Goal: Information Seeking & Learning: Learn about a topic

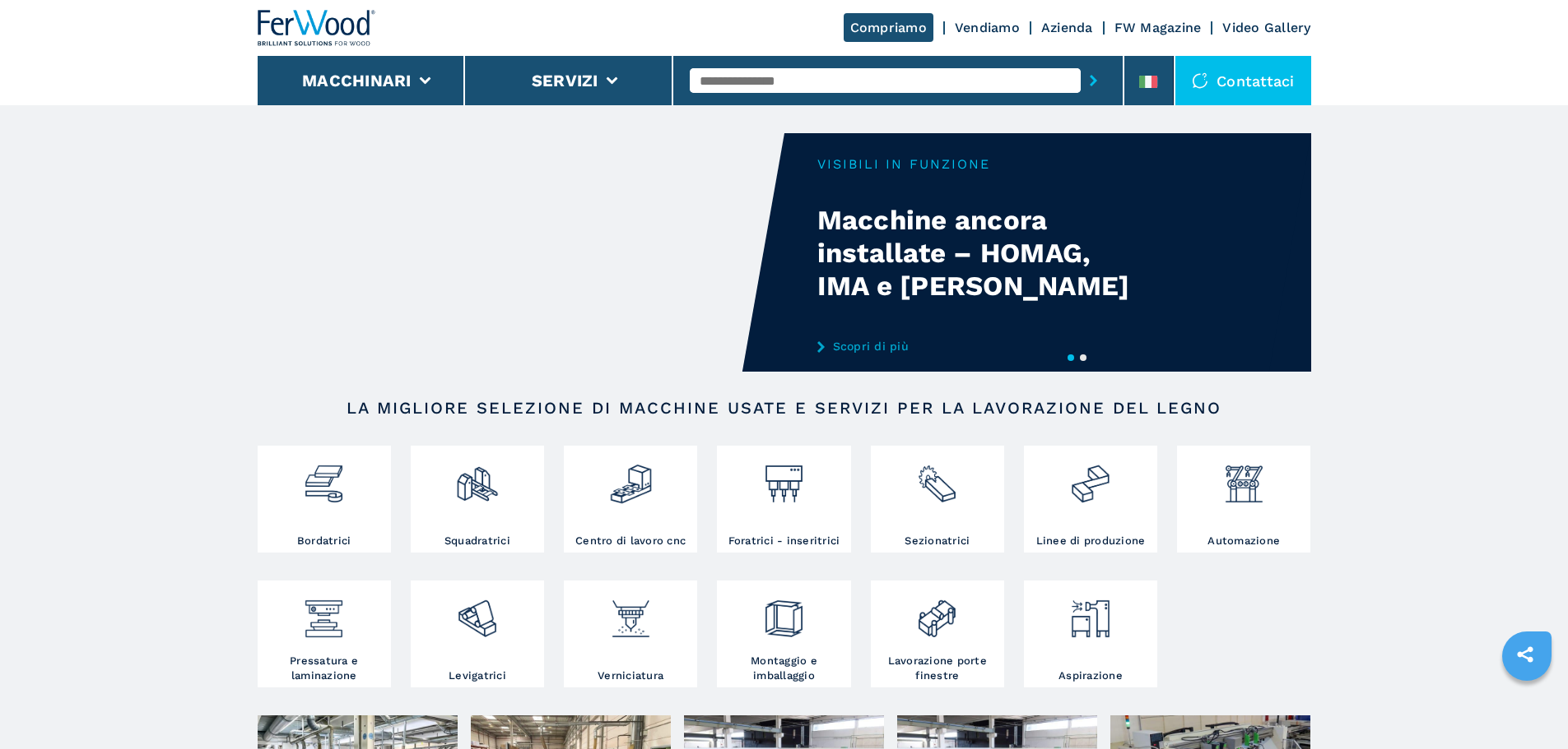
click at [1013, 27] on link "Vendiamo" at bounding box center [987, 27] width 65 height 16
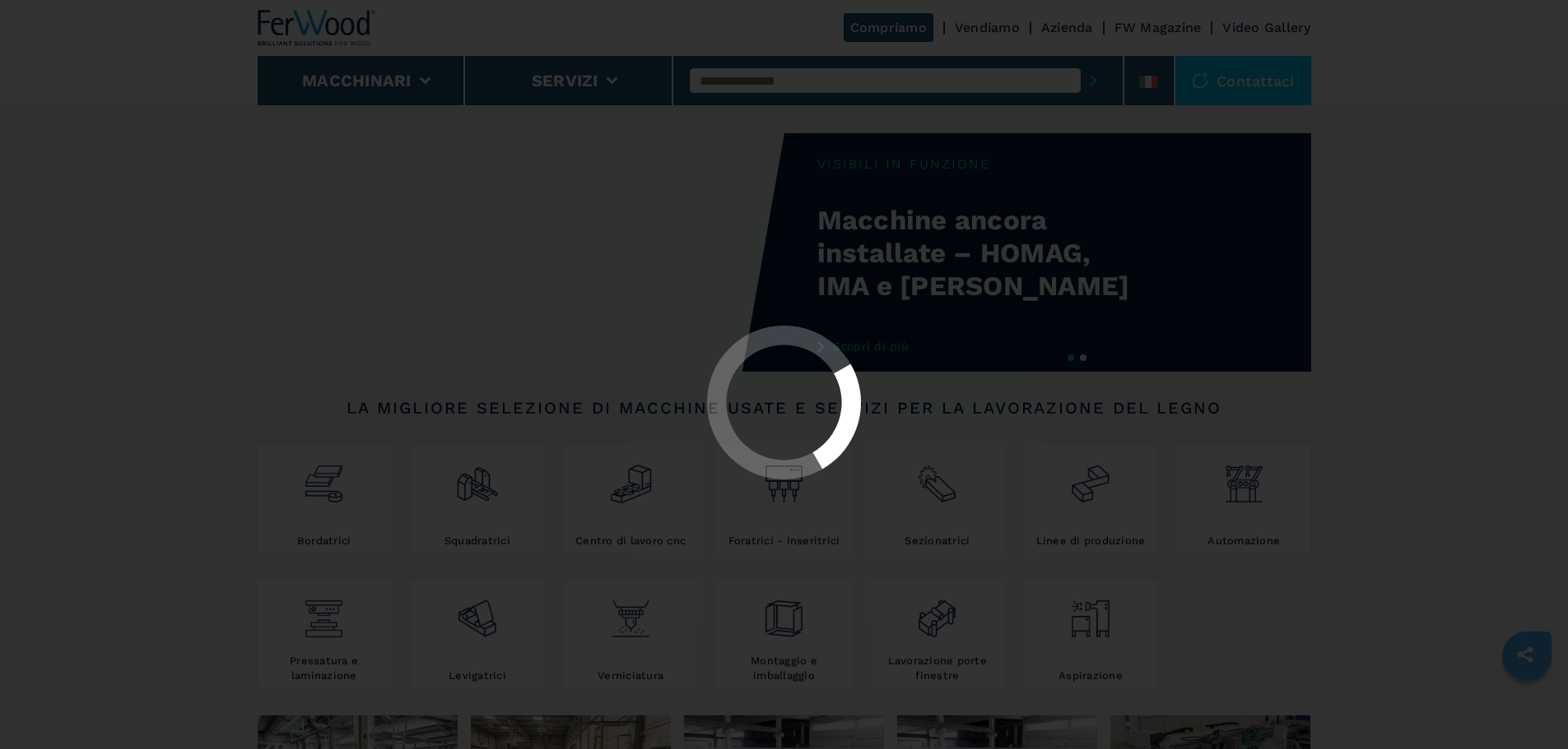
drag, startPoint x: 1053, startPoint y: 27, endPoint x: 1026, endPoint y: 33, distance: 27.7
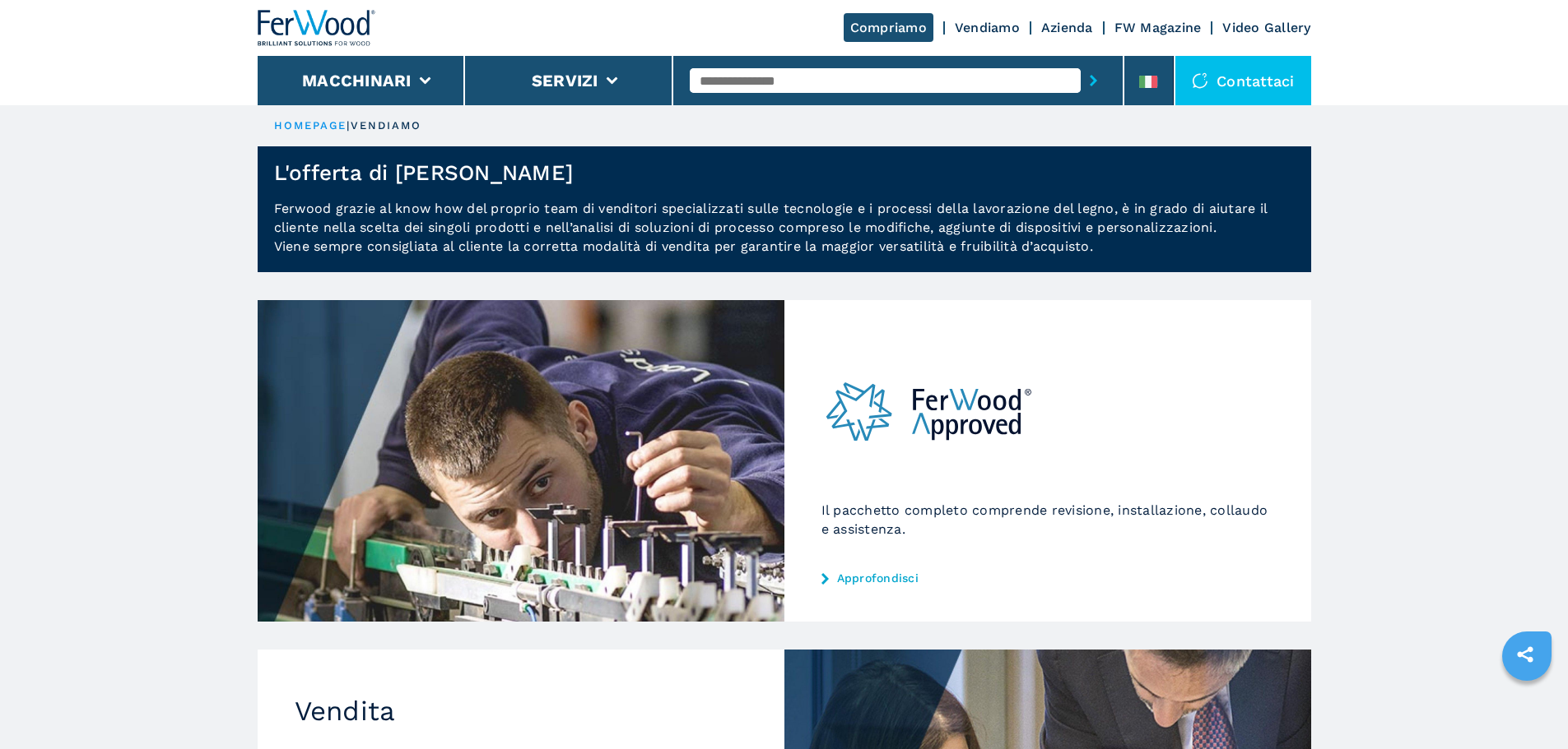
click at [1081, 72] on button "submit-button" at bounding box center [1093, 81] width 26 height 38
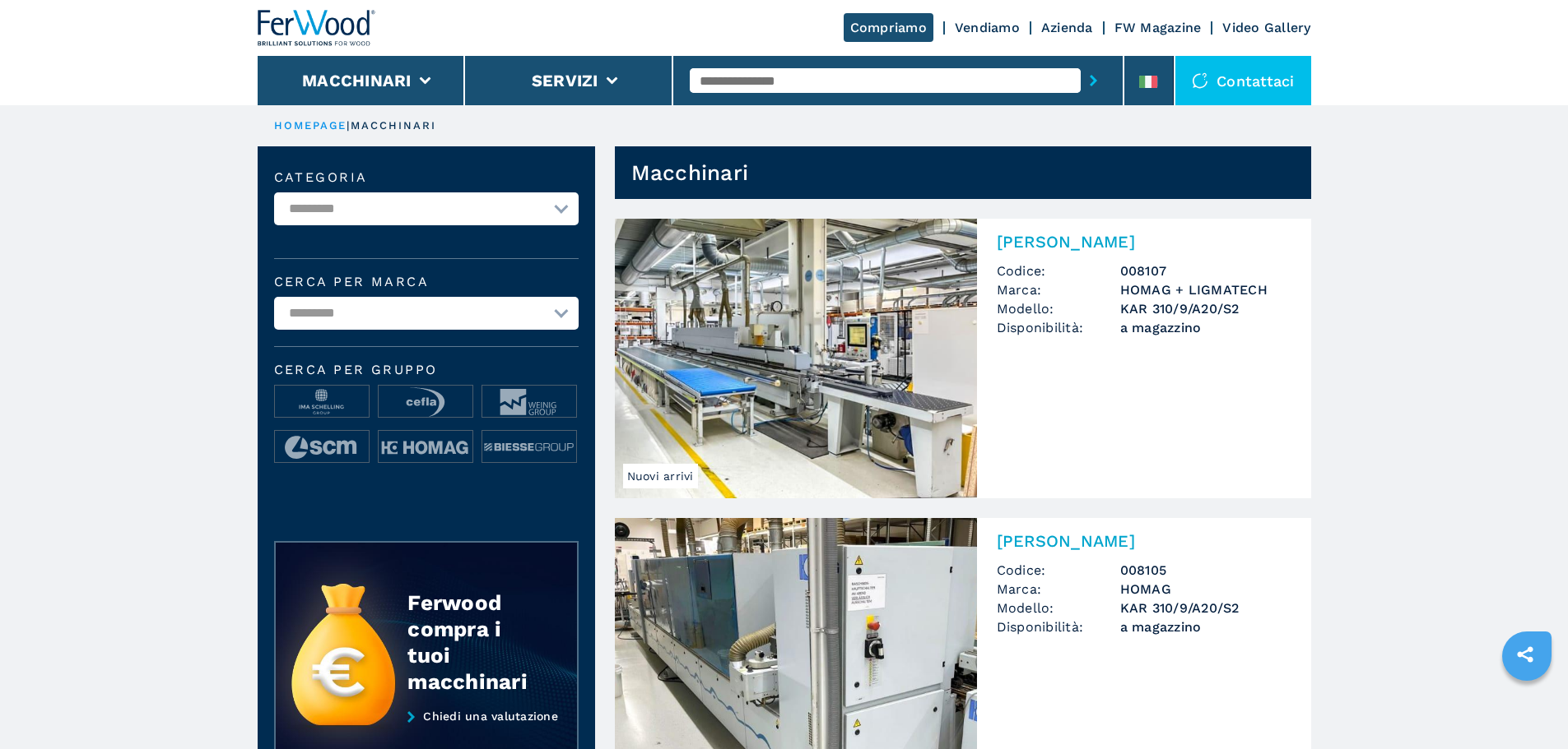
click at [1084, 89] on button "submit-button" at bounding box center [1093, 81] width 26 height 38
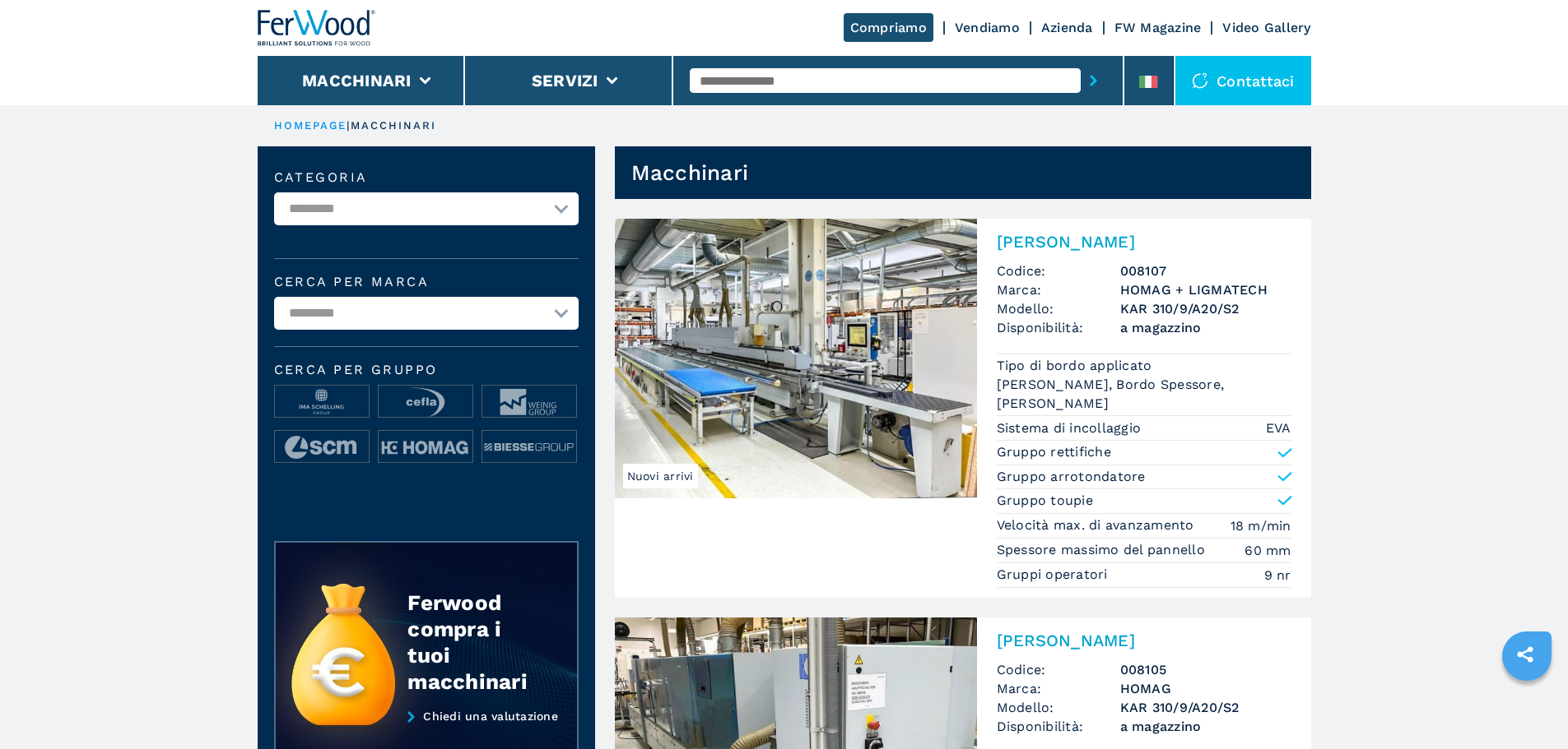
click at [411, 532] on div "Ferwood compra i tuoi macchinari Chiedi una valutazione" at bounding box center [426, 668] width 338 height 303
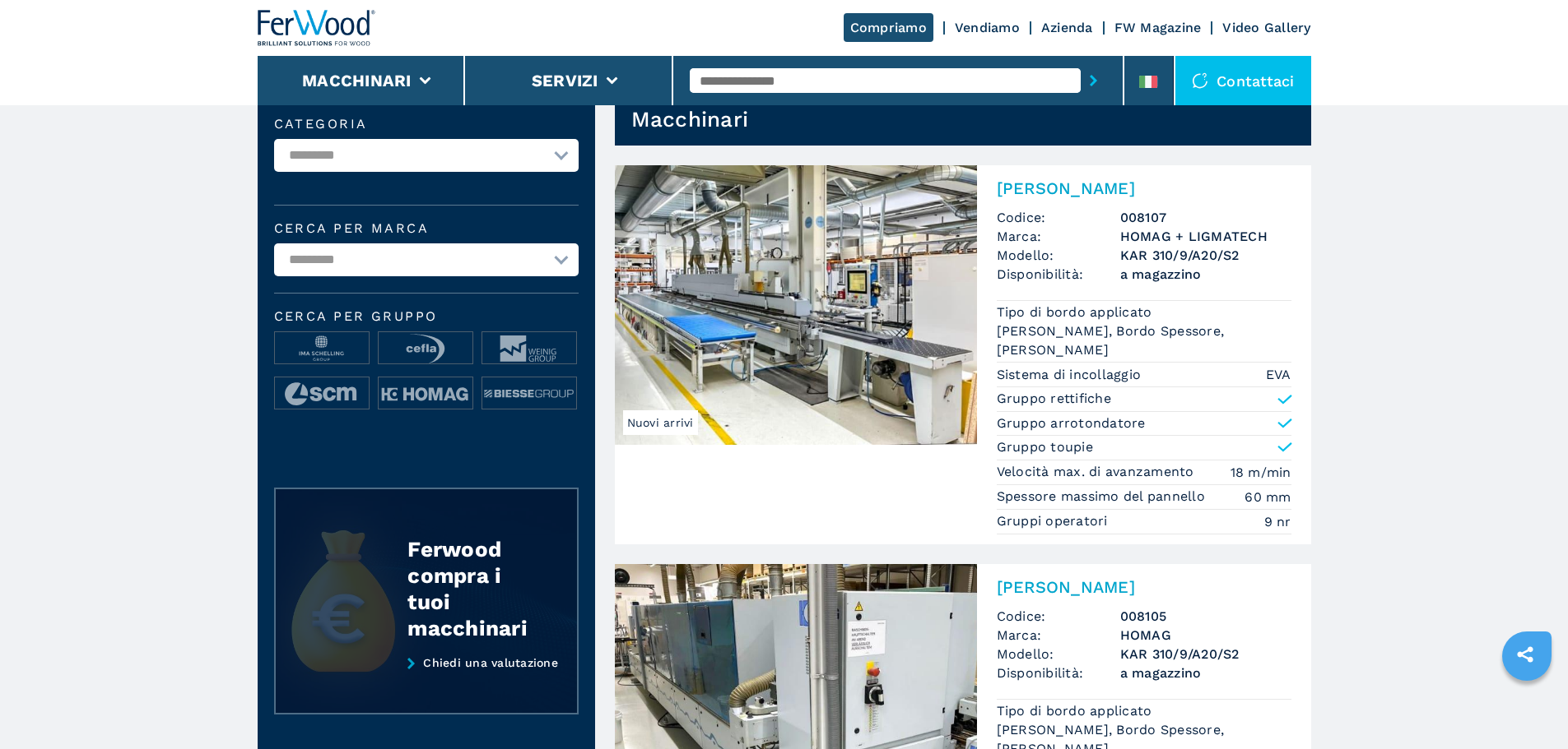
scroll to position [82, 0]
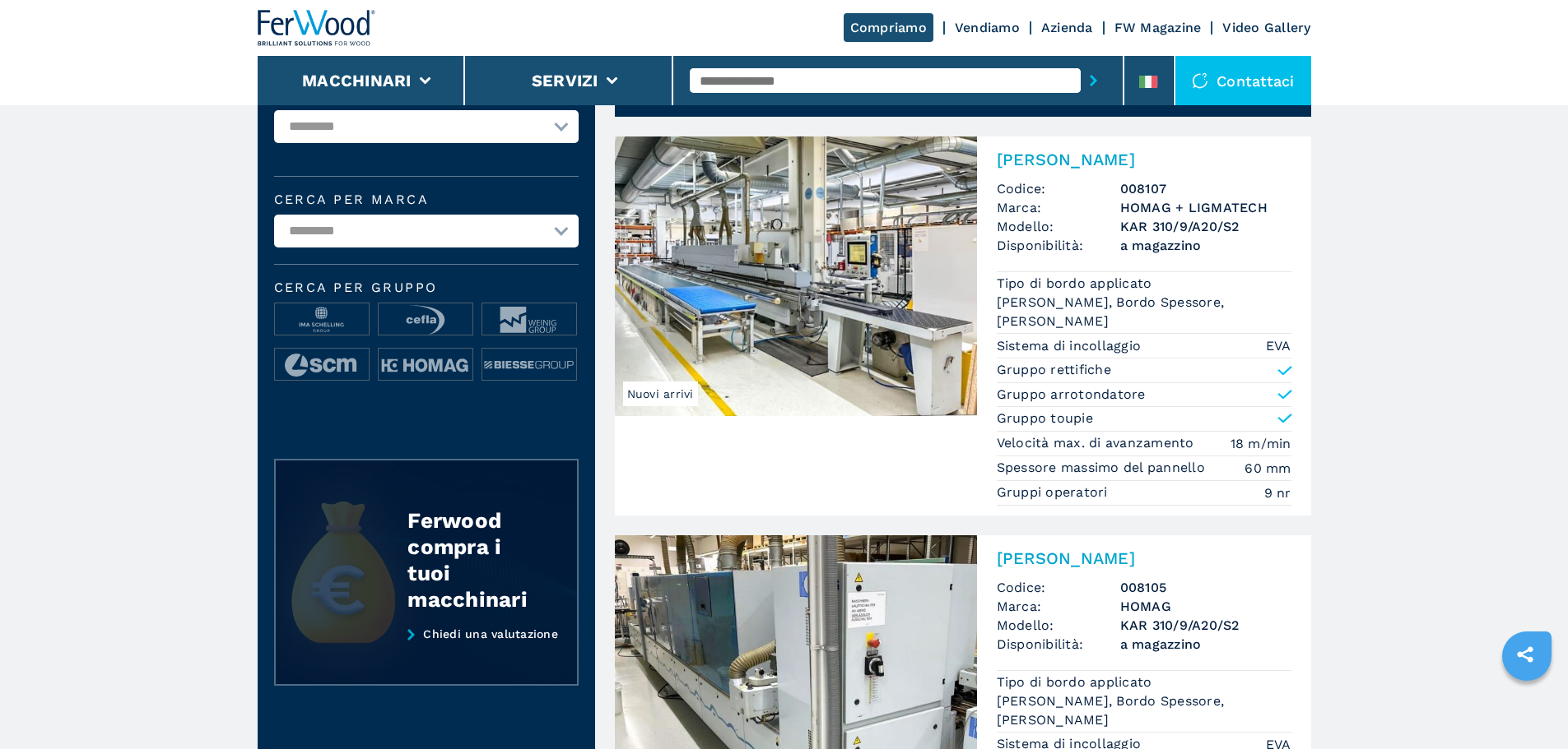
click at [392, 575] on div "Ferwood compra i tuoi macchinari" at bounding box center [426, 536] width 305 height 154
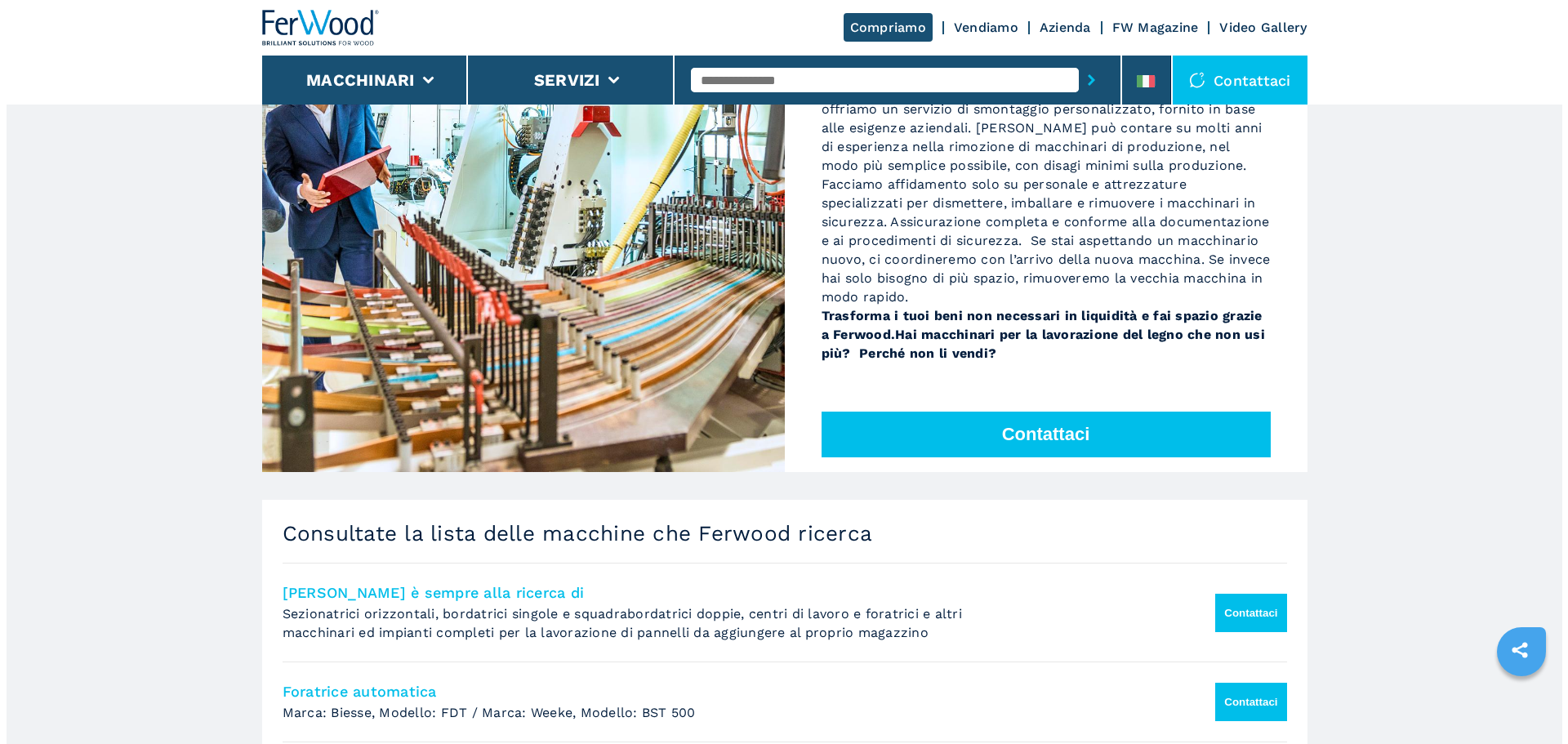
scroll to position [408, 0]
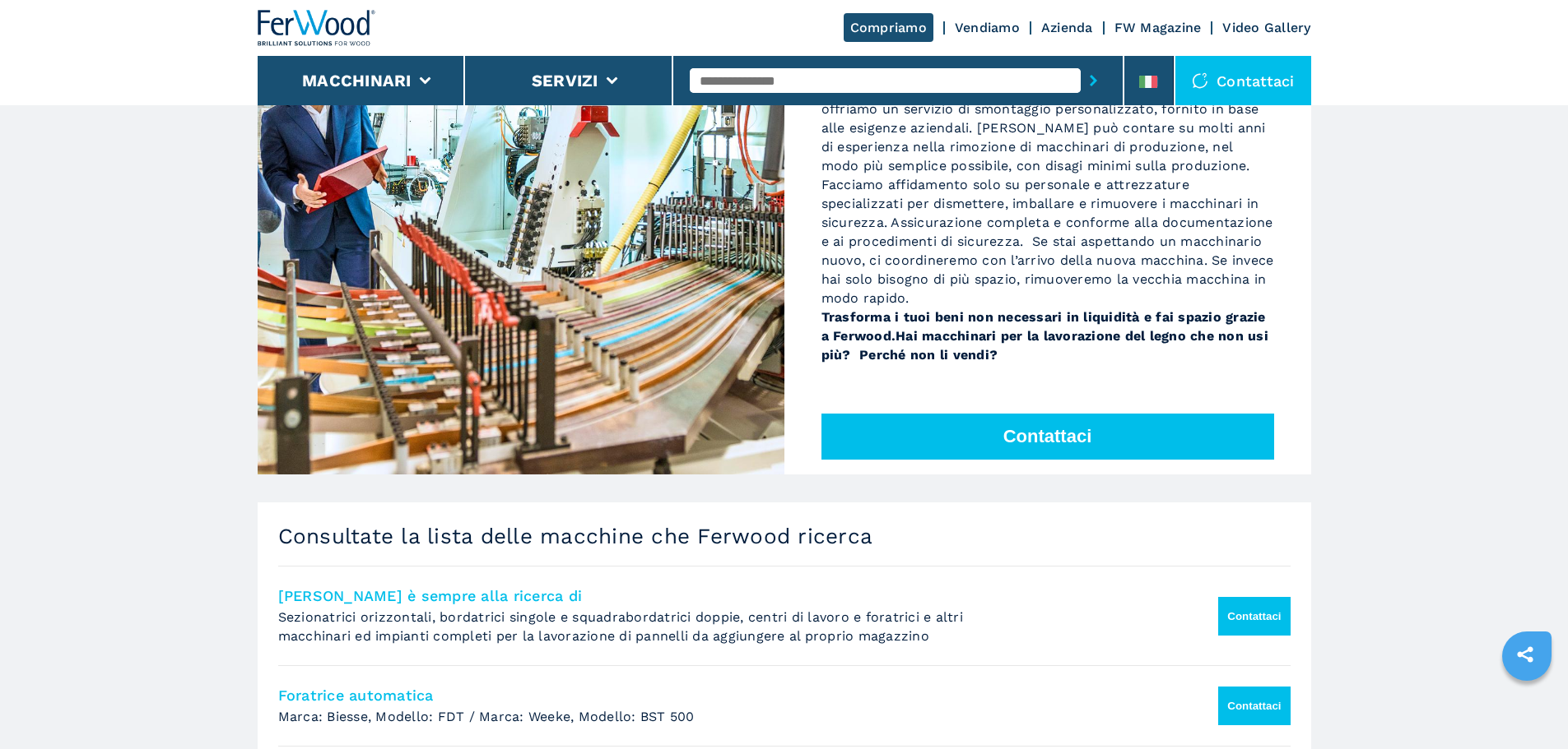
click at [1136, 451] on button "Contattaci" at bounding box center [1047, 436] width 453 height 46
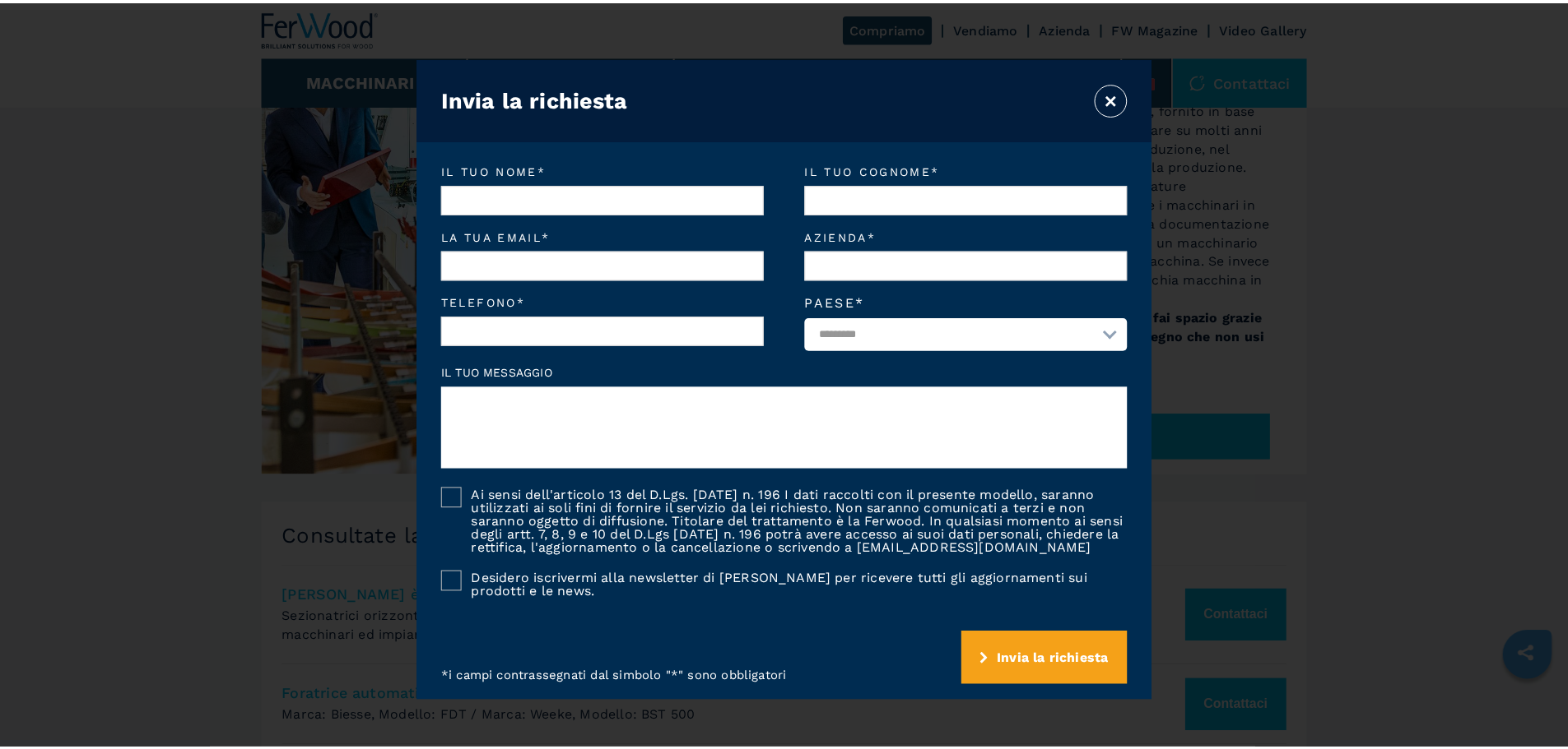
scroll to position [24, 0]
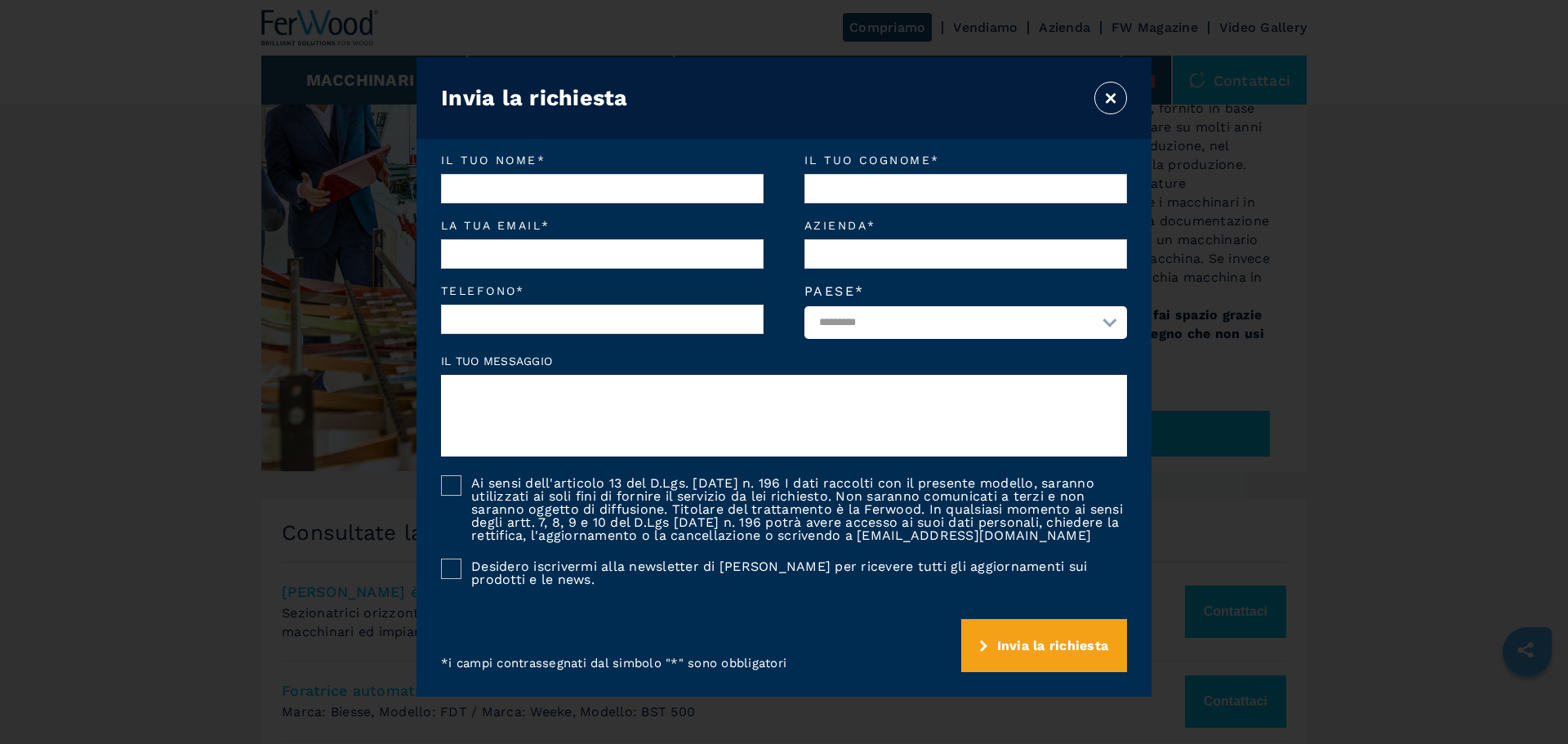
click at [1106, 96] on button "×" at bounding box center [1110, 98] width 33 height 33
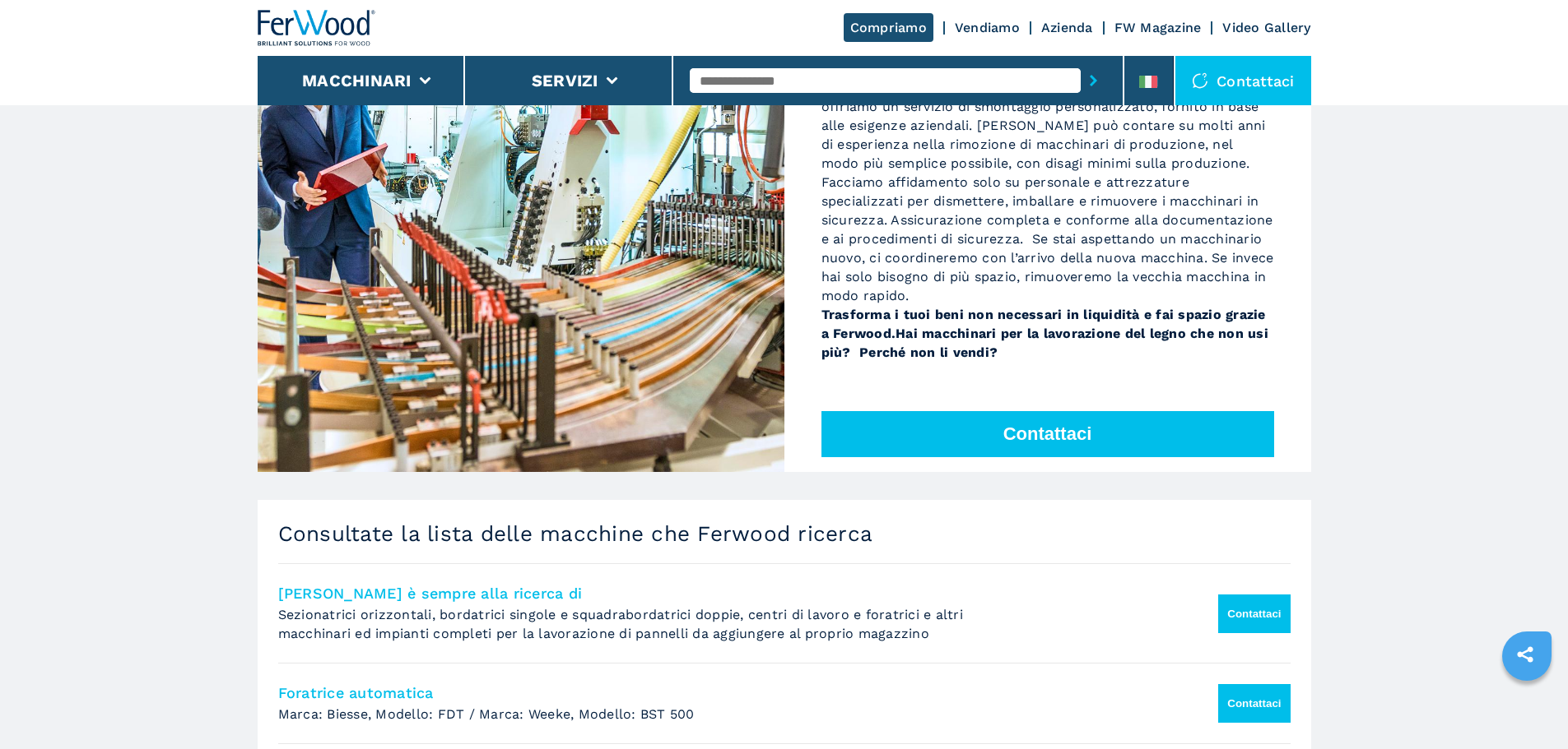
scroll to position [411, 0]
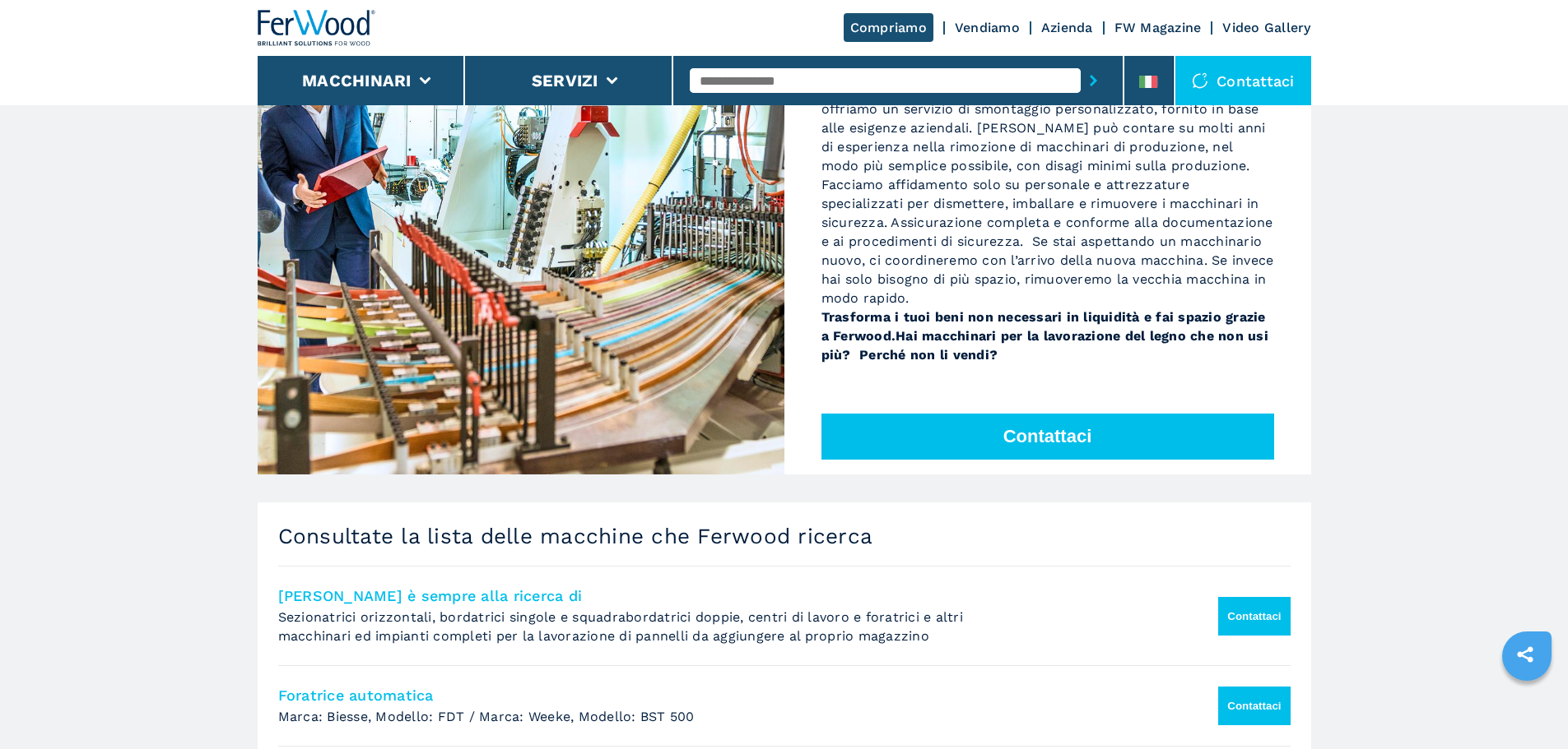
click at [288, 26] on img at bounding box center [317, 27] width 119 height 36
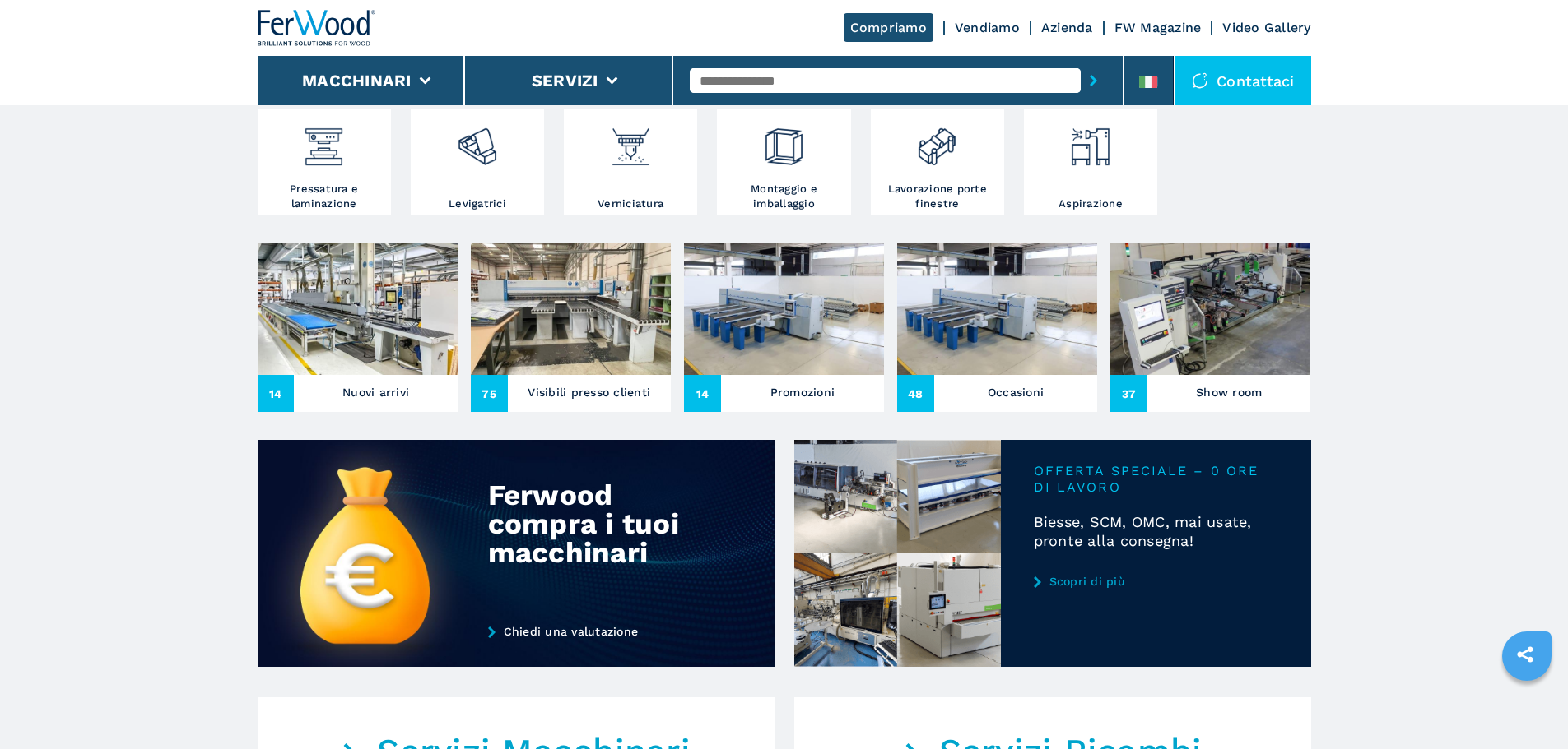
scroll to position [493, 0]
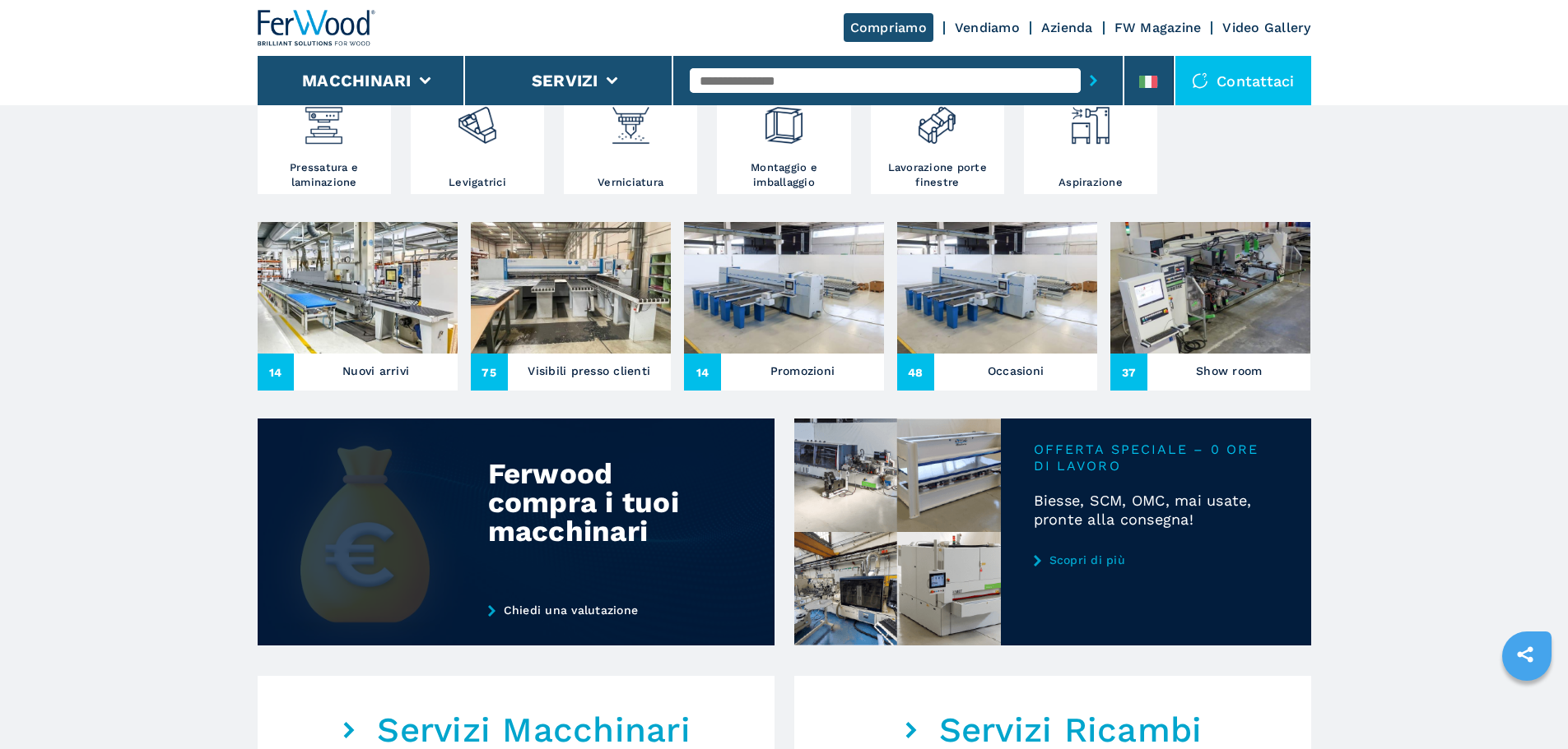
click at [561, 645] on img at bounding box center [516, 532] width 516 height 227
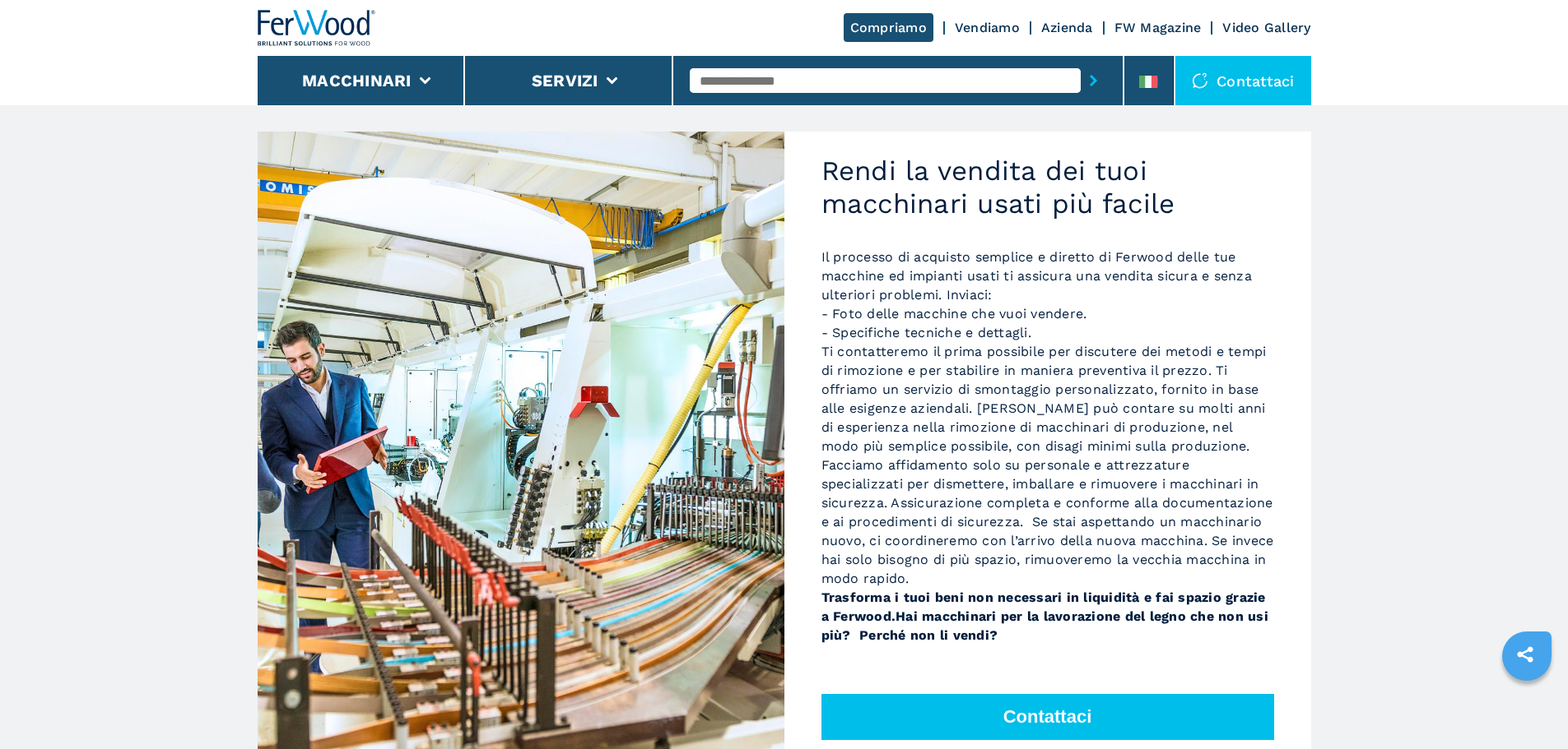
scroll to position [82, 0]
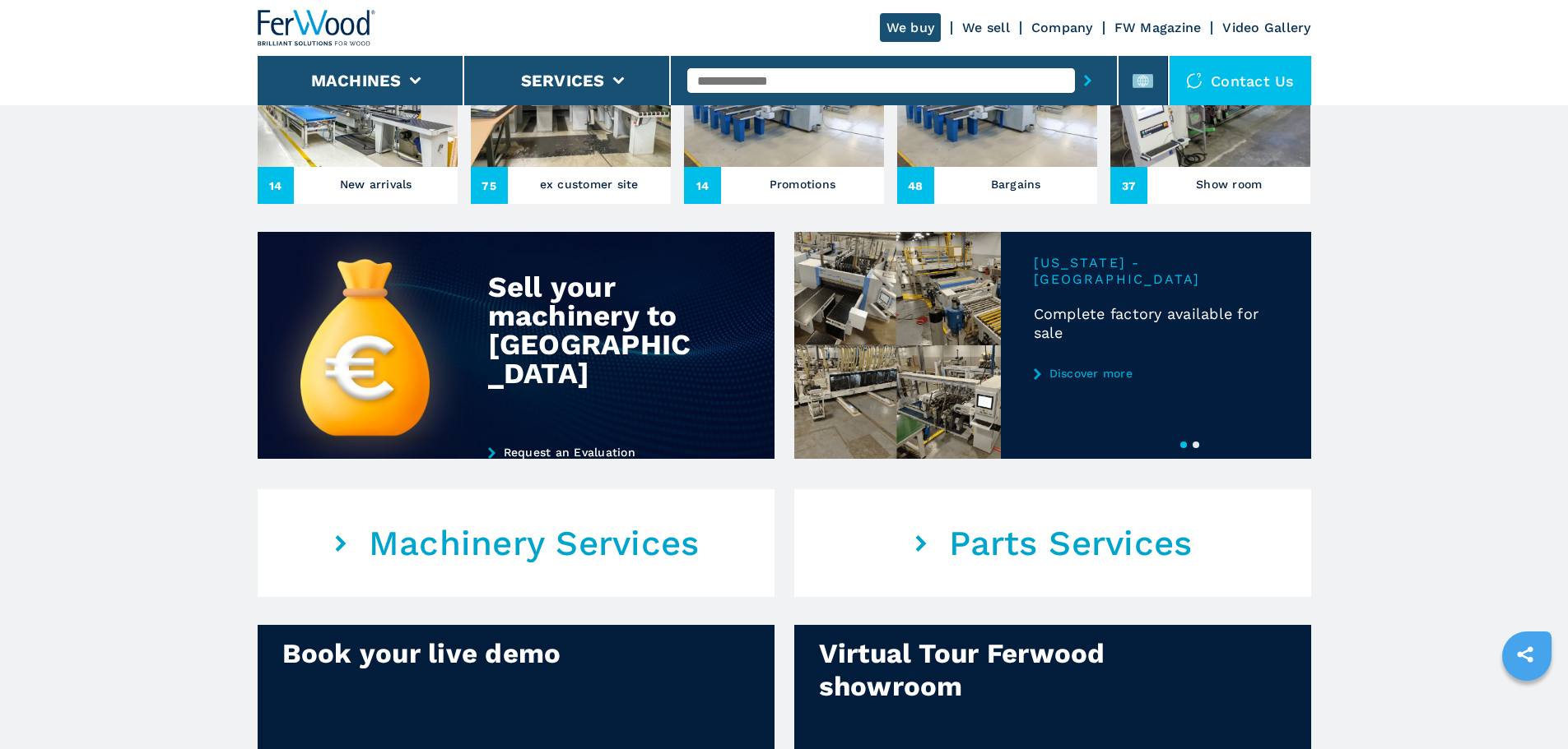
scroll to position [658, 0]
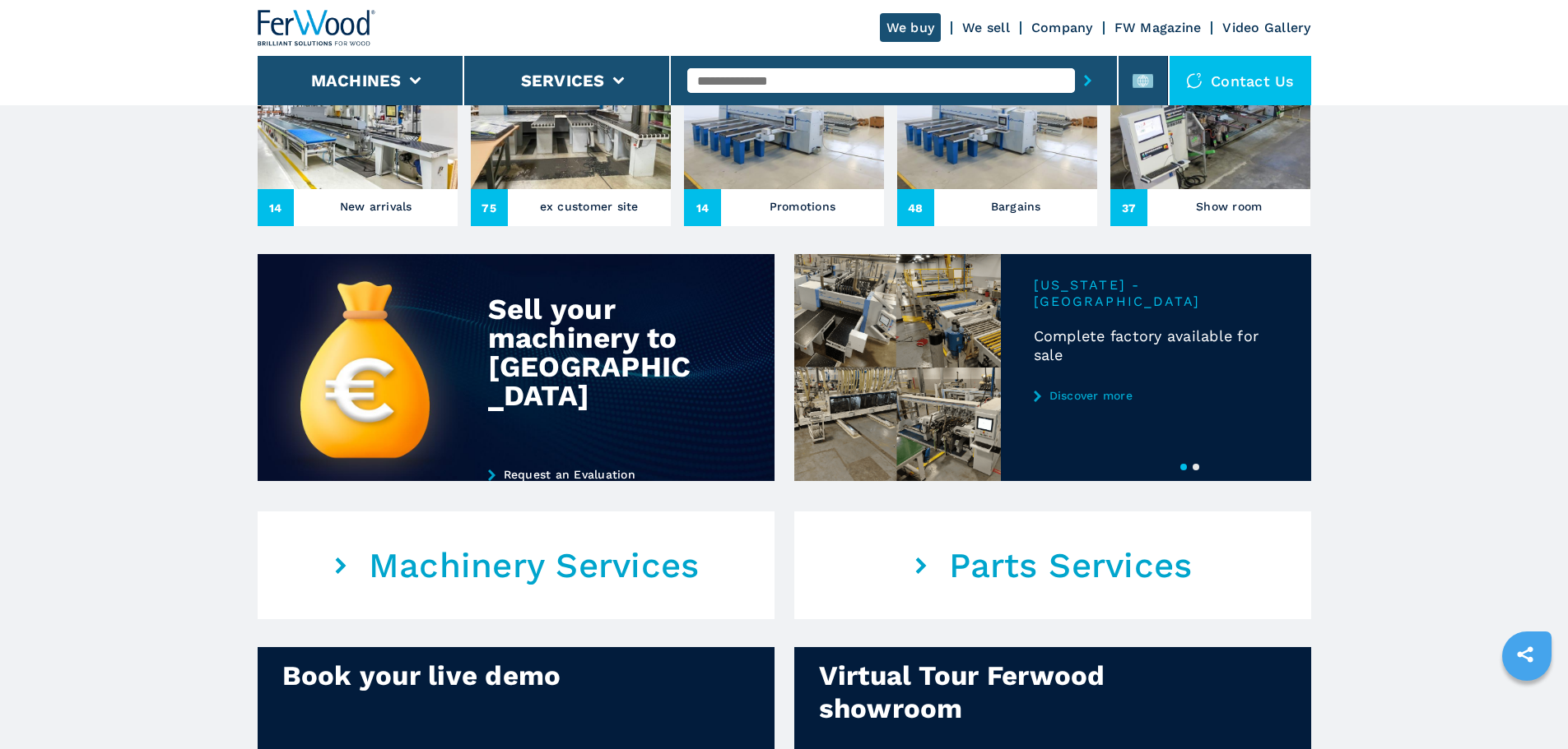
click at [1198, 470] on button "2" at bounding box center [1195, 467] width 6 height 6
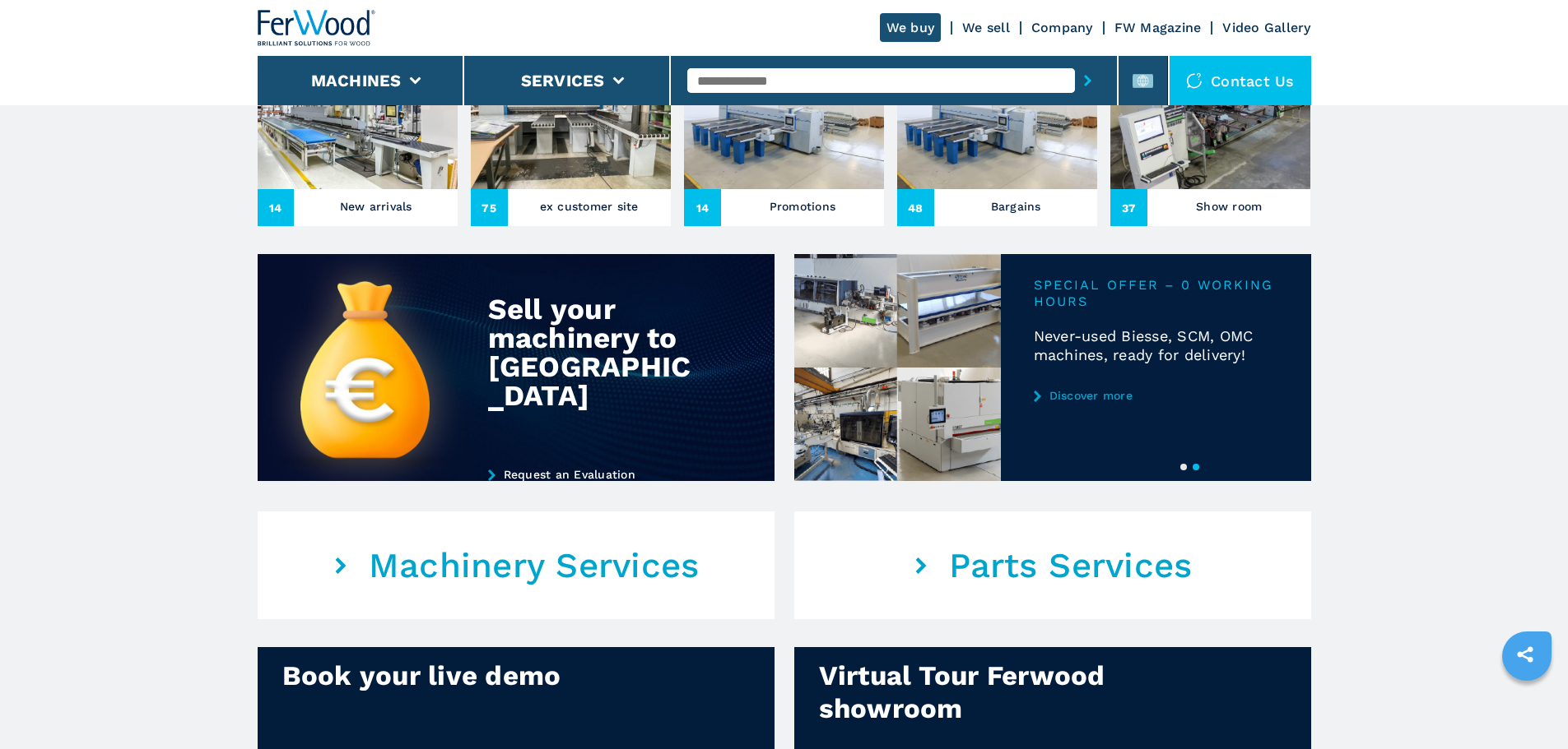
click at [1064, 402] on link "Discover more" at bounding box center [1156, 395] width 245 height 13
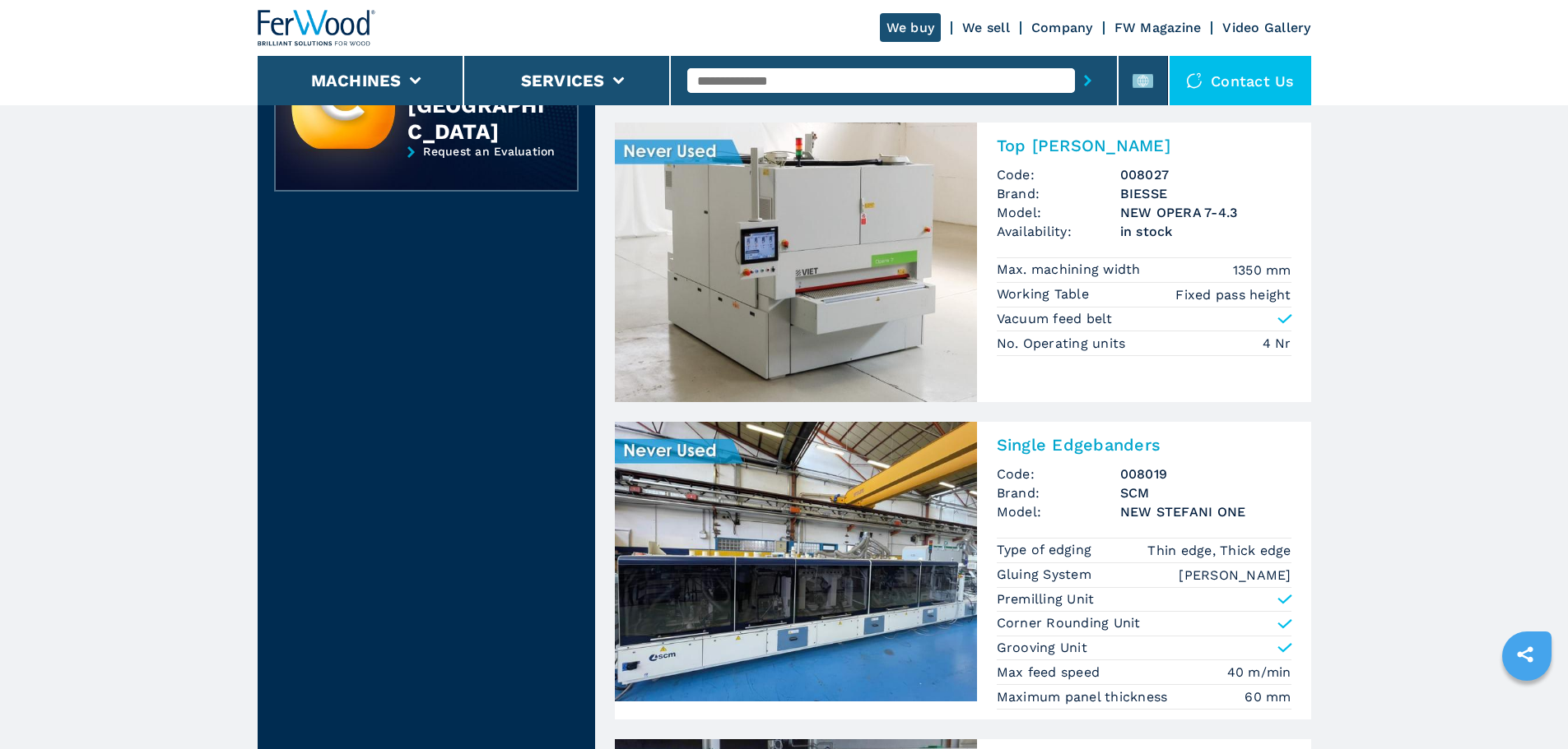
scroll to position [493, 0]
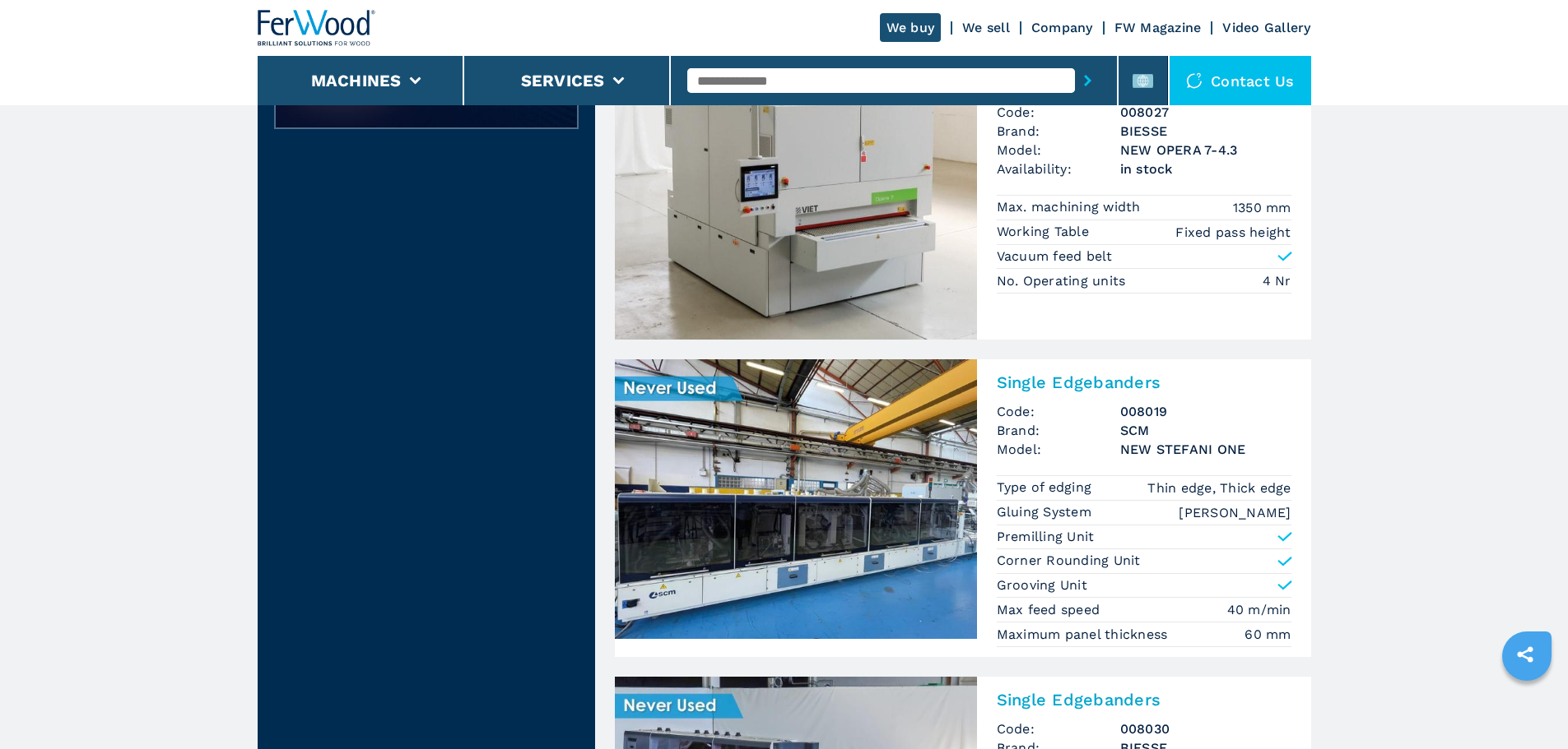
click at [962, 510] on img at bounding box center [796, 499] width 362 height 280
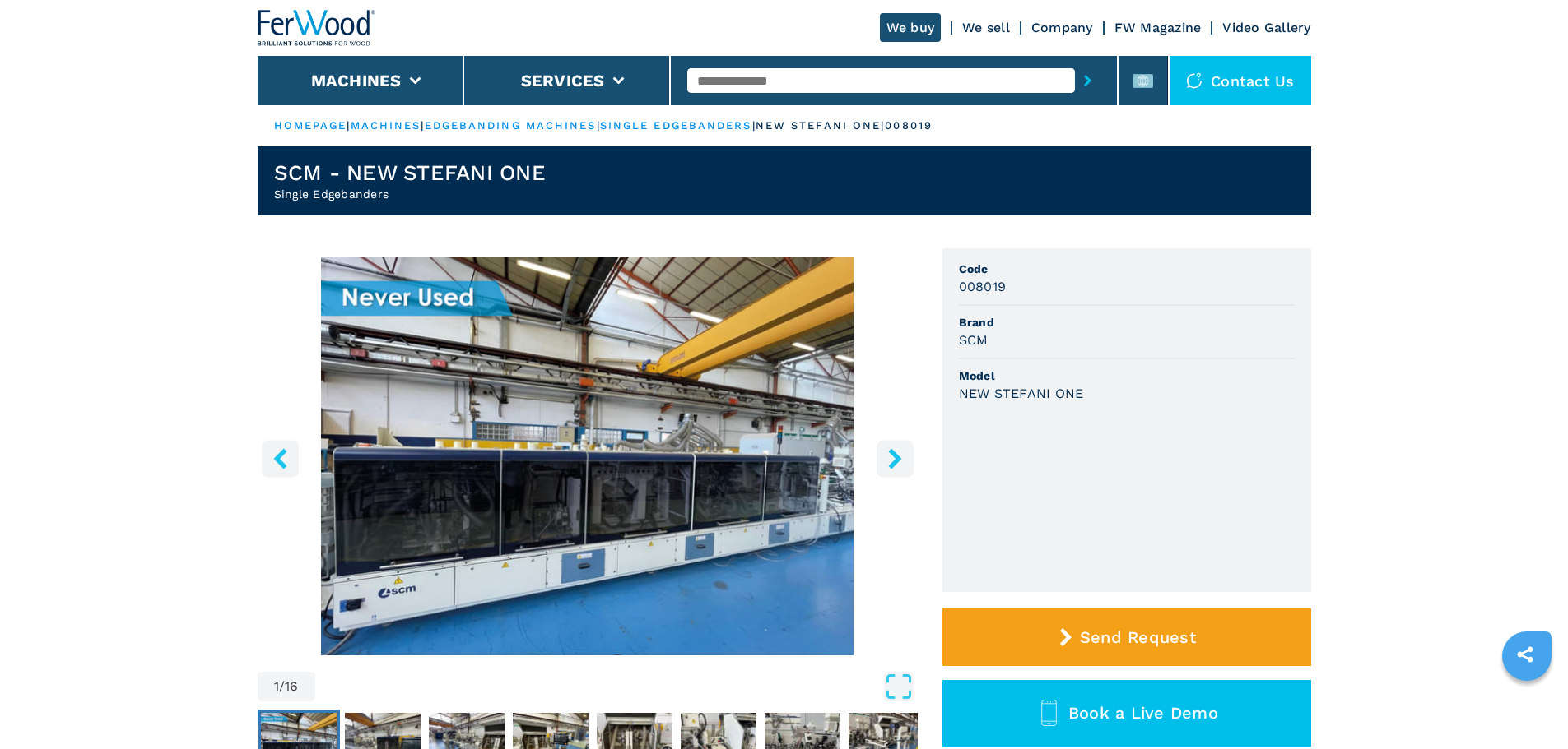
click at [1019, 397] on h3 "NEW STEFANI ONE" at bounding box center [1021, 393] width 125 height 19
drag, startPoint x: 997, startPoint y: 393, endPoint x: 1037, endPoint y: 388, distance: 40.3
click at [1022, 389] on h3 "NEW STEFANI ONE" at bounding box center [1021, 393] width 125 height 19
click at [1091, 388] on div "NEW STEFANI ONE" at bounding box center [1126, 393] width 336 height 19
drag, startPoint x: 1091, startPoint y: 388, endPoint x: 995, endPoint y: 389, distance: 96.0
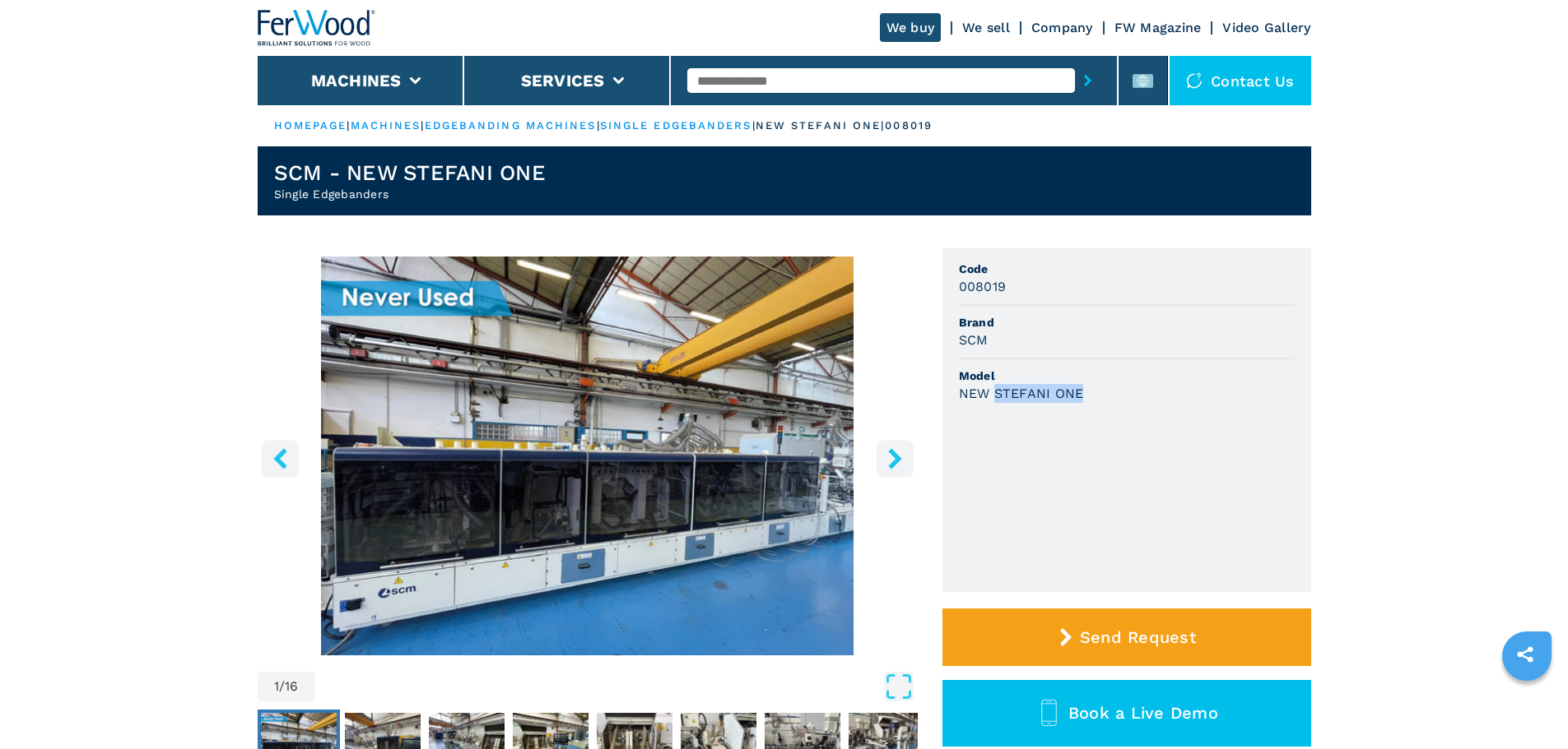
click at [995, 389] on div "NEW STEFANI ONE" at bounding box center [1126, 393] width 336 height 19
copy h3 "STEFANI ONE"
click at [1174, 407] on li "Model NEW STEFANI ONE" at bounding box center [1126, 385] width 336 height 52
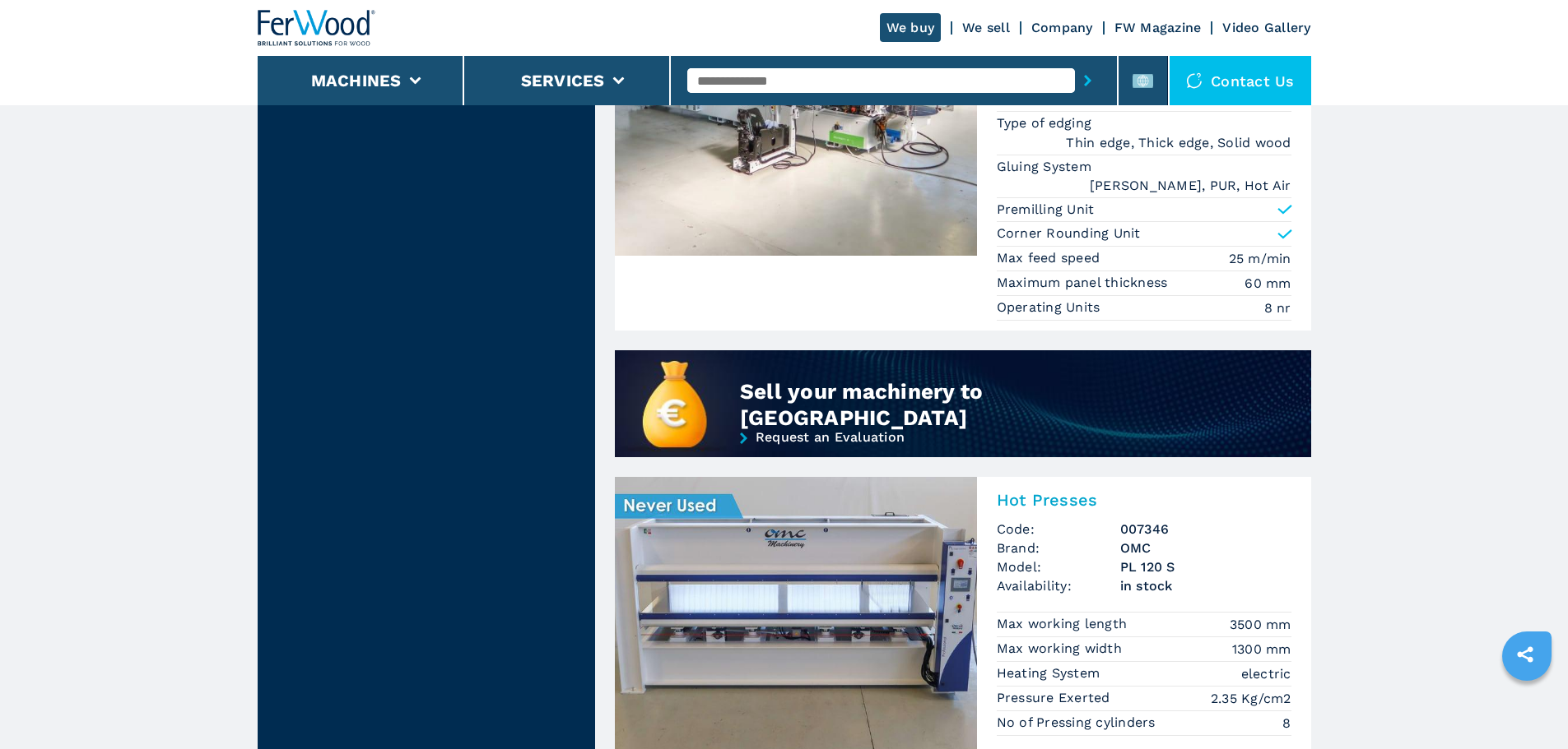
scroll to position [1233, 0]
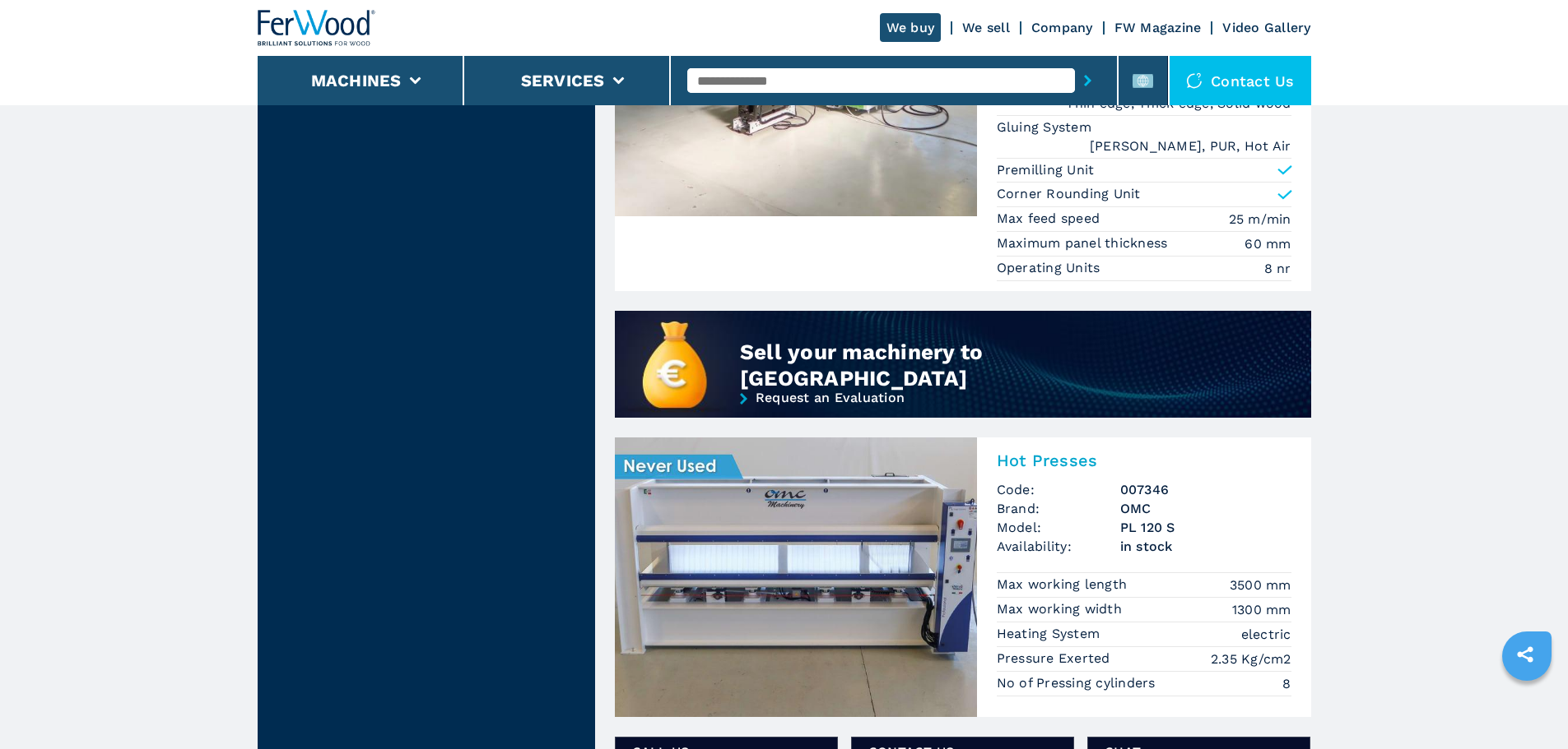
click at [917, 561] on img at bounding box center [796, 577] width 362 height 280
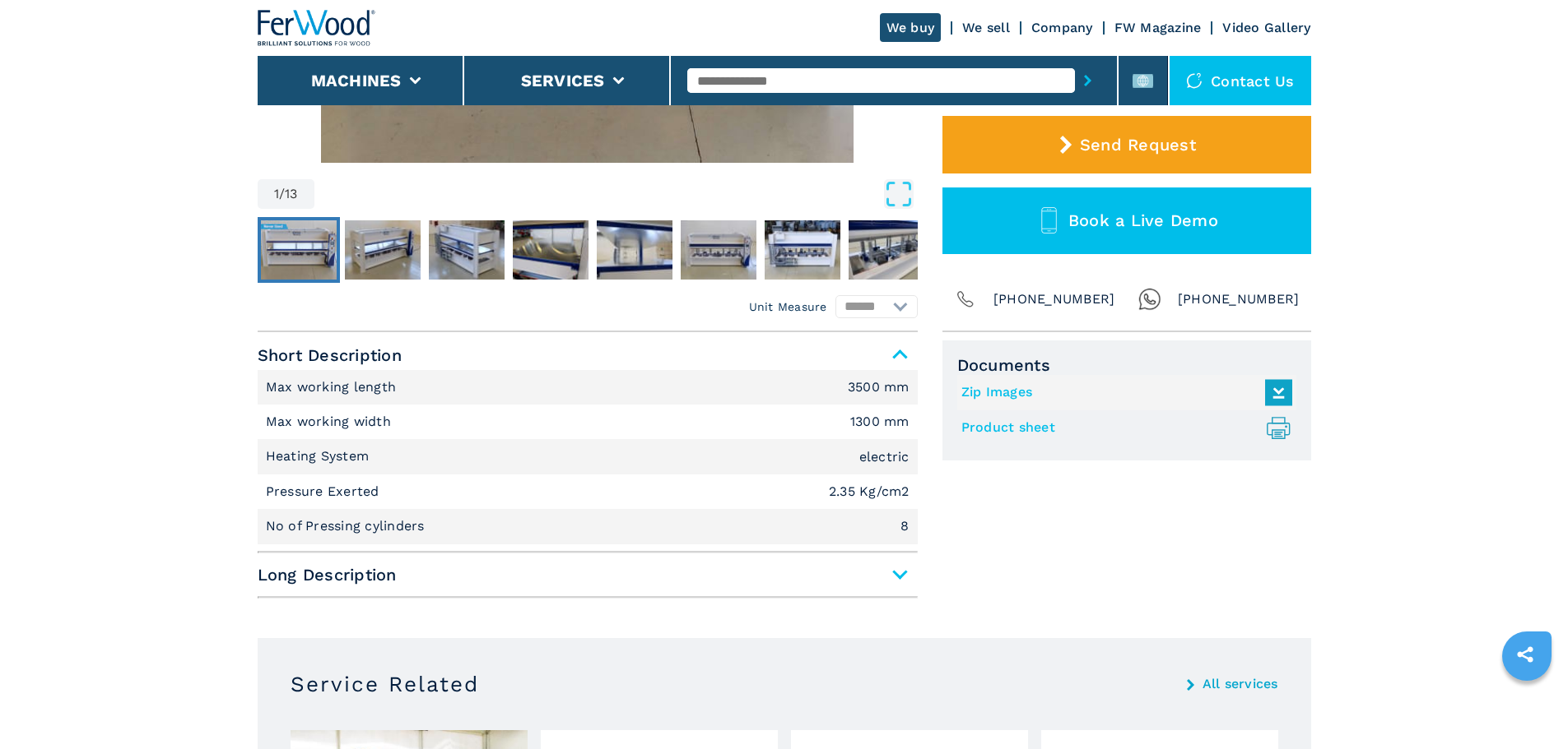
scroll to position [493, 0]
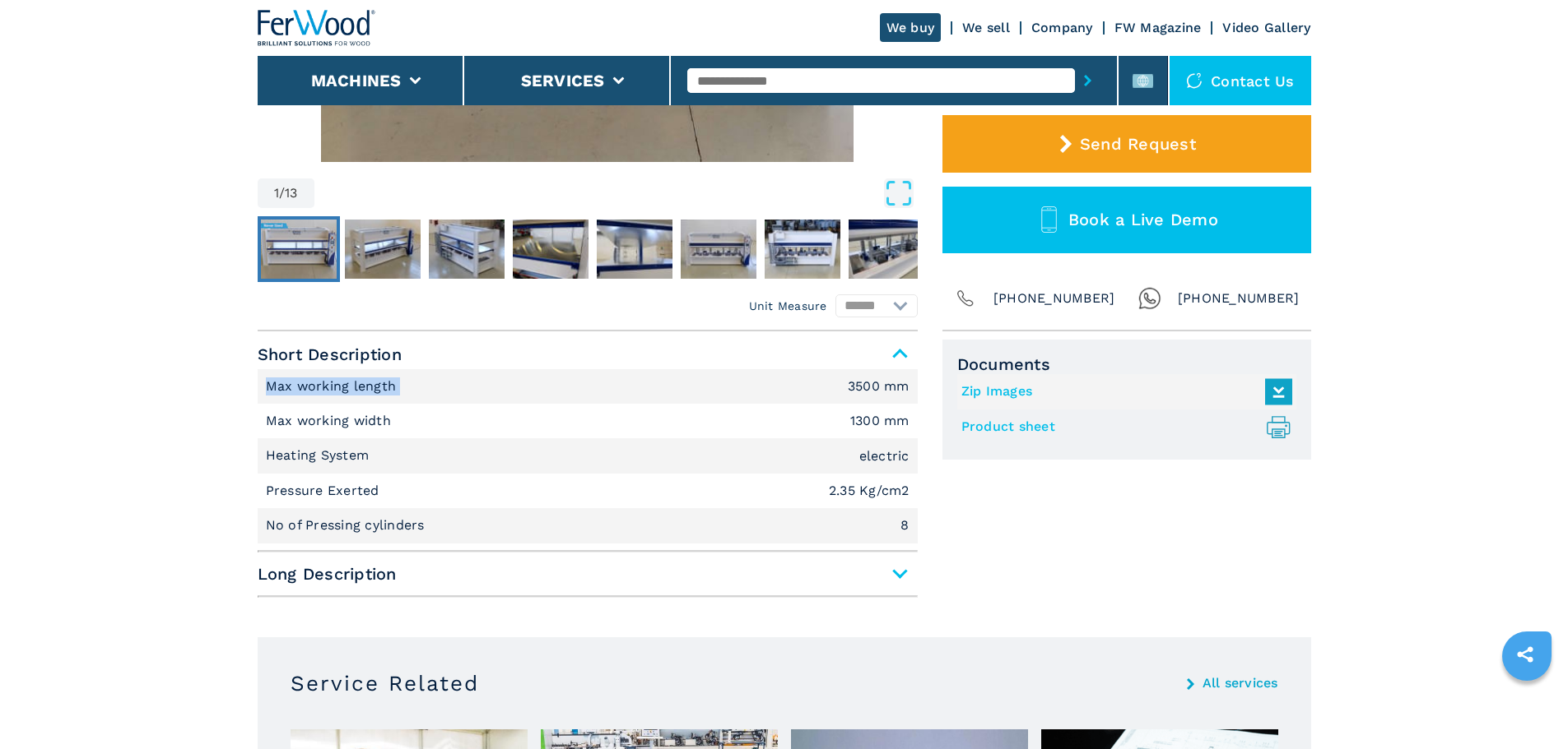
drag, startPoint x: 445, startPoint y: 388, endPoint x: 251, endPoint y: 382, distance: 194.1
click at [251, 382] on main "HOMEPAGE | machines | pressing and laminating | hot presses | pl 120 s | 007346…" at bounding box center [784, 736] width 1568 height 2459
copy p "Max working length"
drag, startPoint x: 408, startPoint y: 425, endPoint x: 244, endPoint y: 416, distance: 164.2
click at [244, 416] on main "HOMEPAGE | machines | pressing and laminating | hot presses | pl 120 s | 007346…" at bounding box center [784, 736] width 1568 height 2459
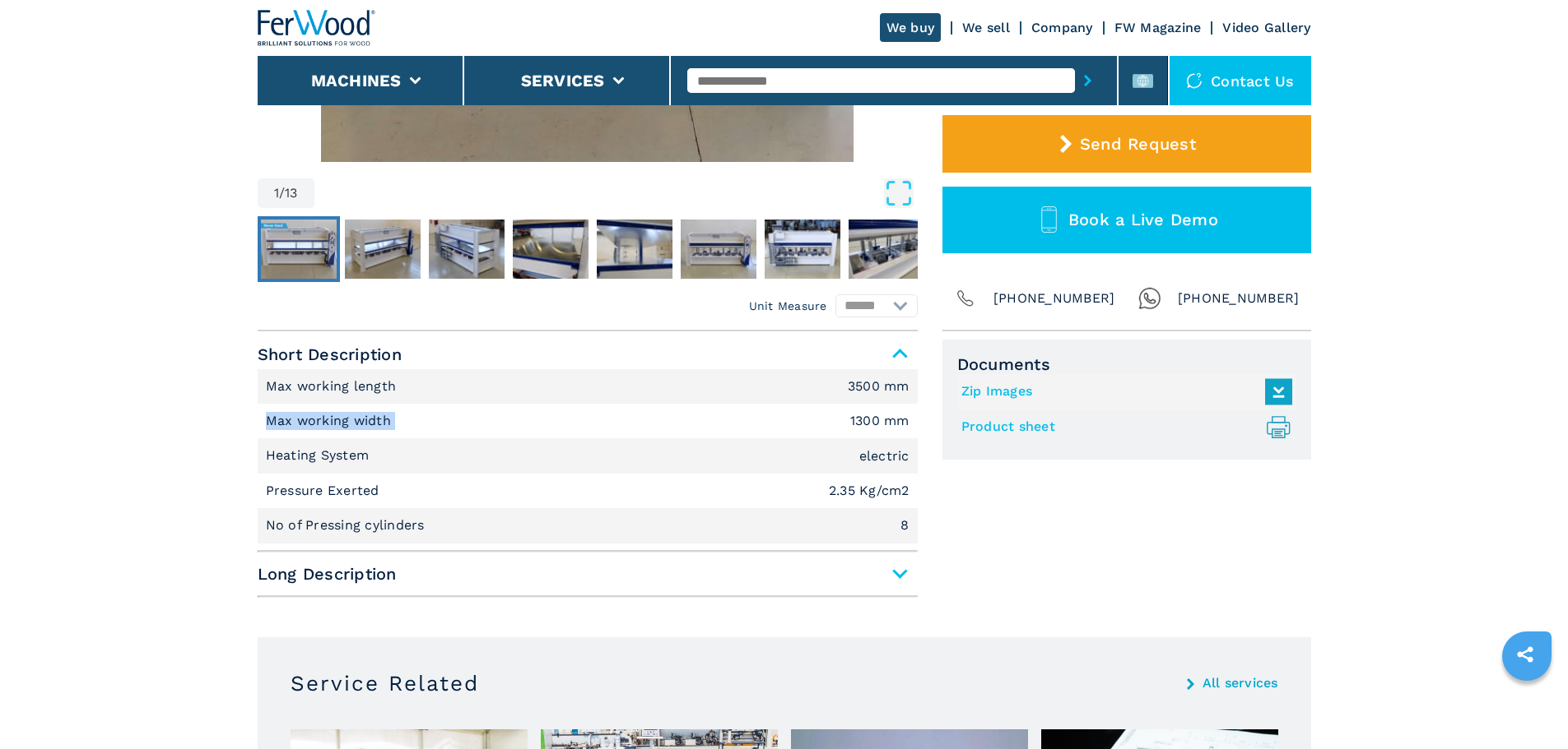
copy p "Max working width"
drag, startPoint x: 411, startPoint y: 447, endPoint x: 267, endPoint y: 451, distance: 144.1
click at [267, 451] on li "Heating System electric" at bounding box center [587, 455] width 660 height 35
copy p "Heating System"
drag, startPoint x: 408, startPoint y: 495, endPoint x: 204, endPoint y: 489, distance: 204.1
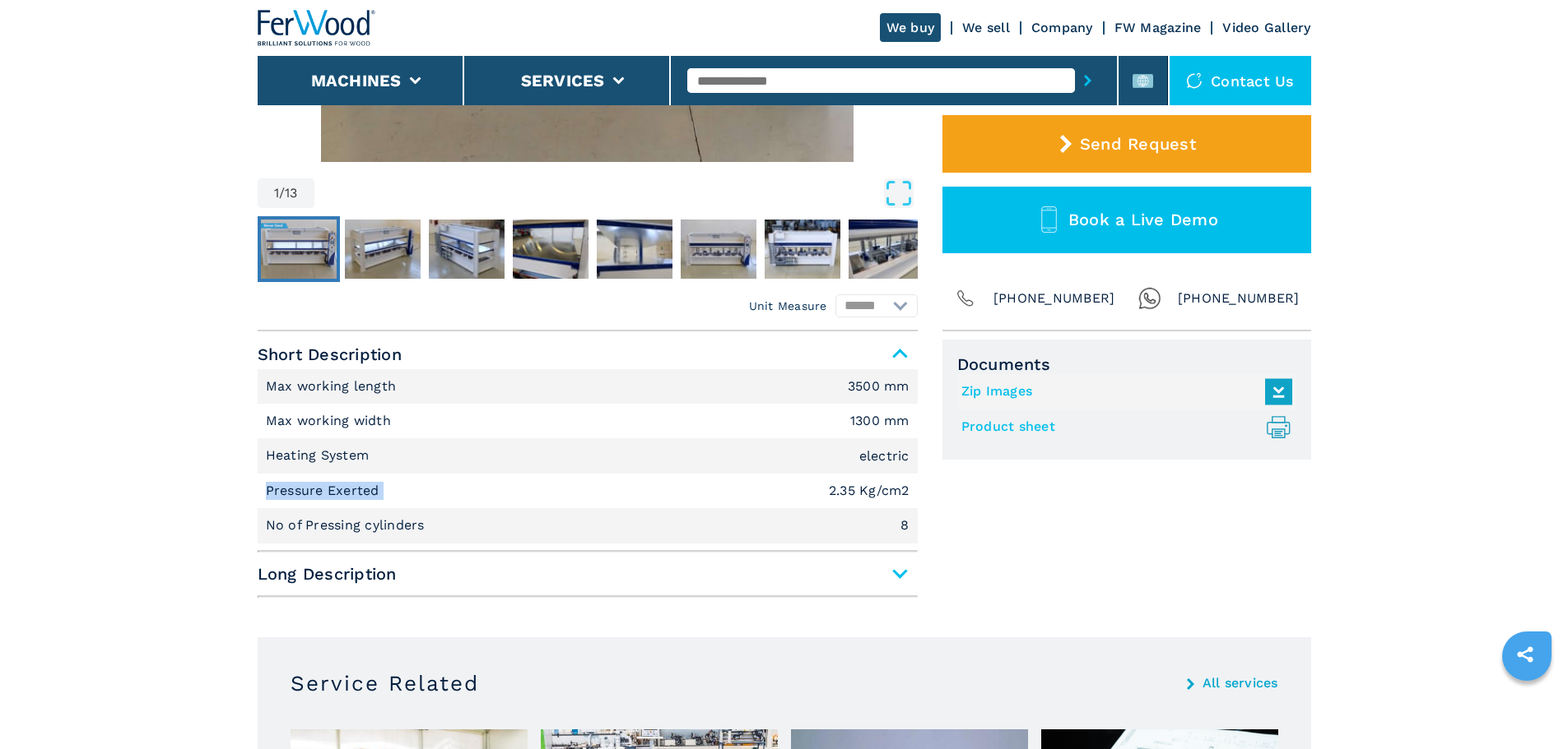
click at [204, 489] on main "HOMEPAGE | machines | pressing and laminating | hot presses | pl 120 s | 007346…" at bounding box center [784, 736] width 1568 height 2459
copy p "Pressure Exerted"
drag, startPoint x: 749, startPoint y: 489, endPoint x: 924, endPoint y: 494, distance: 175.1
click at [924, 494] on div "Unit Measure ****** ******** Short Description Max working length 3500 mm Max w…" at bounding box center [784, 467] width 1053 height 273
copy em "2.35 Kg/cm2"
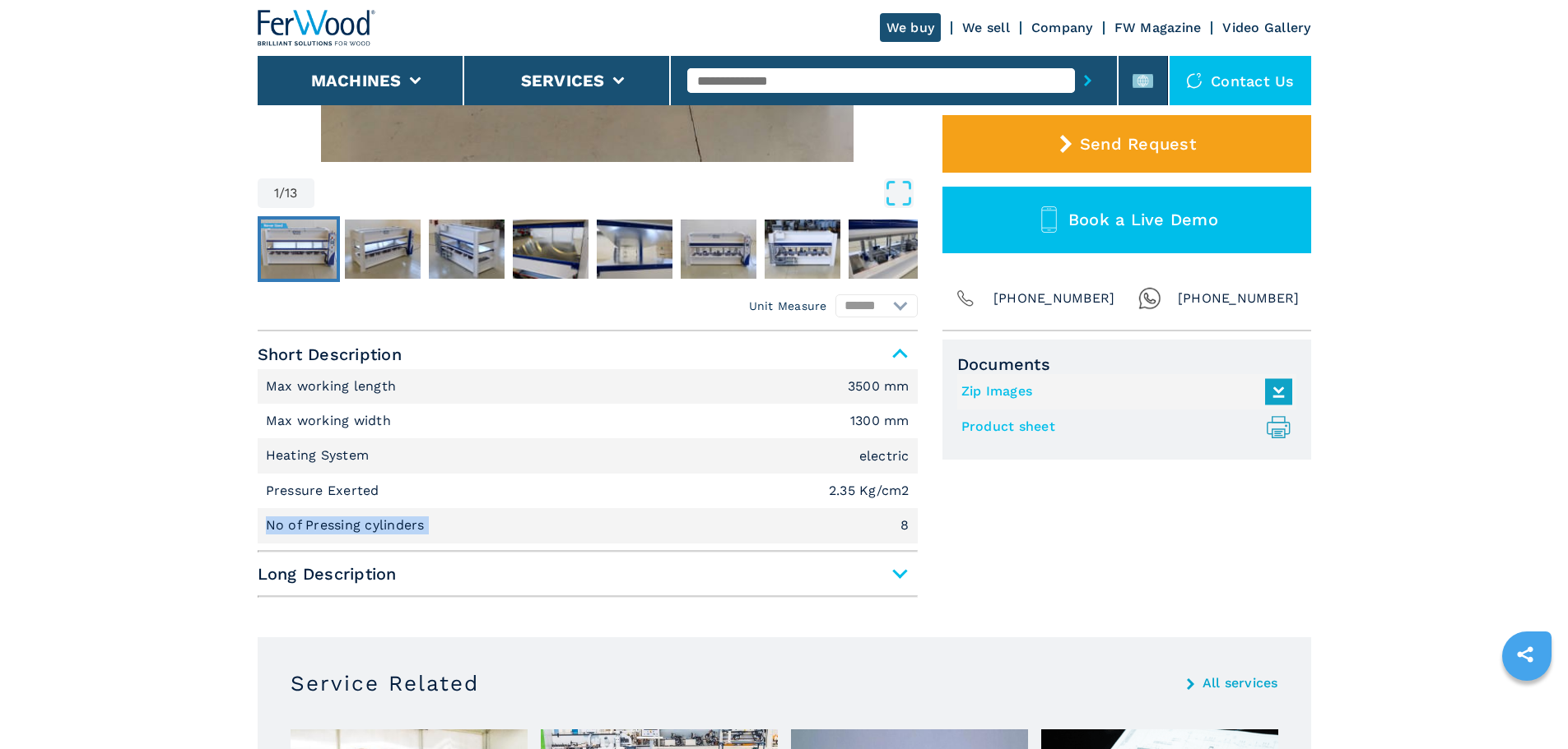
drag, startPoint x: 449, startPoint y: 536, endPoint x: 82, endPoint y: 528, distance: 367.1
click at [82, 528] on main "HOMEPAGE | machines | pressing and laminating | hot presses | pl 120 s | 007346…" at bounding box center [784, 736] width 1568 height 2459
copy p "No of Pressing cylinders"
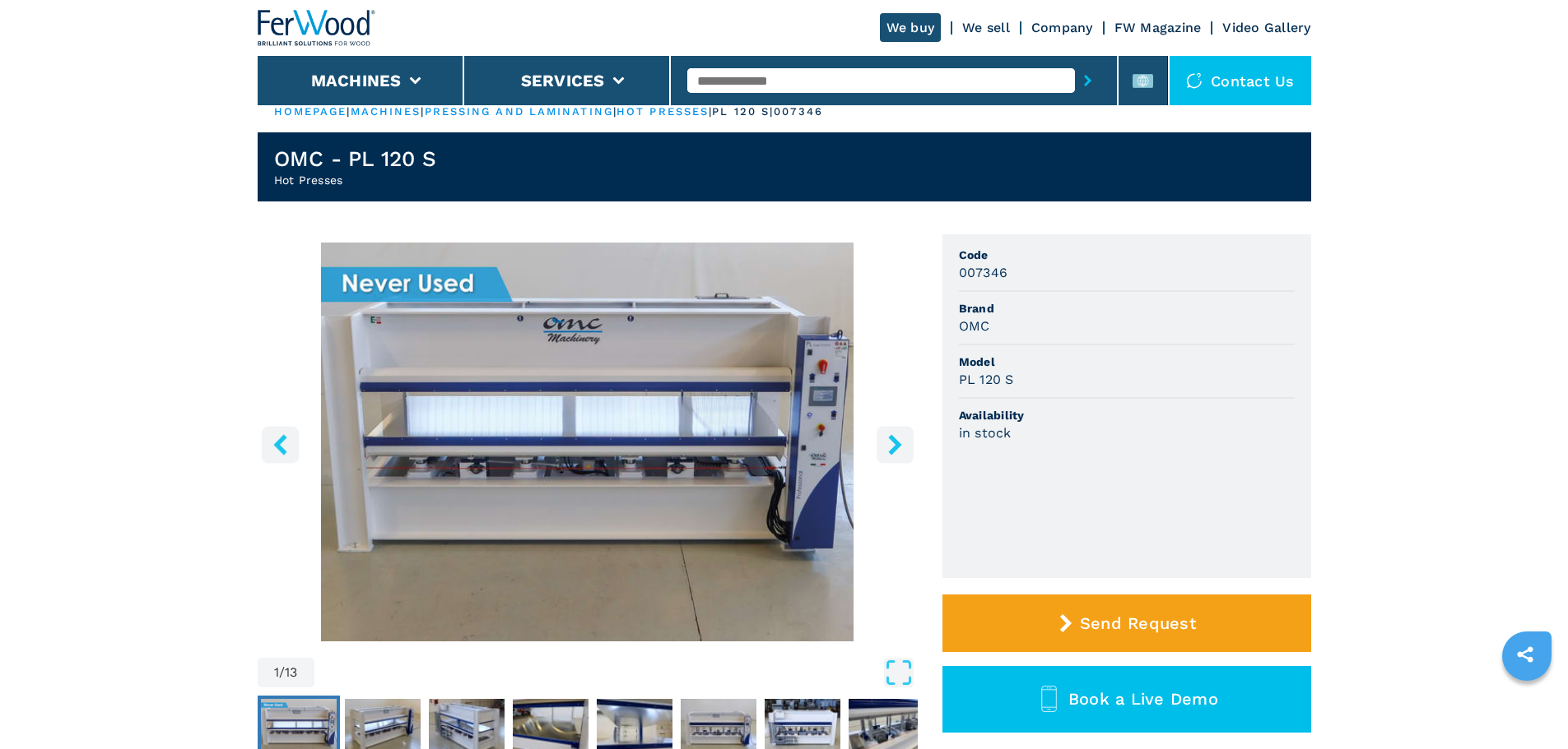
scroll to position [0, 0]
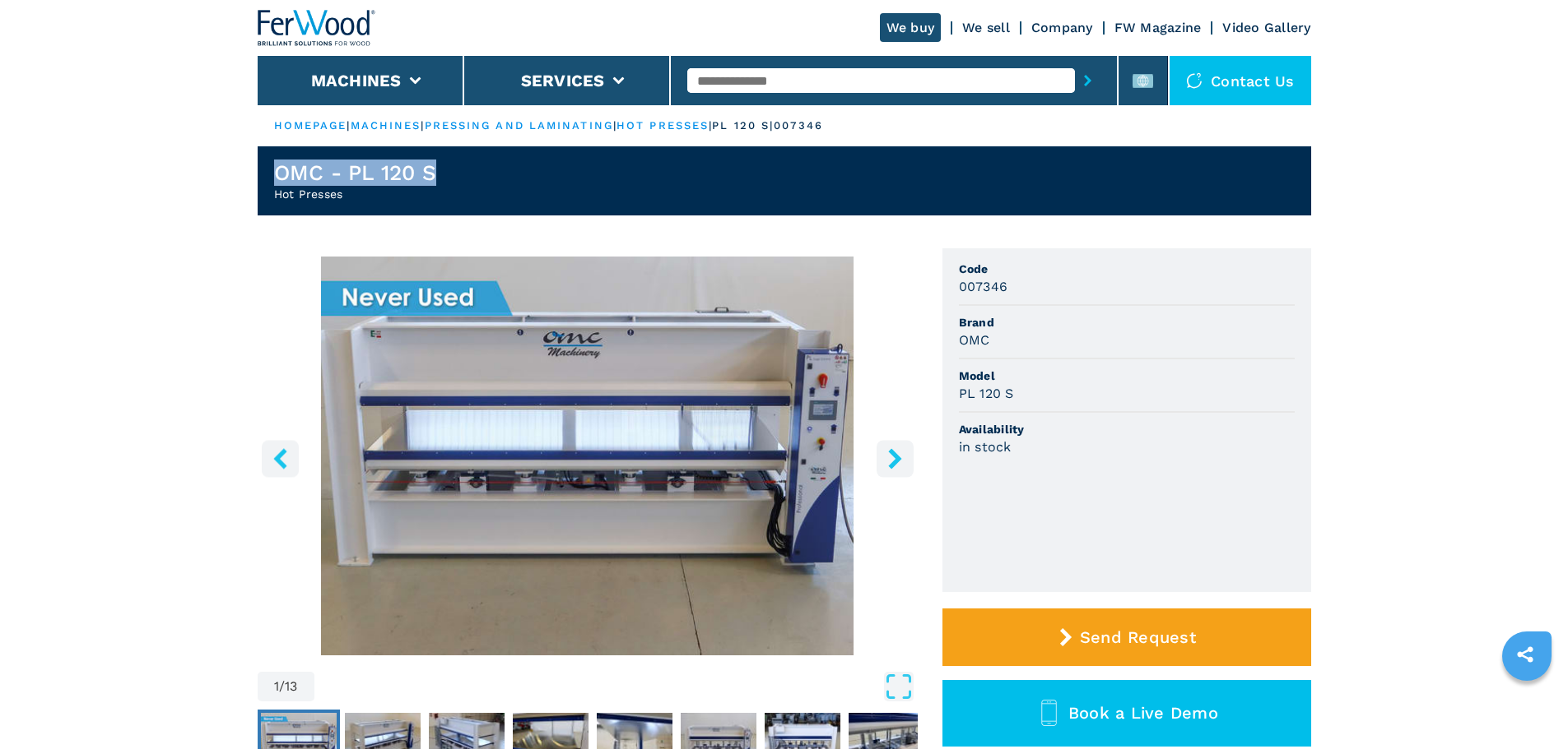
drag, startPoint x: 458, startPoint y: 171, endPoint x: 270, endPoint y: 168, distance: 188.0
click at [270, 168] on header "OMC - PL 120 S Hot Presses" at bounding box center [784, 181] width 1053 height 69
copy h1 "OMC - PL 120 S"
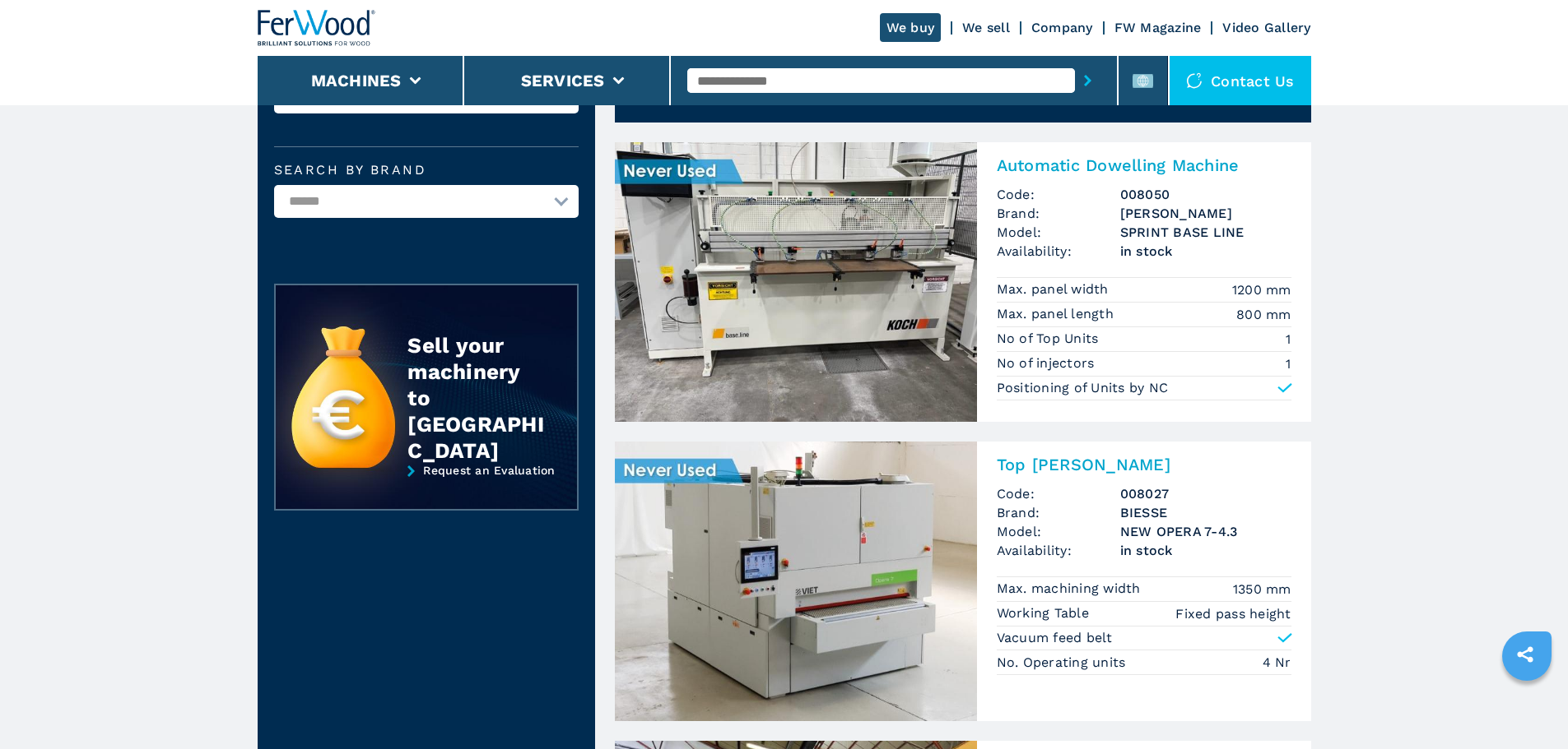
scroll to position [82, 0]
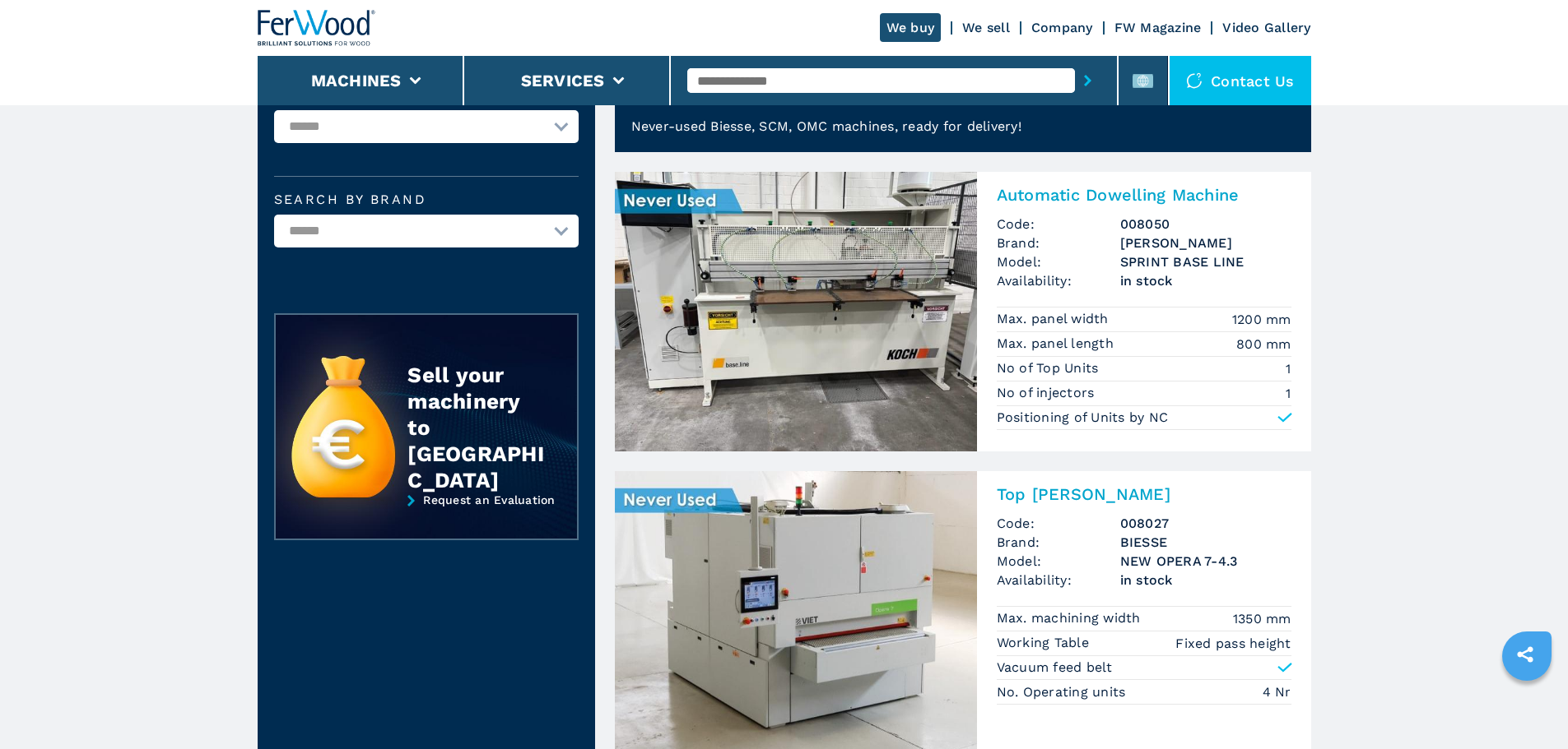
click at [873, 350] on img at bounding box center [796, 312] width 362 height 280
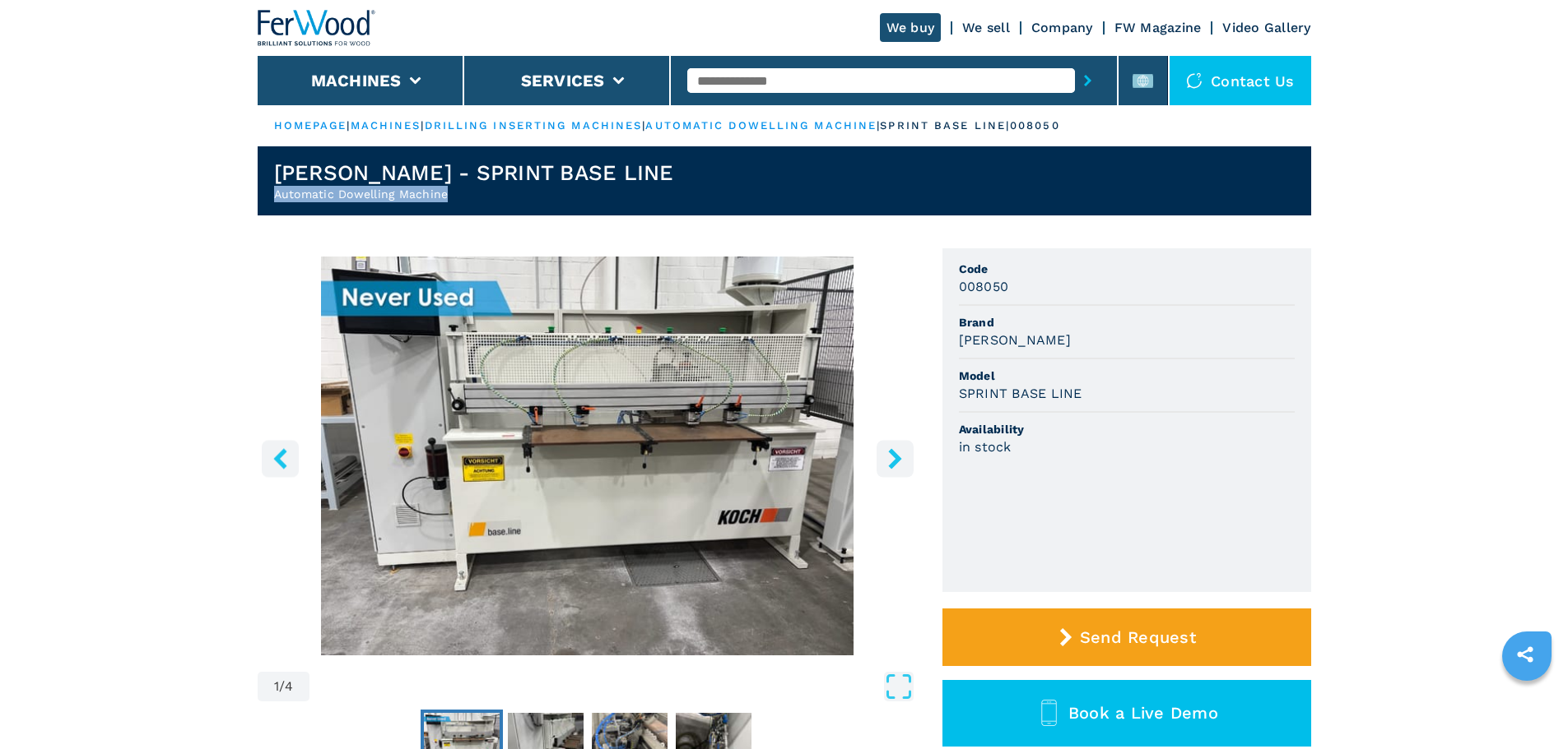
drag, startPoint x: 450, startPoint y: 195, endPoint x: 209, endPoint y: 189, distance: 241.1
copy h2 "Automatic Dowelling Machine"
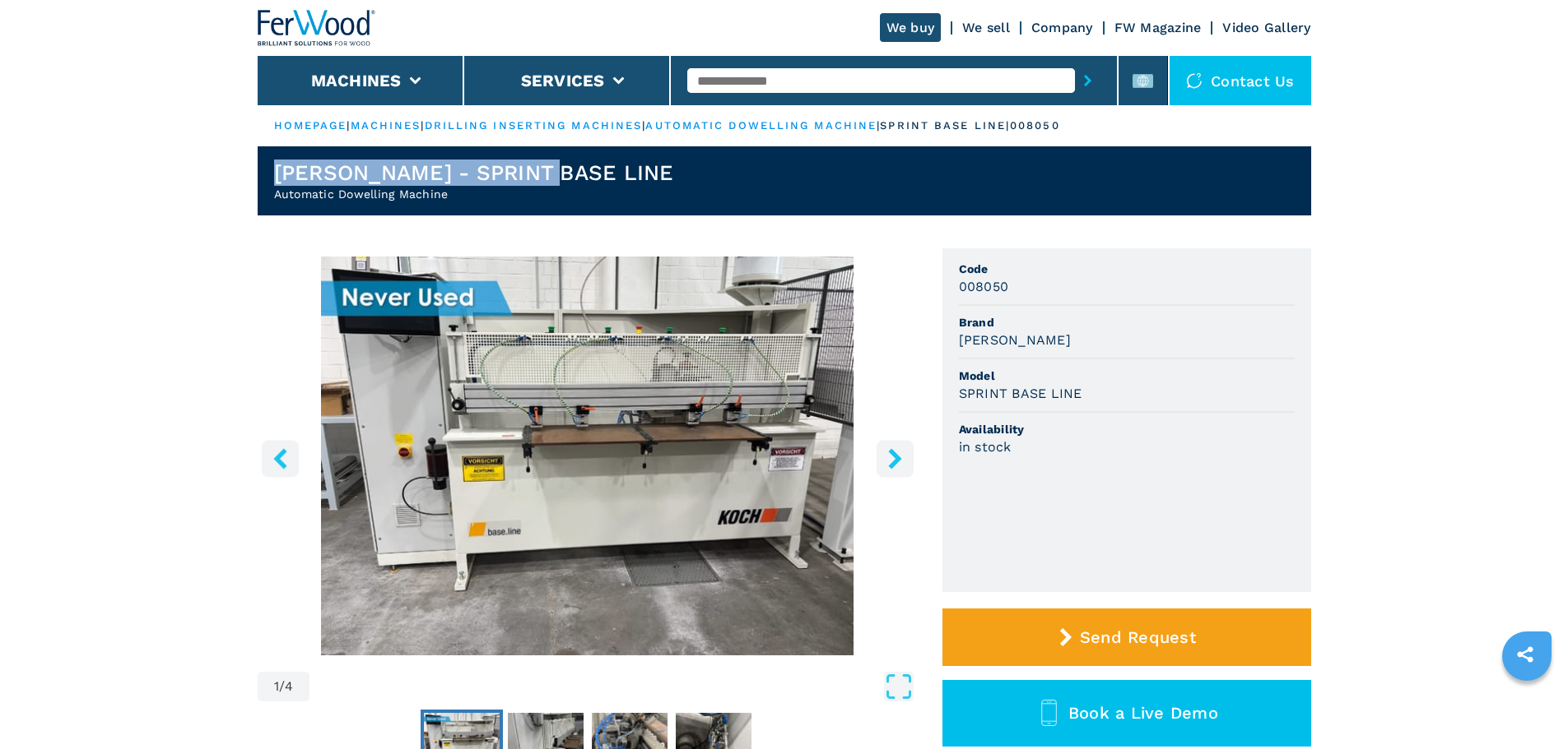
drag, startPoint x: 604, startPoint y: 172, endPoint x: 272, endPoint y: 164, distance: 332.1
click at [272, 164] on header "KOCH - SPRINT BASE LINE Automatic Dowelling Machine" at bounding box center [784, 181] width 1053 height 69
copy h1 "KOCH - SPRINT BASE LINE"
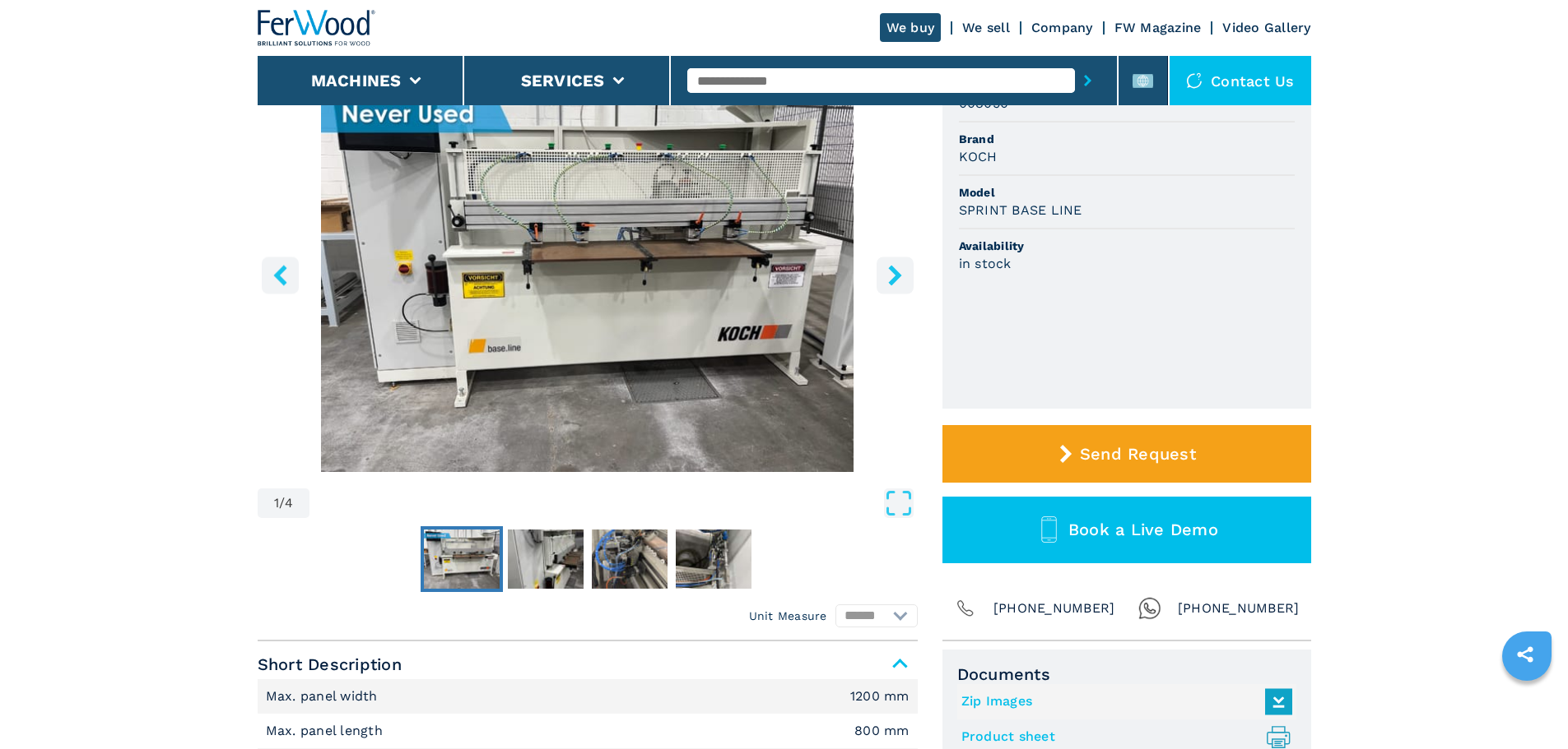
scroll to position [411, 0]
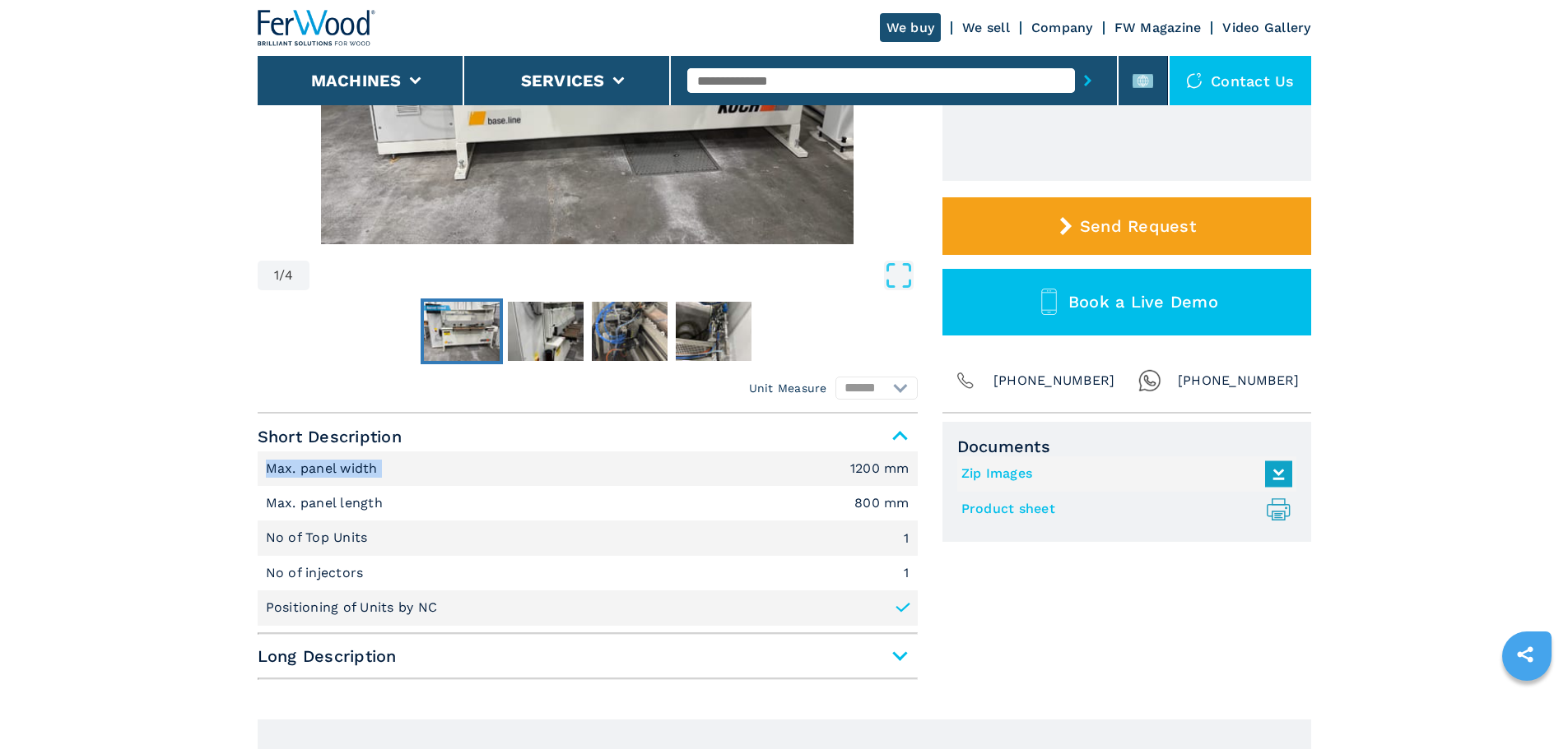
drag, startPoint x: 400, startPoint y: 472, endPoint x: 226, endPoint y: 475, distance: 174.0
copy p "Max. panel width"
drag, startPoint x: 419, startPoint y: 510, endPoint x: 141, endPoint y: 502, distance: 278.1
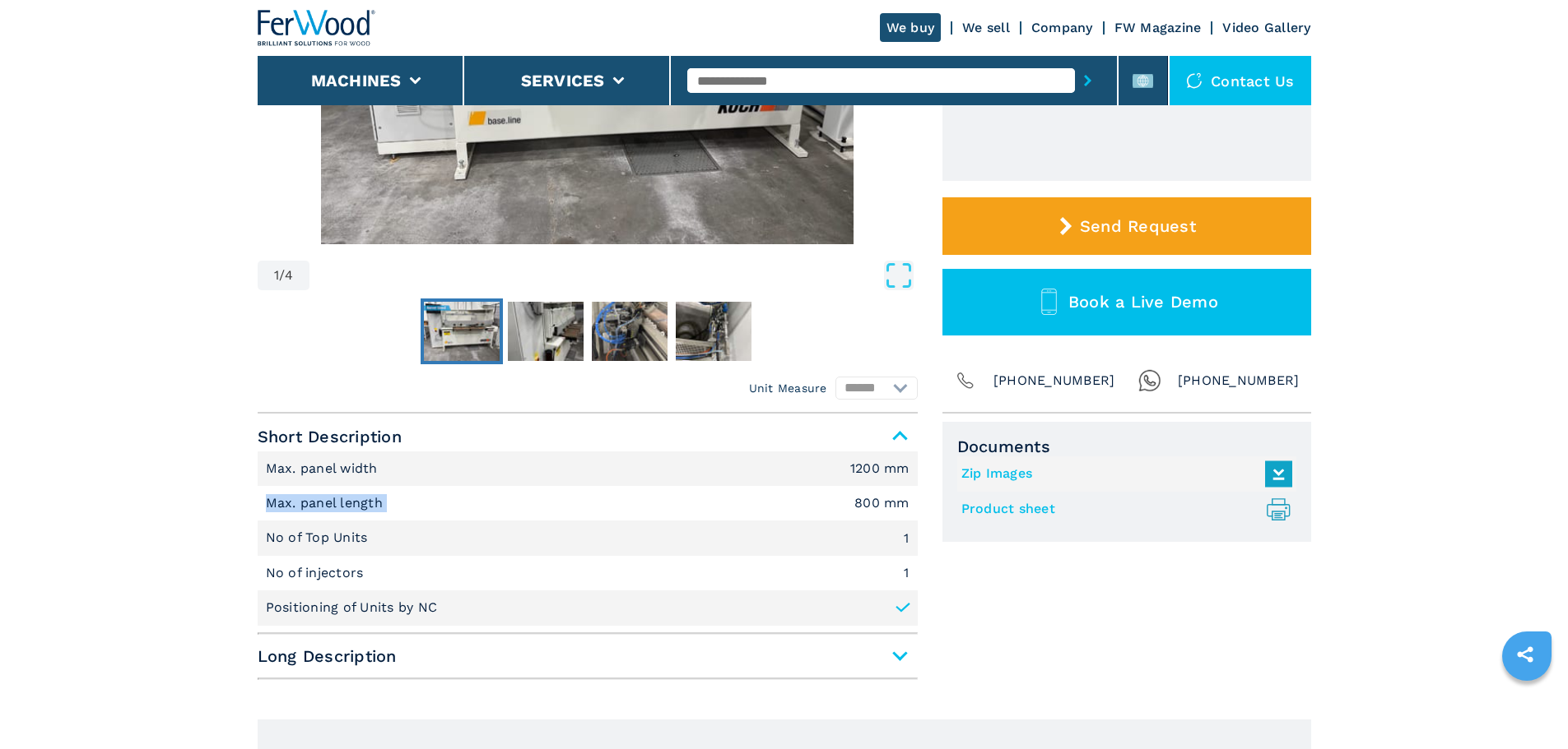
copy p "Max. panel length"
drag, startPoint x: 367, startPoint y: 529, endPoint x: 134, endPoint y: 529, distance: 233.0
click at [399, 605] on p "Positioning of Units by NC" at bounding box center [352, 607] width 172 height 18
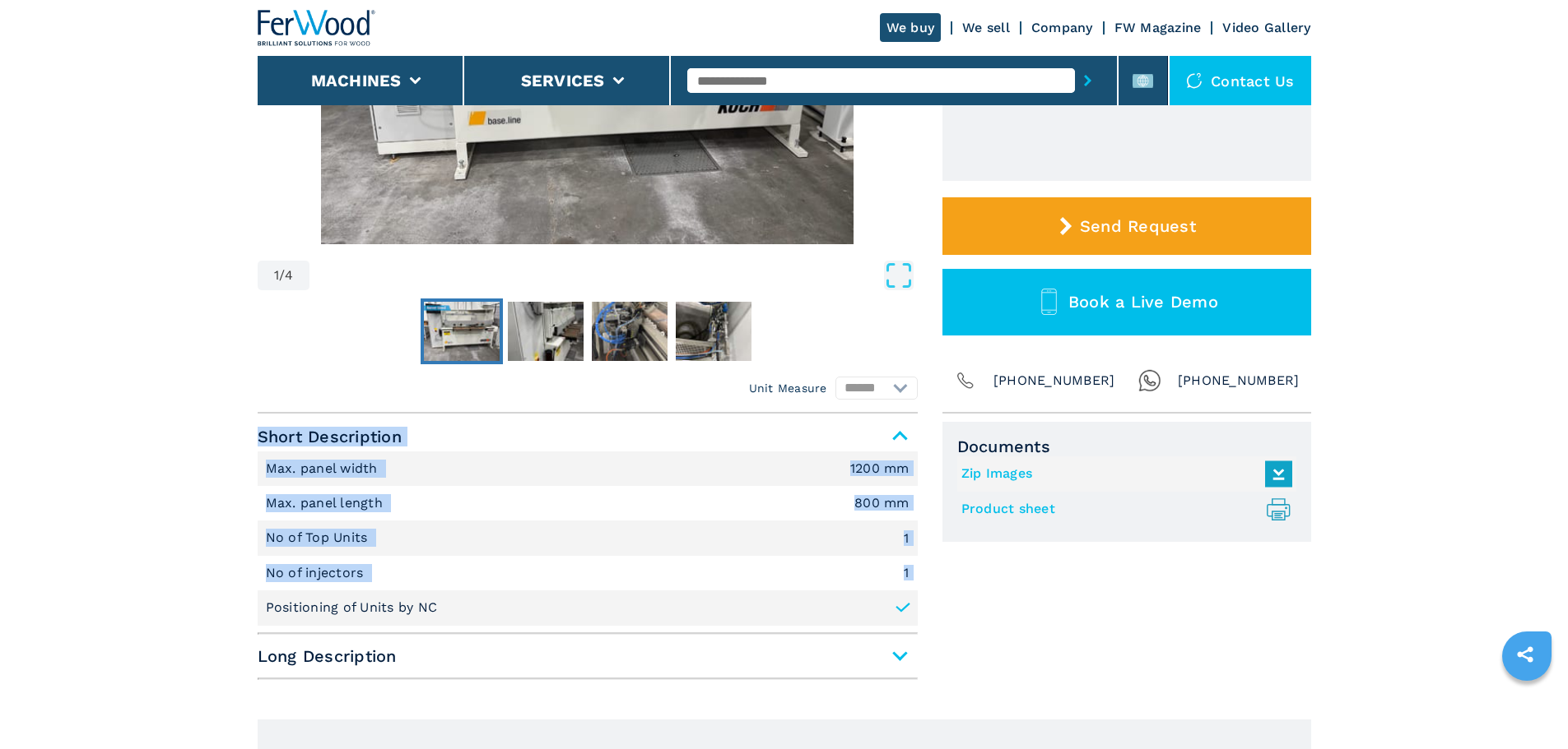
click at [399, 605] on p "Positioning of Units by NC" at bounding box center [352, 607] width 172 height 18
copy div "Short Description Max. panel width 1200 mm Max. panel length 800 mm No of Top U…"
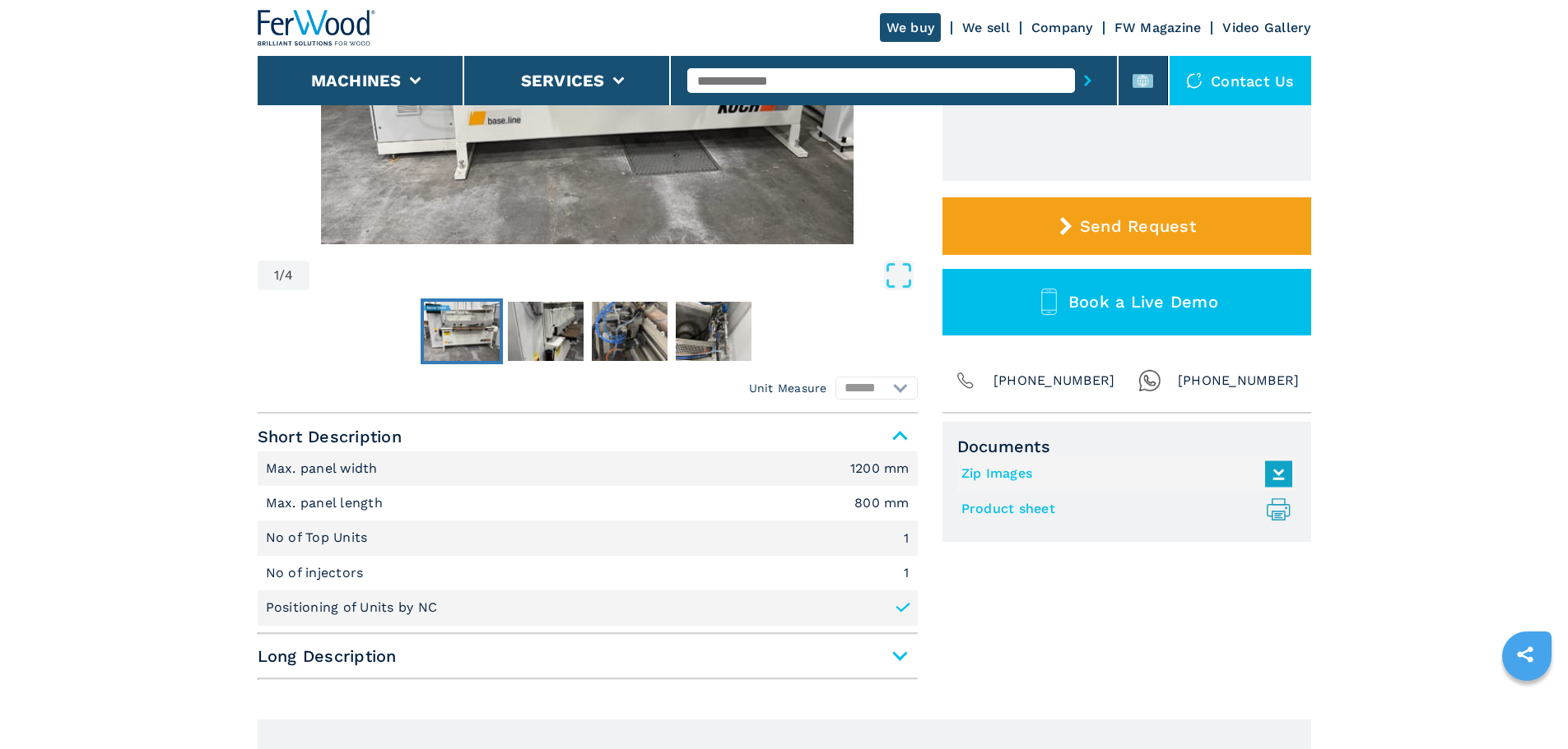
click at [439, 568] on li "No of injectors 1" at bounding box center [587, 573] width 660 height 35
drag, startPoint x: 392, startPoint y: 532, endPoint x: 235, endPoint y: 522, distance: 157.3
copy p "No of Top Units"
click at [421, 656] on span "Long Description" at bounding box center [587, 656] width 660 height 29
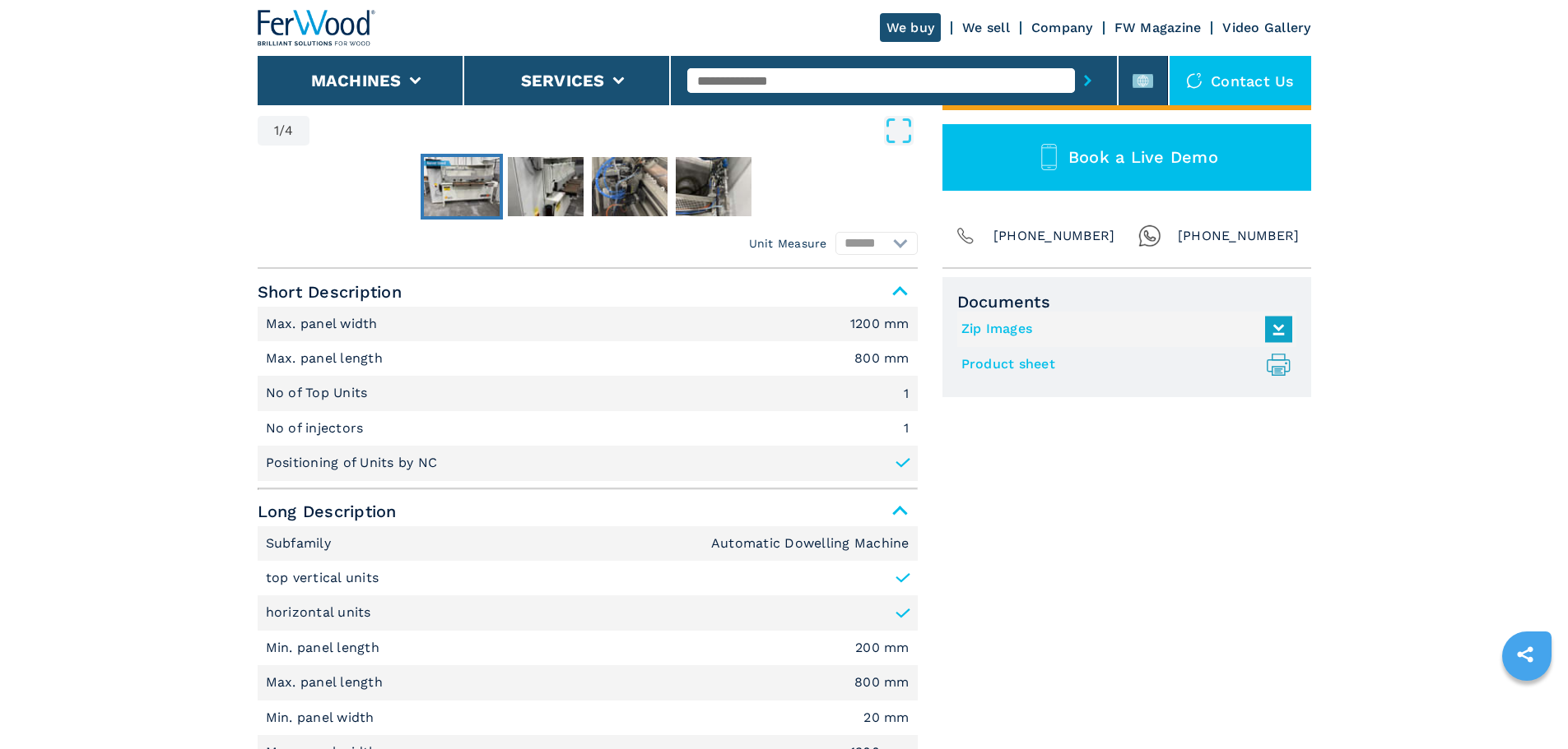
scroll to position [575, 0]
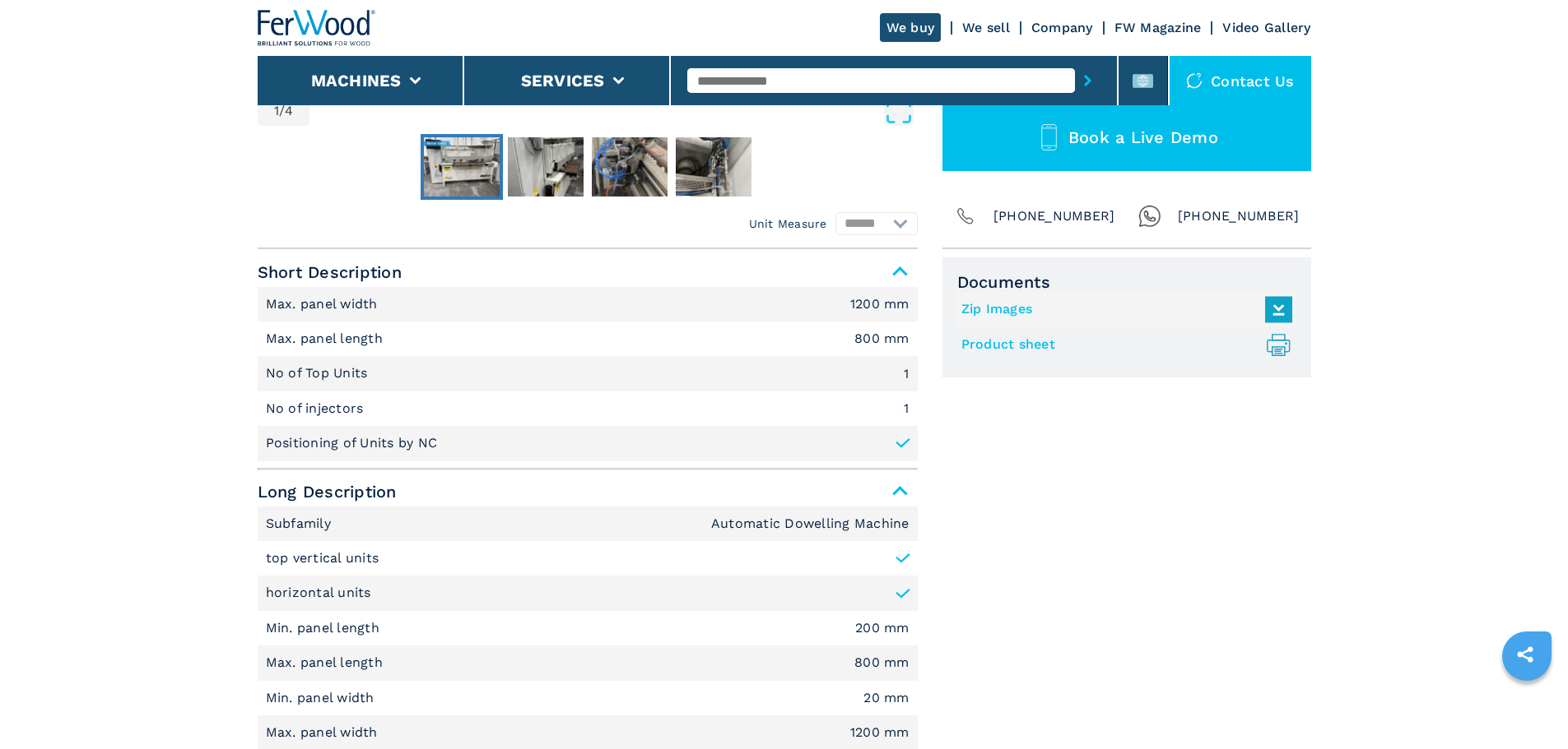
click at [322, 412] on p "No of injectors" at bounding box center [316, 408] width 102 height 18
copy p "No of injectors"
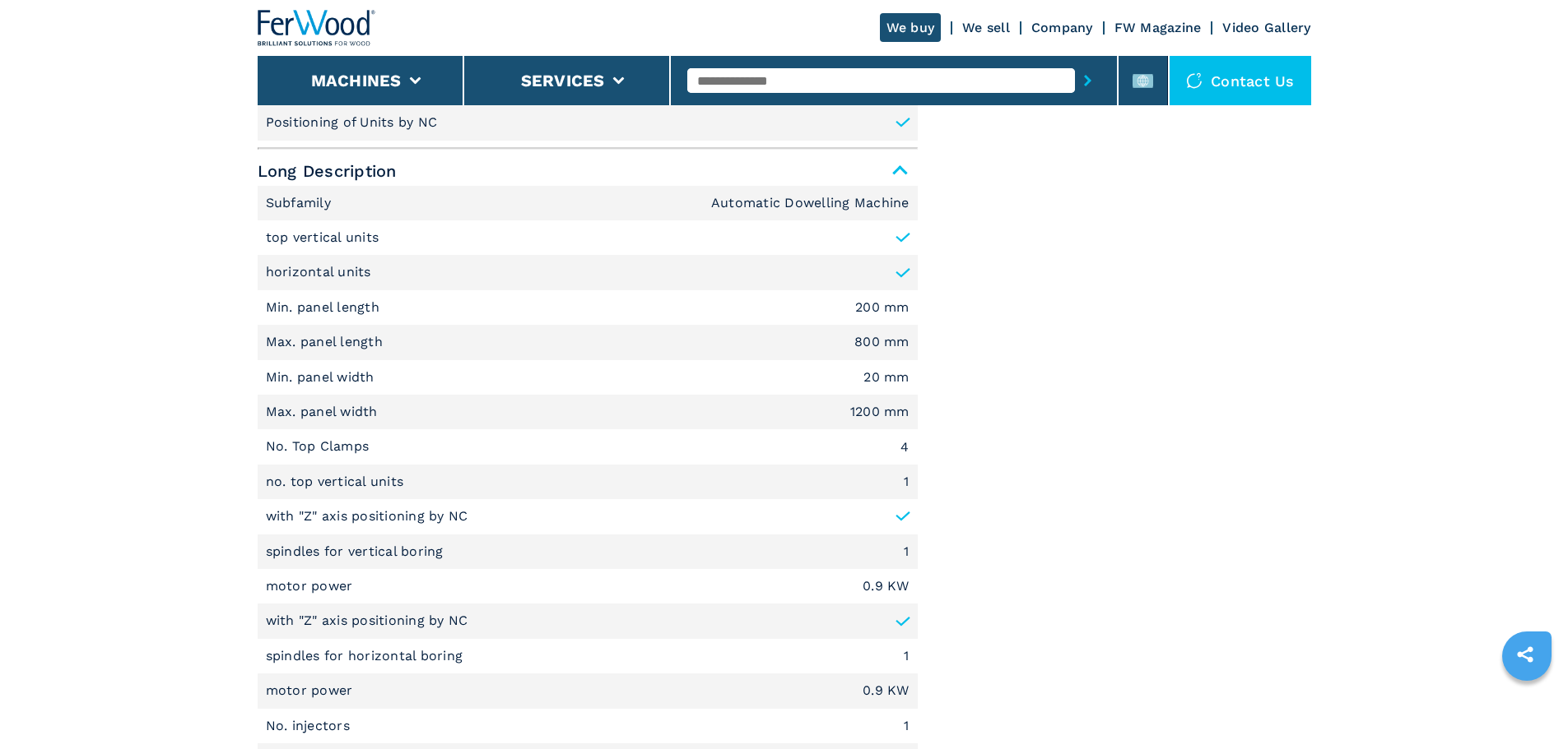
scroll to position [905, 0]
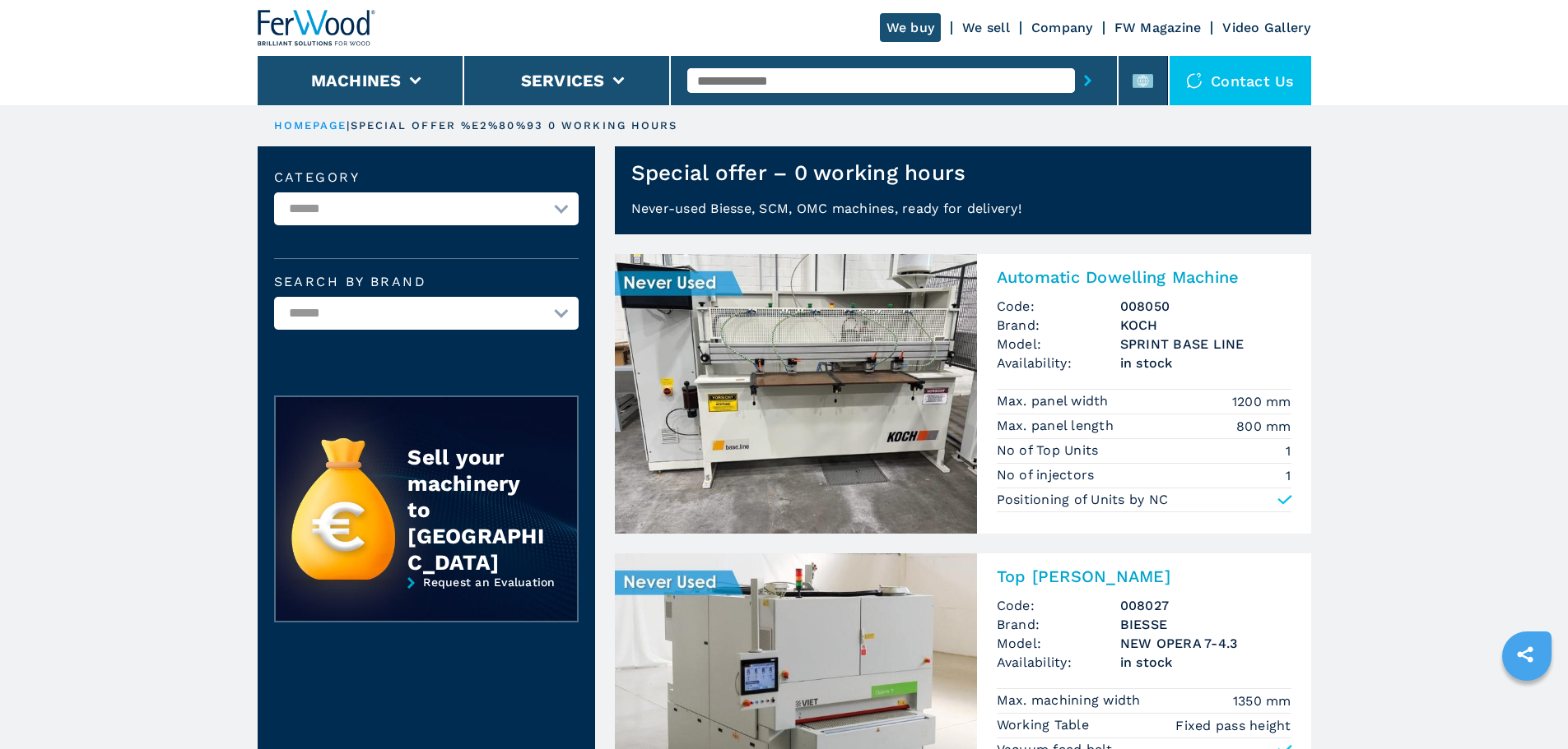
click at [785, 351] on img at bounding box center [796, 394] width 362 height 280
click at [1165, 91] on li at bounding box center [1143, 81] width 50 height 50
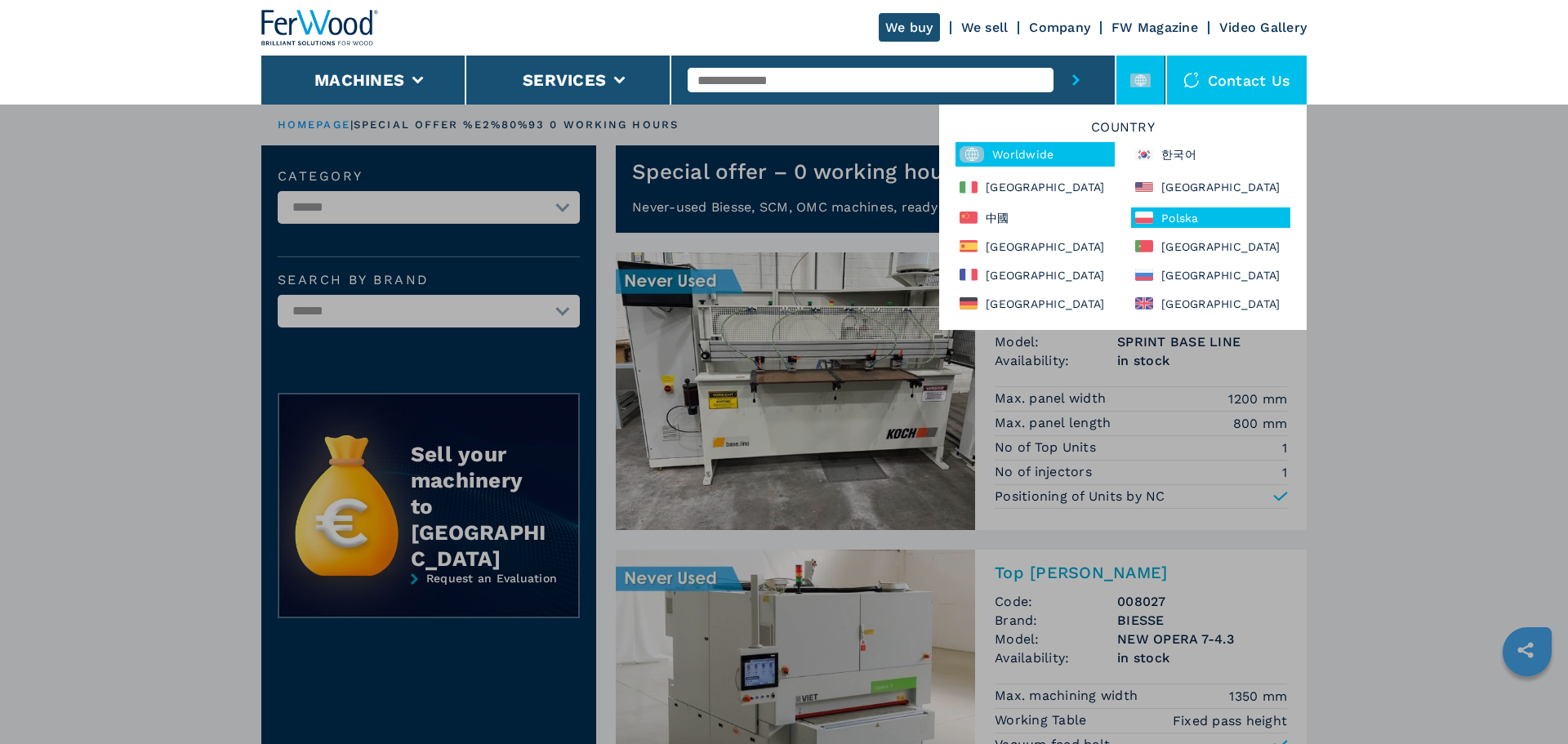
click at [1172, 214] on div "Polska" at bounding box center [1210, 217] width 159 height 20
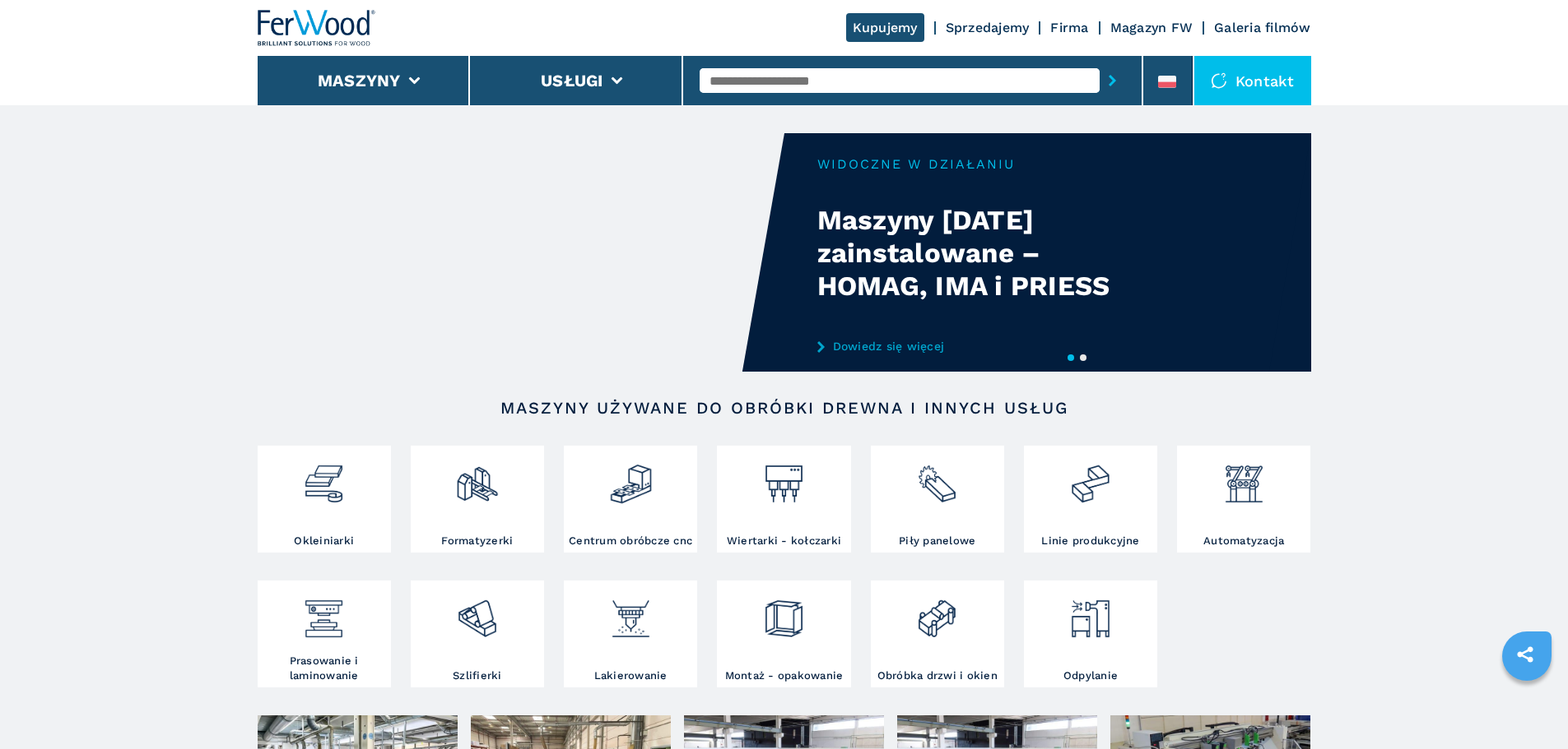
click at [827, 77] on input "text" at bounding box center [899, 81] width 400 height 25
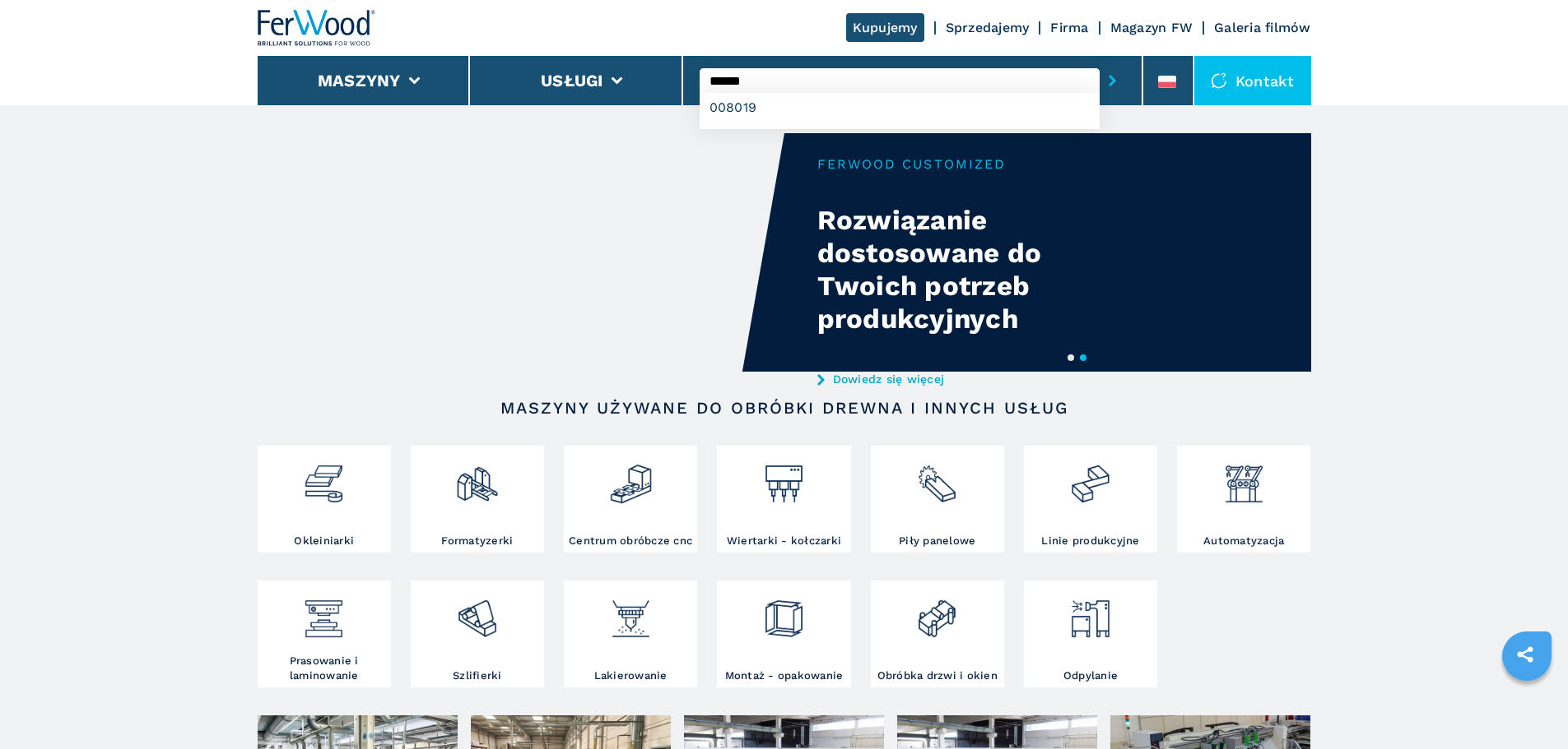
type input "******"
click at [1099, 62] on button "submit-button" at bounding box center [1112, 81] width 26 height 38
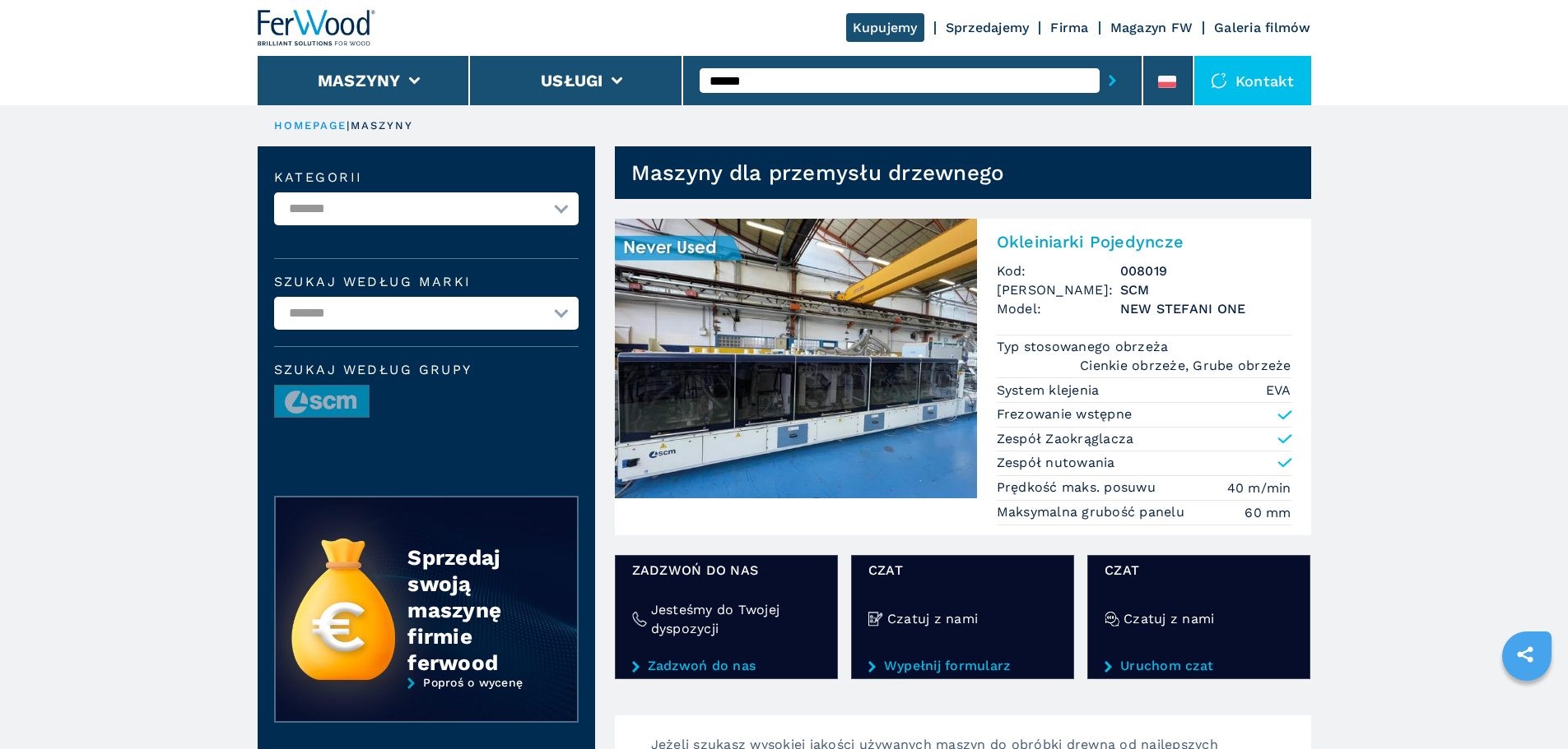
click at [934, 266] on img at bounding box center [796, 359] width 362 height 280
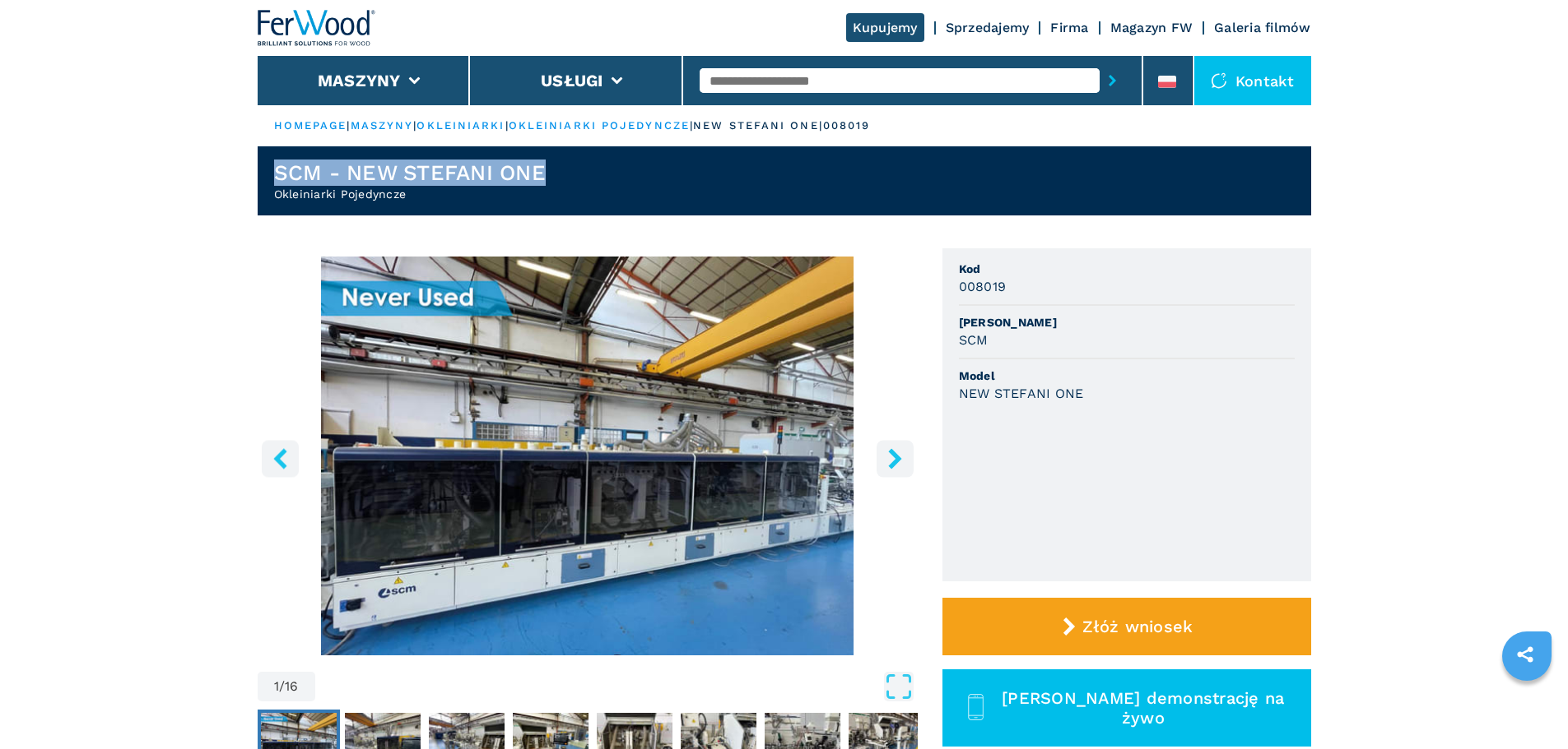
drag, startPoint x: 544, startPoint y: 171, endPoint x: 164, endPoint y: 169, distance: 380.0
copy h1 "SCM - NEW STEFANI ONE"
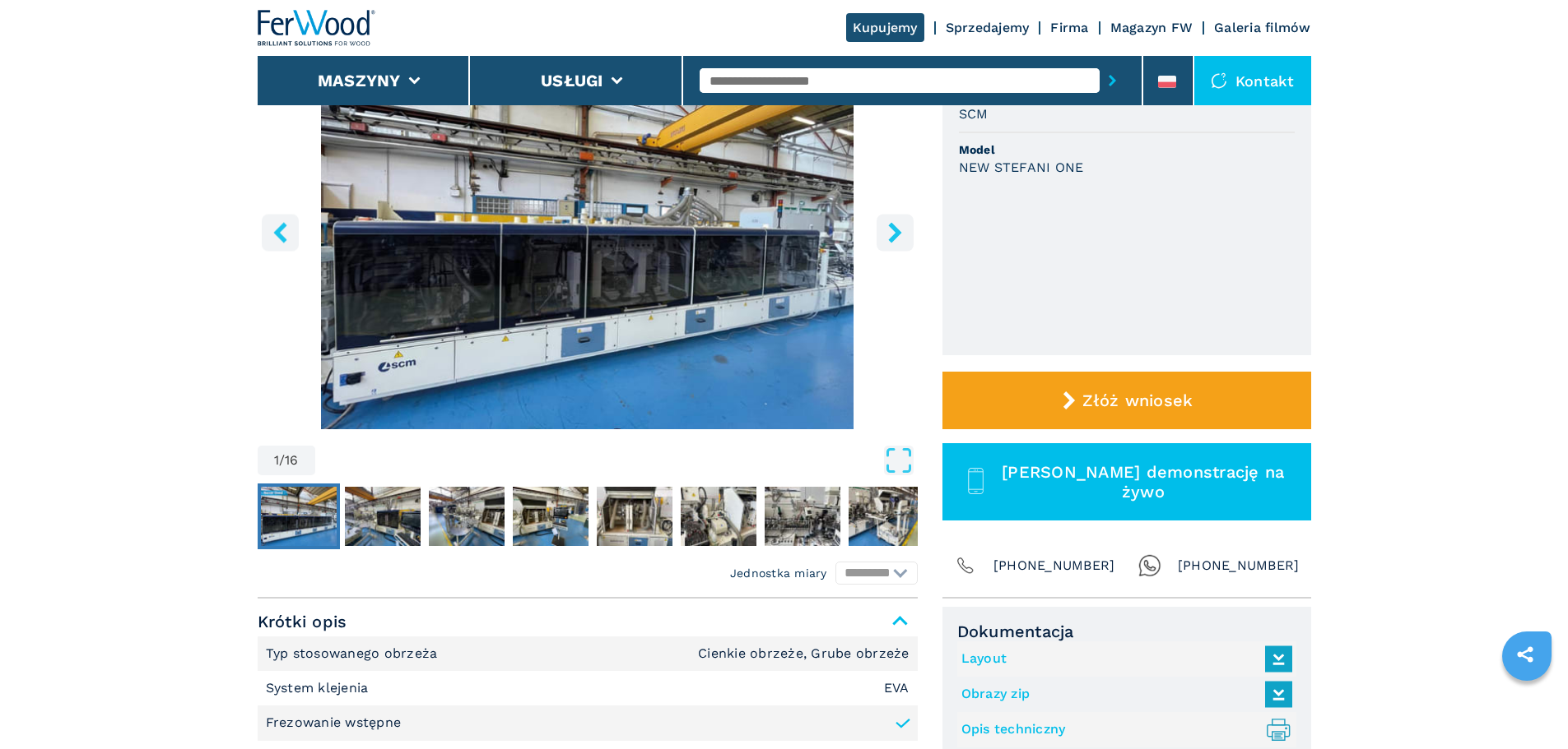
scroll to position [247, 0]
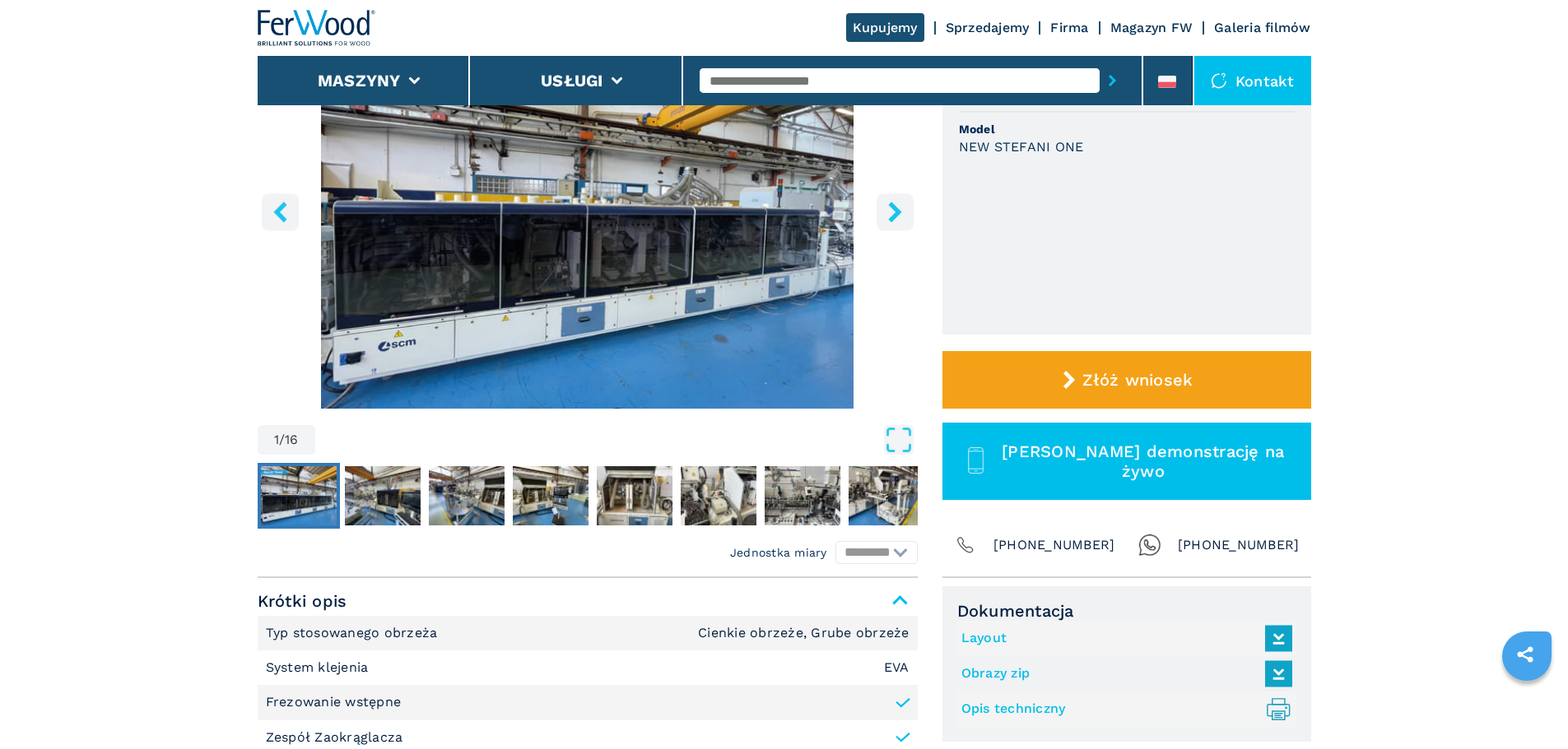
click at [748, 82] on input "text" at bounding box center [899, 81] width 400 height 25
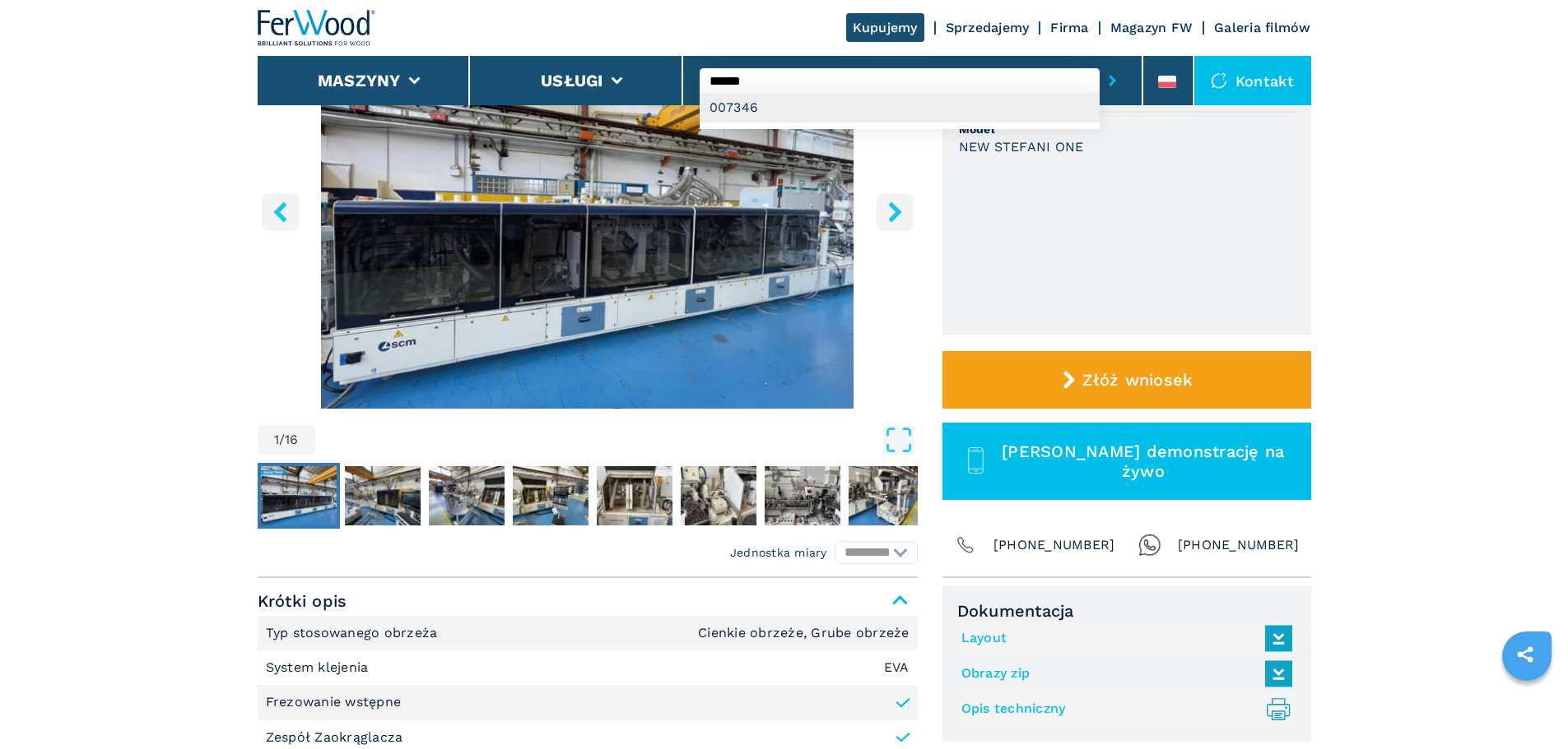
type input "******"
click at [759, 114] on div "007346" at bounding box center [899, 107] width 400 height 29
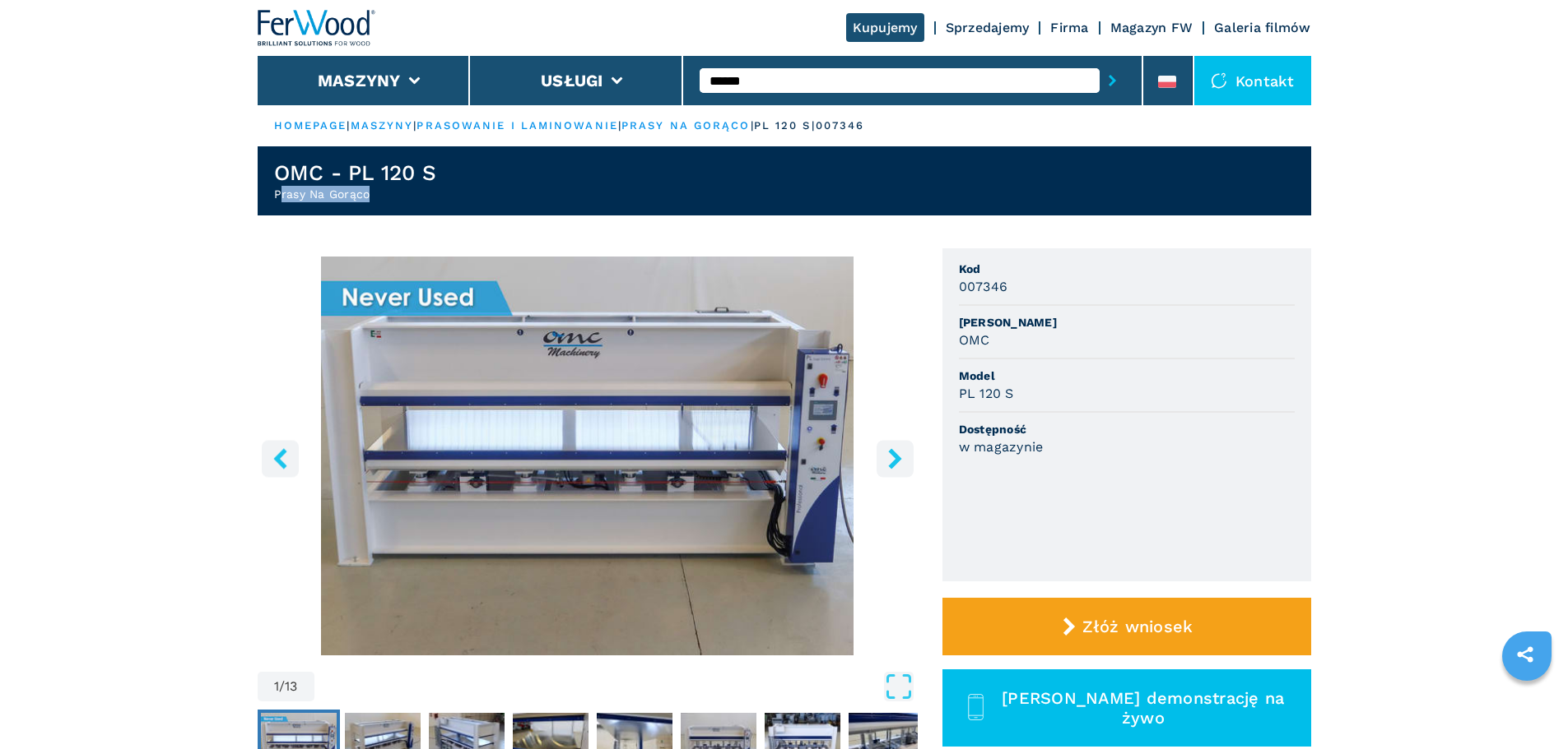
drag, startPoint x: 327, startPoint y: 202, endPoint x: 277, endPoint y: 204, distance: 50.0
click at [277, 204] on header "OMC - PL 120 S Prasy Na Gorąco" at bounding box center [784, 181] width 1053 height 69
click at [274, 190] on h2 "Prasy Na Gorąco" at bounding box center [355, 194] width 163 height 17
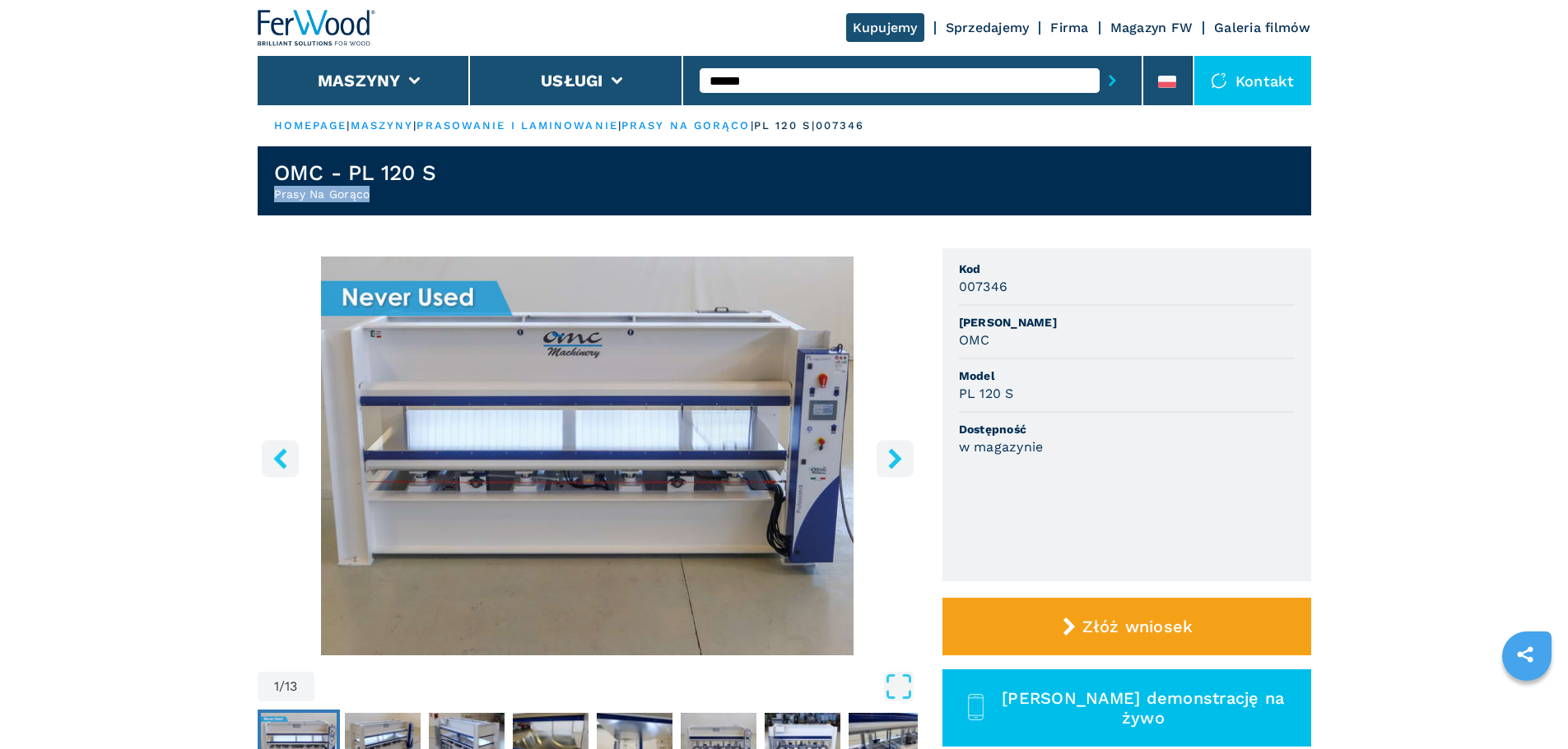
click at [274, 190] on h2 "Prasy Na Gorąco" at bounding box center [355, 194] width 163 height 17
copy h2 "Prasy Na Gorąco"
drag, startPoint x: 612, startPoint y: 180, endPoint x: 252, endPoint y: 165, distance: 360.3
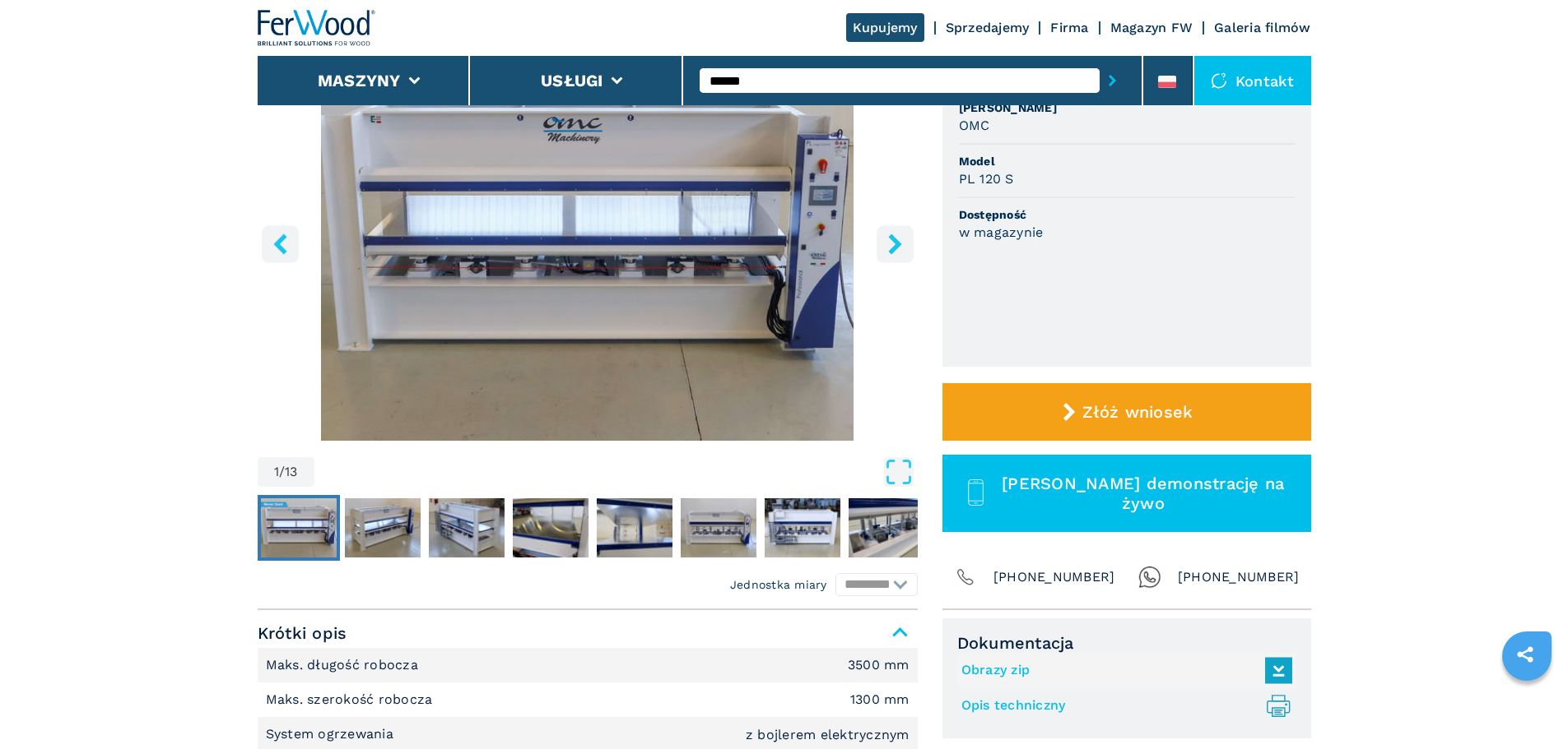
scroll to position [493, 0]
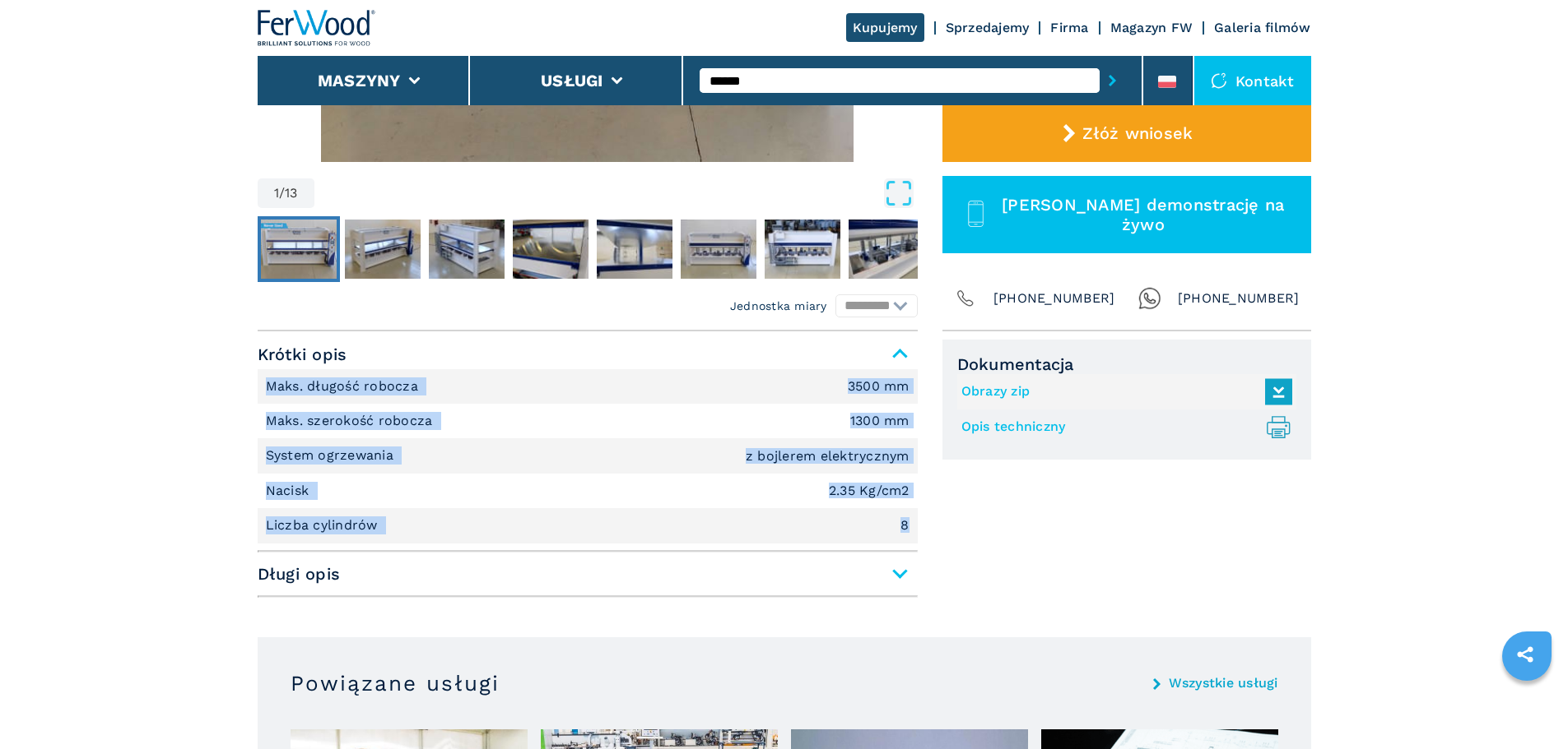
drag, startPoint x: 911, startPoint y: 527, endPoint x: 239, endPoint y: 383, distance: 687.3
copy ul "Maks. długość robocza 3500 mm Maks. szerokość robocza 1300 mm System ogrzewania…"
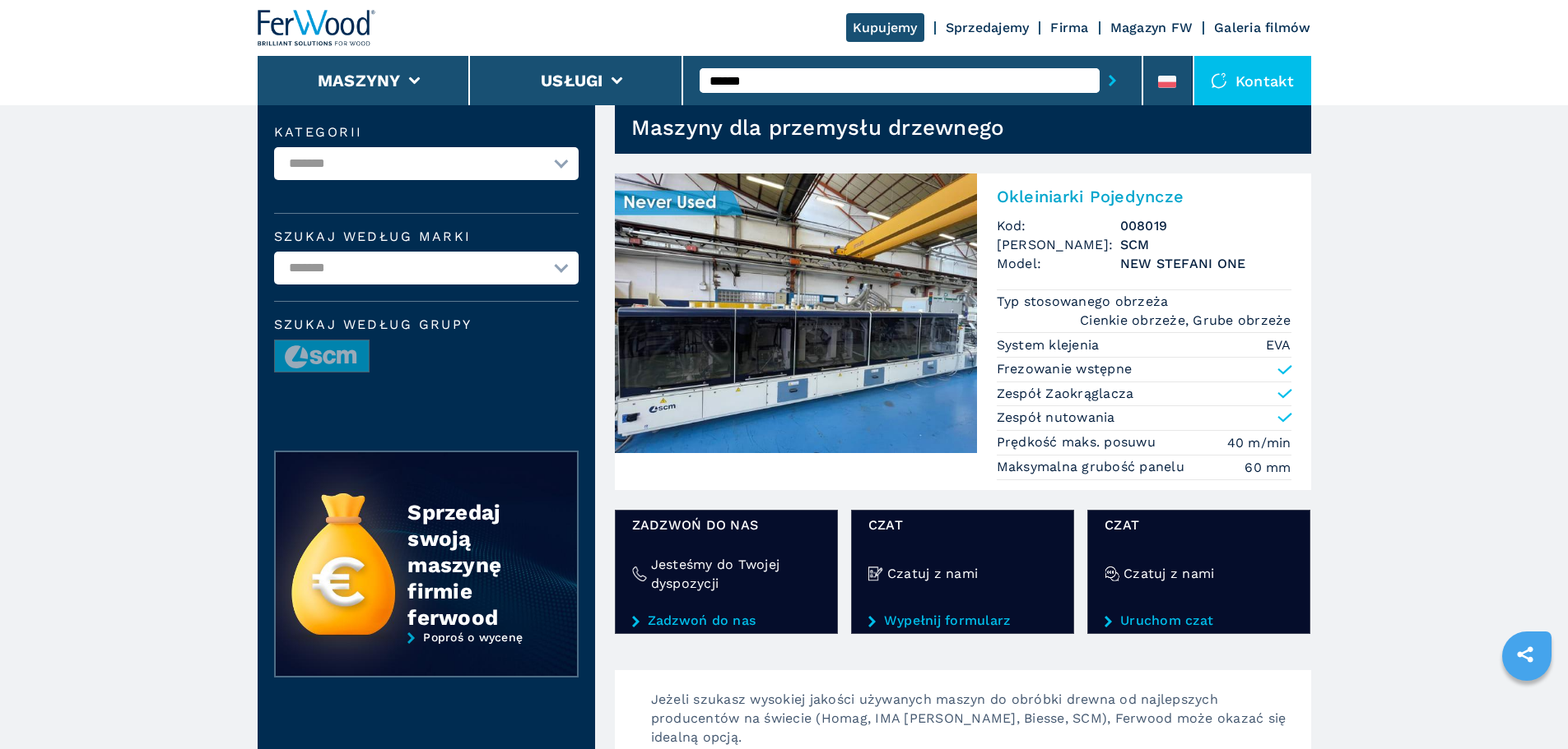
scroll to position [82, 0]
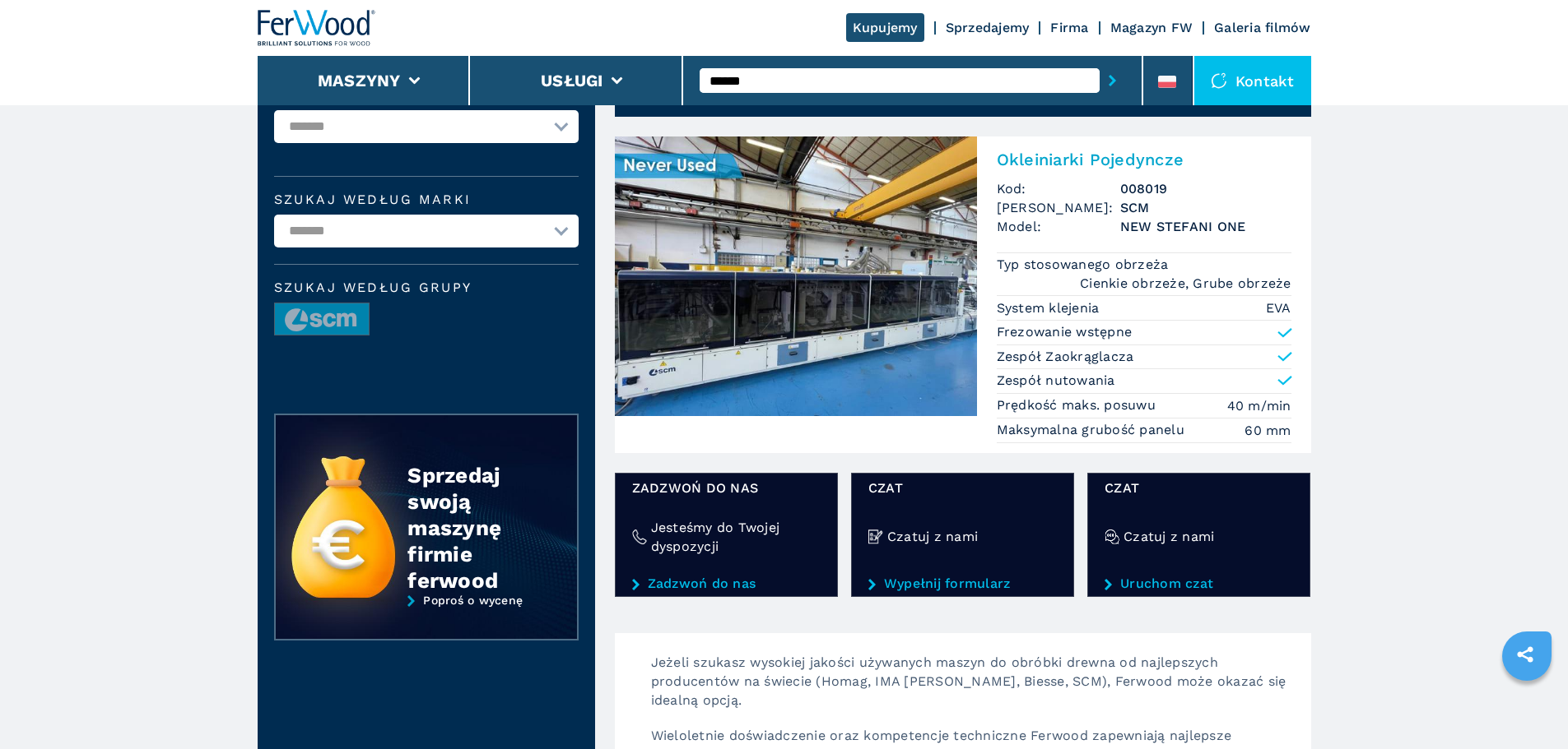
click at [306, 21] on img at bounding box center [317, 27] width 119 height 36
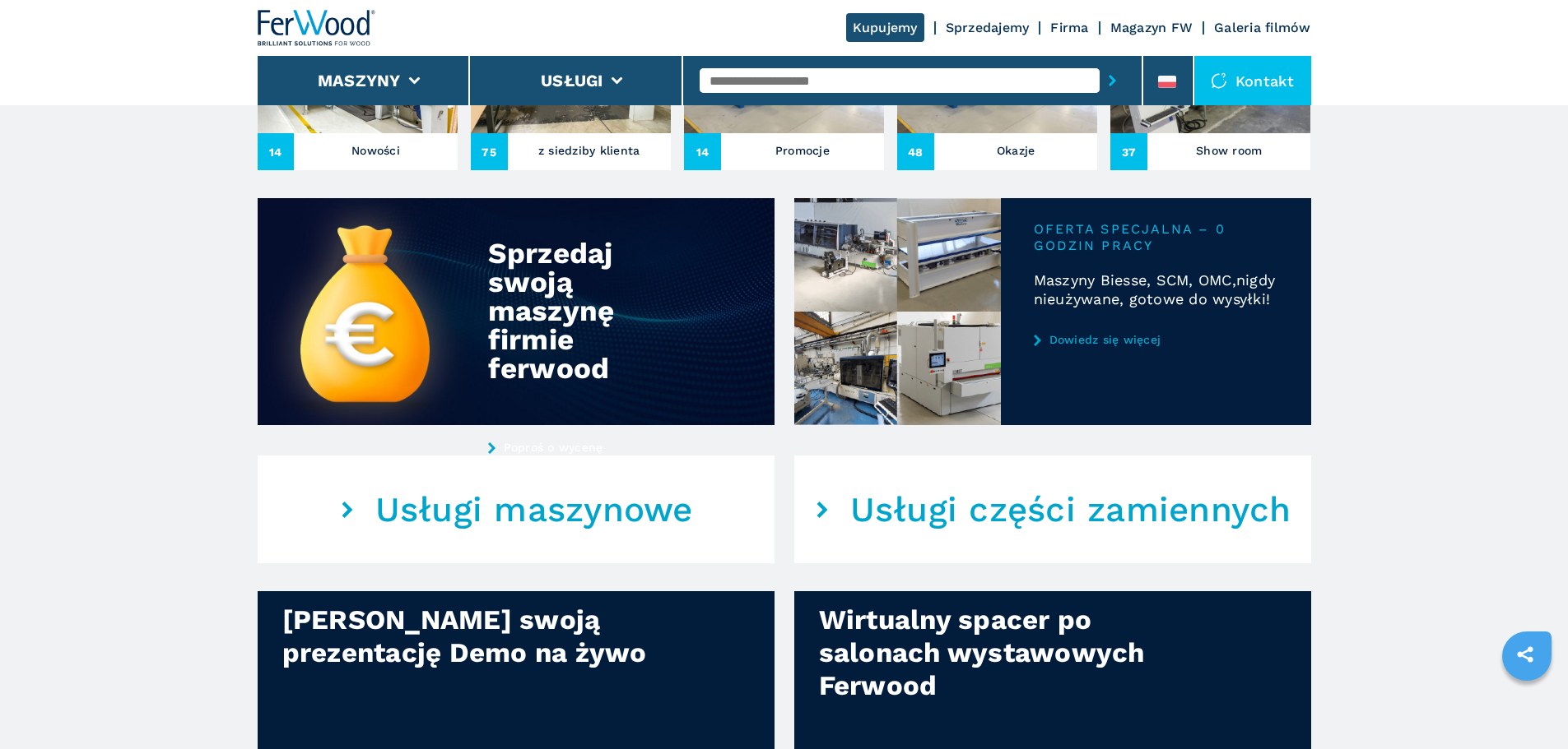
scroll to position [740, 0]
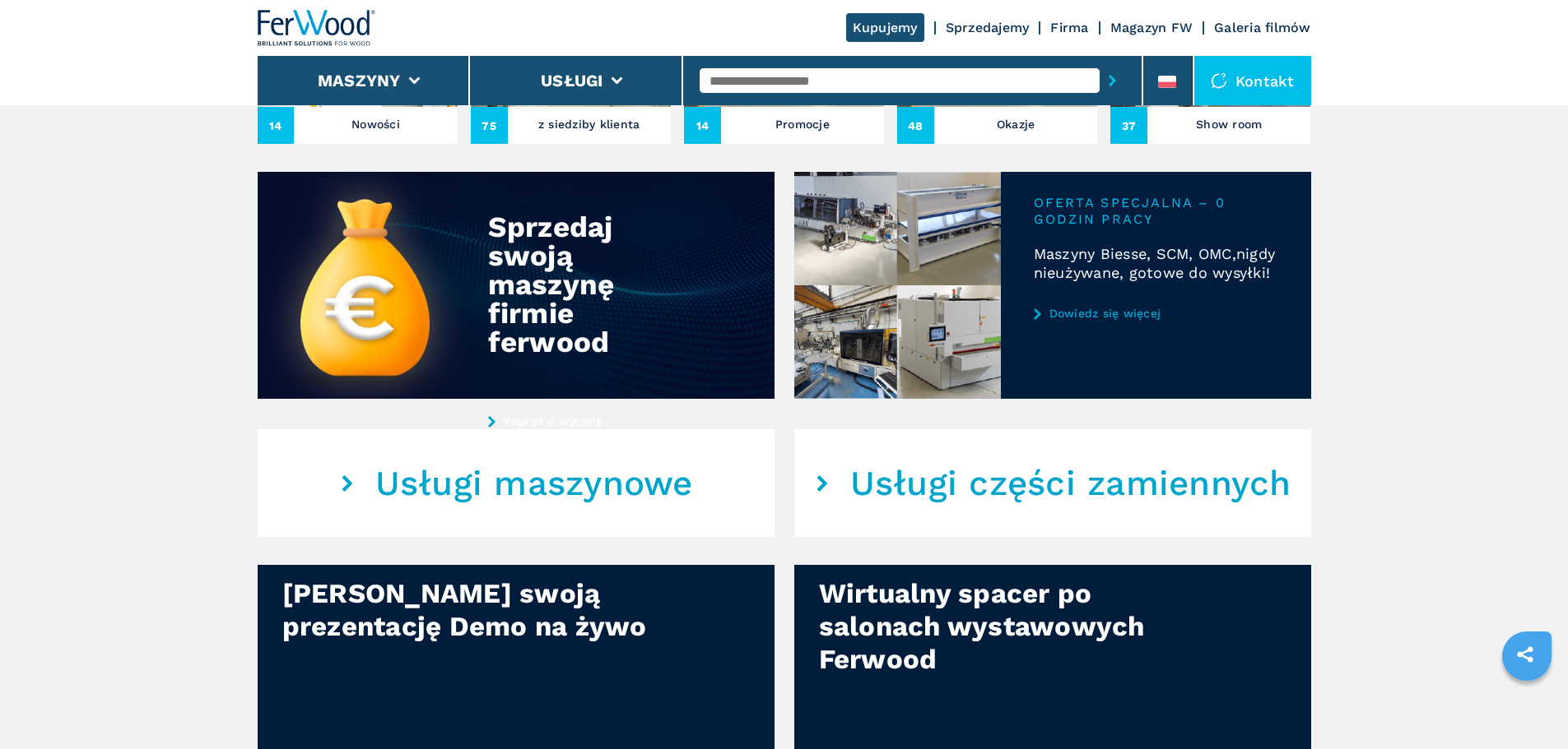
click at [1067, 320] on link "Dowiedz się więcej" at bounding box center [1156, 313] width 245 height 13
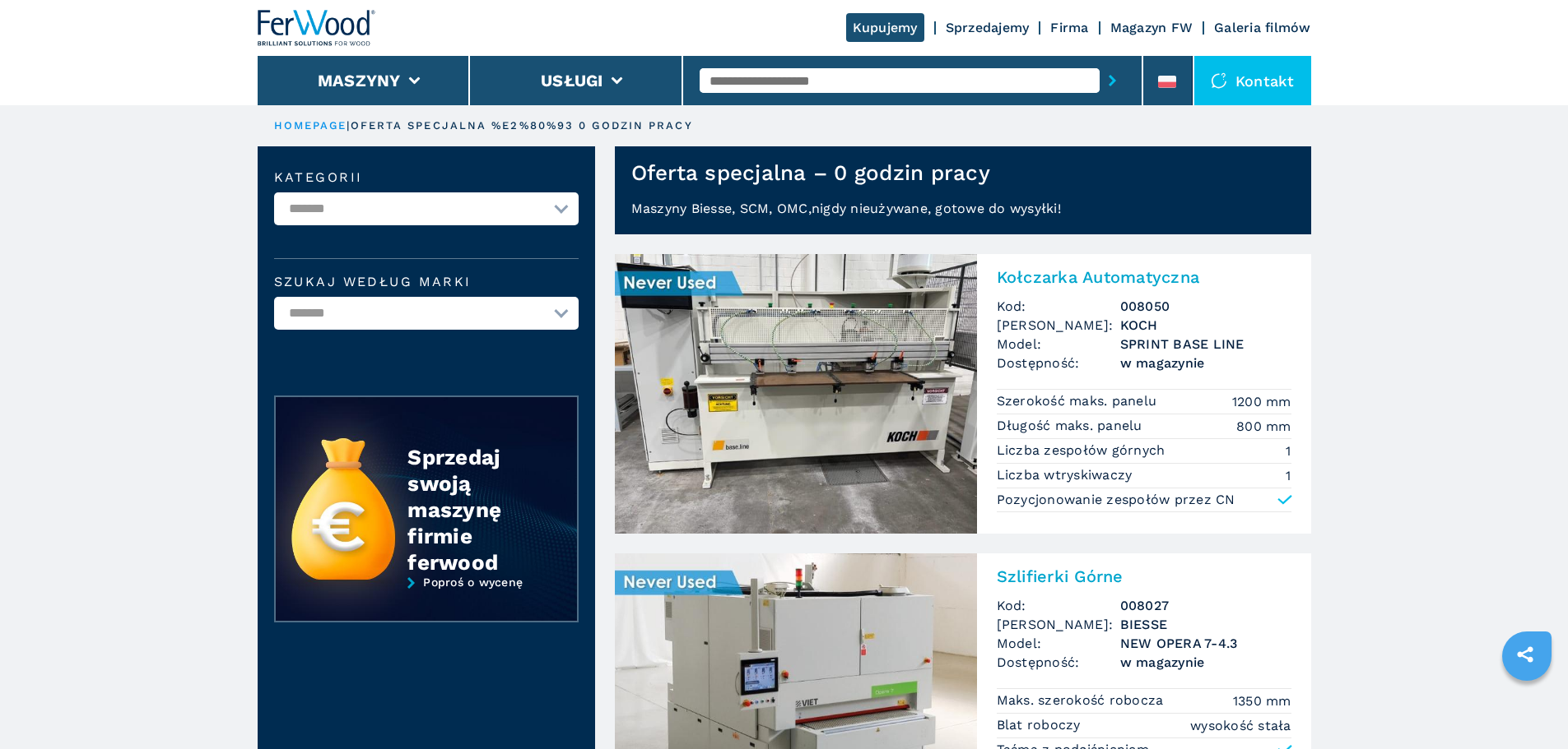
scroll to position [165, 0]
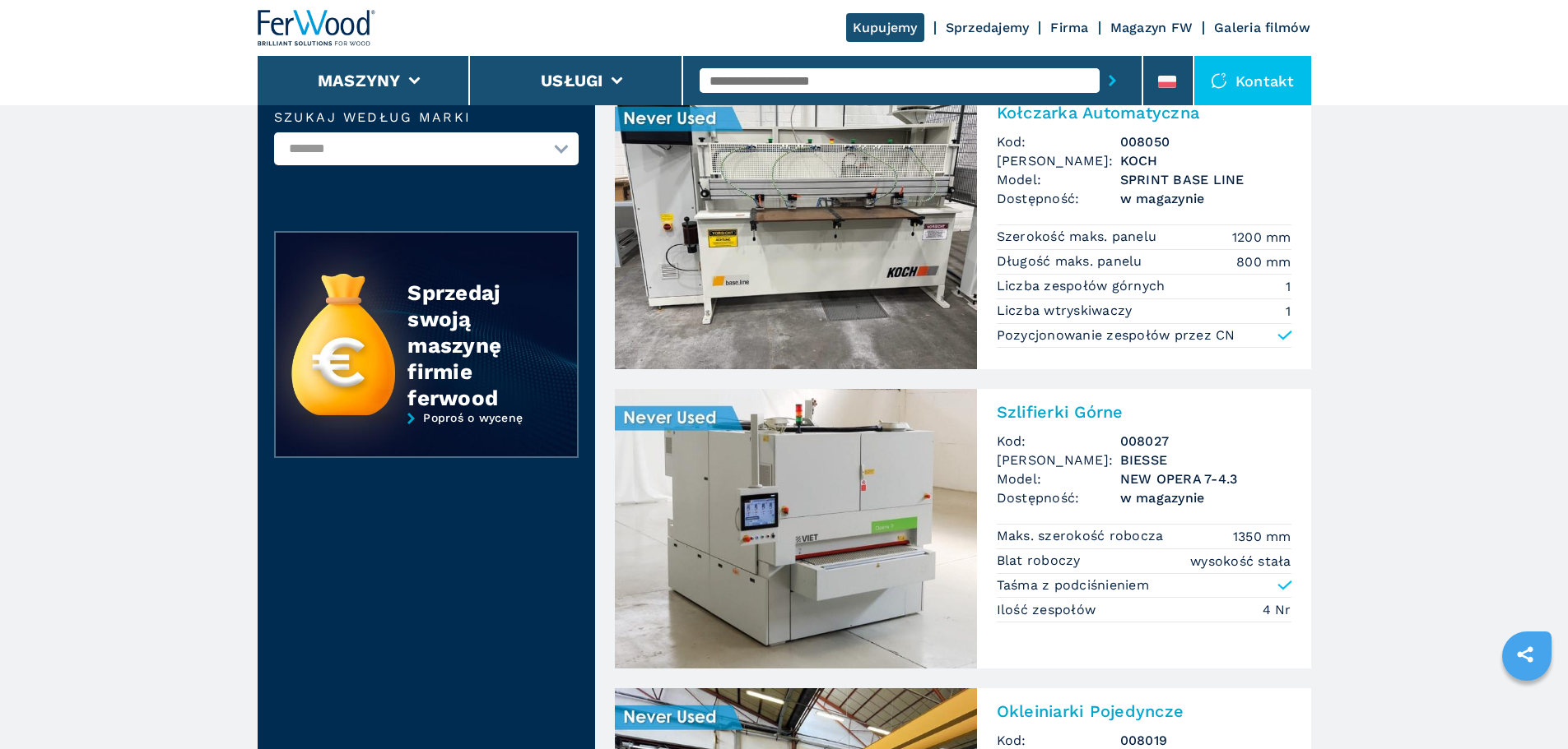
click at [966, 286] on img at bounding box center [796, 229] width 362 height 280
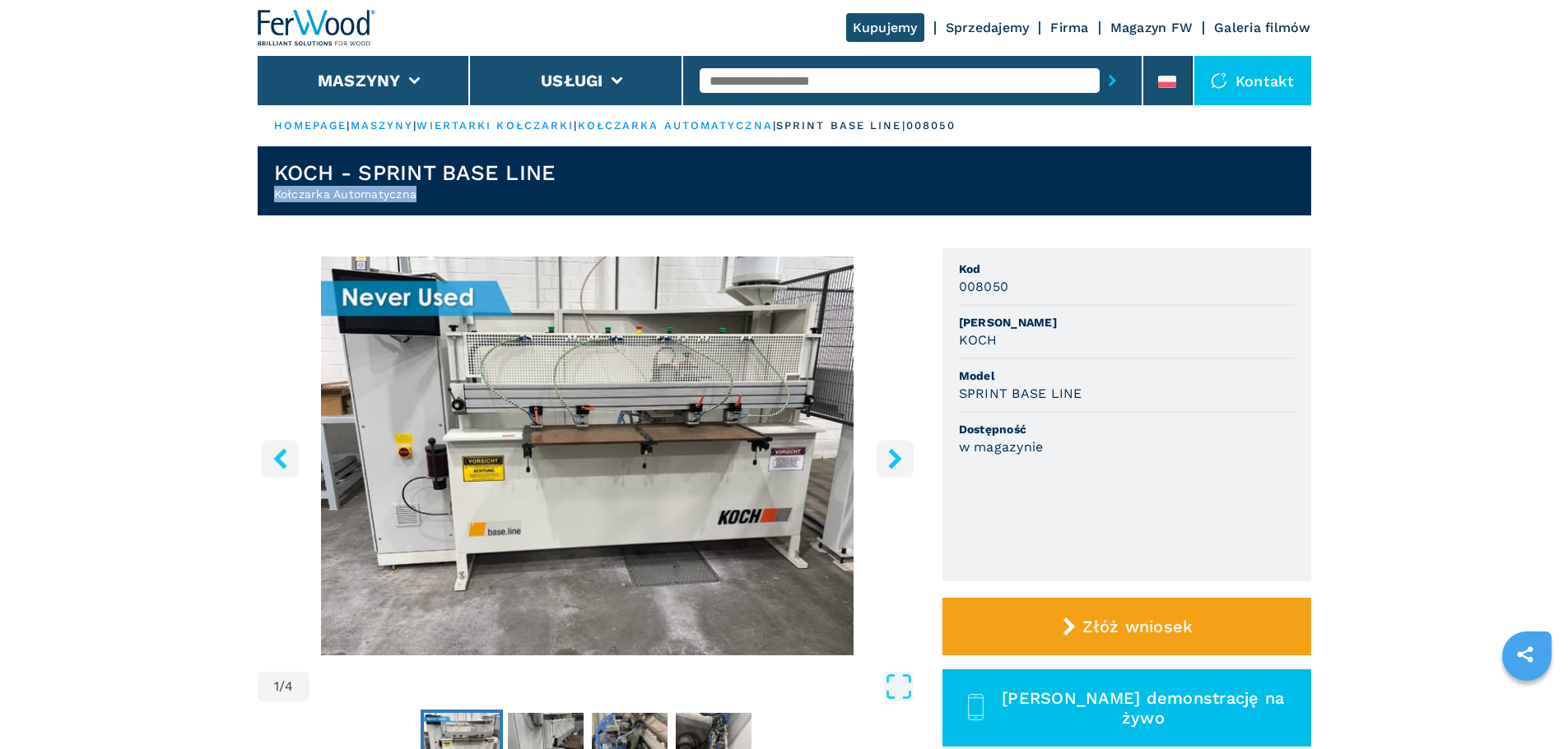
drag, startPoint x: 496, startPoint y: 197, endPoint x: 237, endPoint y: 193, distance: 259.0
copy h2 "Kołczarka Automatyczna"
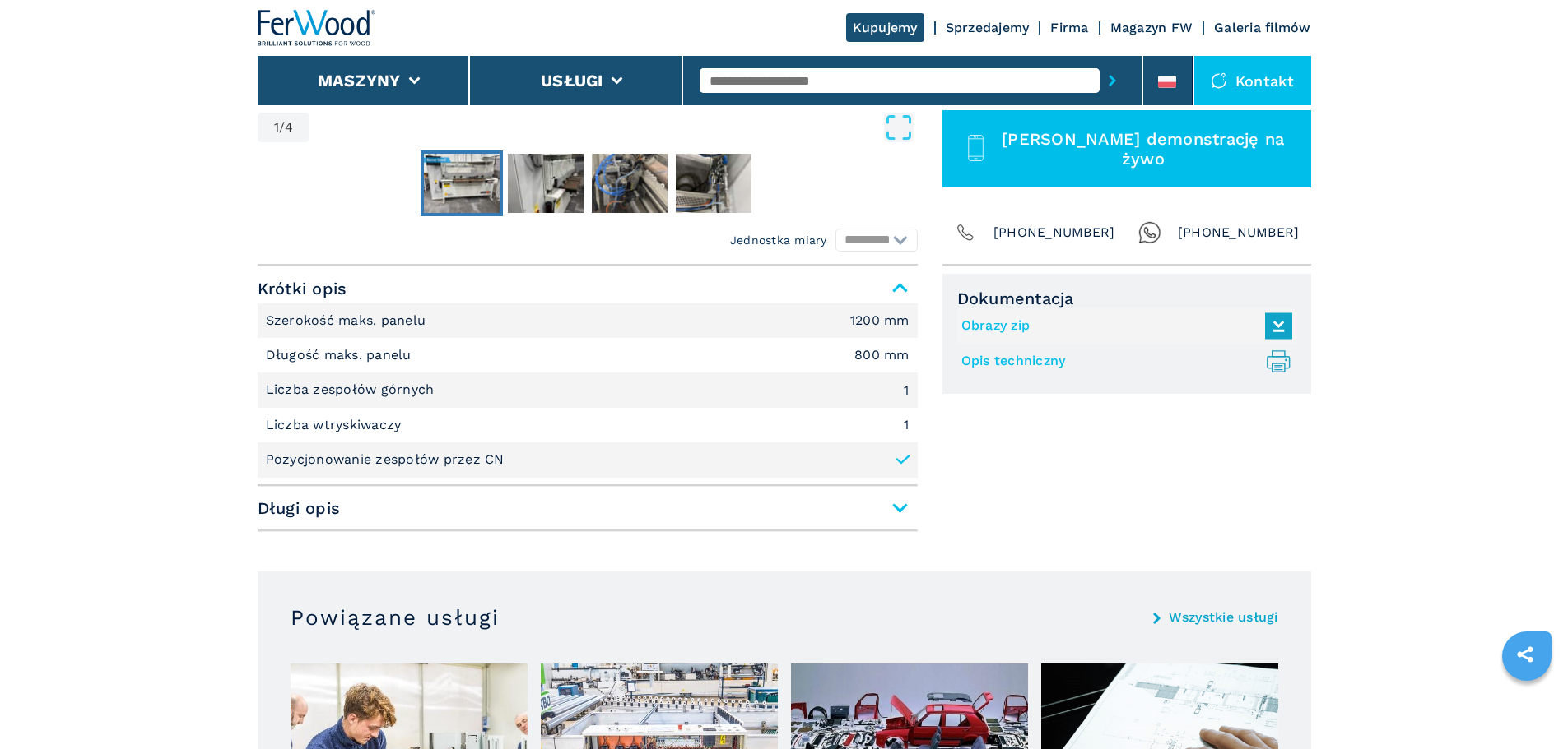
scroll to position [575, 0]
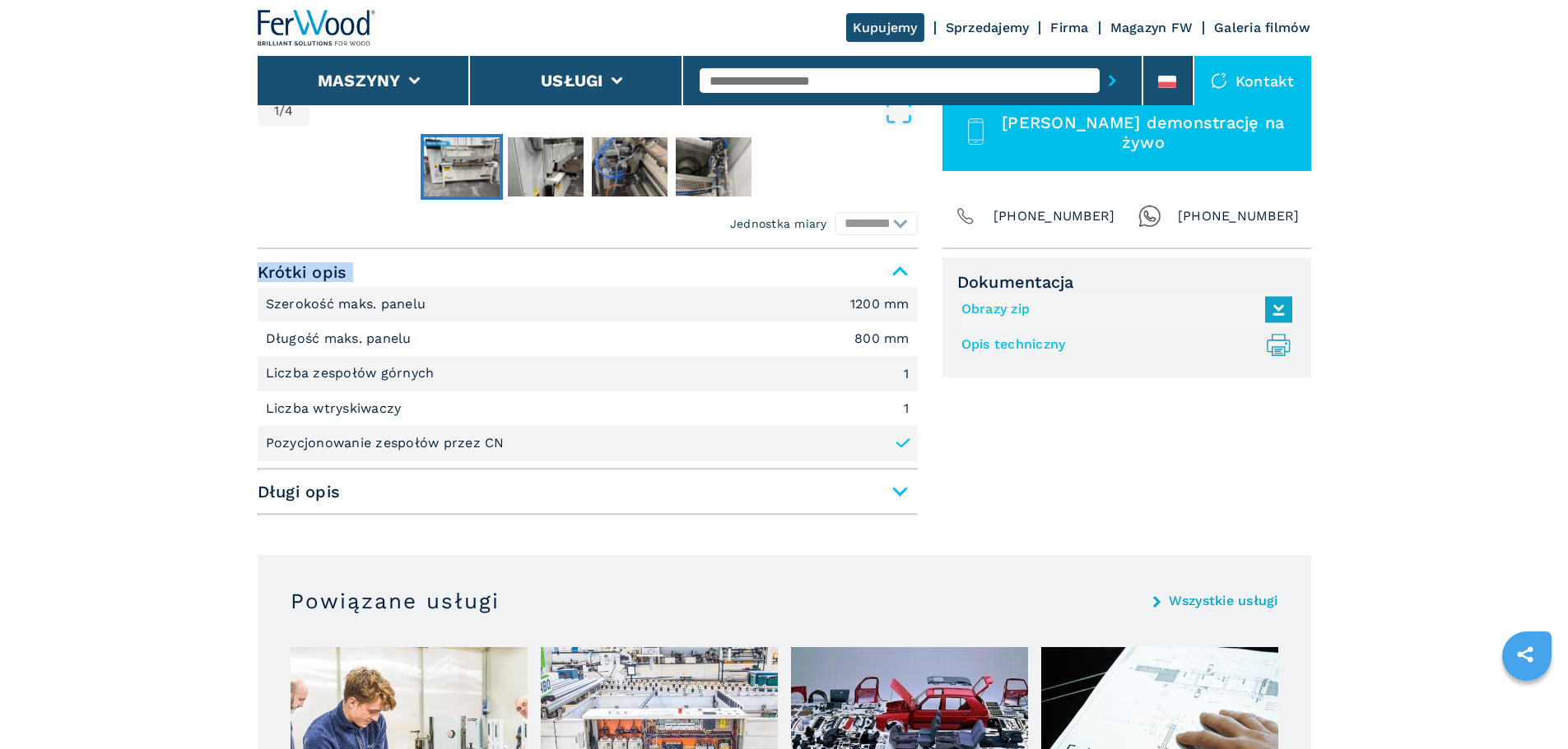
drag, startPoint x: 911, startPoint y: 445, endPoint x: 183, endPoint y: 305, distance: 741.3
click at [183, 305] on main "**********" at bounding box center [784, 676] width 1568 height 2502
copy span "Krótki opis"
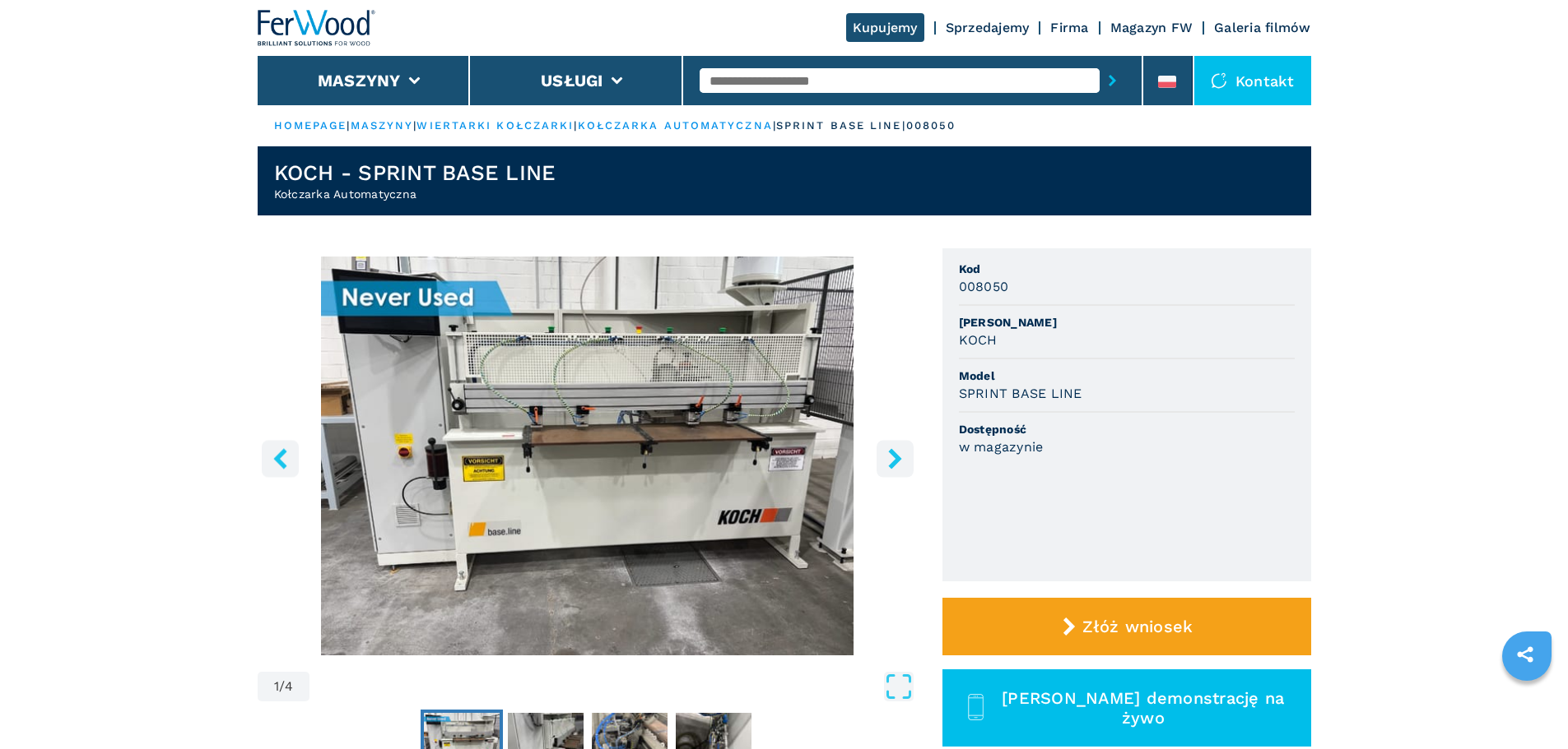
scroll to position [165, 0]
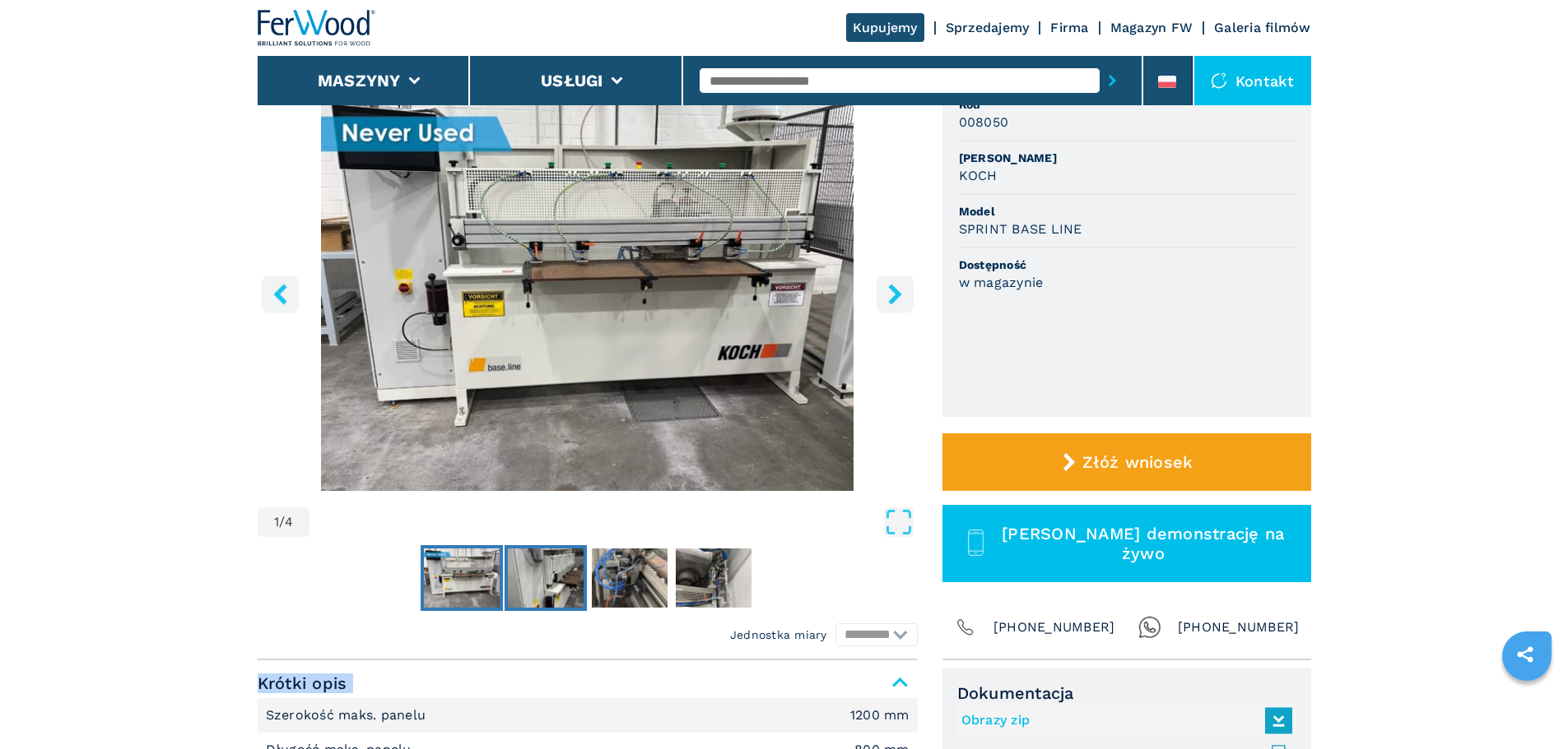
click at [561, 574] on img "Go to Slide 2" at bounding box center [545, 578] width 75 height 59
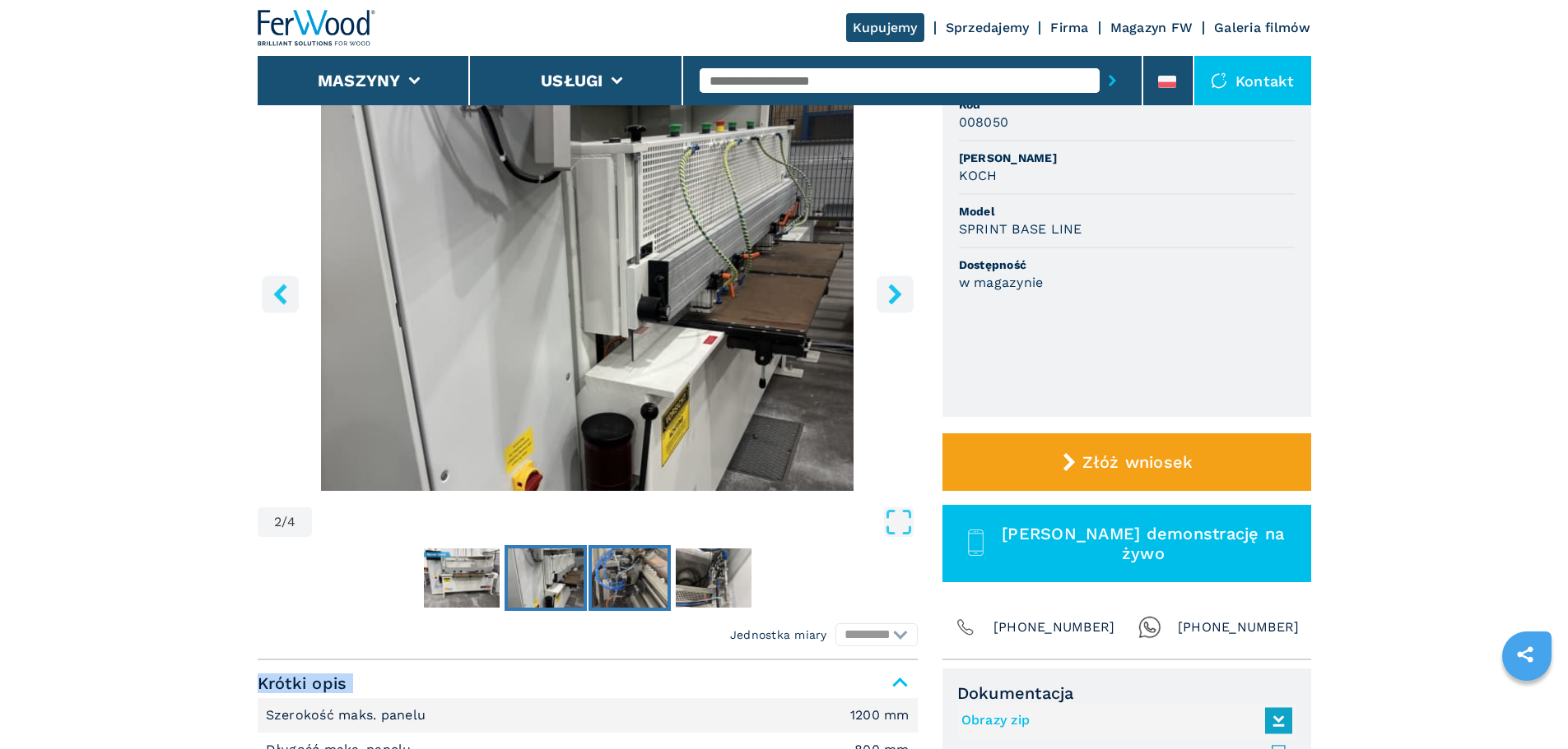
click at [630, 568] on img "Go to Slide 3" at bounding box center [629, 578] width 75 height 59
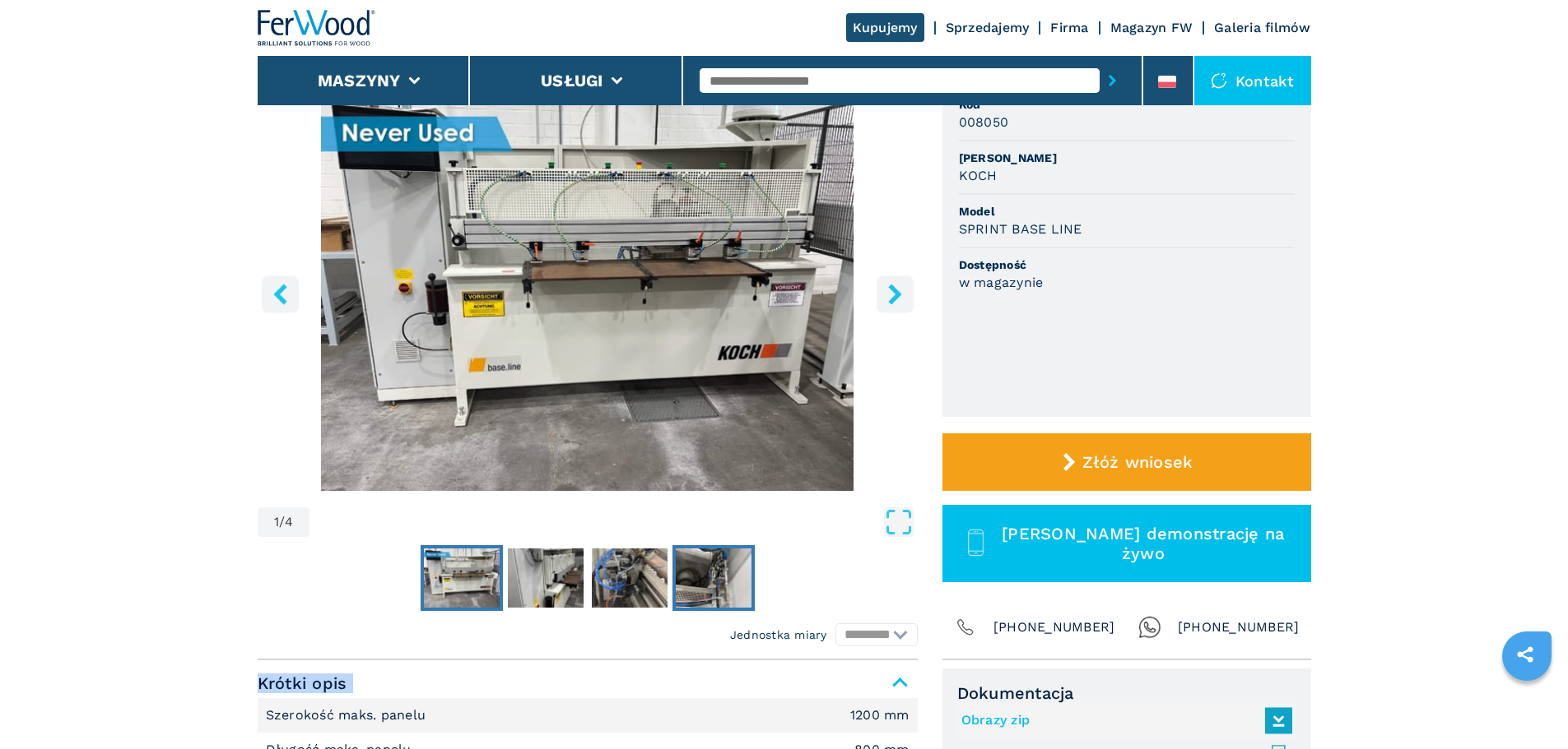
click at [712, 563] on img "Go to Slide 4" at bounding box center [713, 578] width 75 height 59
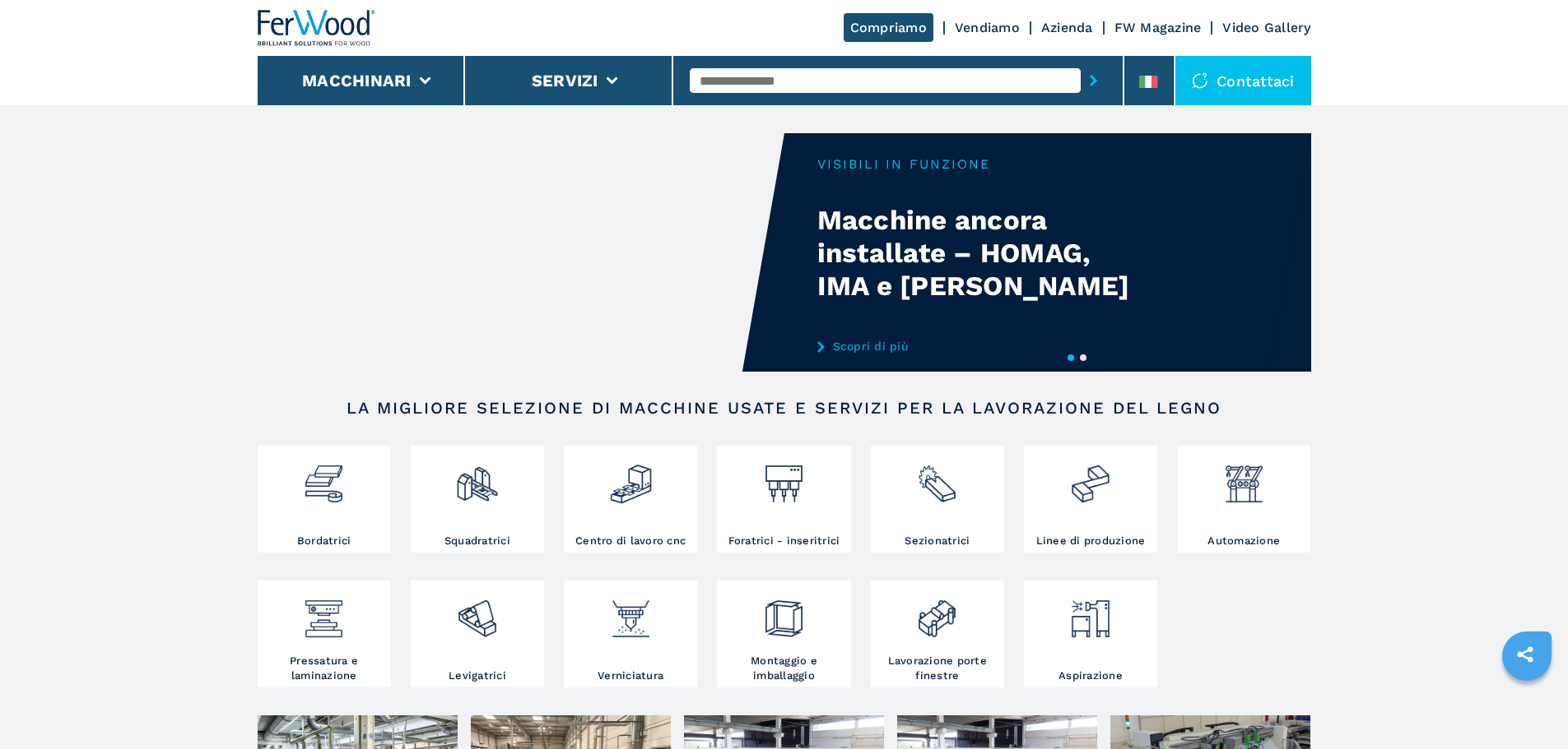
click at [420, 66] on li "Macchinari" at bounding box center [361, 81] width 208 height 50
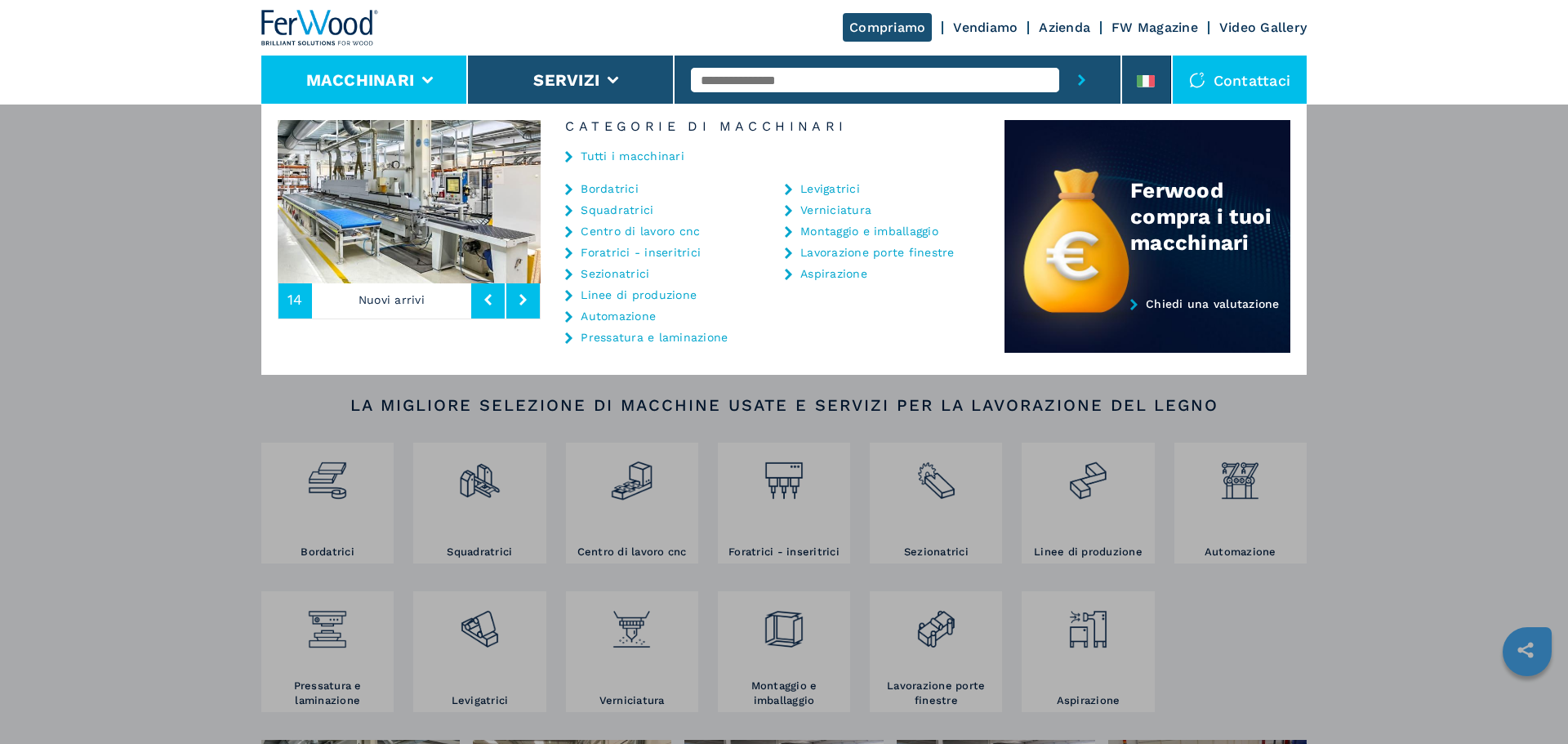
click at [667, 295] on link "Linee di produzione" at bounding box center [639, 295] width 116 height 11
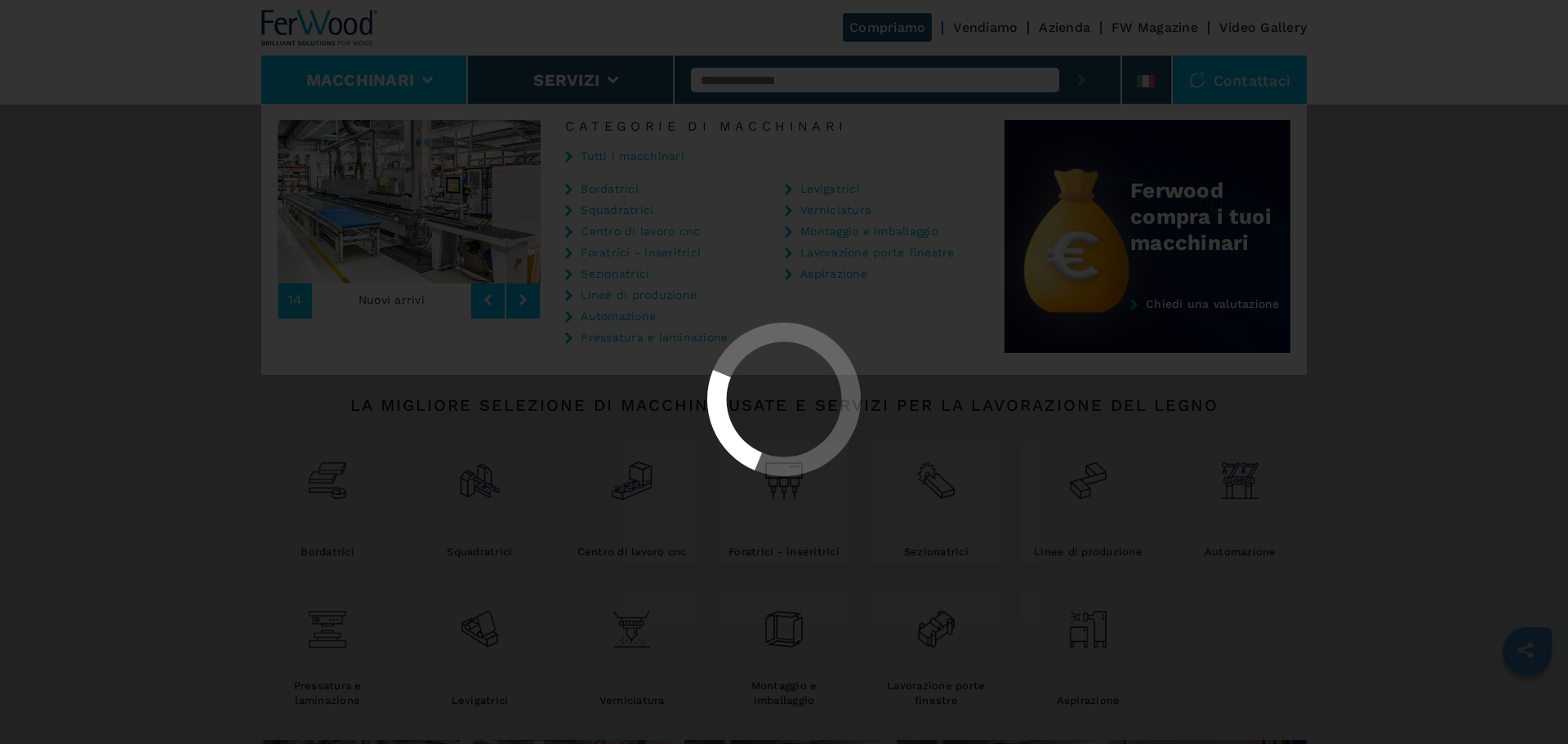
select select "**********"
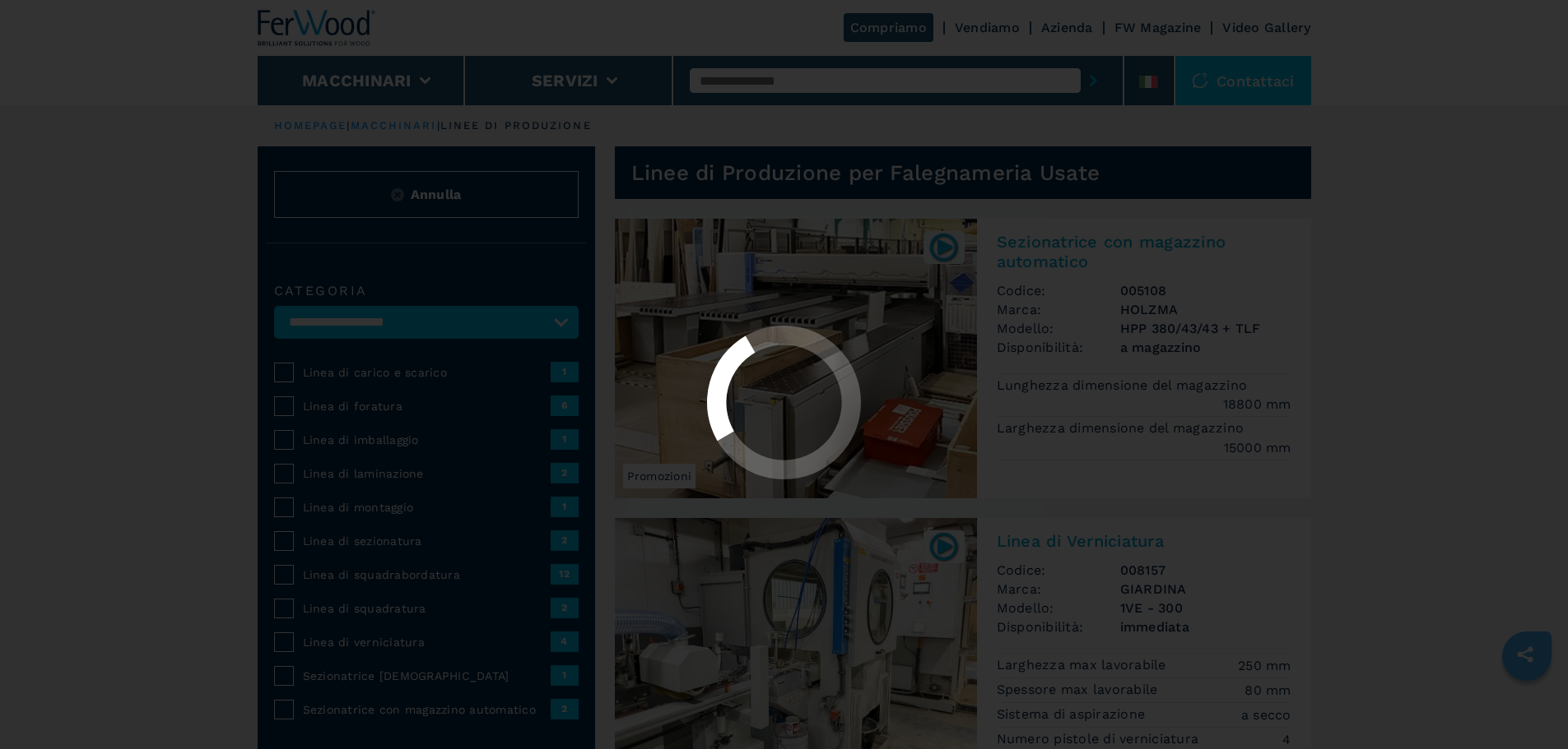
select select "**********"
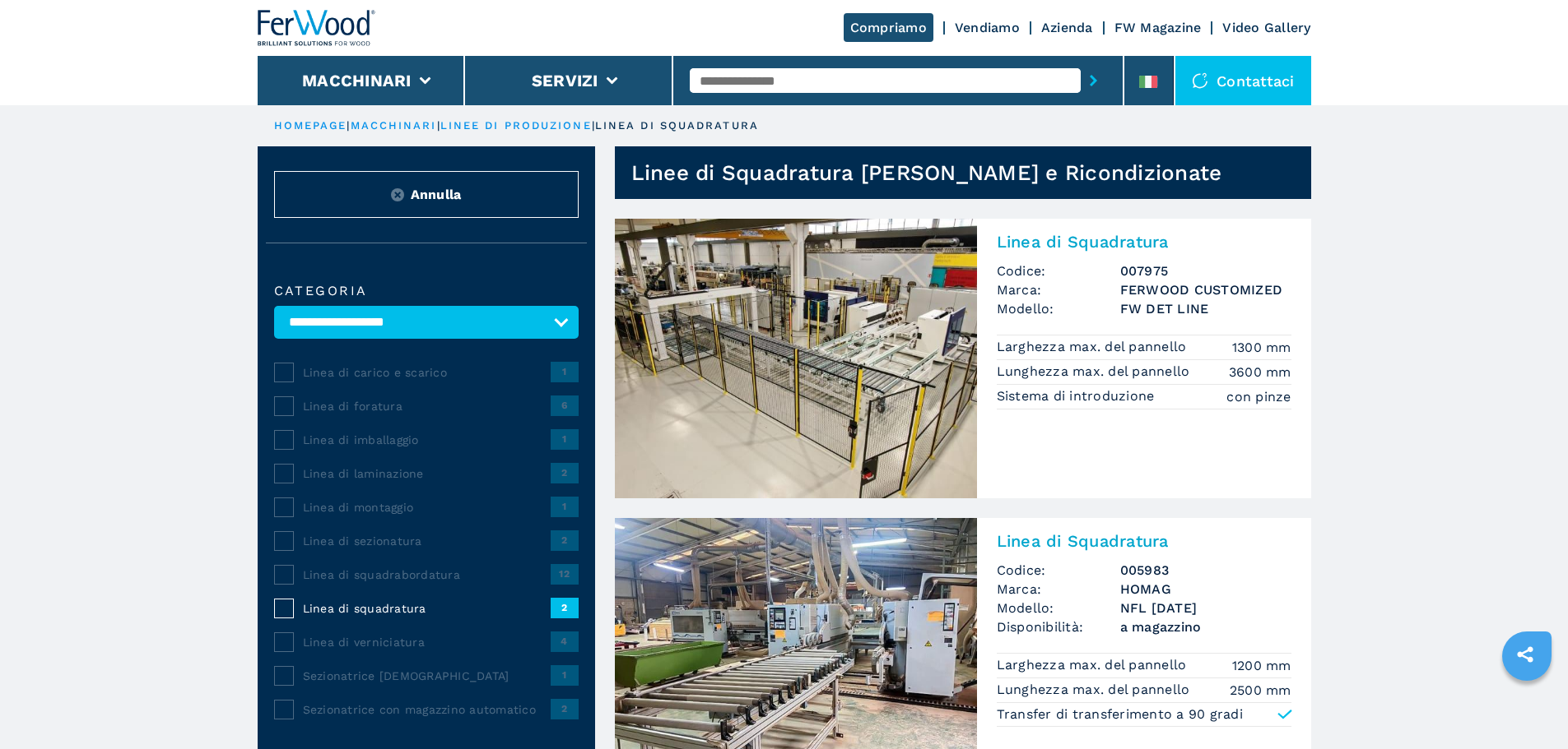
click at [935, 305] on img at bounding box center [796, 359] width 362 height 280
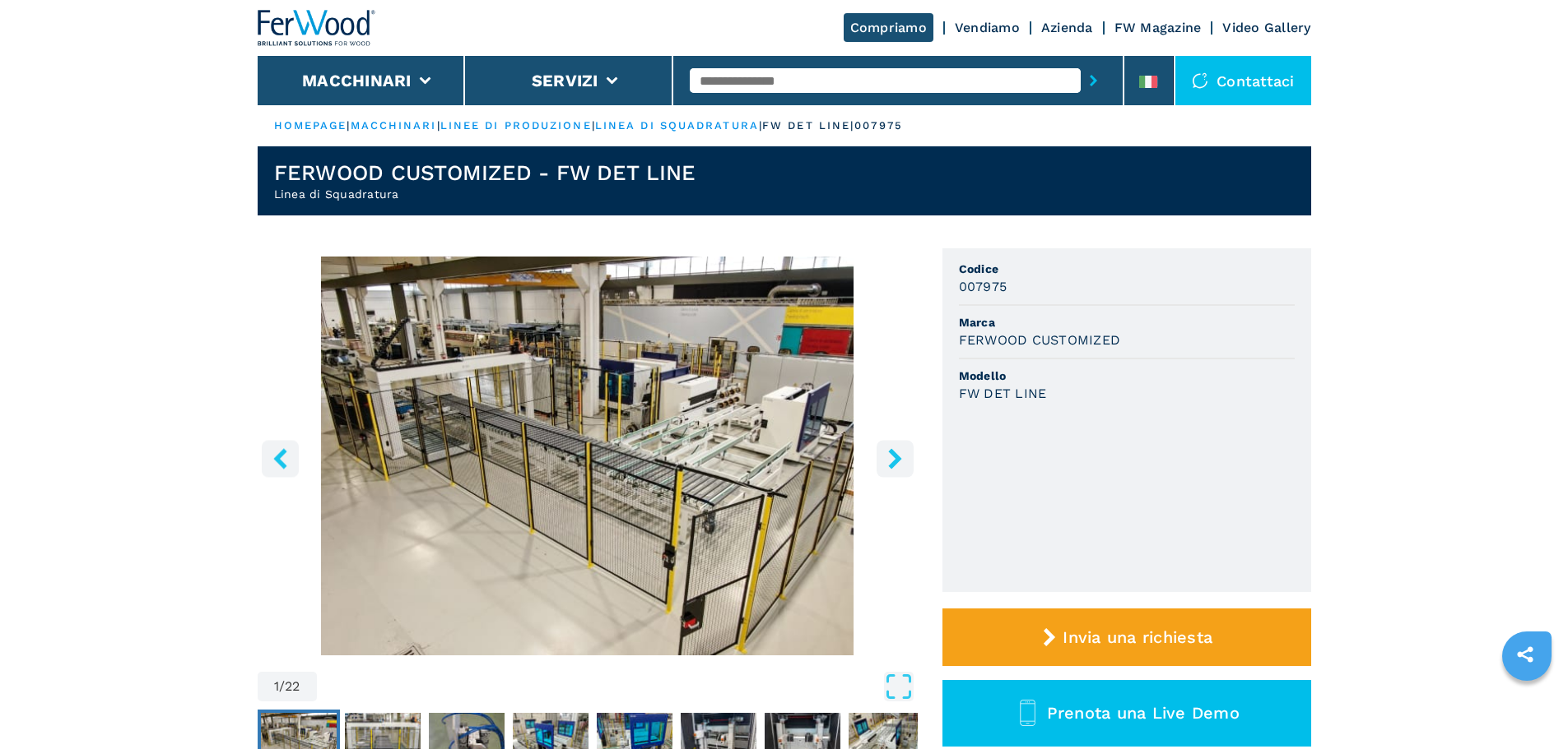
click at [747, 120] on link "linea di squadratura" at bounding box center [677, 126] width 164 height 12
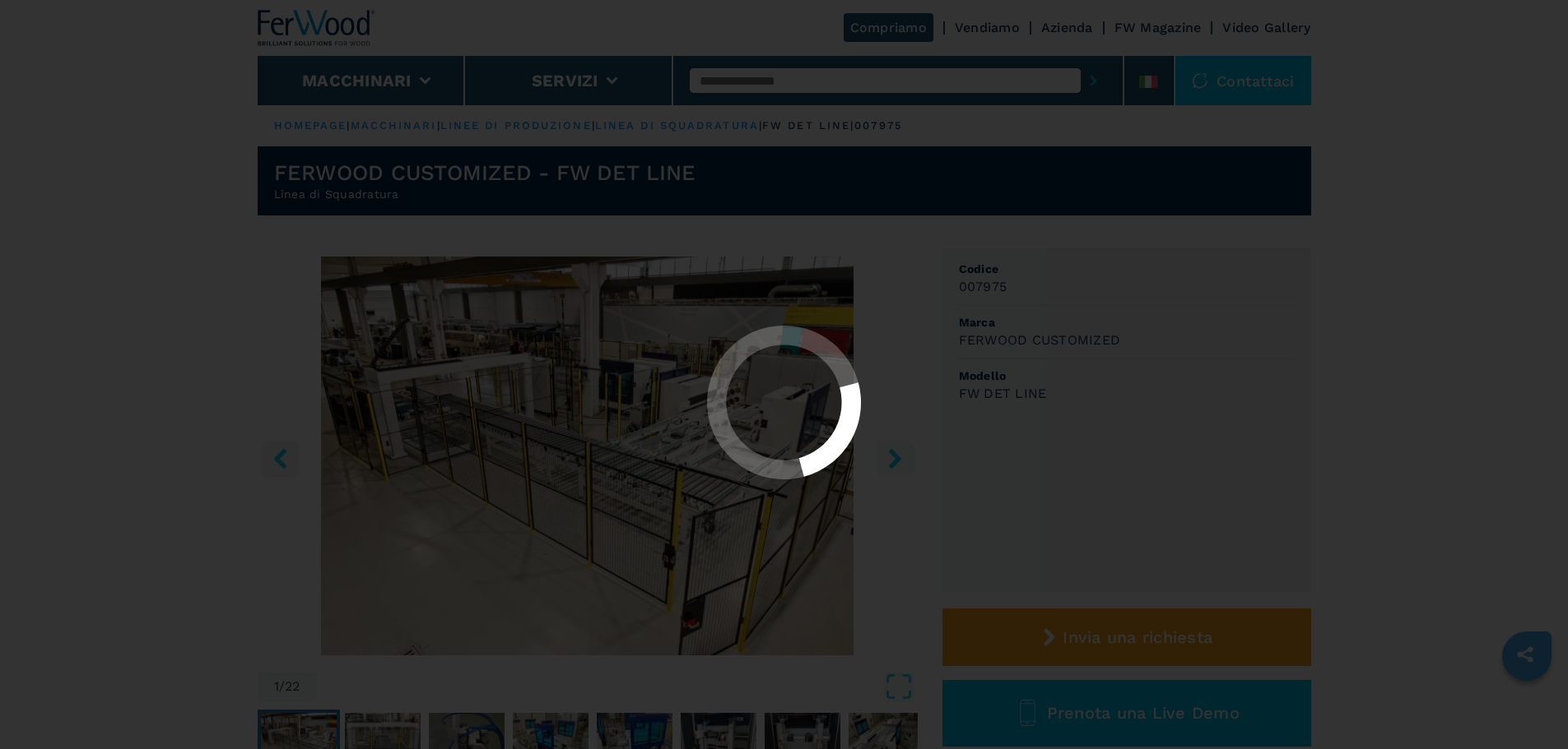
select select "**********"
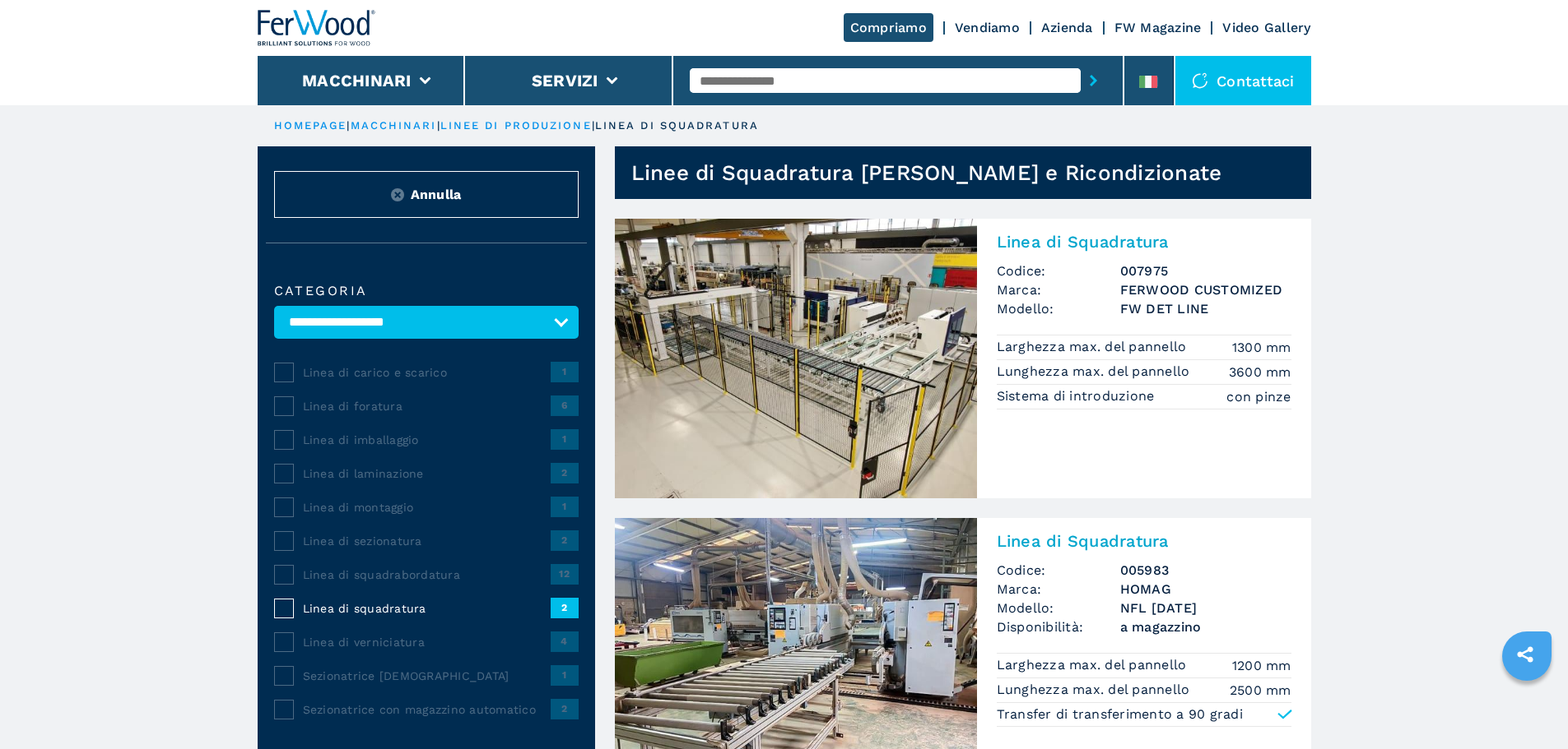
click at [782, 87] on input "text" at bounding box center [884, 81] width 391 height 25
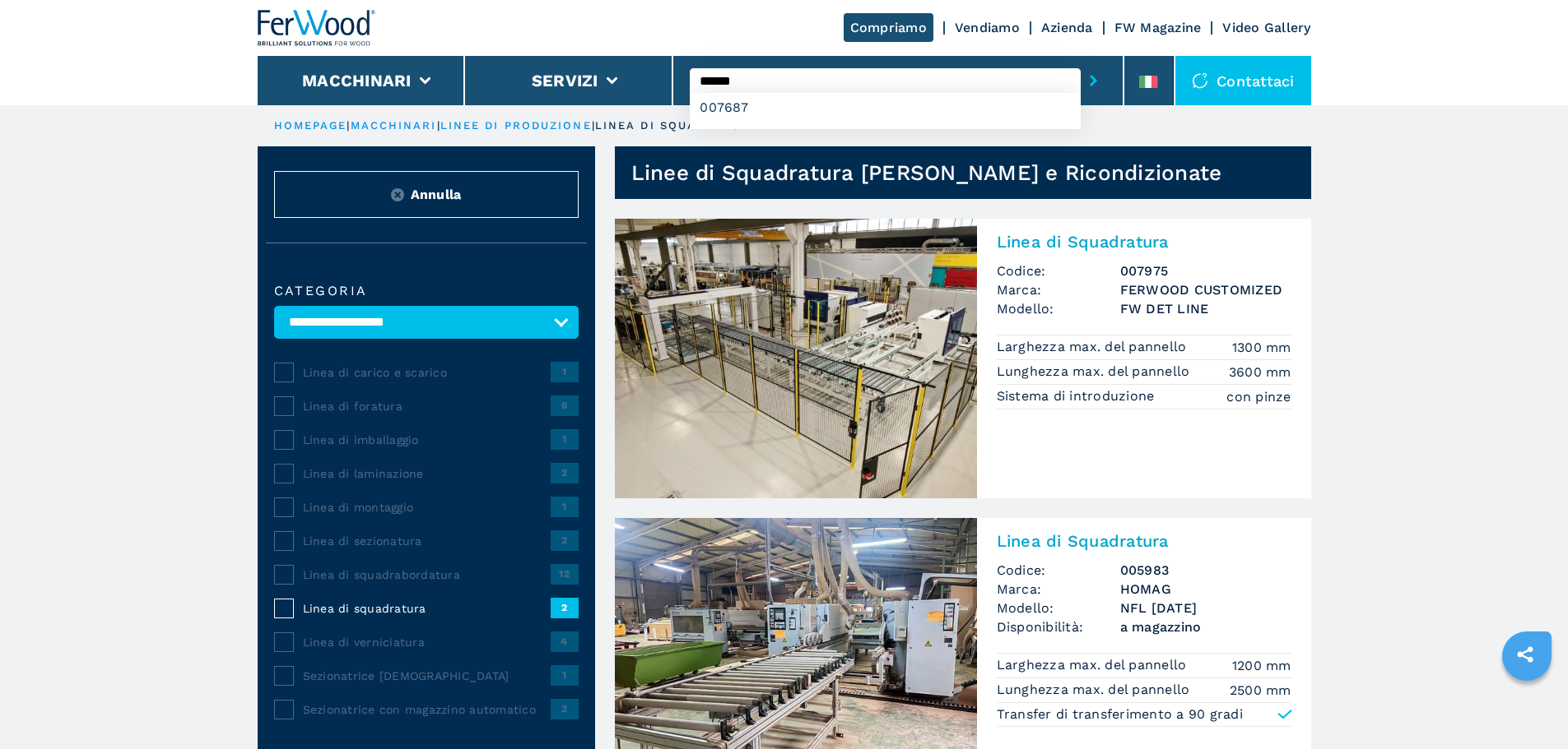
type input "******"
click at [1081, 62] on button "submit-button" at bounding box center [1093, 81] width 26 height 38
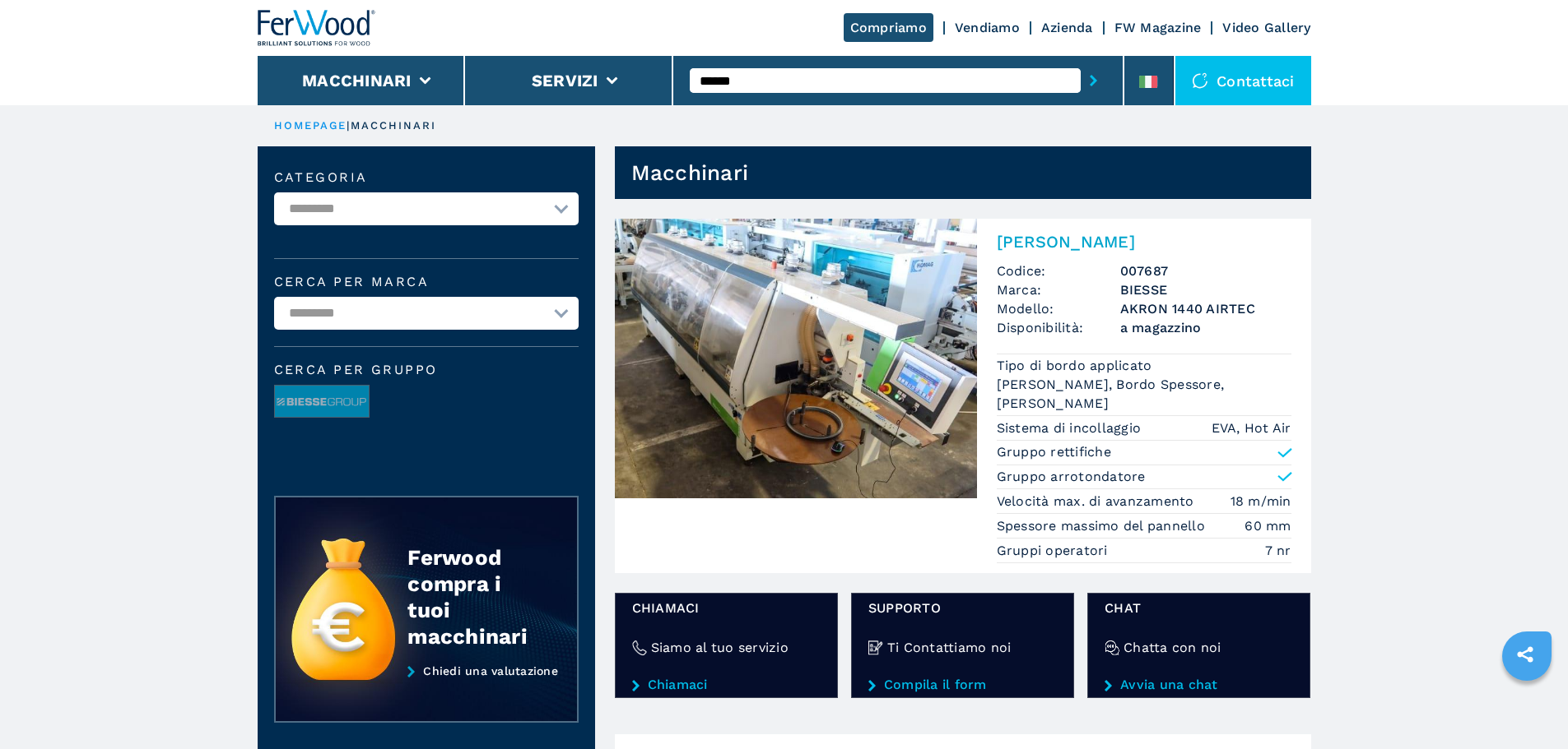
click at [838, 351] on img at bounding box center [796, 359] width 362 height 280
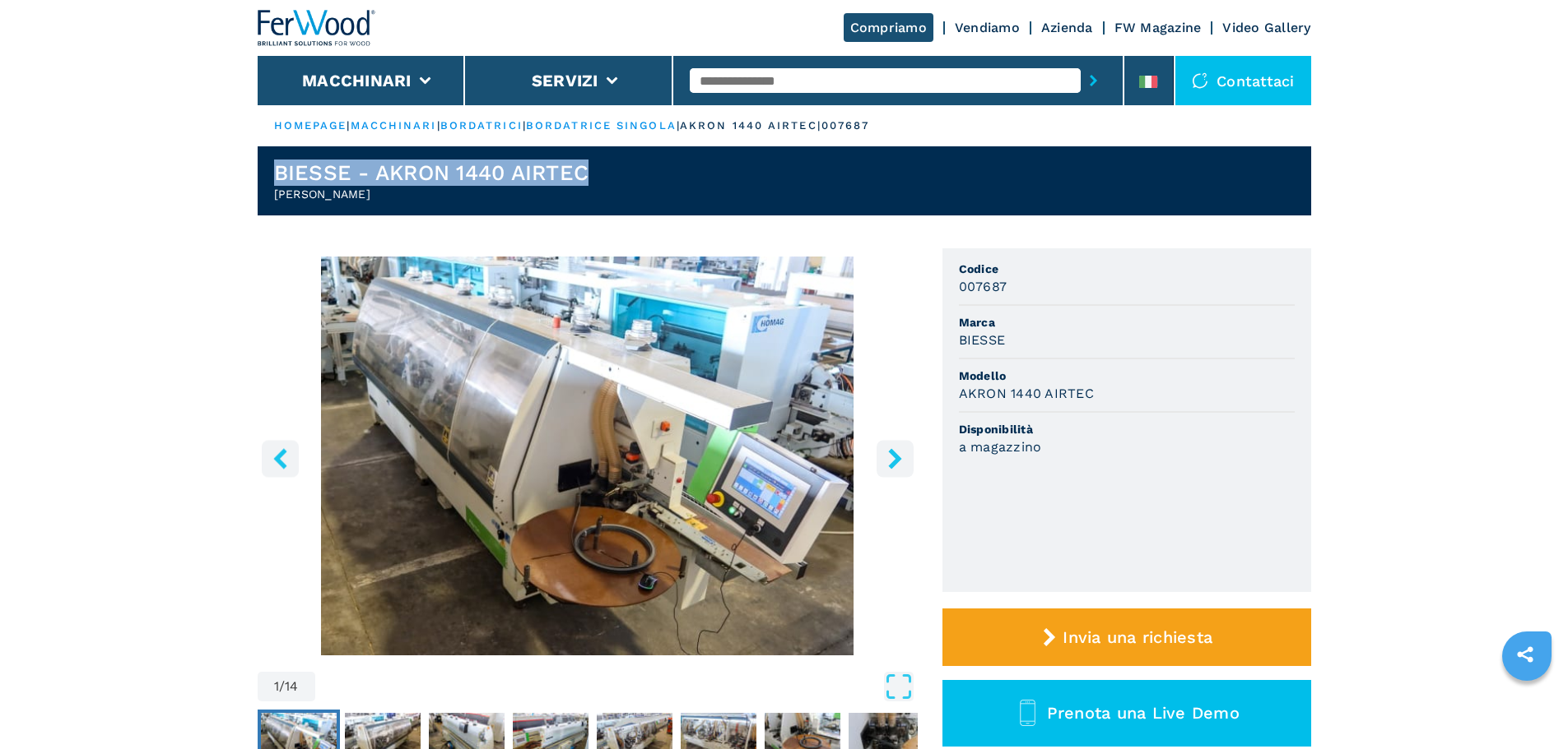
drag, startPoint x: 609, startPoint y: 169, endPoint x: 204, endPoint y: 156, distance: 405.2
copy h1 "BIESSE - AKRON 1440 AIRTEC"
click at [405, 201] on h2 "Bordatrice Singola" at bounding box center [431, 194] width 315 height 17
drag, startPoint x: 405, startPoint y: 201, endPoint x: 182, endPoint y: 198, distance: 223.0
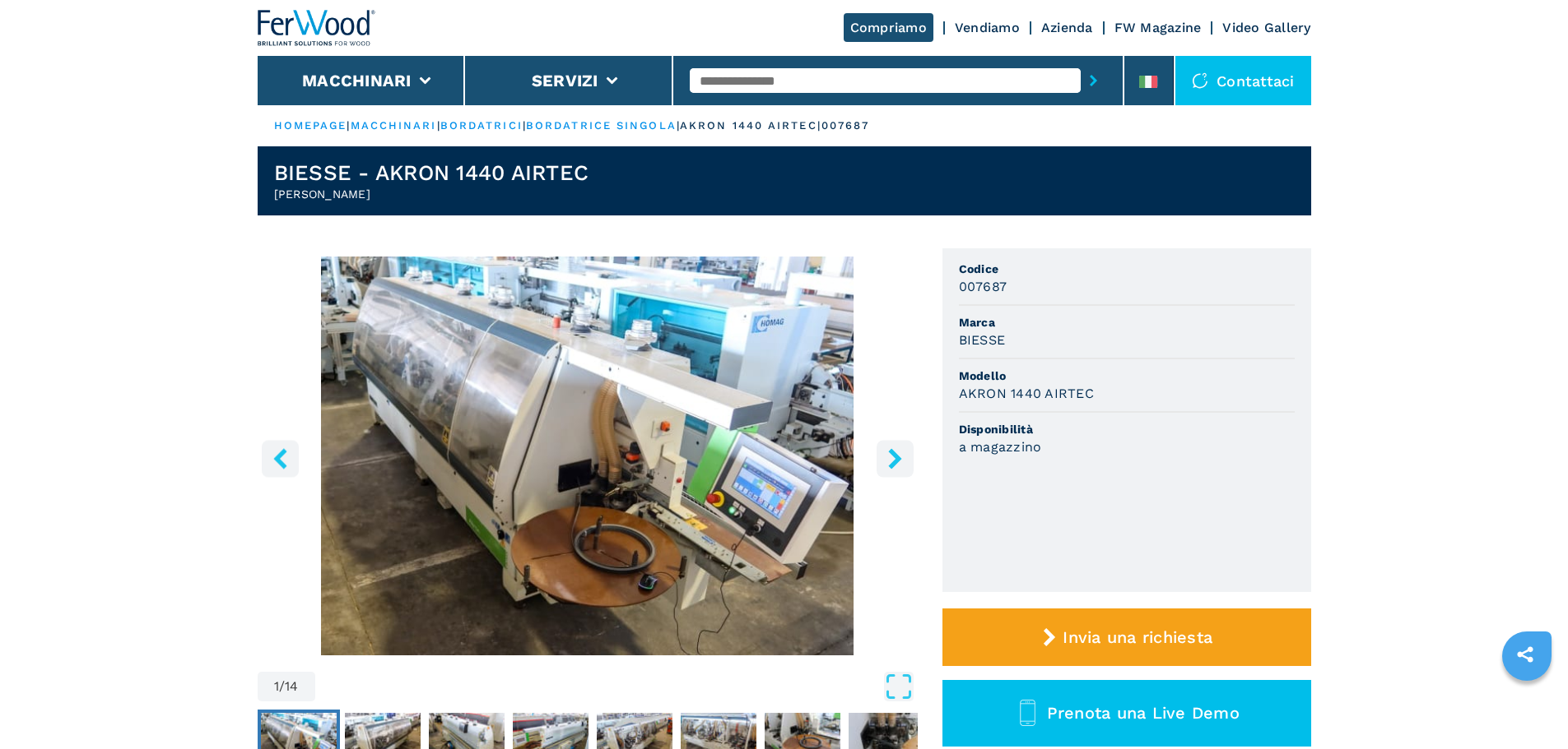
copy h2 "Bordatrice Singola"
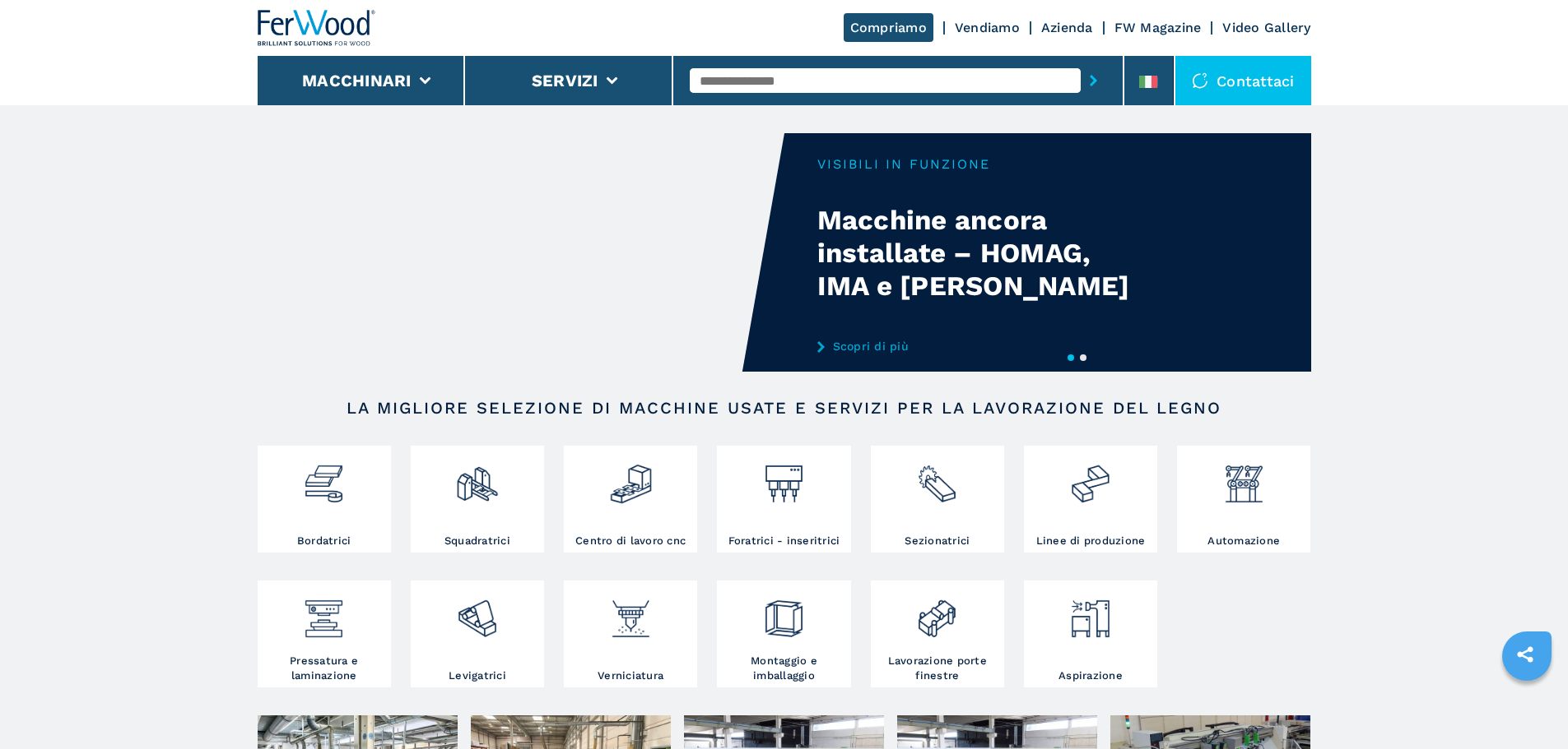
click at [827, 91] on input "text" at bounding box center [884, 81] width 391 height 25
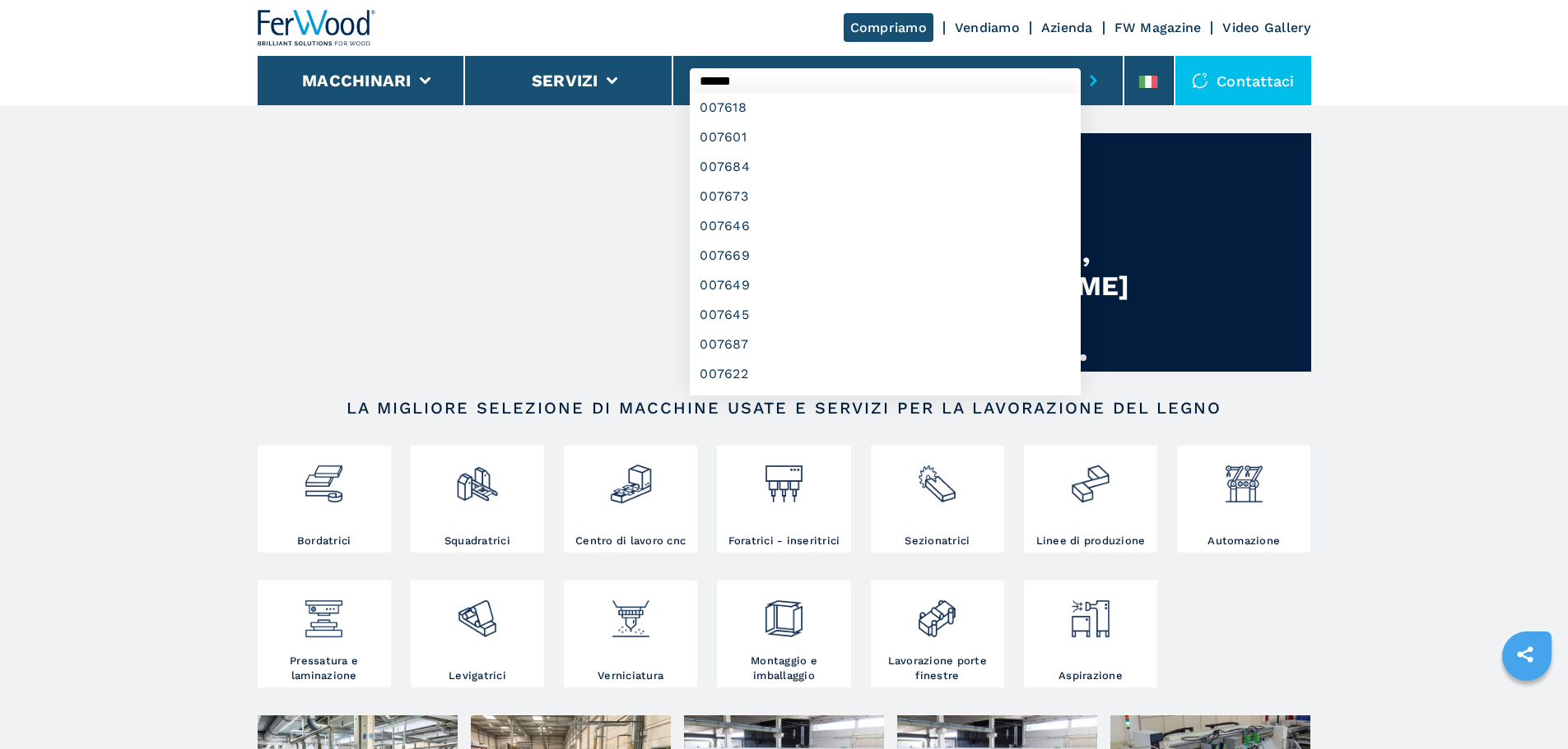
type input "******"
click at [1081, 62] on button "submit-button" at bounding box center [1093, 81] width 26 height 38
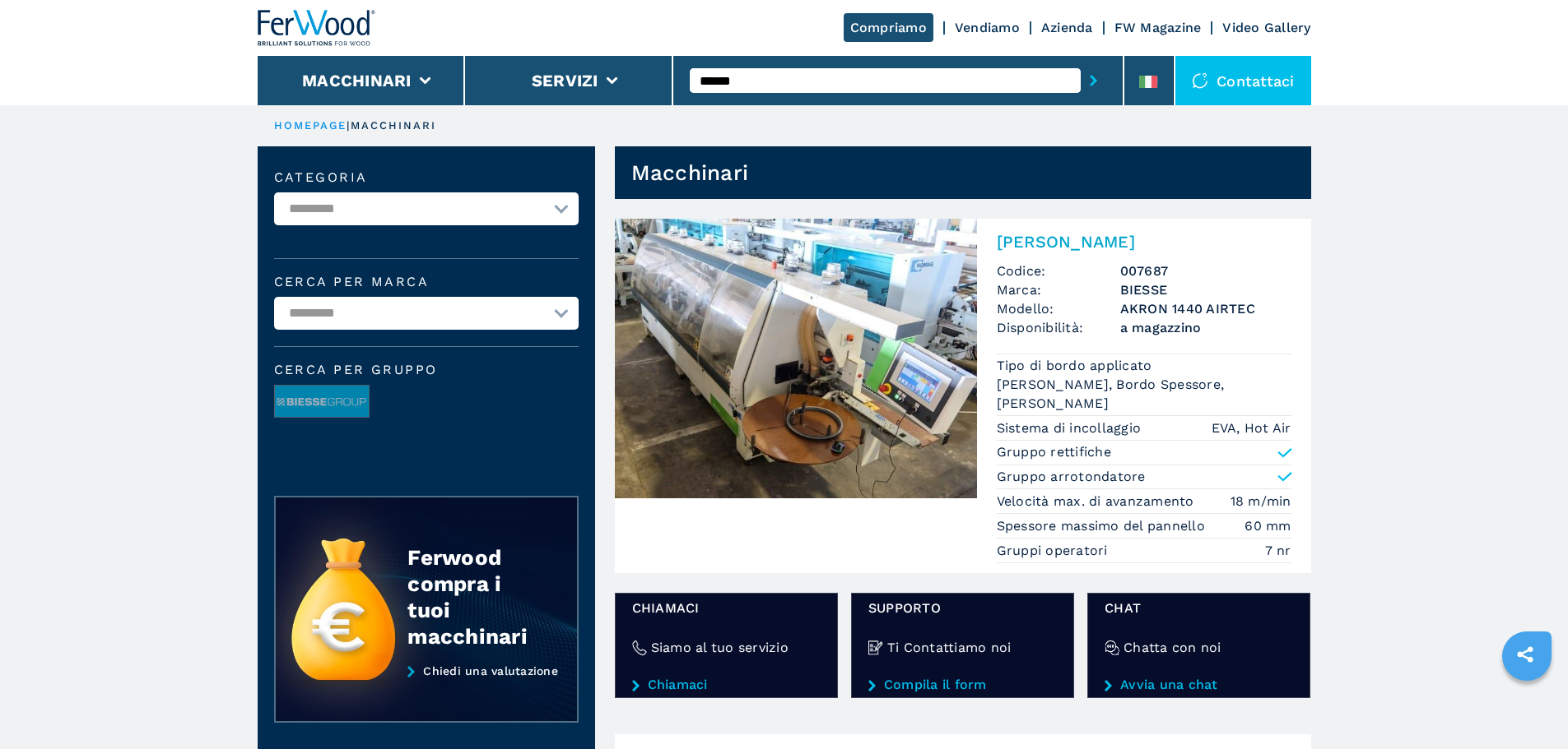
click at [808, 283] on img at bounding box center [796, 359] width 362 height 280
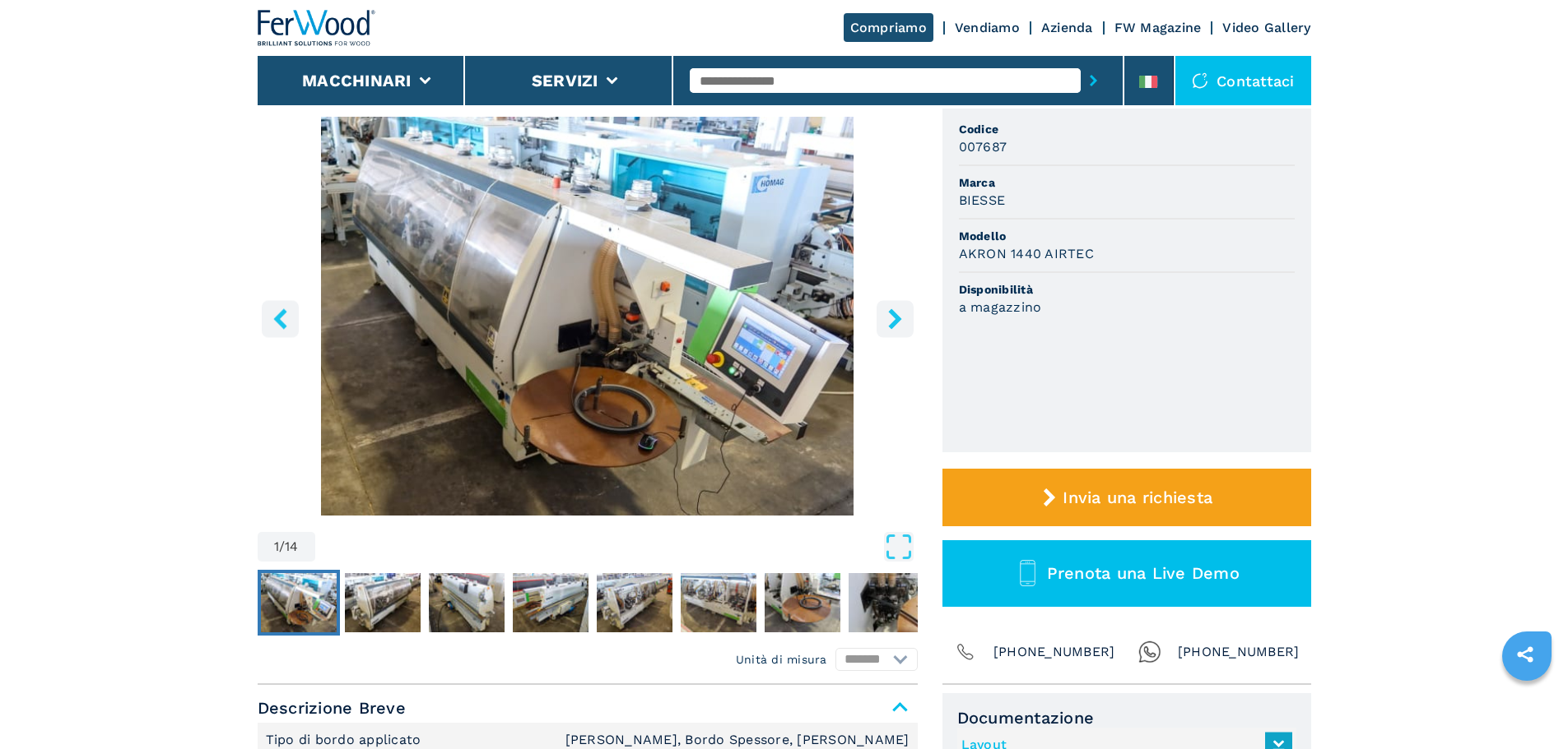
scroll to position [247, 0]
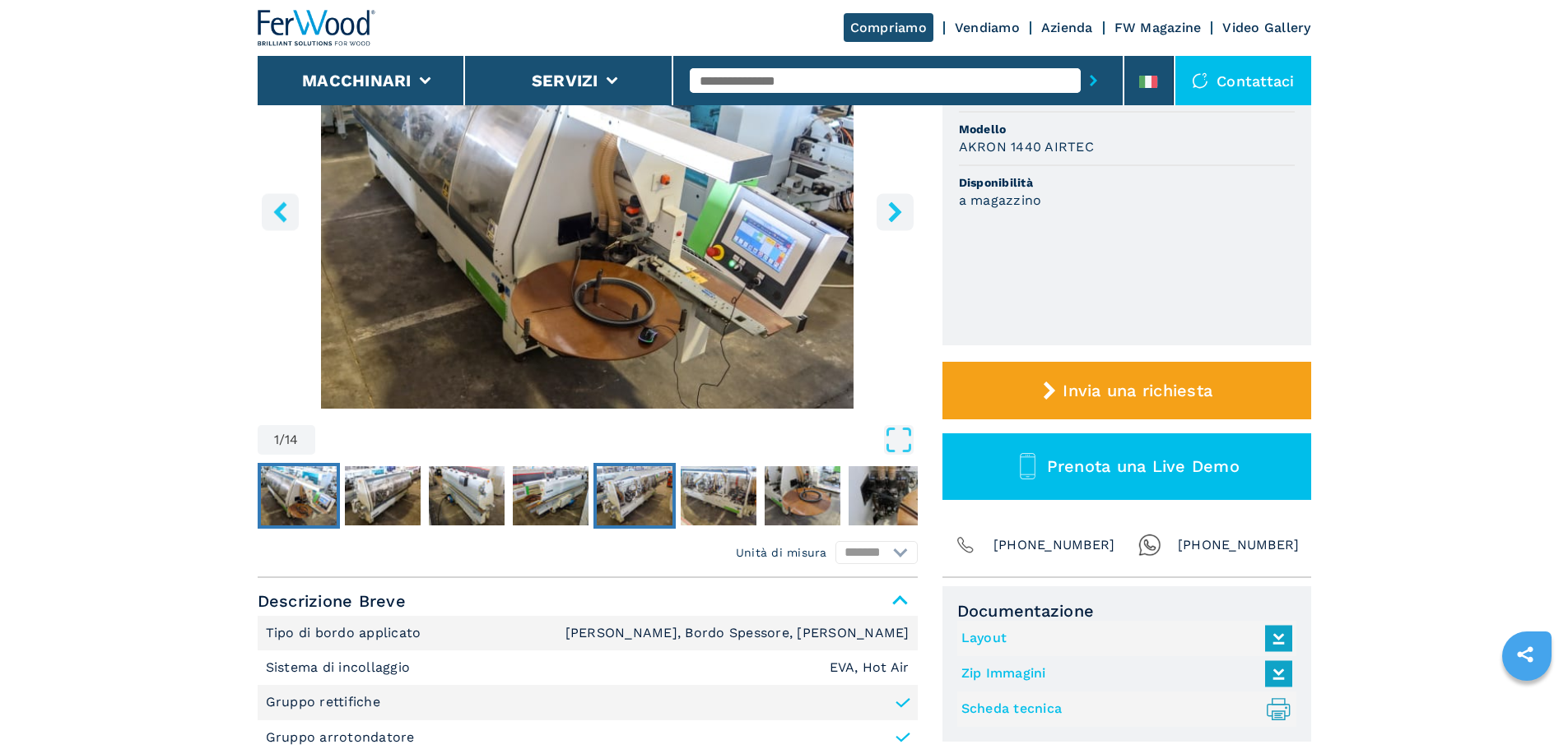
click at [639, 522] on img "Go to Slide 5" at bounding box center [634, 496] width 75 height 59
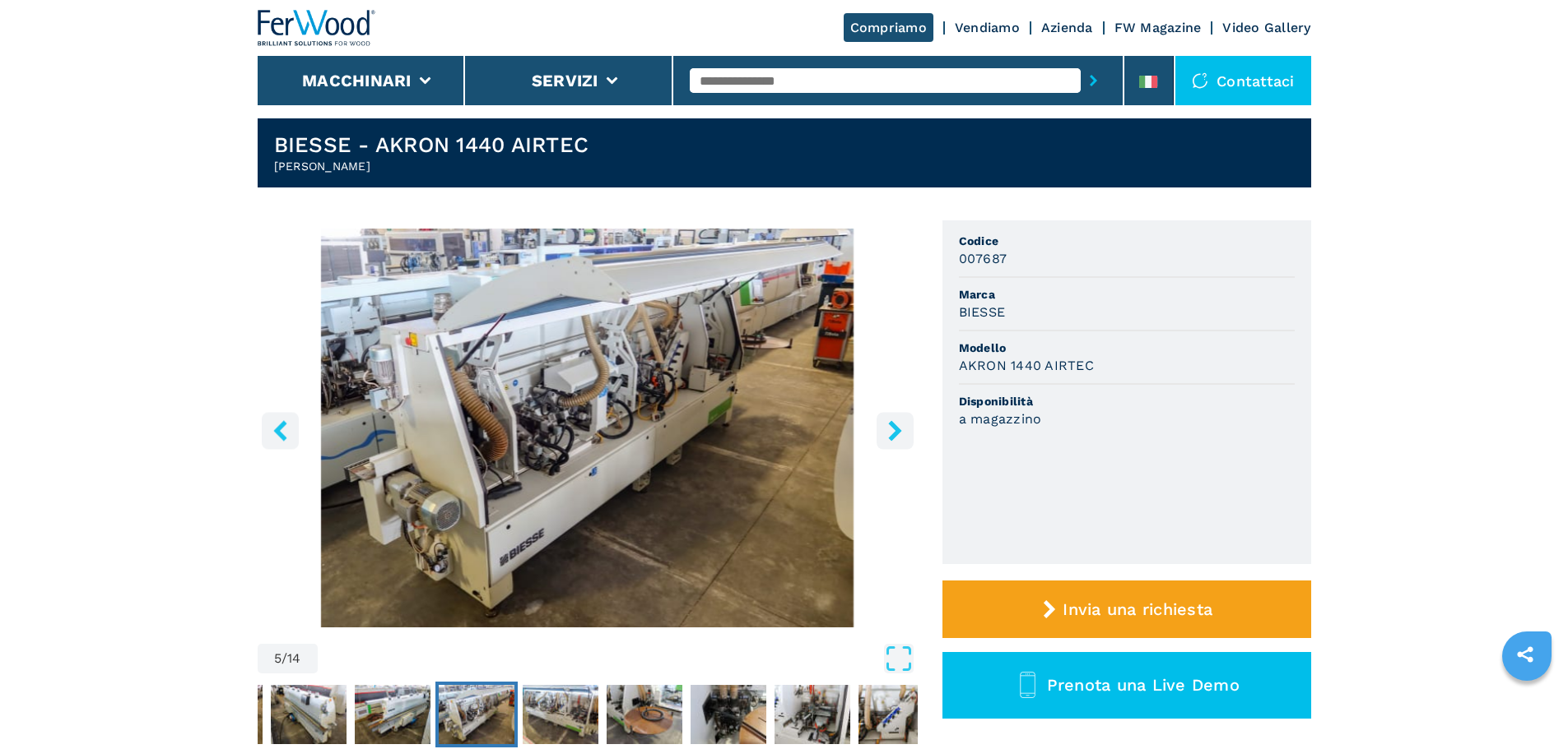
scroll to position [0, 0]
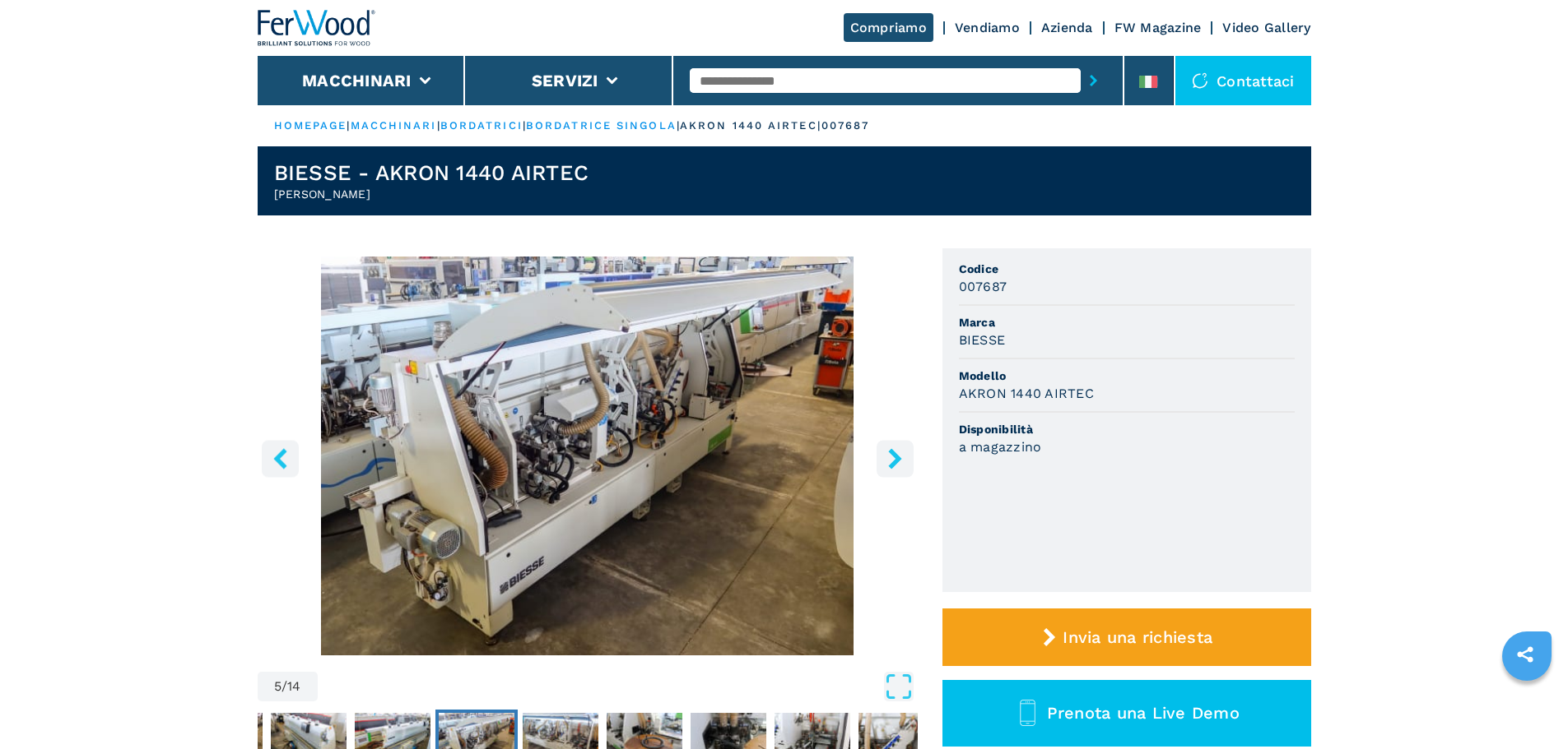
drag, startPoint x: 387, startPoint y: 191, endPoint x: 237, endPoint y: 197, distance: 150.1
copy h2 "[PERSON_NAME]"
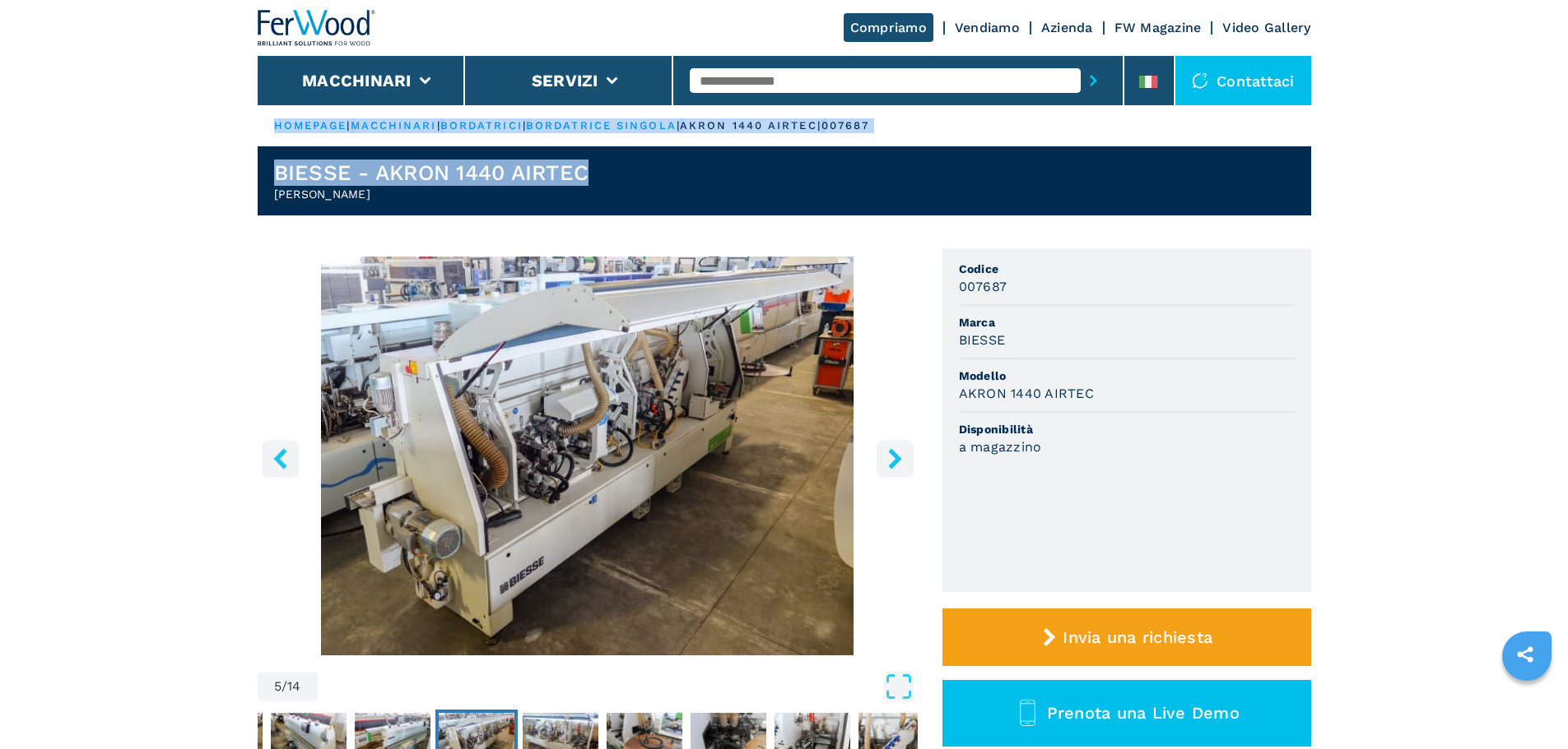
drag, startPoint x: 628, startPoint y: 168, endPoint x: 222, endPoint y: 130, distance: 407.8
click at [260, 168] on header "[PERSON_NAME] 1440 AIRTEC [PERSON_NAME]" at bounding box center [784, 181] width 1053 height 69
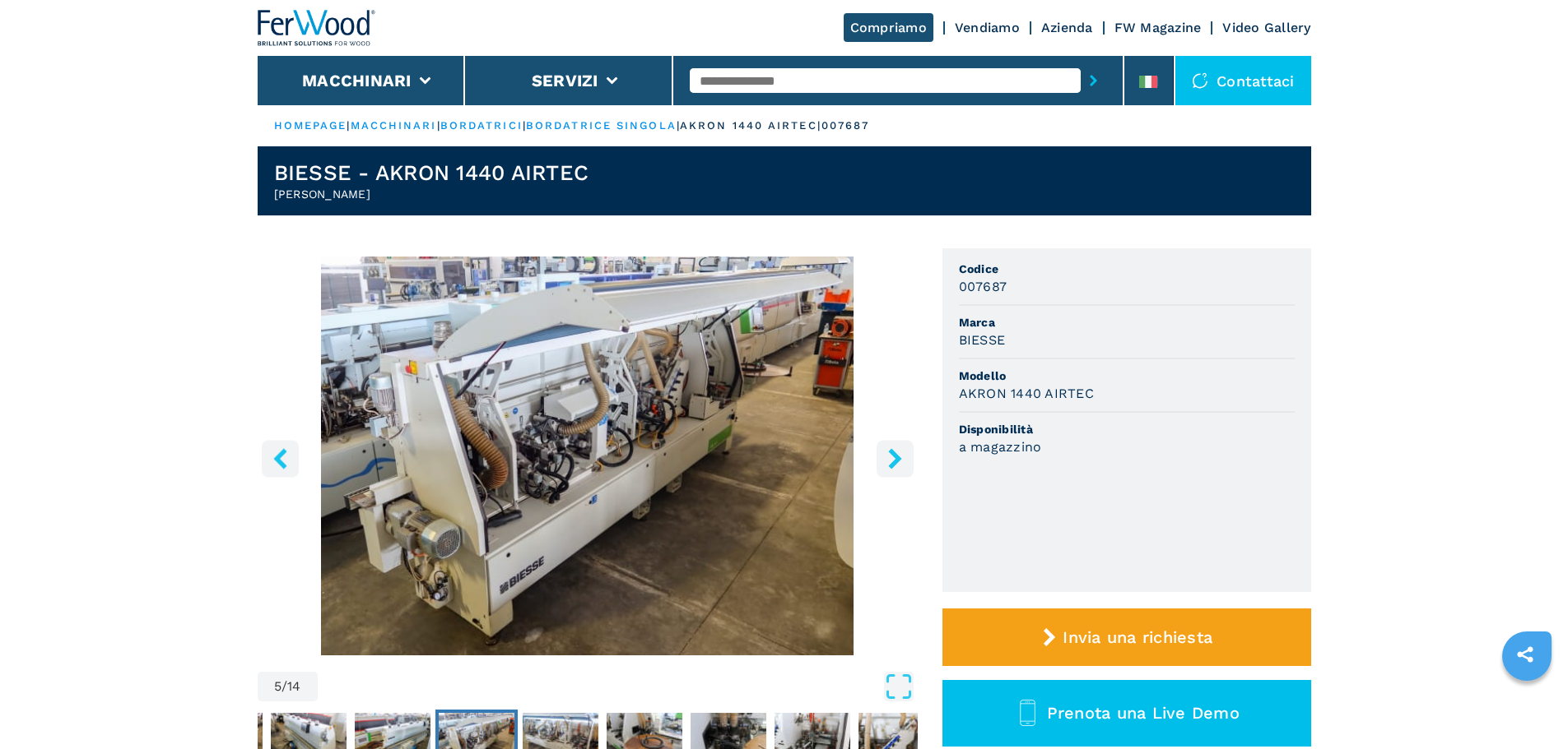
click at [410, 172] on h1 "BIESSE - AKRON 1440 AIRTEC" at bounding box center [431, 173] width 315 height 27
copy h1 "BIESSE - AKRON 1440 AIRTEC"
click at [572, 122] on link "bordatrice singola" at bounding box center [602, 126] width 151 height 12
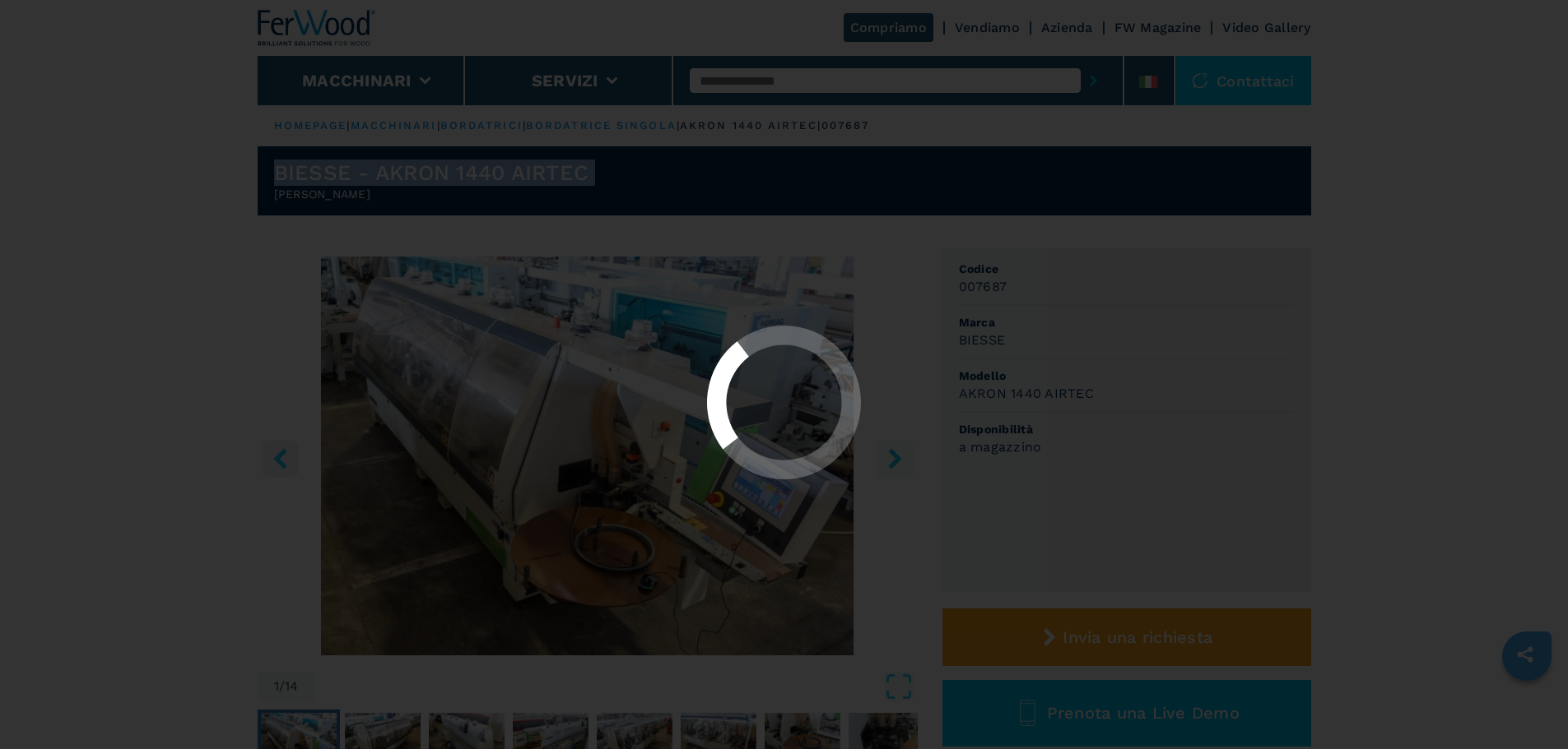
select select "**********"
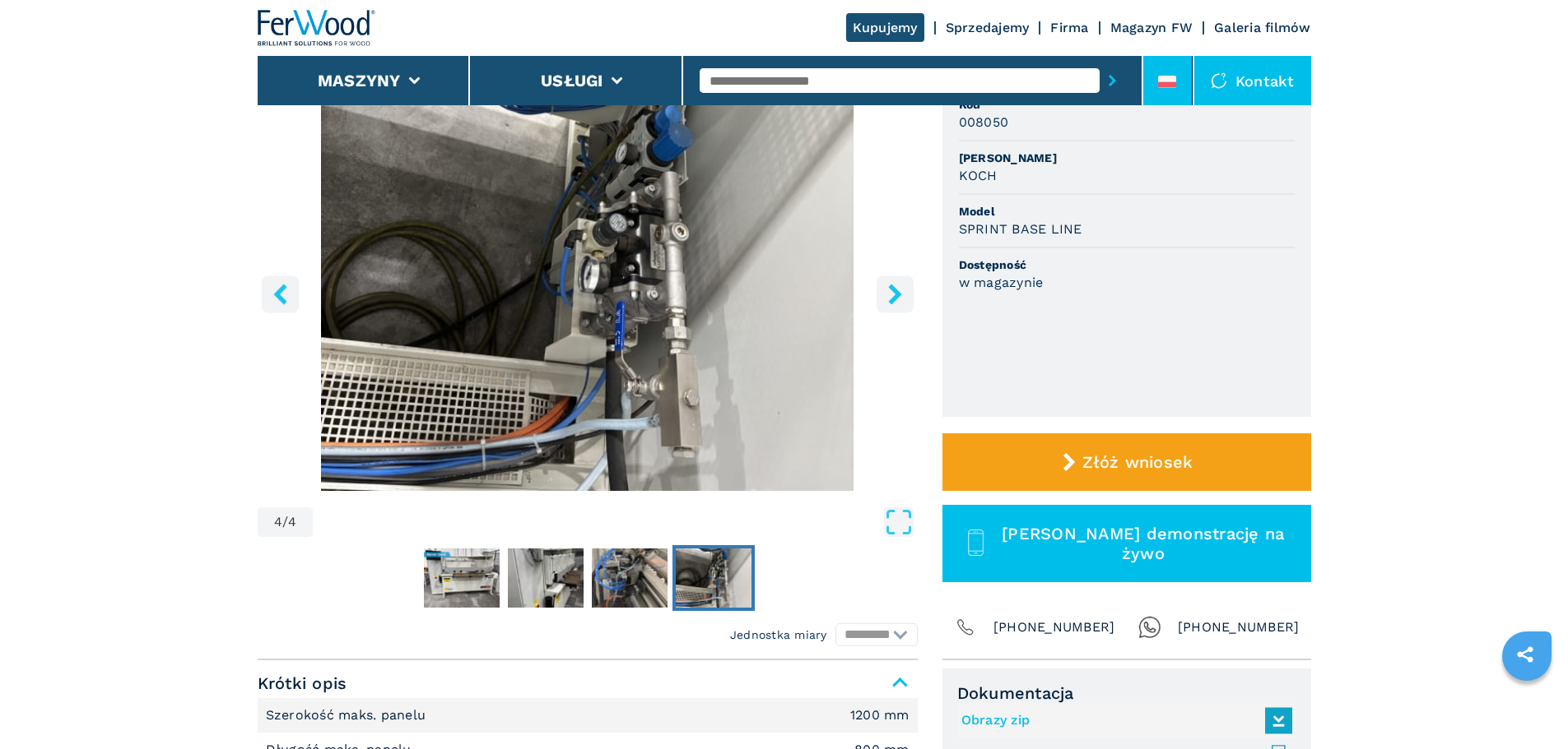
click at [1167, 81] on icon at bounding box center [1167, 81] width 18 height 12
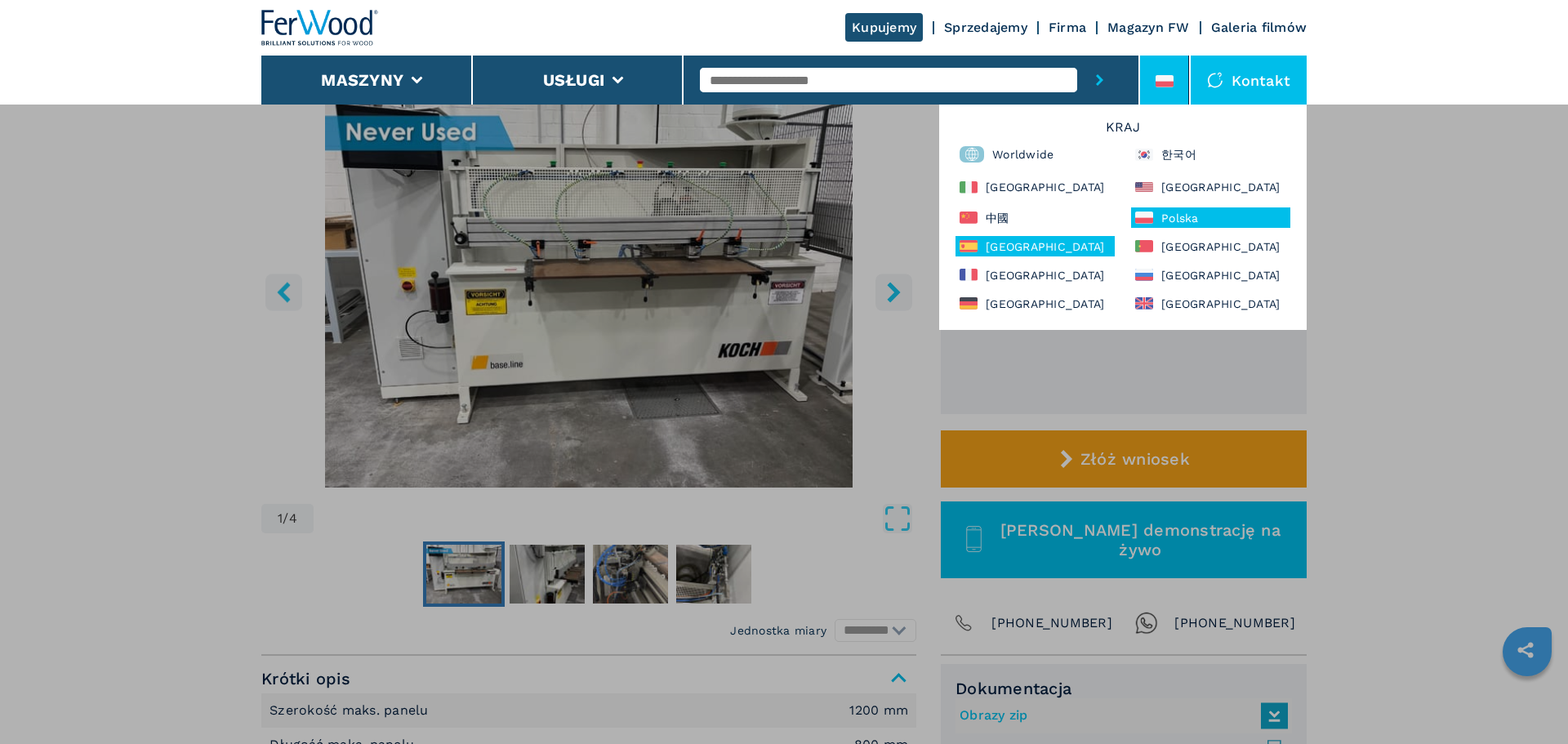
click at [1029, 248] on div "[GEOGRAPHIC_DATA]" at bounding box center [1034, 245] width 159 height 20
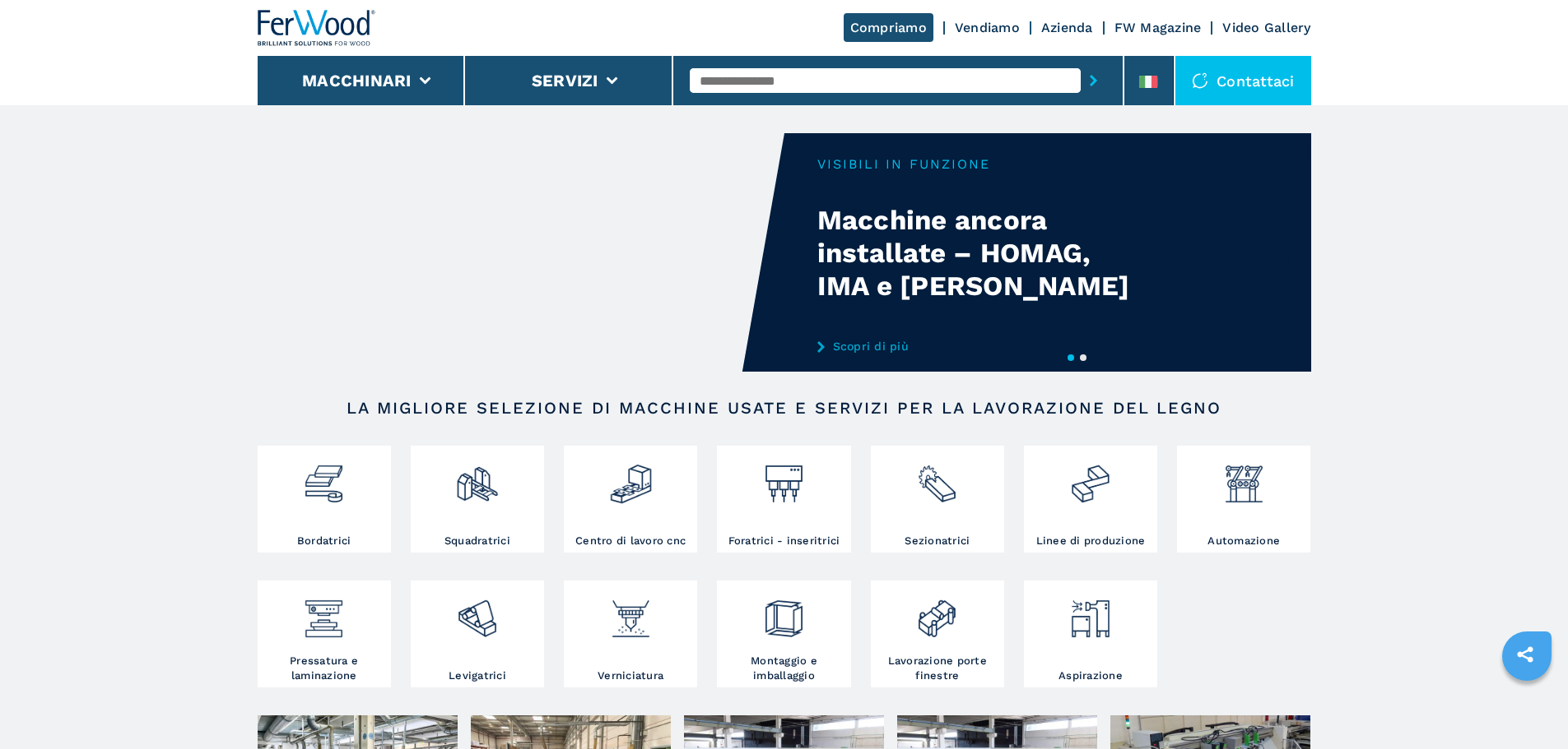
click at [774, 75] on input "text" at bounding box center [884, 81] width 391 height 25
type input "******"
click at [866, 110] on div "007687" at bounding box center [884, 107] width 391 height 29
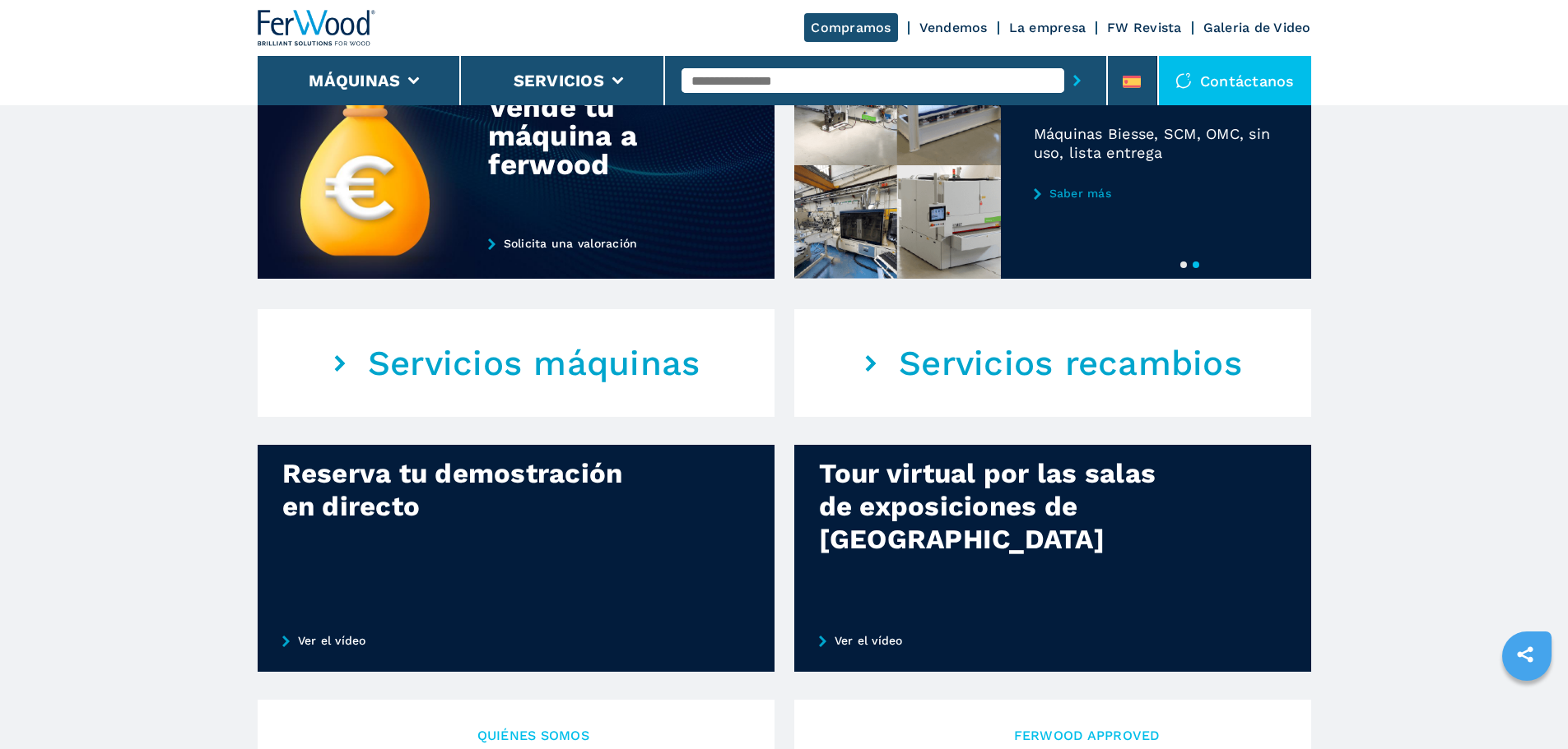
scroll to position [740, 0]
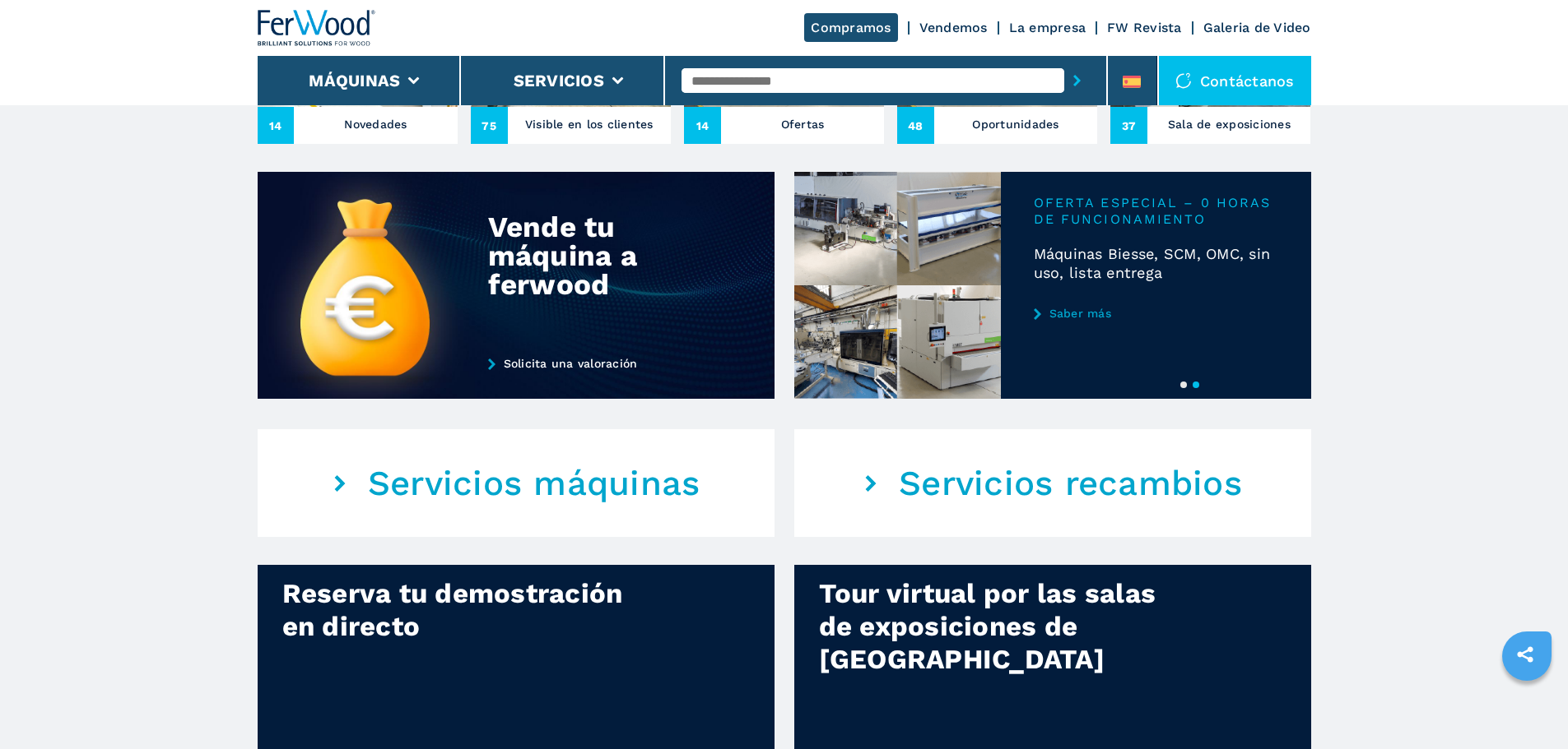
click at [1082, 320] on link "Saber más" at bounding box center [1156, 313] width 245 height 13
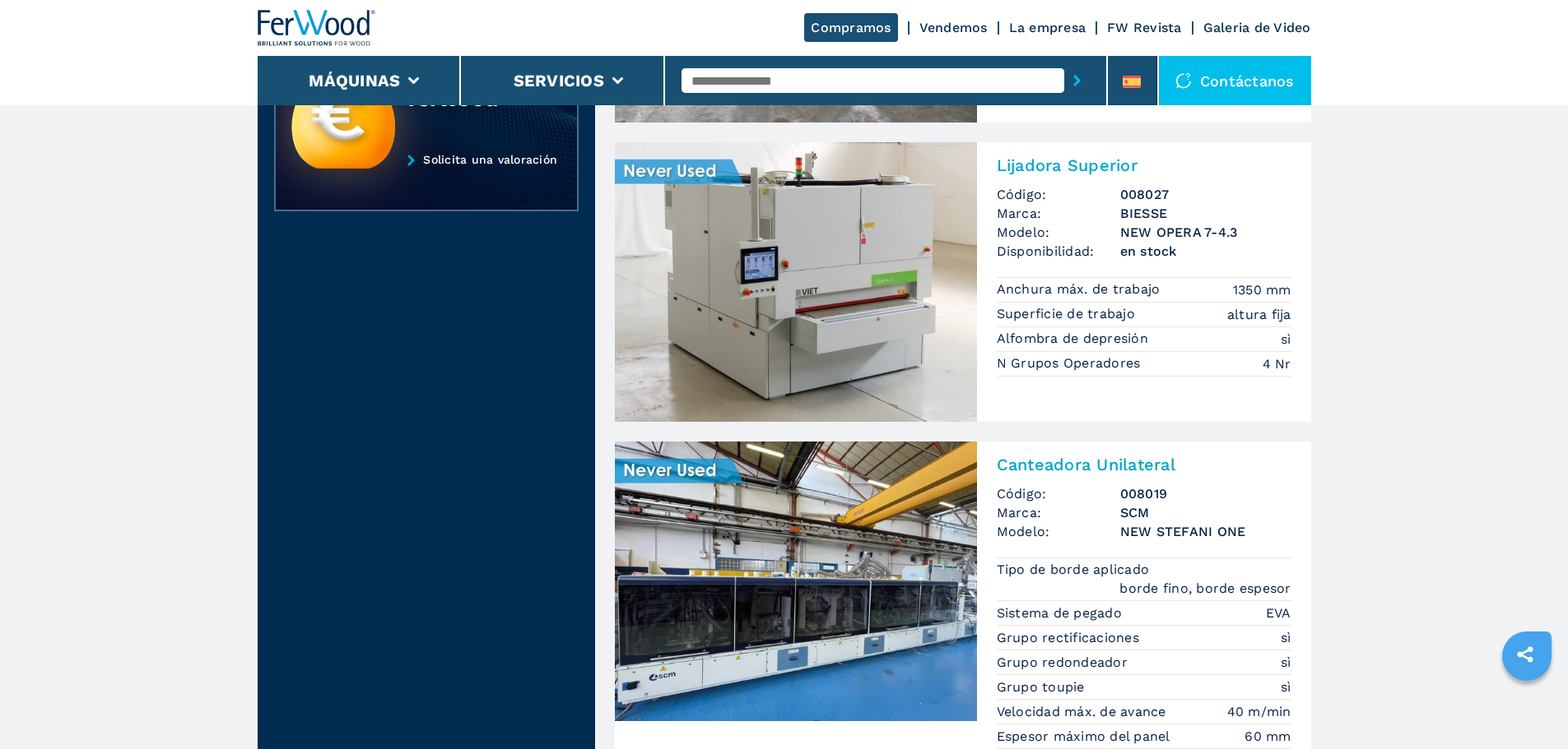
scroll to position [493, 0]
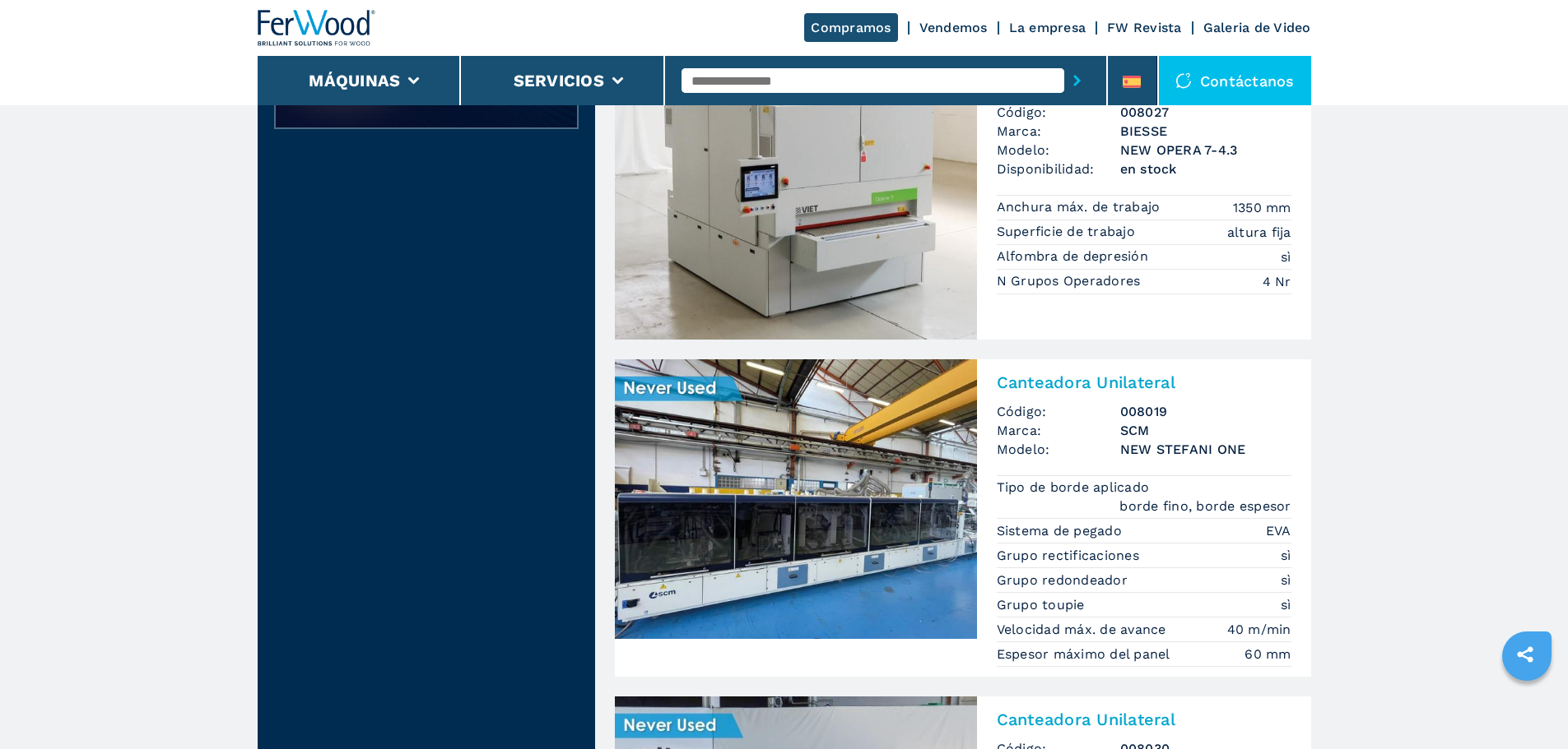
click at [836, 442] on img at bounding box center [796, 499] width 362 height 280
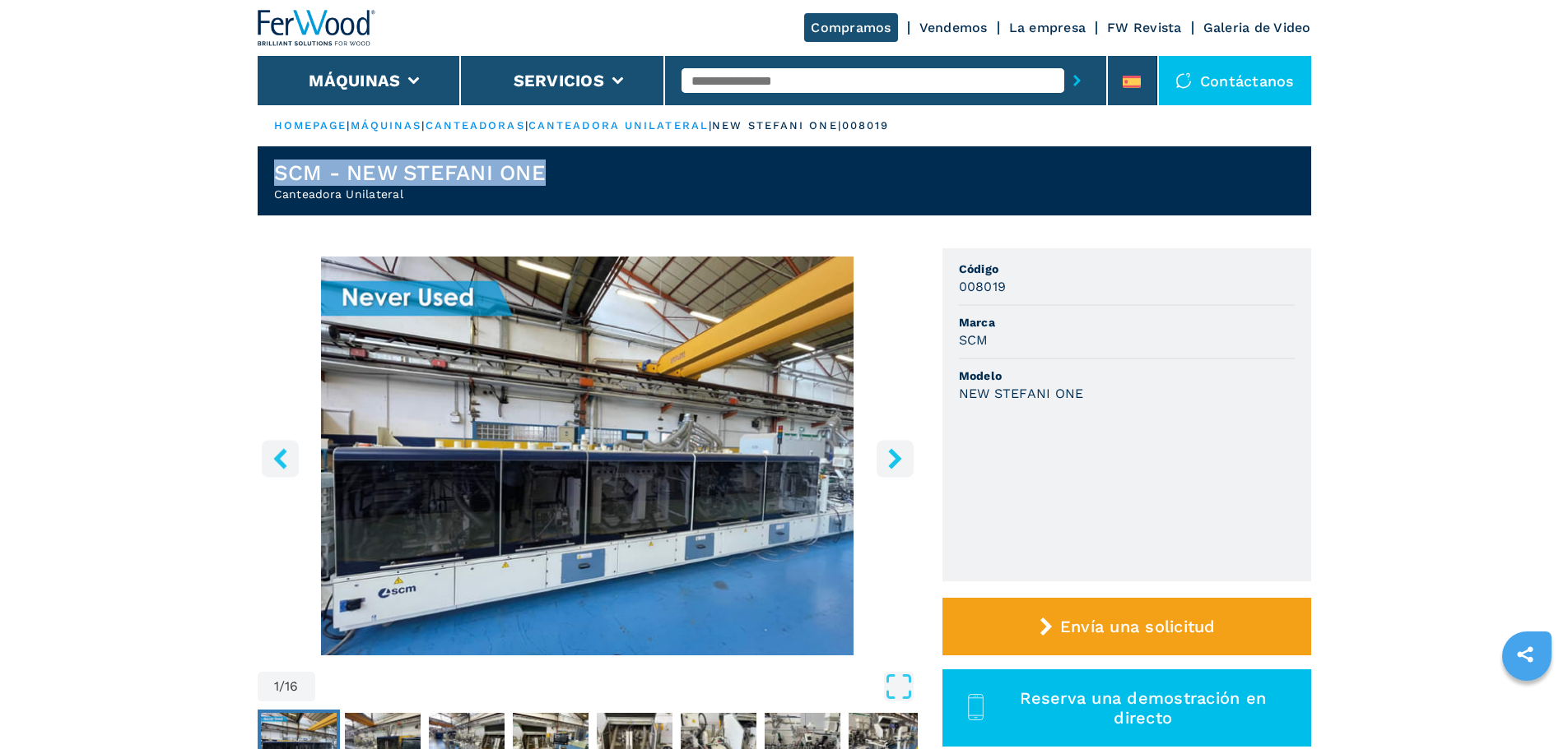
drag, startPoint x: 591, startPoint y: 166, endPoint x: 269, endPoint y: 172, distance: 322.1
click at [269, 172] on header "SCM - NEW STEFANI ONE Canteadora Unilateral" at bounding box center [784, 181] width 1053 height 69
copy h1 "SCM - NEW STEFANI ONE"
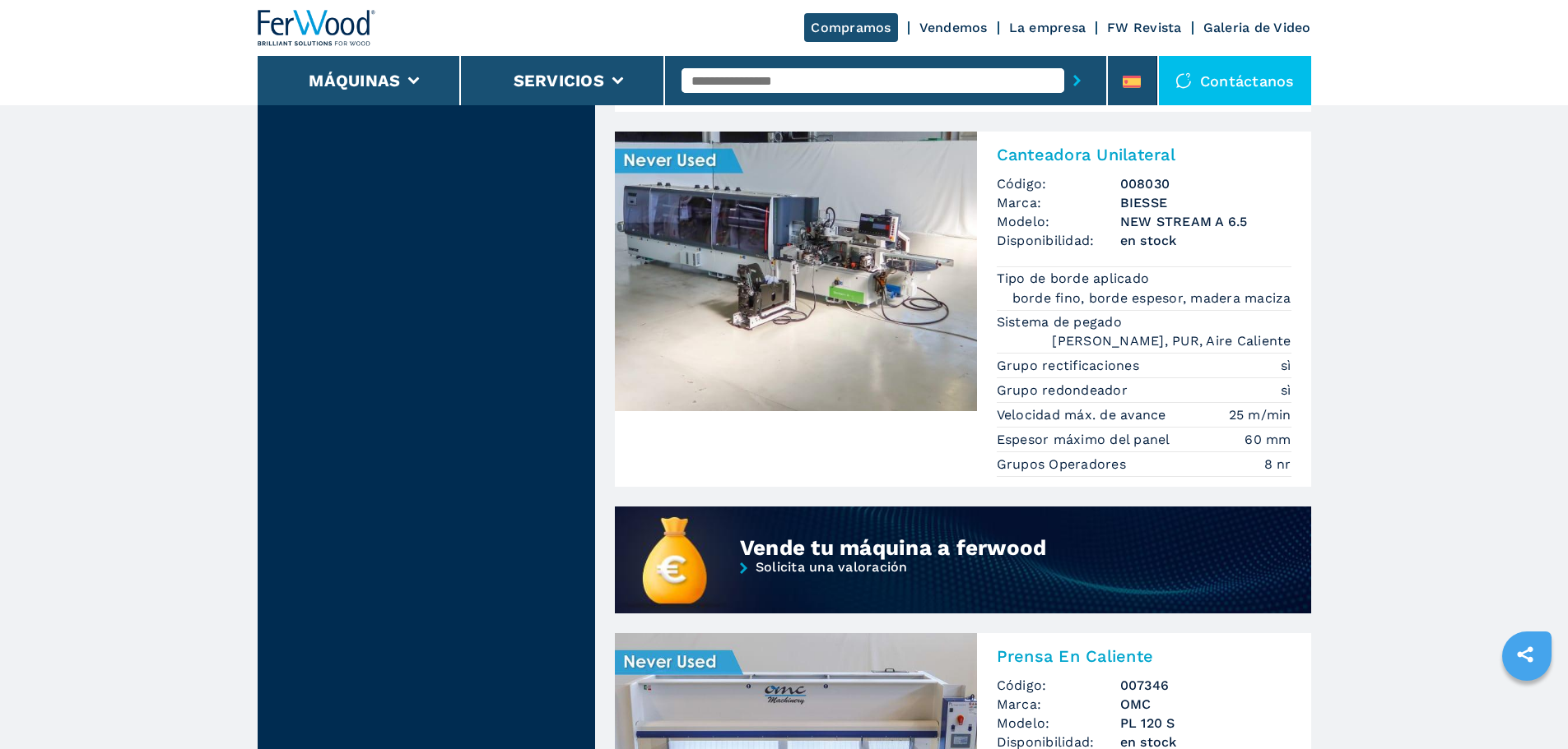
scroll to position [1233, 0]
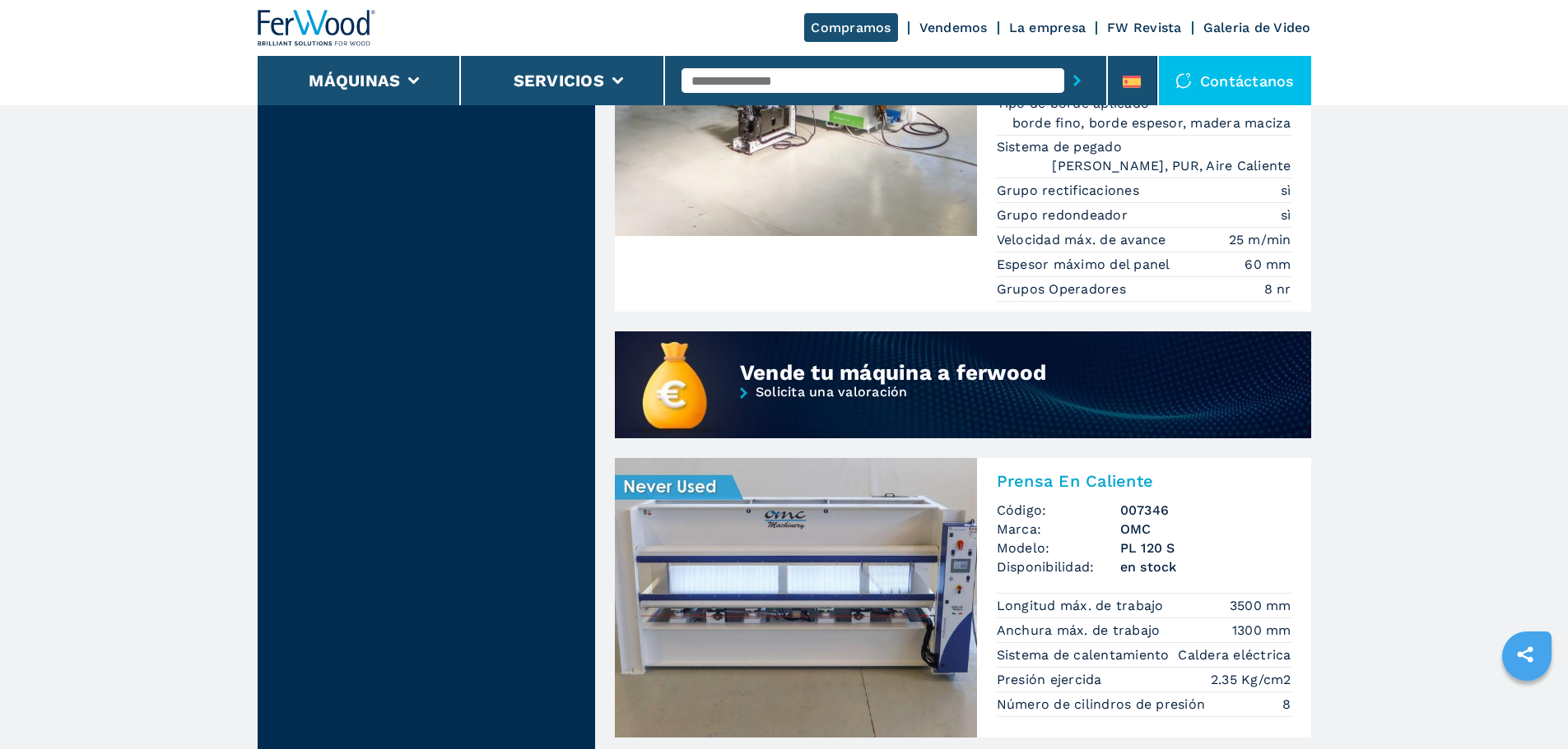
click at [958, 475] on img at bounding box center [796, 598] width 362 height 280
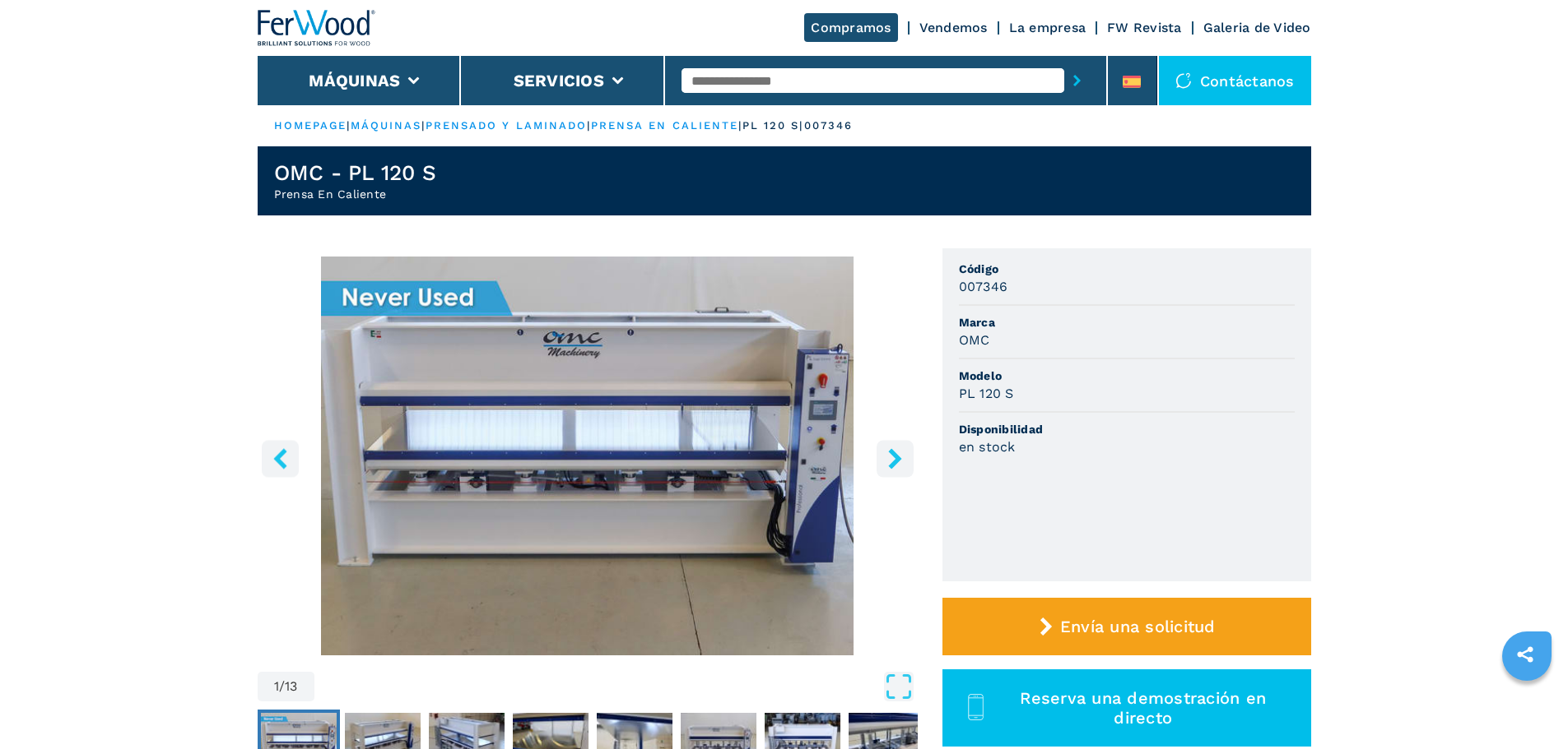
click at [377, 184] on h1 "OMC - PL 120 S" at bounding box center [355, 173] width 163 height 27
drag, startPoint x: 383, startPoint y: 187, endPoint x: 279, endPoint y: 190, distance: 104.0
click at [279, 190] on h2 "Prensa En Caliente" at bounding box center [355, 194] width 163 height 17
copy h2 "rensa En Caliente"
click at [458, 197] on header "OMC - PL 120 S Prensa En Caliente" at bounding box center [784, 181] width 1053 height 69
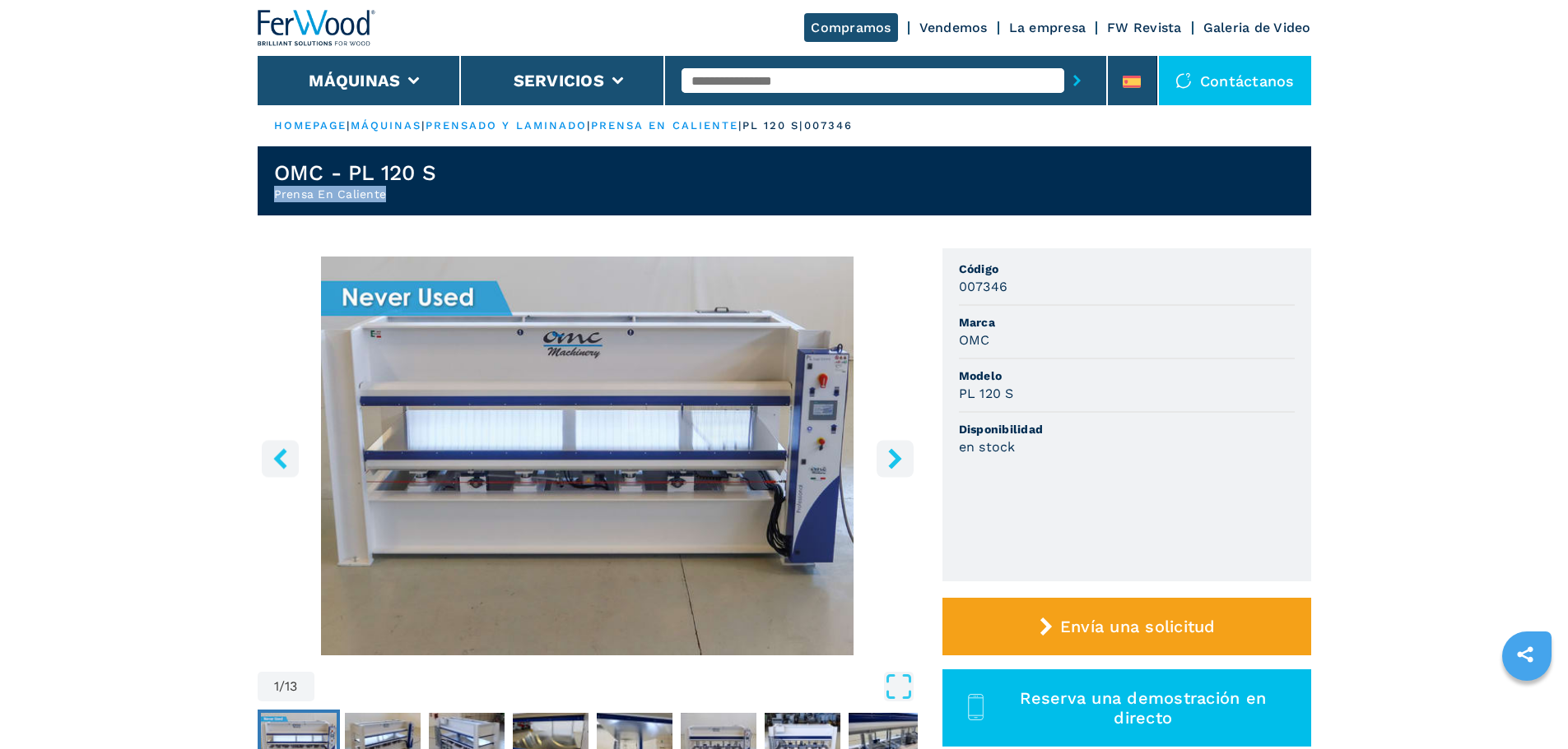
drag, startPoint x: 394, startPoint y: 193, endPoint x: 175, endPoint y: 201, distance: 219.1
copy h2 "Prensa En Caliente"
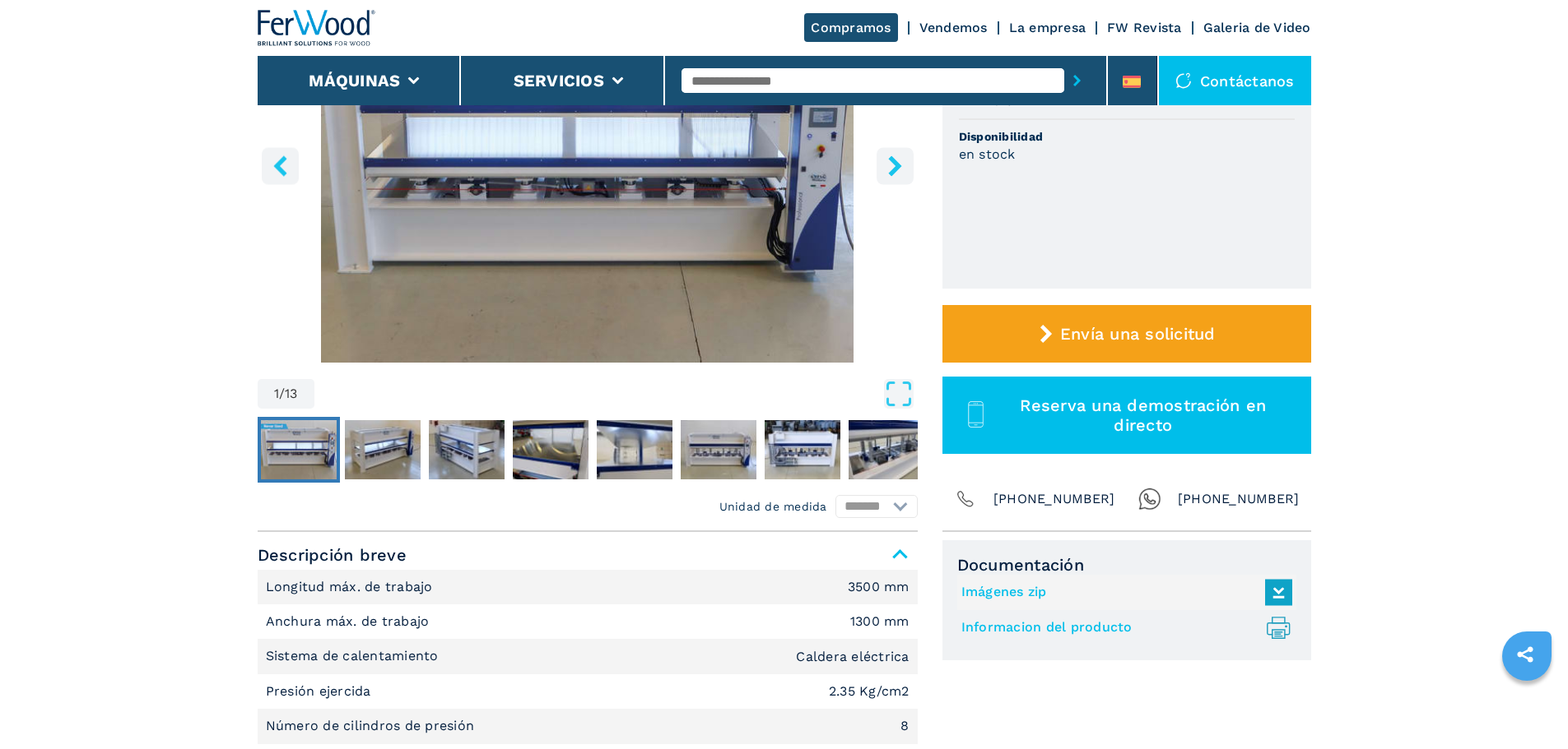
scroll to position [329, 0]
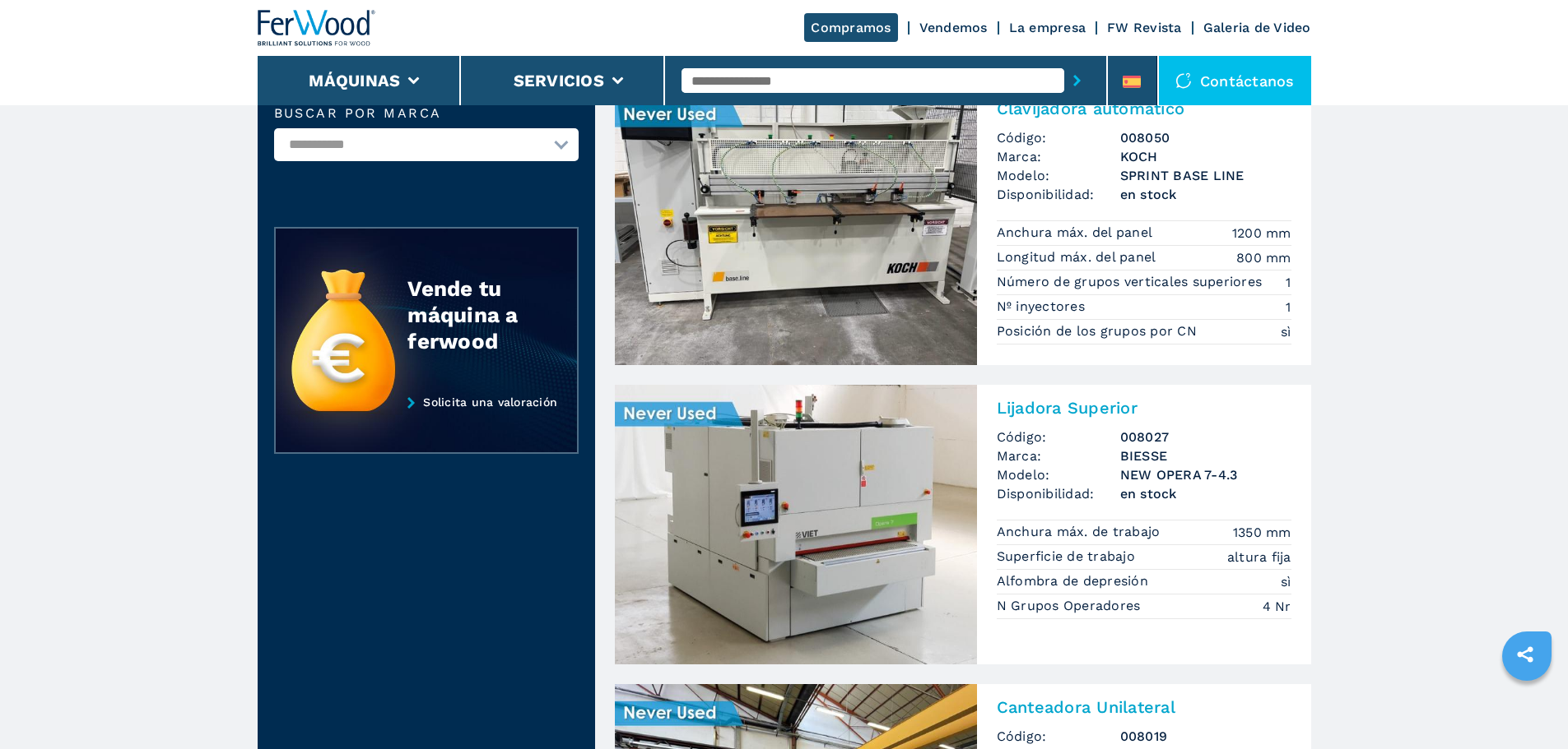
scroll to position [165, 0]
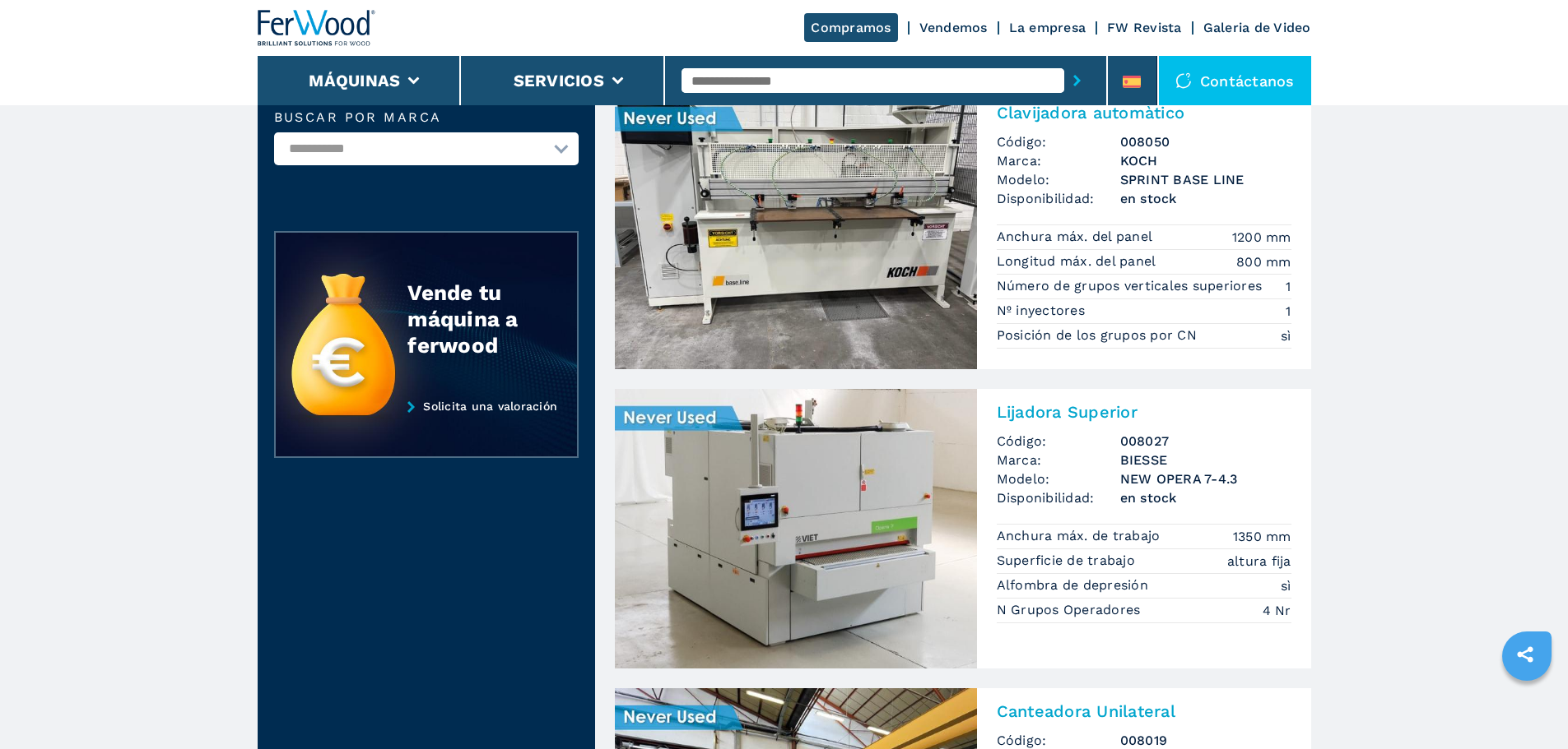
click at [827, 212] on img at bounding box center [796, 229] width 362 height 280
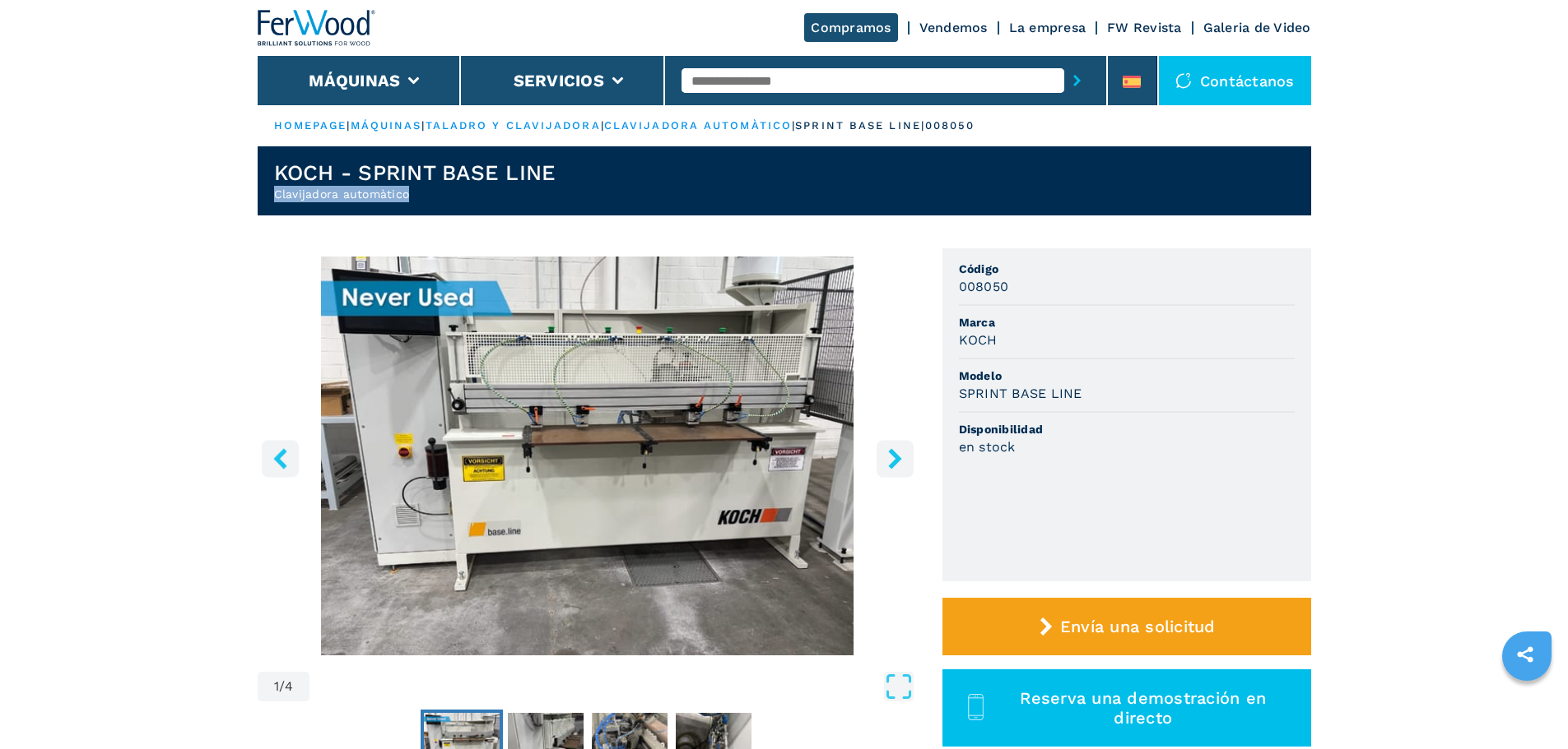
drag, startPoint x: 430, startPoint y: 197, endPoint x: 254, endPoint y: 201, distance: 176.0
copy h2 "Clavijadora automàtico"
drag, startPoint x: 603, startPoint y: 166, endPoint x: 148, endPoint y: 176, distance: 455.1
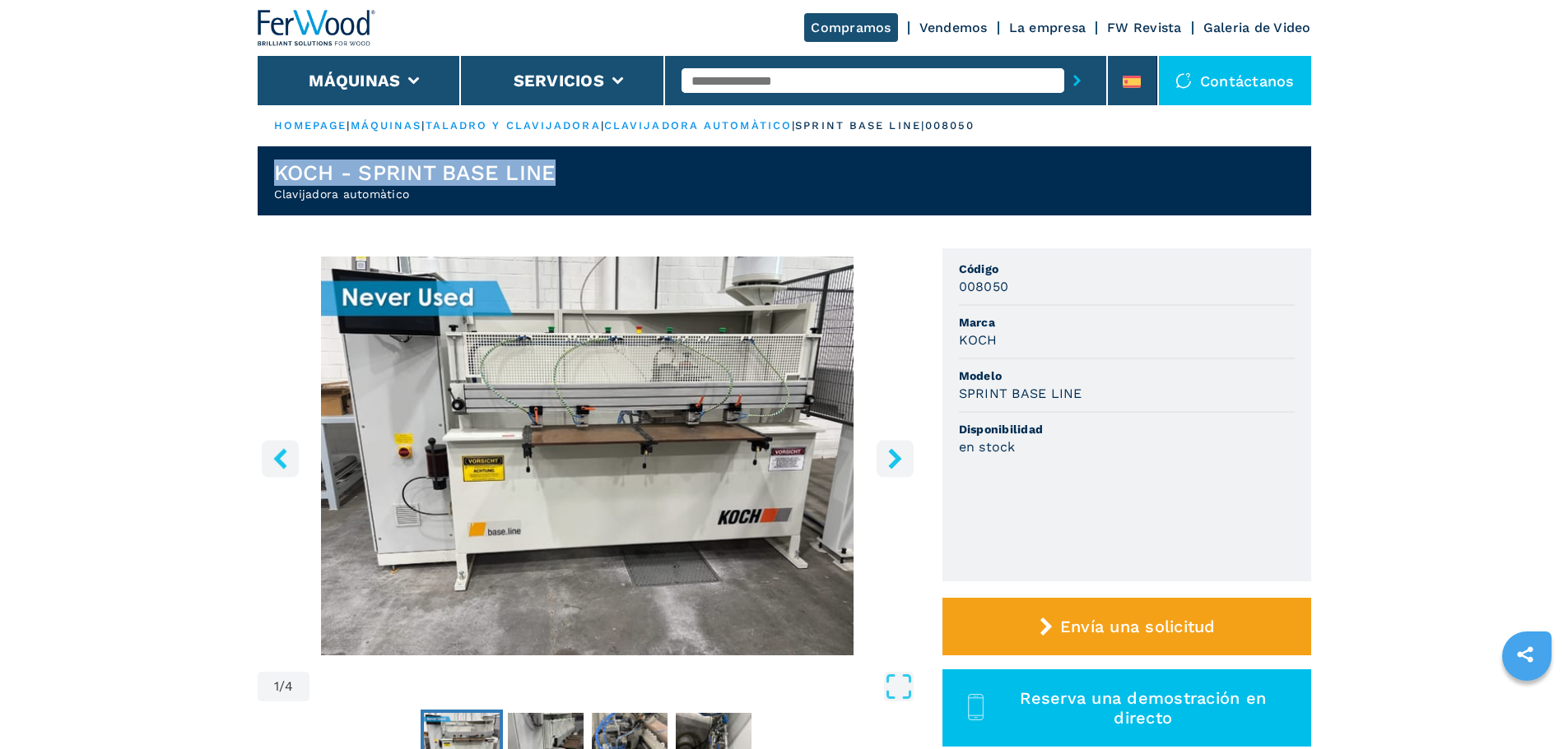
copy h1 "KOCH - SPRINT BASE LINE"
click at [593, 177] on header "KOCH - SPRINT BASE LINE Clavijadora automàtico" at bounding box center [784, 181] width 1053 height 69
drag, startPoint x: 569, startPoint y: 178, endPoint x: 208, endPoint y: 180, distance: 361.0
copy h1 "KOCH - SPRINT BASE LINE"
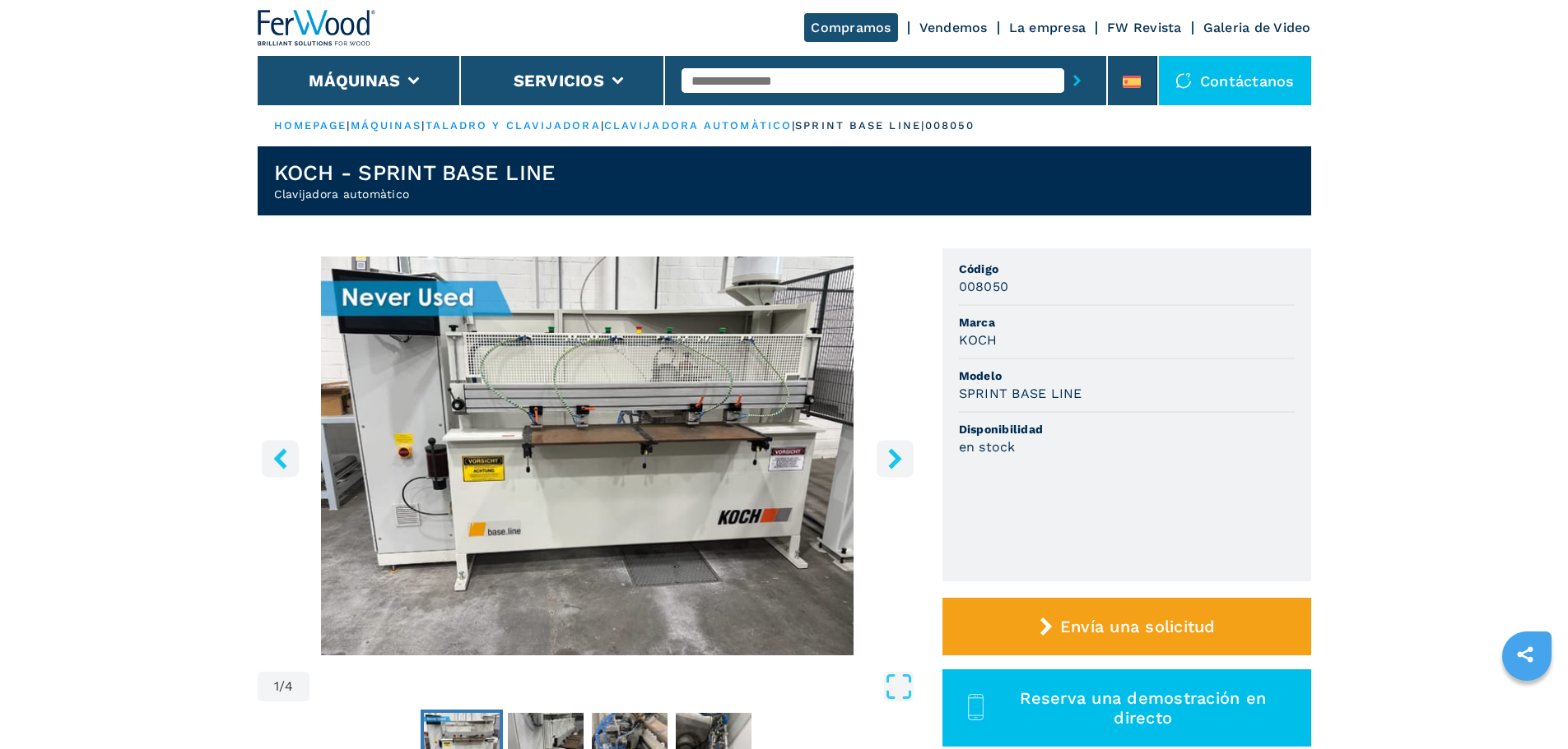
click at [866, 76] on input "text" at bounding box center [873, 81] width 383 height 25
paste input "******"
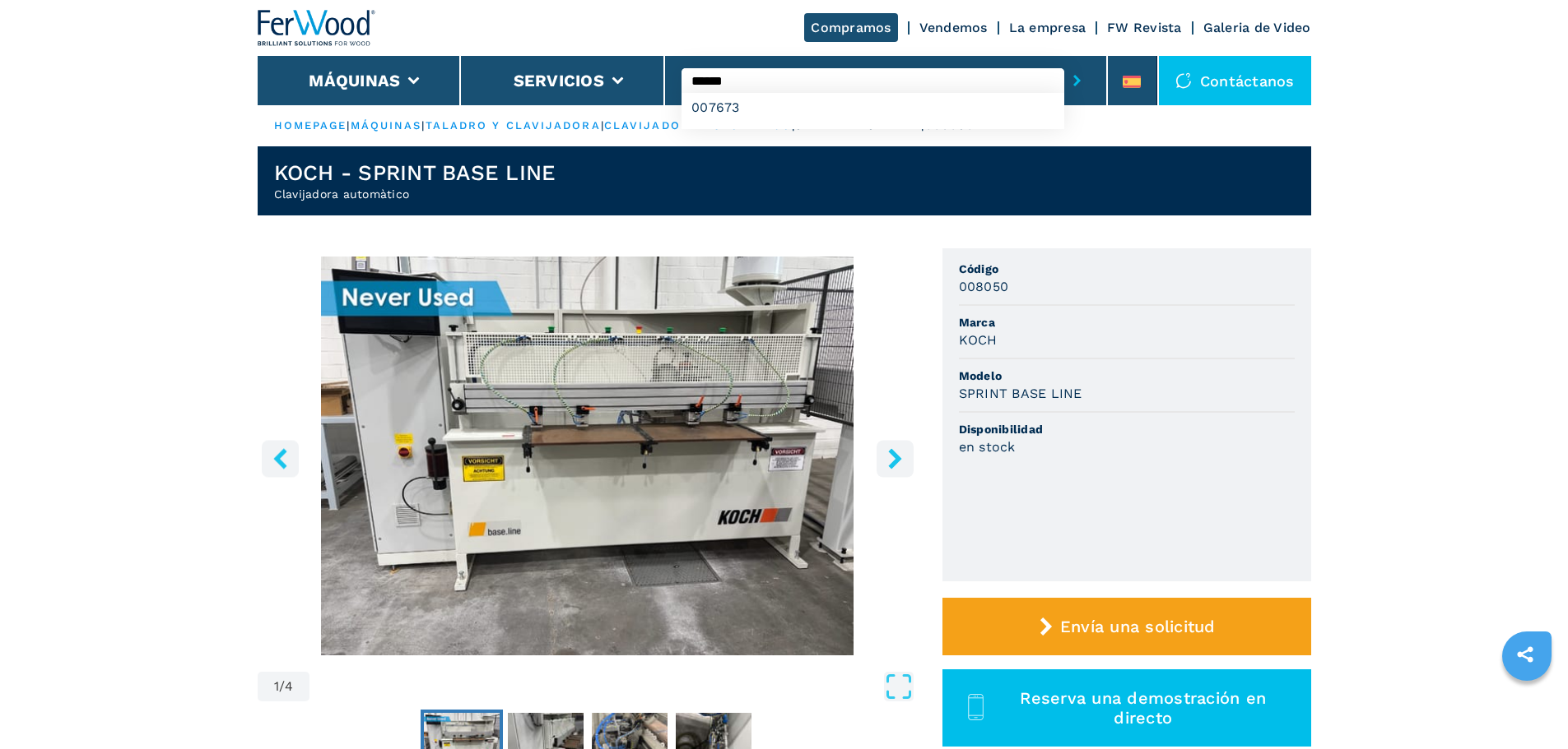
type input "******"
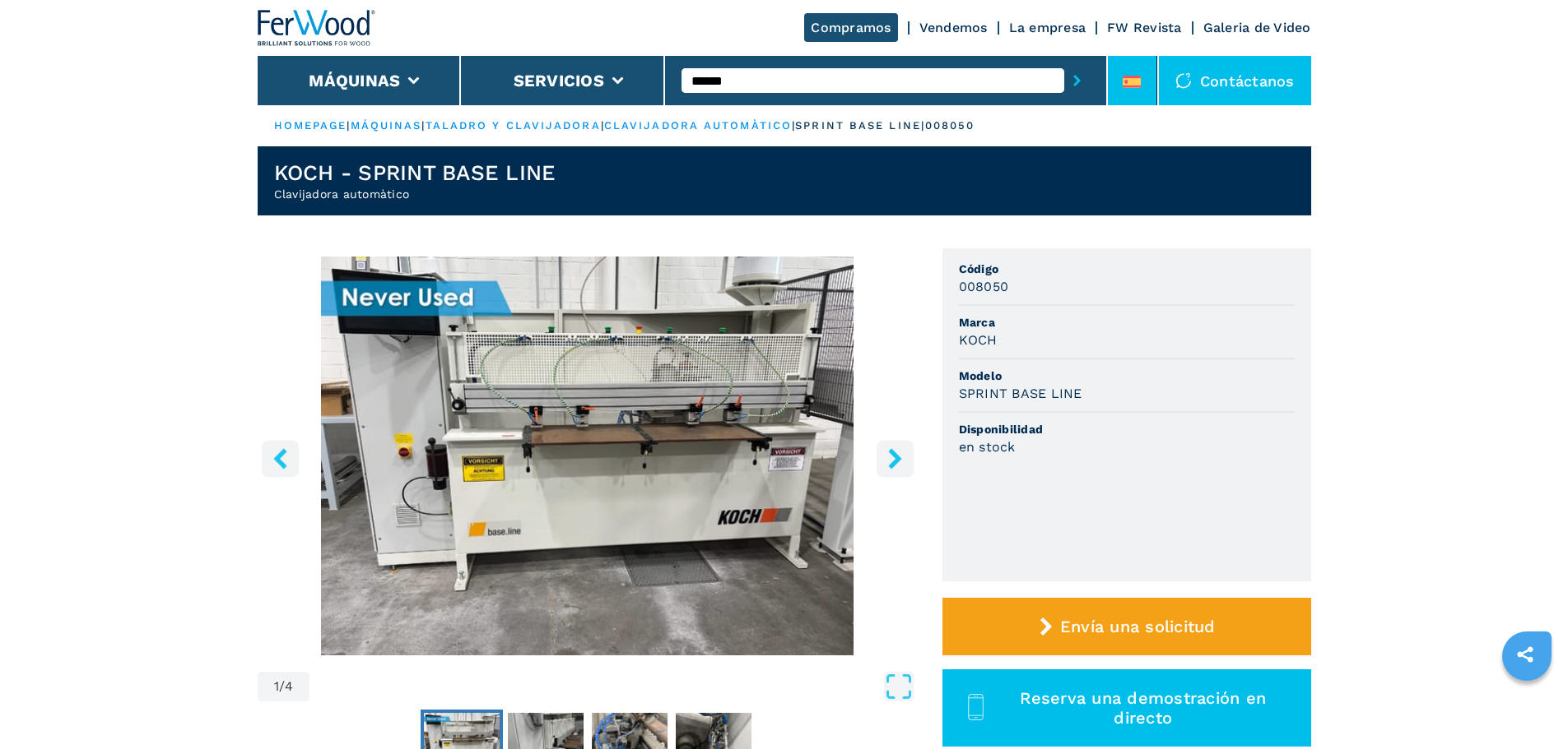
click at [1155, 84] on li at bounding box center [1132, 81] width 50 height 50
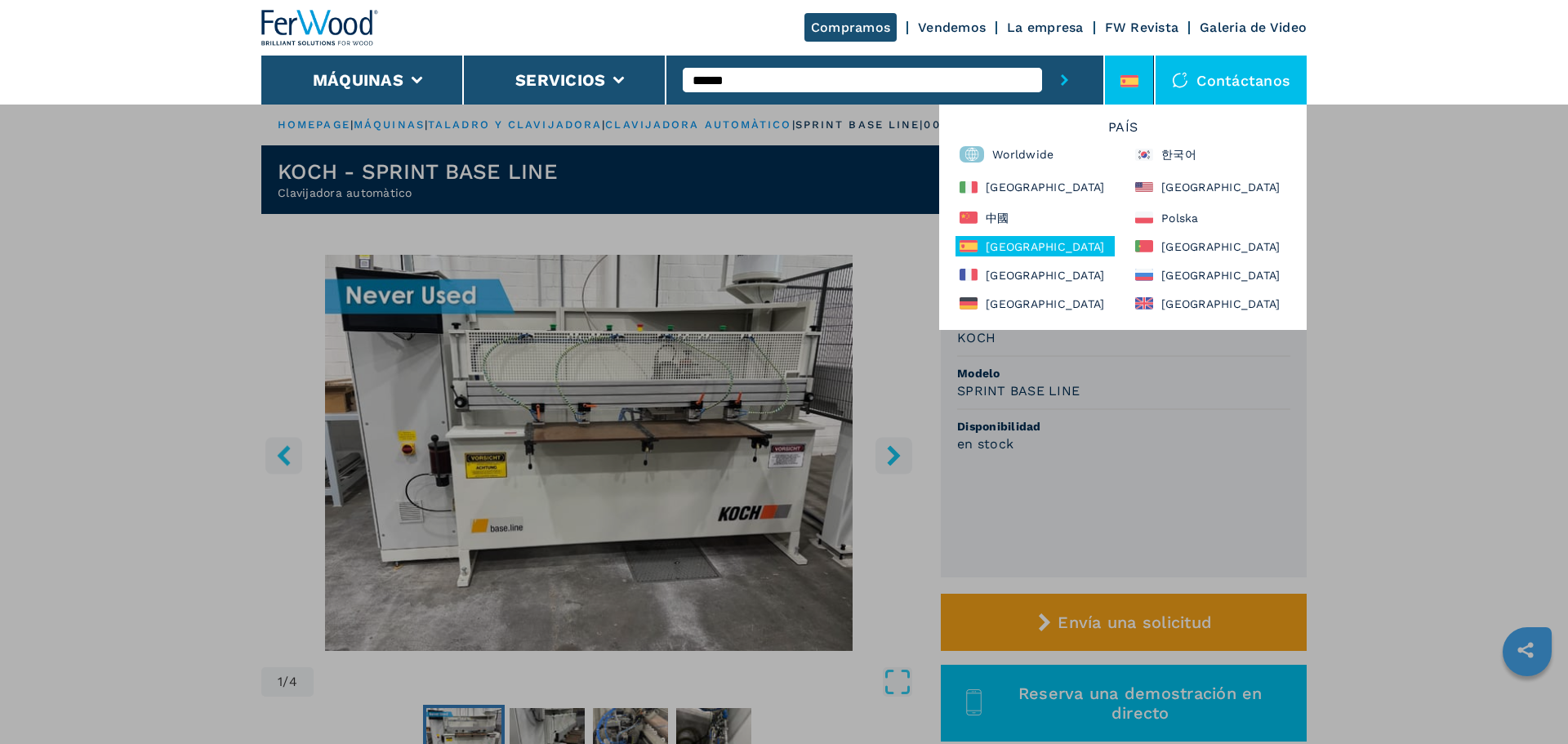
click at [1055, 315] on div "PAÍS Worldwide 한국어 Italia North America 中國 Polska España Portugal France Россия…" at bounding box center [1122, 217] width 367 height 225
click at [1042, 307] on div "[GEOGRAPHIC_DATA]" at bounding box center [1034, 303] width 159 height 20
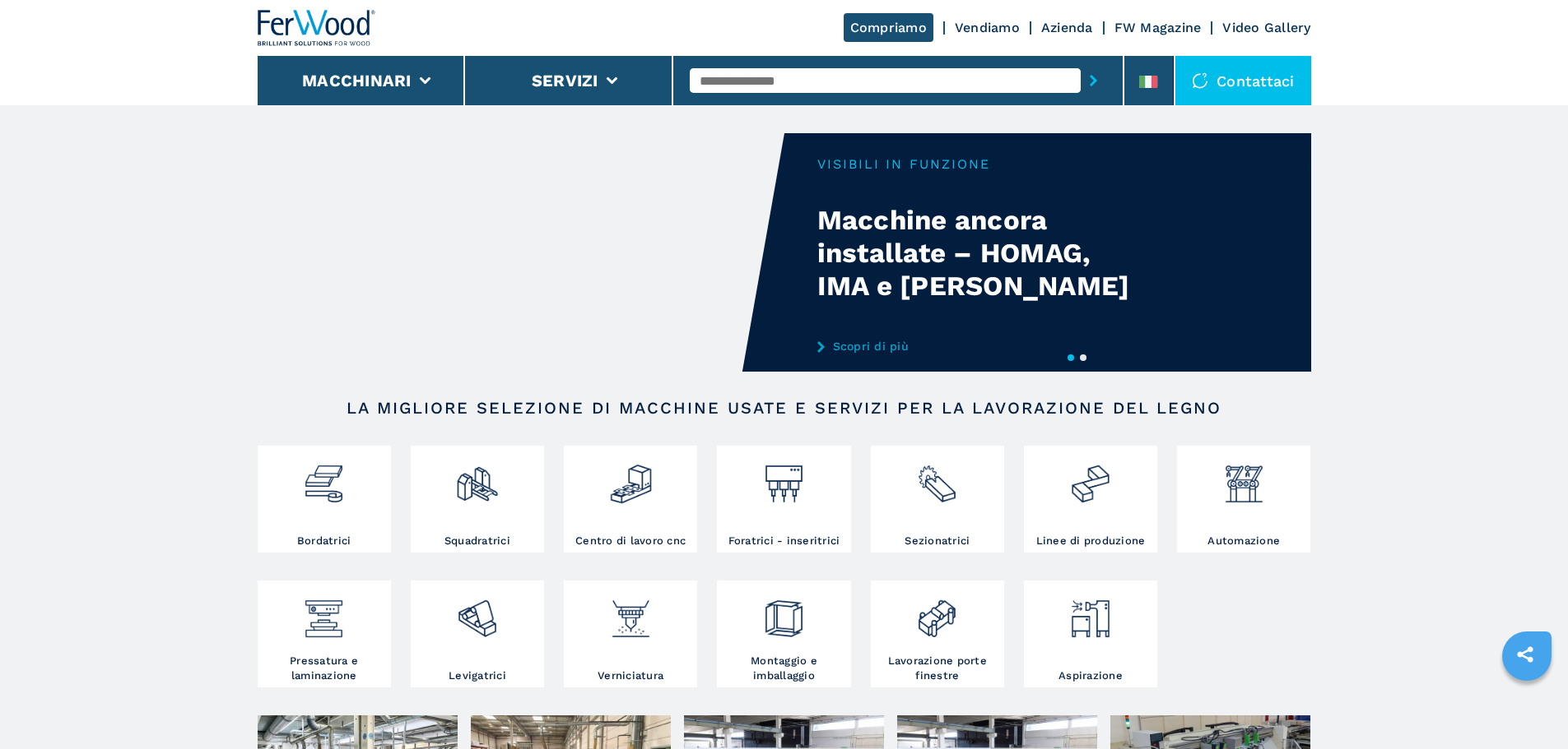
click at [808, 71] on input "text" at bounding box center [884, 81] width 391 height 25
type input "******"
click at [814, 104] on div "007673" at bounding box center [884, 107] width 391 height 29
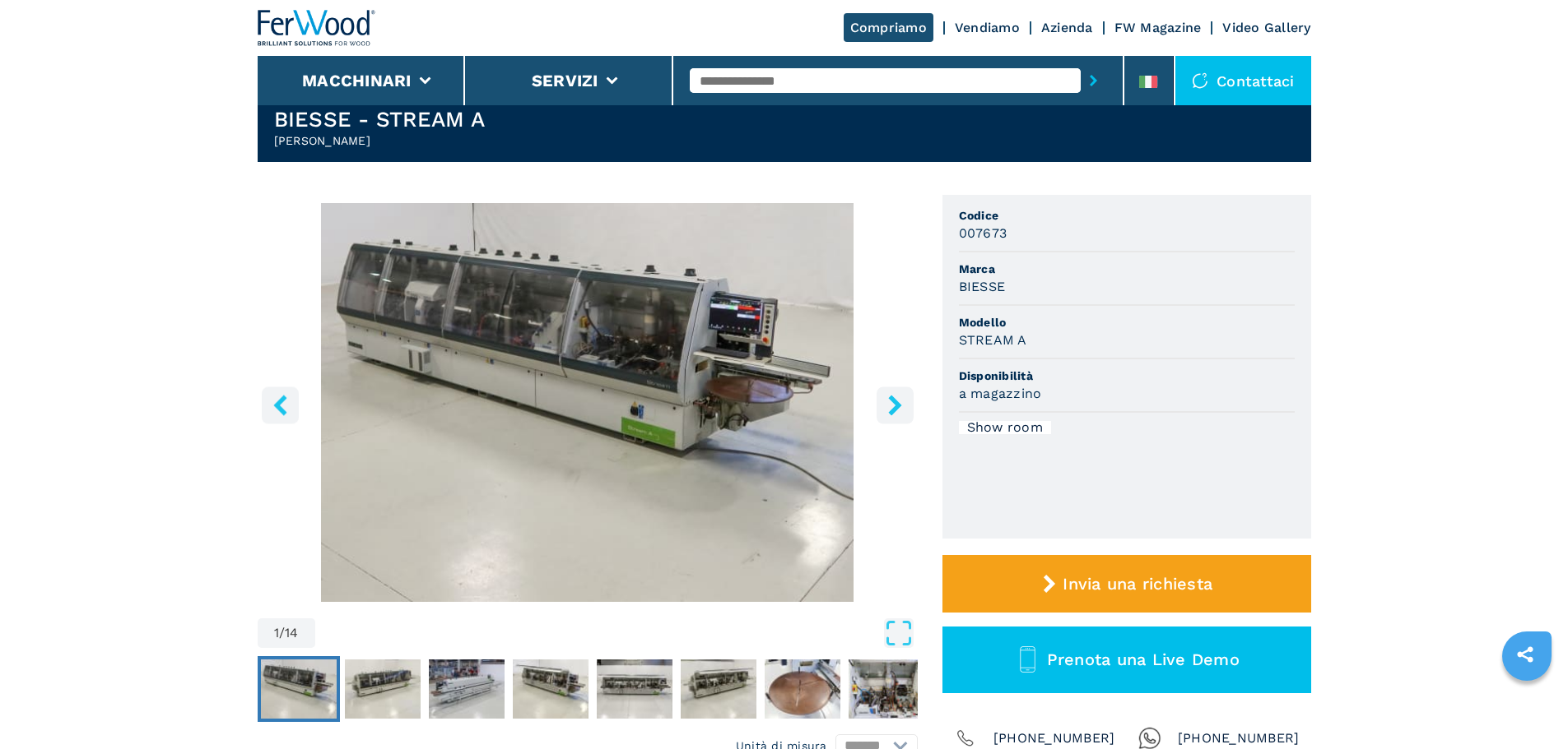
scroll to position [82, 0]
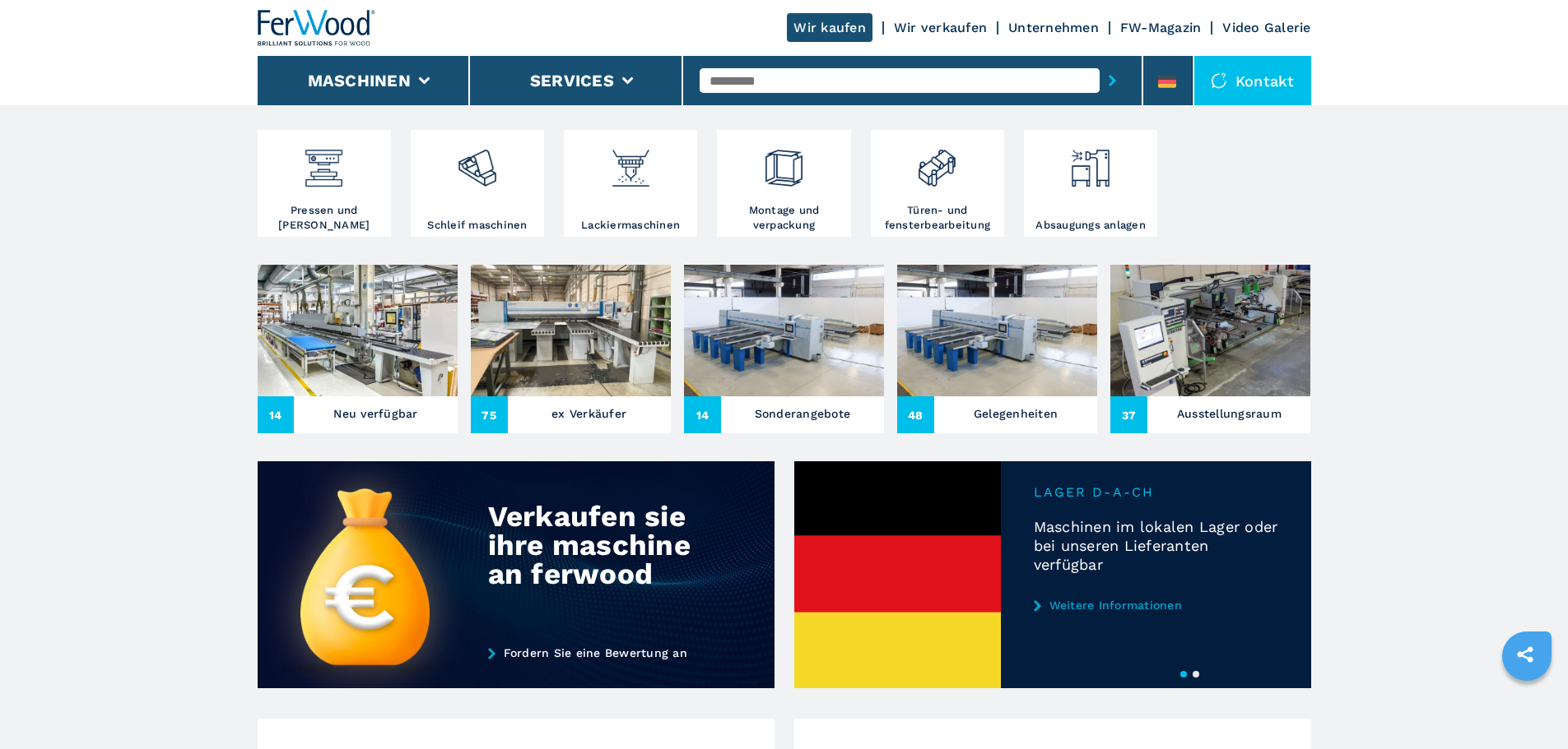
scroll to position [575, 0]
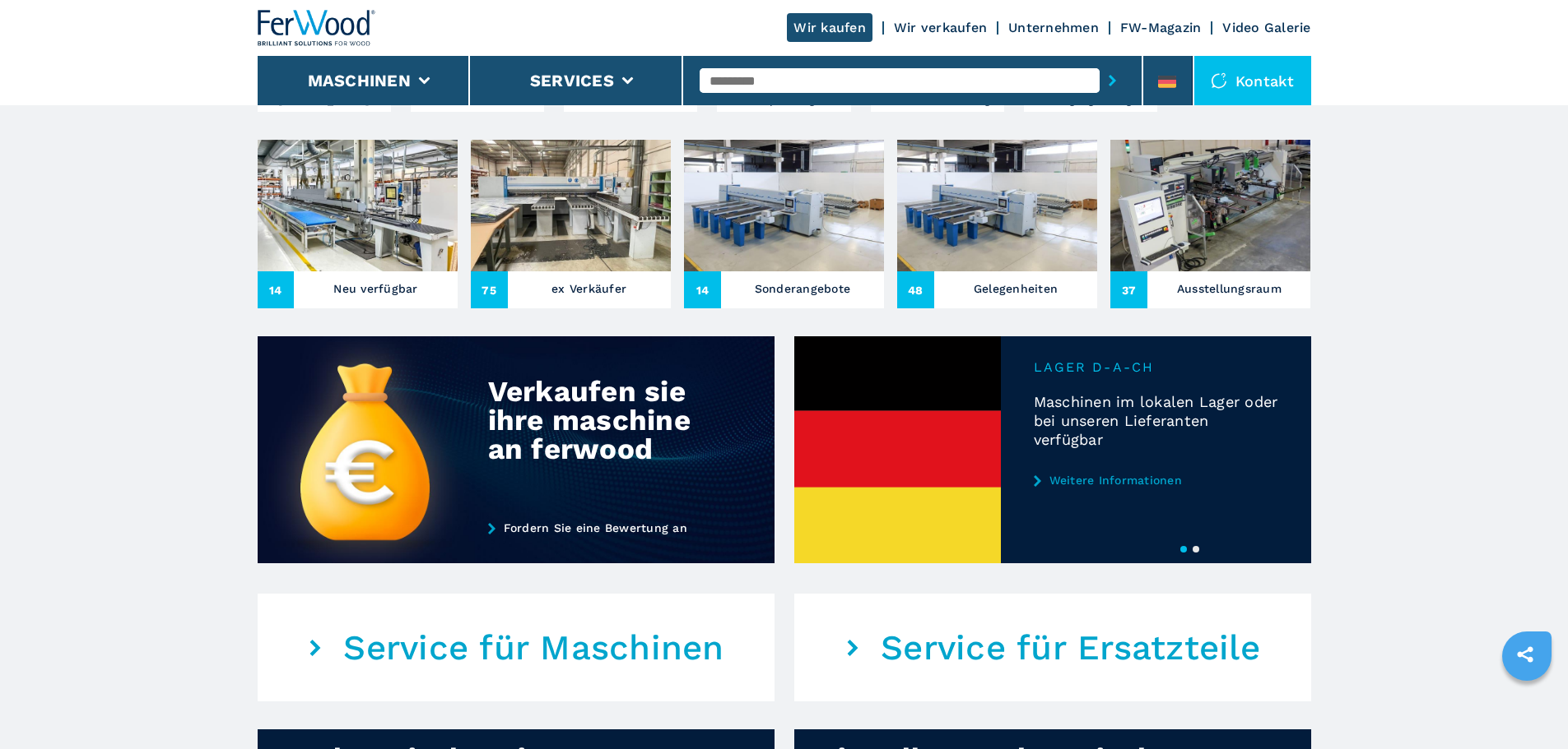
click at [1199, 552] on button "2" at bounding box center [1195, 549] width 6 height 6
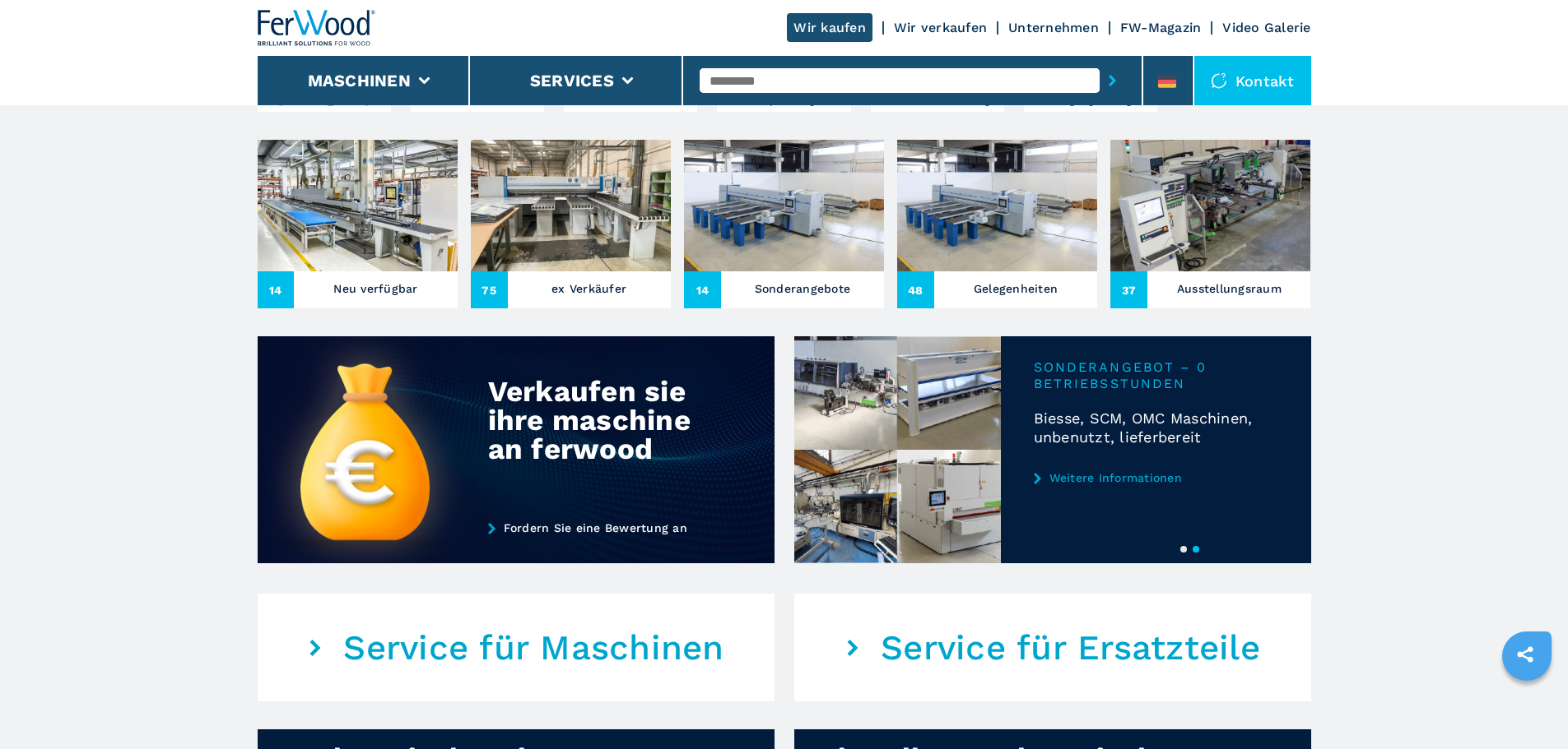
click at [1091, 484] on link "Weitere Informationen" at bounding box center [1156, 477] width 245 height 13
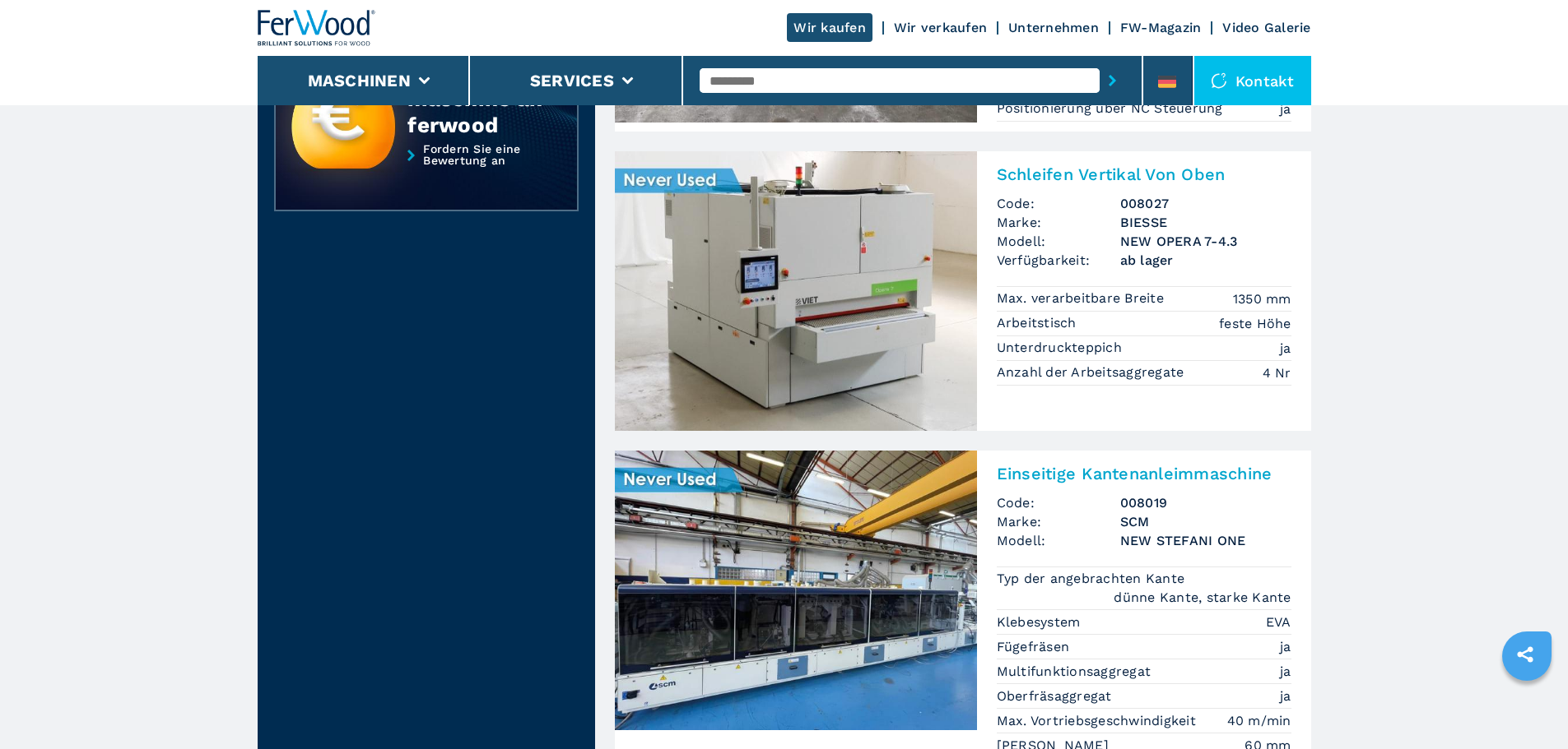
scroll to position [493, 0]
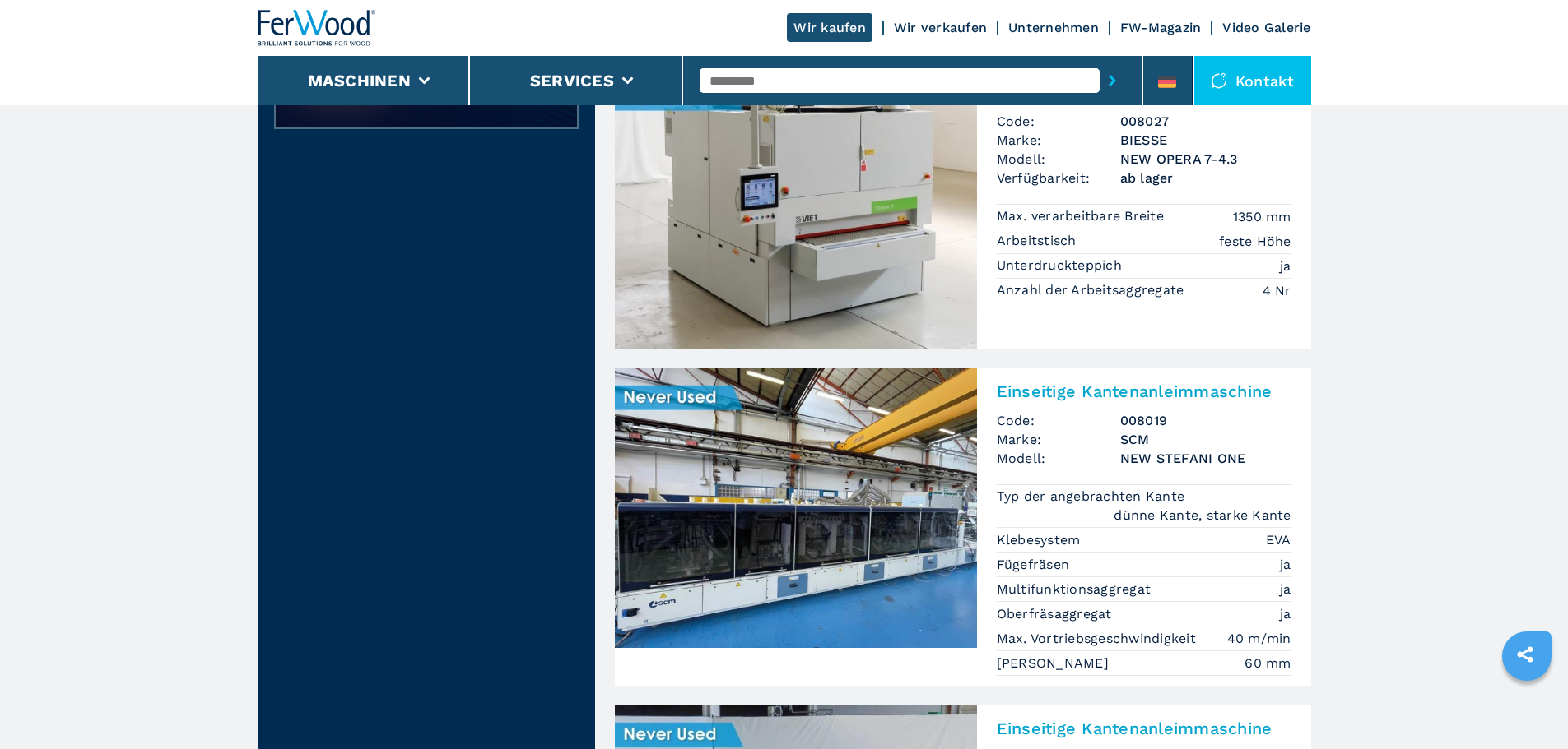
click at [898, 477] on img at bounding box center [796, 508] width 362 height 280
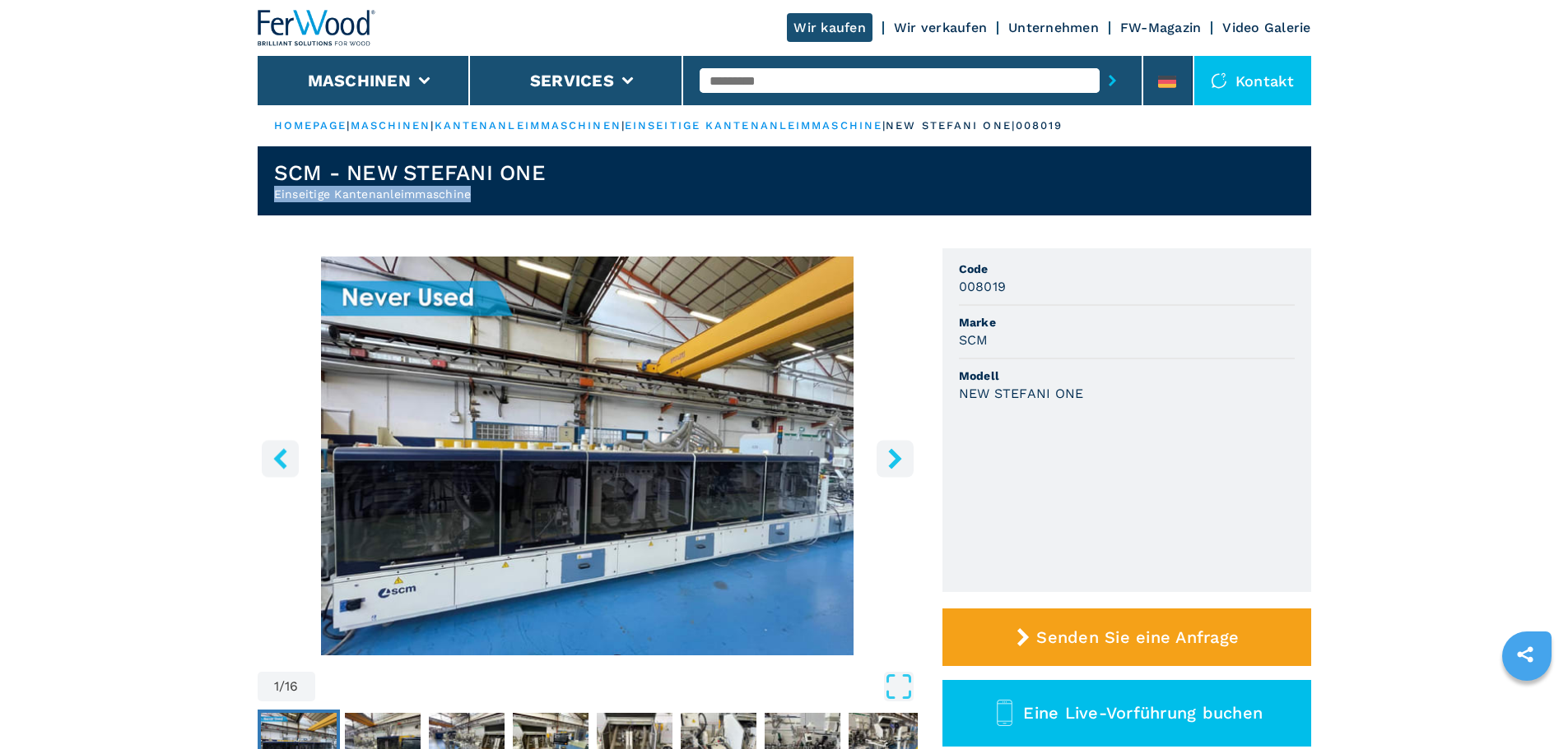
drag, startPoint x: 470, startPoint y: 194, endPoint x: 233, endPoint y: 193, distance: 237.0
click at [480, 184] on h1 "SCM - NEW STEFANI ONE" at bounding box center [409, 173] width 272 height 27
drag, startPoint x: 574, startPoint y: 163, endPoint x: 249, endPoint y: 167, distance: 325.0
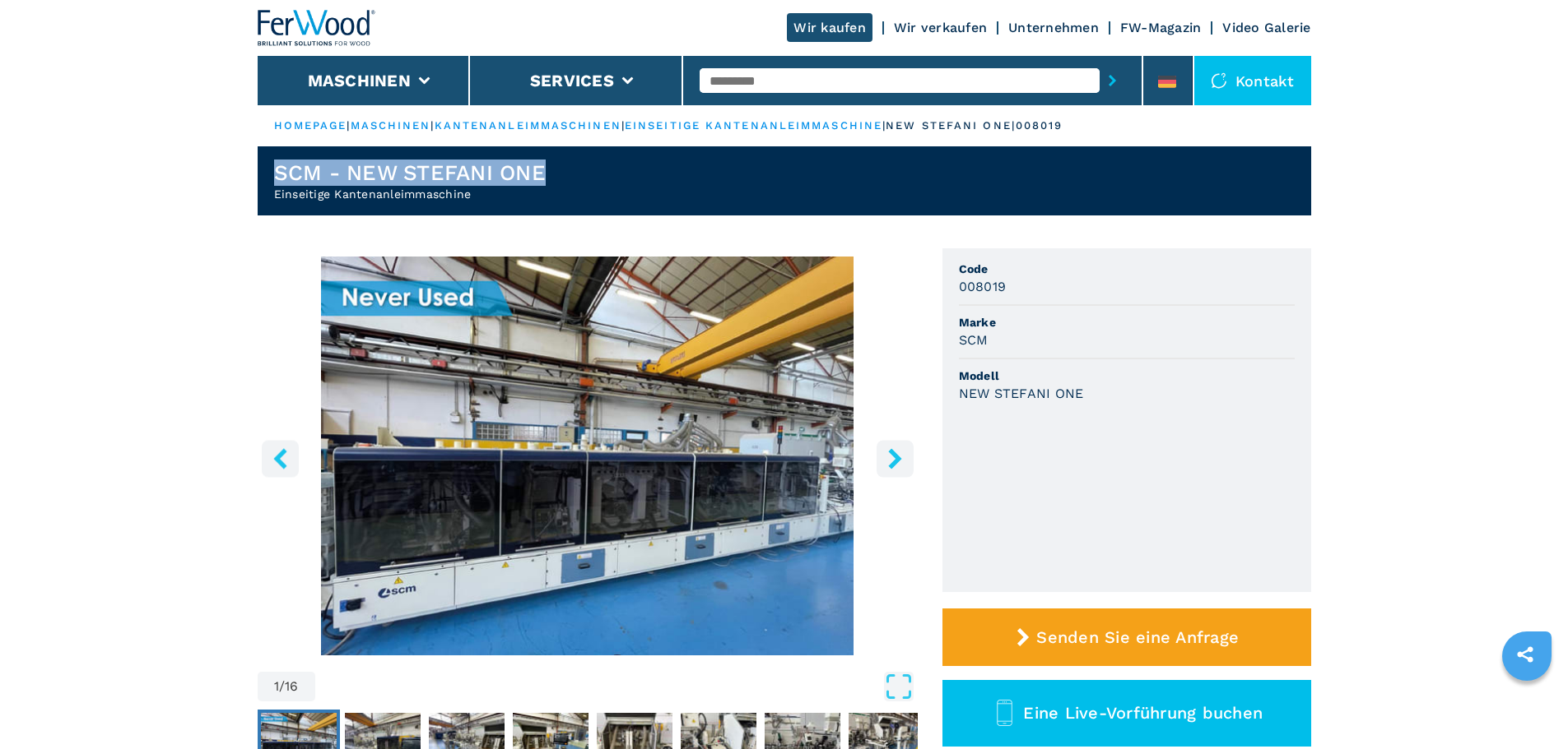
copy h1 "SCM - NEW STEFANI ONE"
drag, startPoint x: 799, startPoint y: 511, endPoint x: 805, endPoint y: 504, distance: 9.2
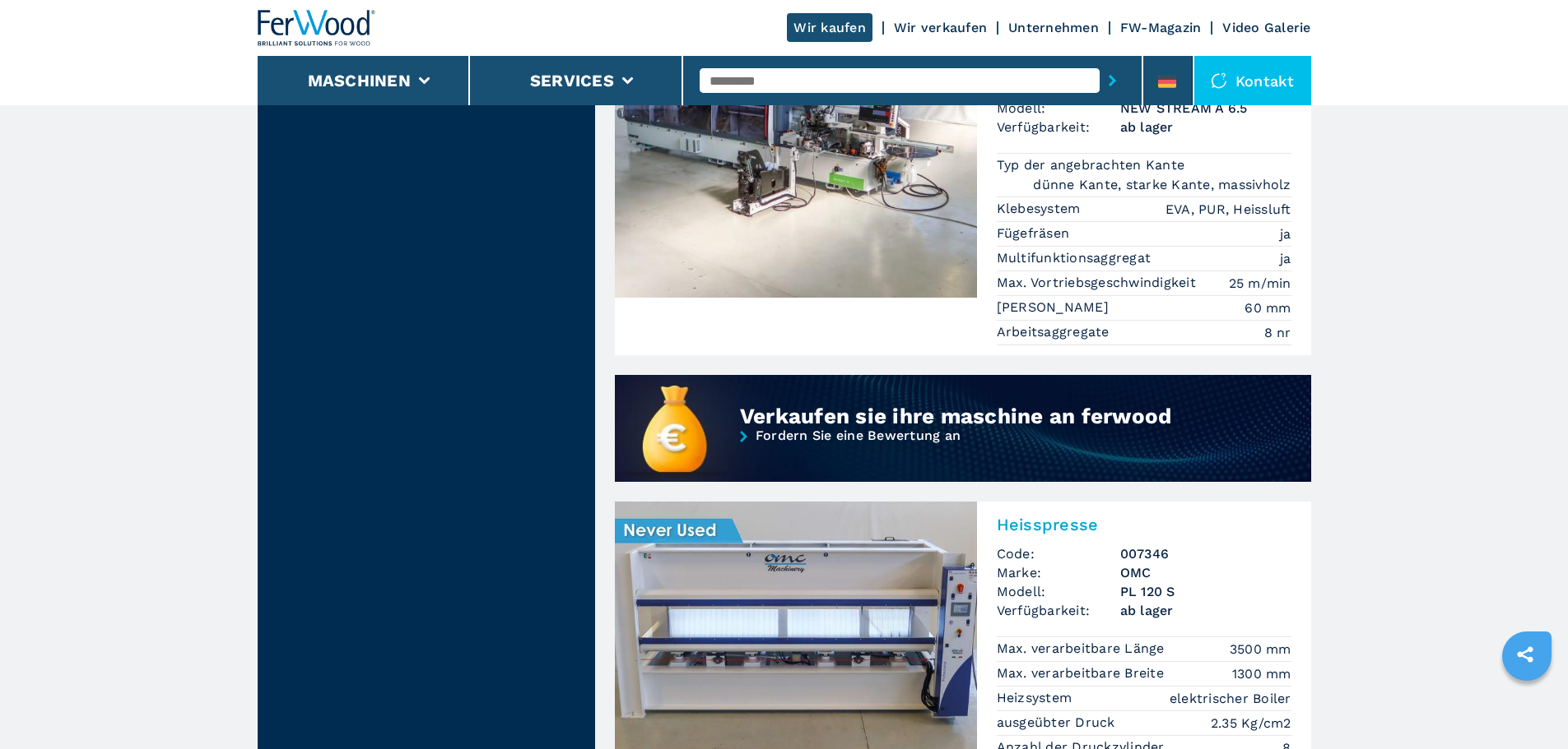
scroll to position [1398, 0]
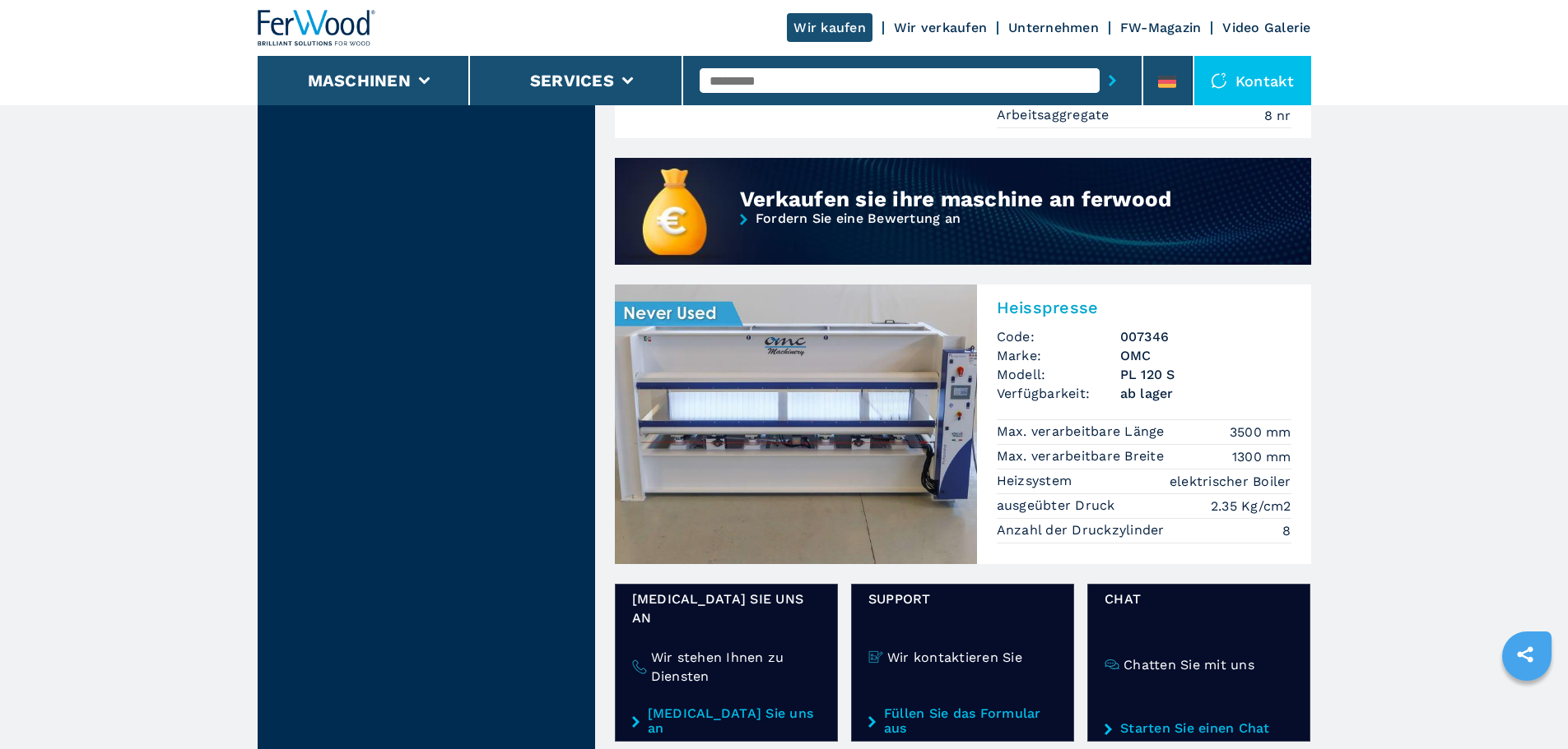
click at [777, 330] on img at bounding box center [796, 424] width 362 height 280
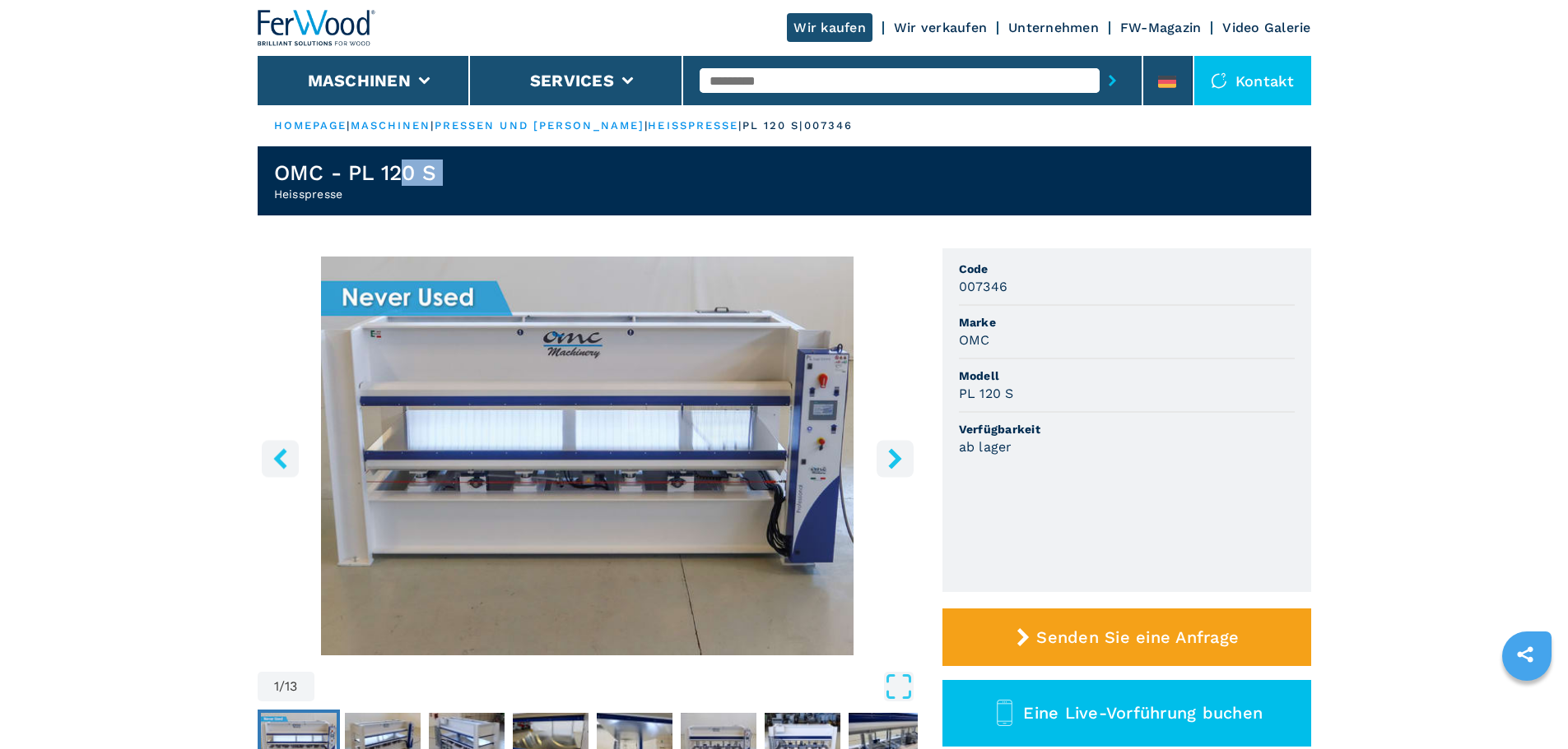
drag, startPoint x: 409, startPoint y: 184, endPoint x: 260, endPoint y: 188, distance: 149.1
click at [260, 188] on header "OMC - PL 120 S Heisspresse" at bounding box center [784, 181] width 1053 height 69
click at [373, 203] on header "OMC - PL 120 S Heisspresse" at bounding box center [784, 181] width 1053 height 69
click at [364, 196] on h2 "Heisspresse" at bounding box center [355, 194] width 163 height 17
drag, startPoint x: 364, startPoint y: 196, endPoint x: 322, endPoint y: 192, distance: 42.2
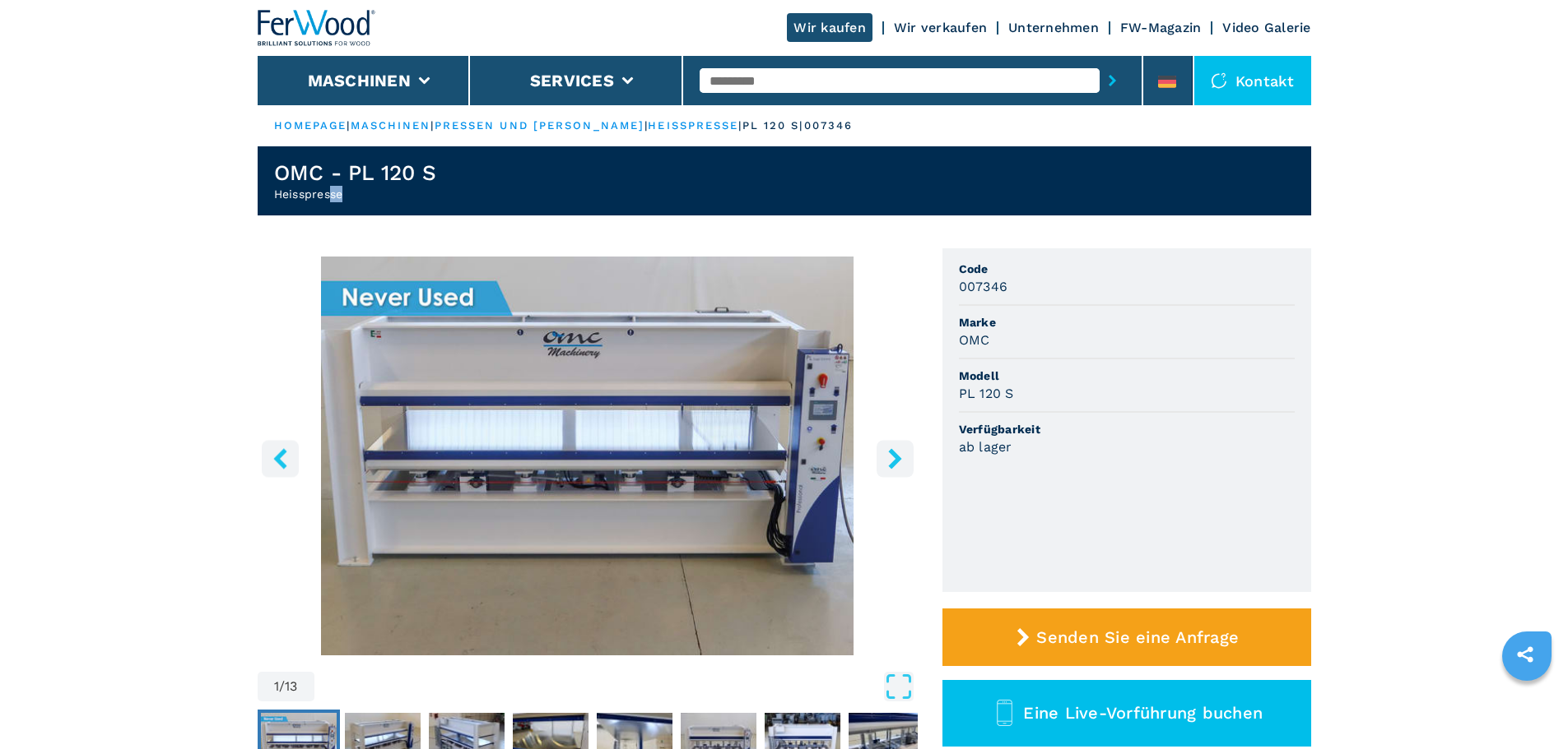
click at [323, 192] on h2 "Heisspresse" at bounding box center [355, 194] width 163 height 17
click at [286, 196] on h2 "Heisspresse" at bounding box center [355, 194] width 163 height 17
click at [276, 193] on h2 "Heisspresse" at bounding box center [355, 194] width 163 height 17
drag, startPoint x: 270, startPoint y: 197, endPoint x: 355, endPoint y: 196, distance: 85.0
click at [355, 196] on header "OMC - PL 120 S Heisspresse" at bounding box center [784, 181] width 1053 height 69
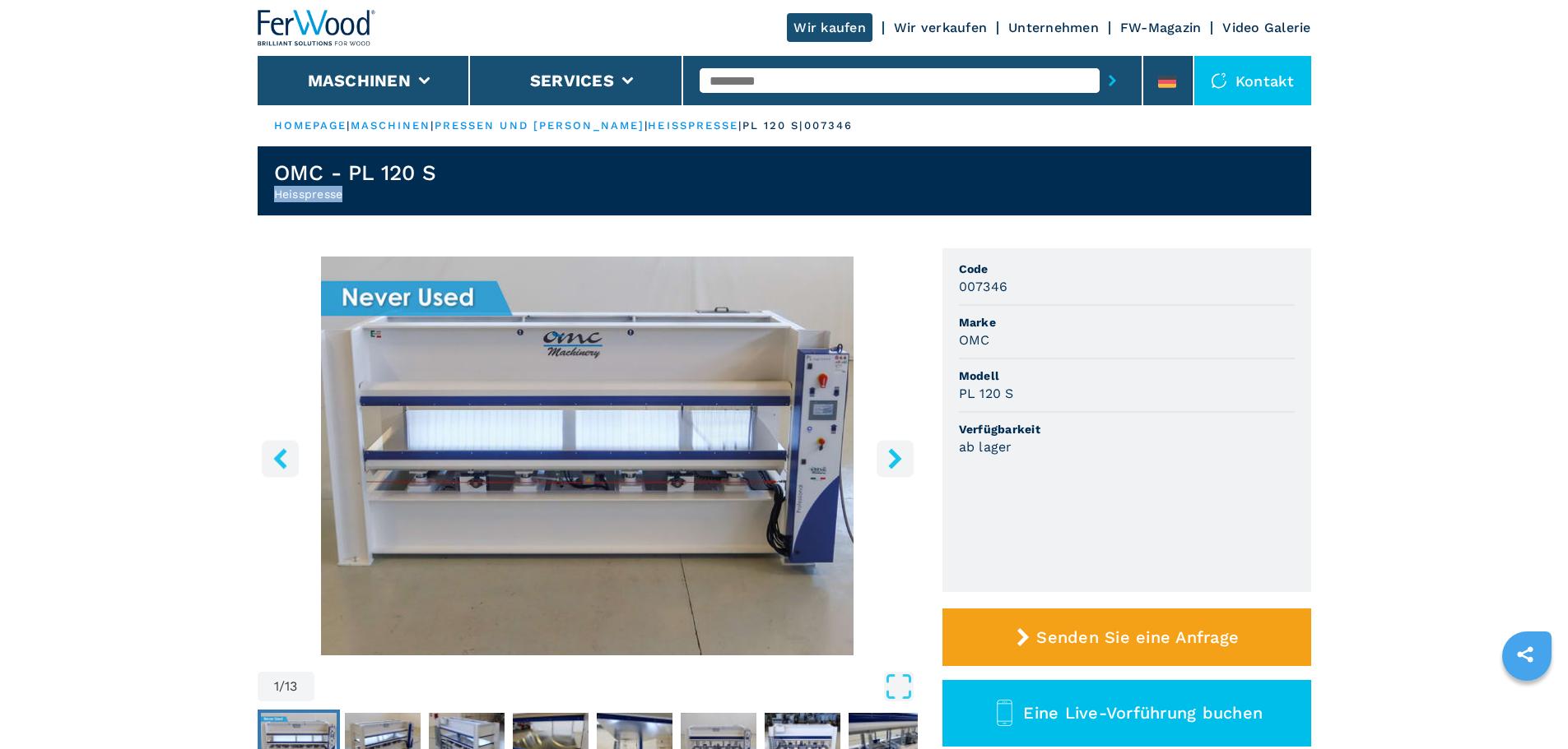
copy h2 "Heisspresse"
drag, startPoint x: 471, startPoint y: 164, endPoint x: 351, endPoint y: 168, distance: 120.1
click at [351, 168] on header "OMC - PL 120 S Heisspresse" at bounding box center [784, 181] width 1053 height 69
click at [457, 168] on header "OMC - PL 120 S Heisspresse" at bounding box center [784, 181] width 1053 height 69
drag, startPoint x: 393, startPoint y: 169, endPoint x: 229, endPoint y: 178, distance: 164.2
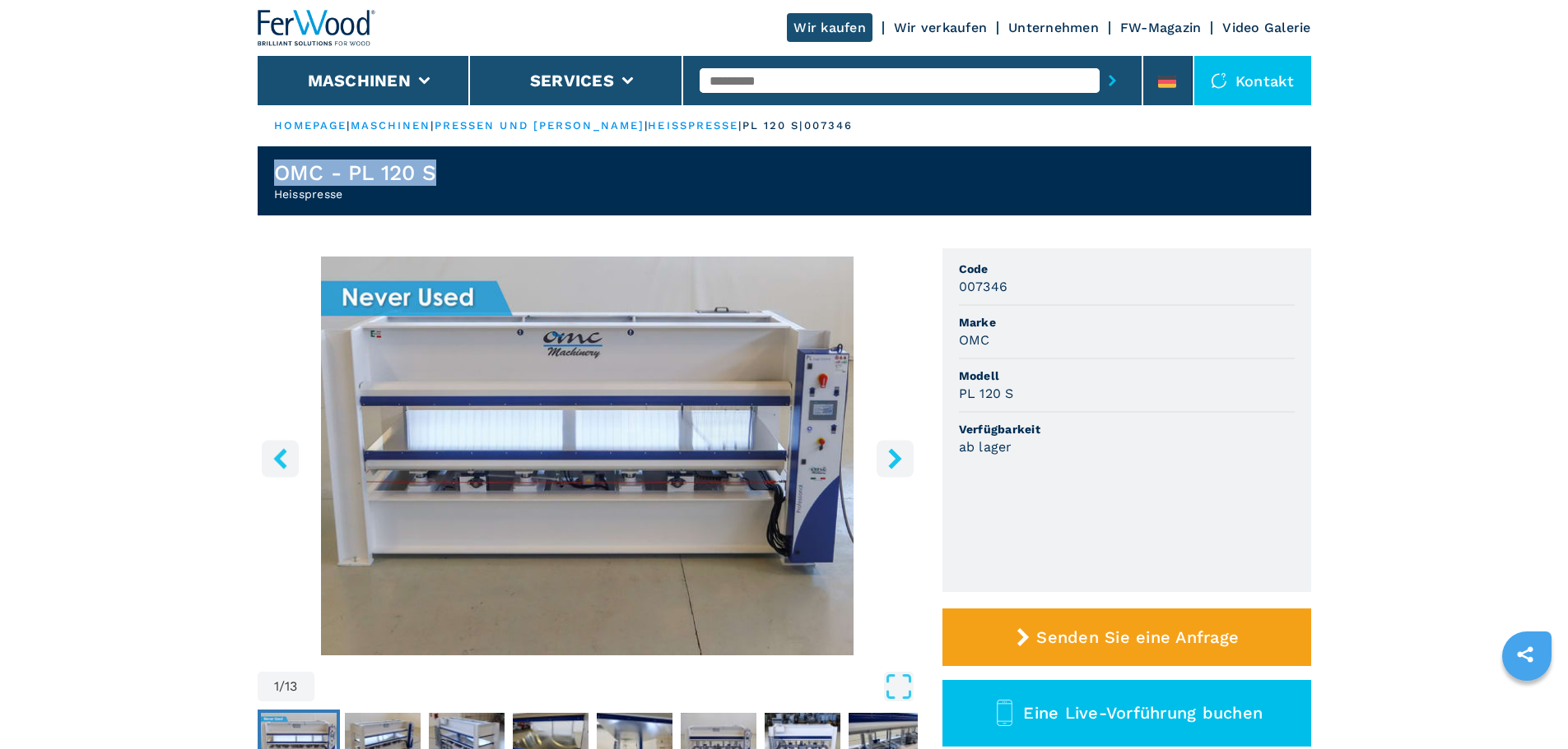
copy h1 "OMC - PL 120 S"
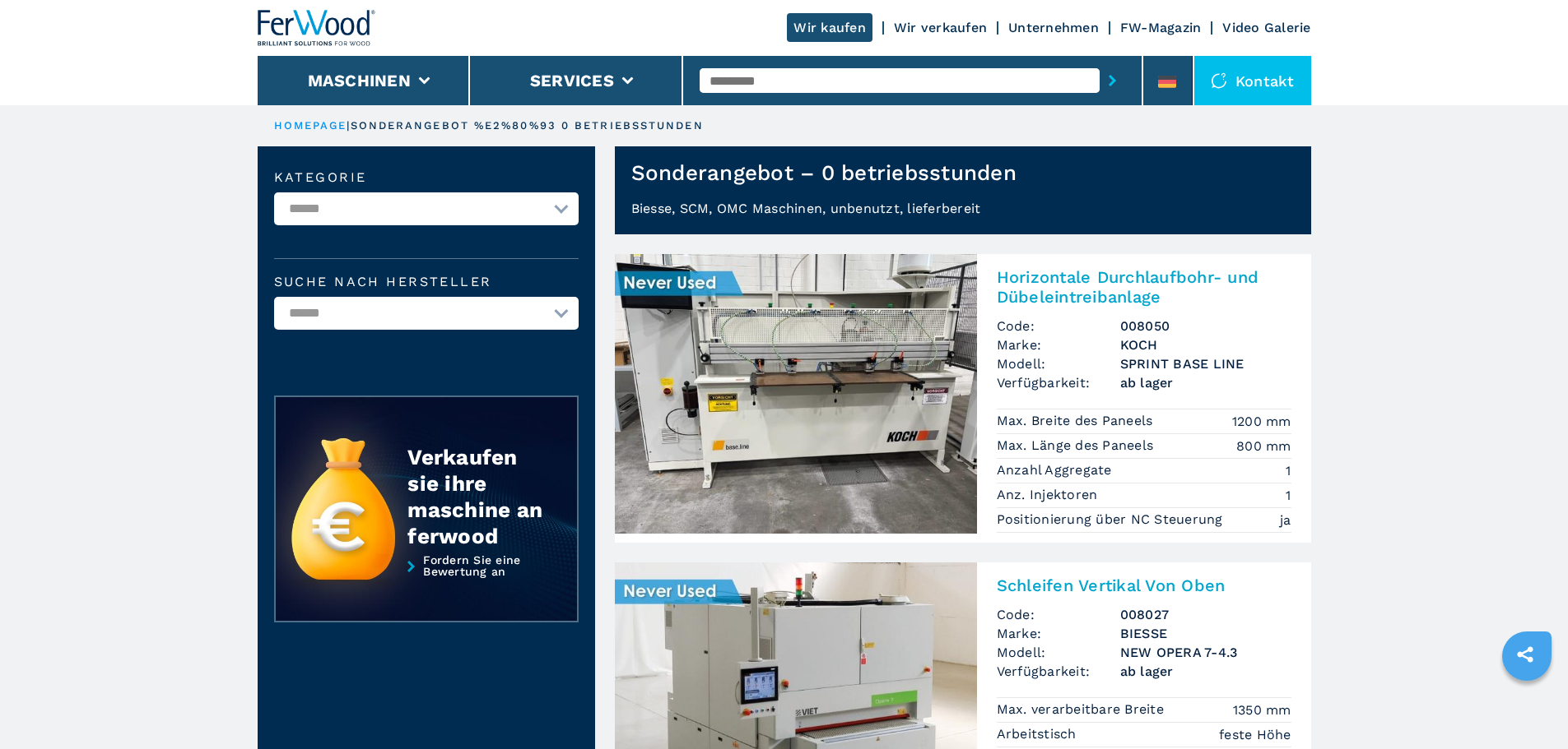
click at [962, 342] on img at bounding box center [796, 394] width 362 height 280
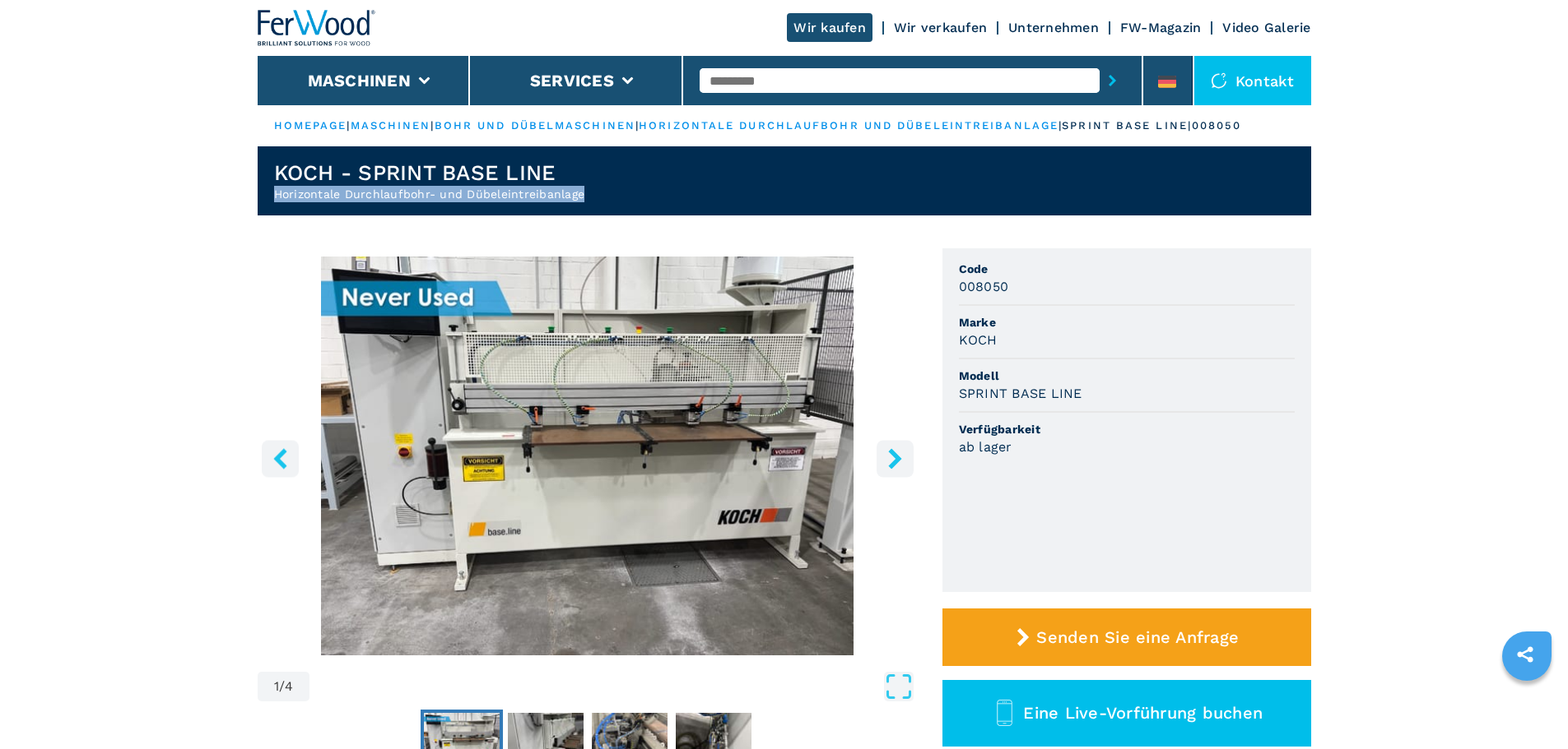
drag, startPoint x: 582, startPoint y: 196, endPoint x: 245, endPoint y: 205, distance: 337.1
copy h2 "Horizontale Durchlaufbohr- und Dübeleintreibanlage"
click at [1188, 75] on li at bounding box center [1168, 81] width 50 height 50
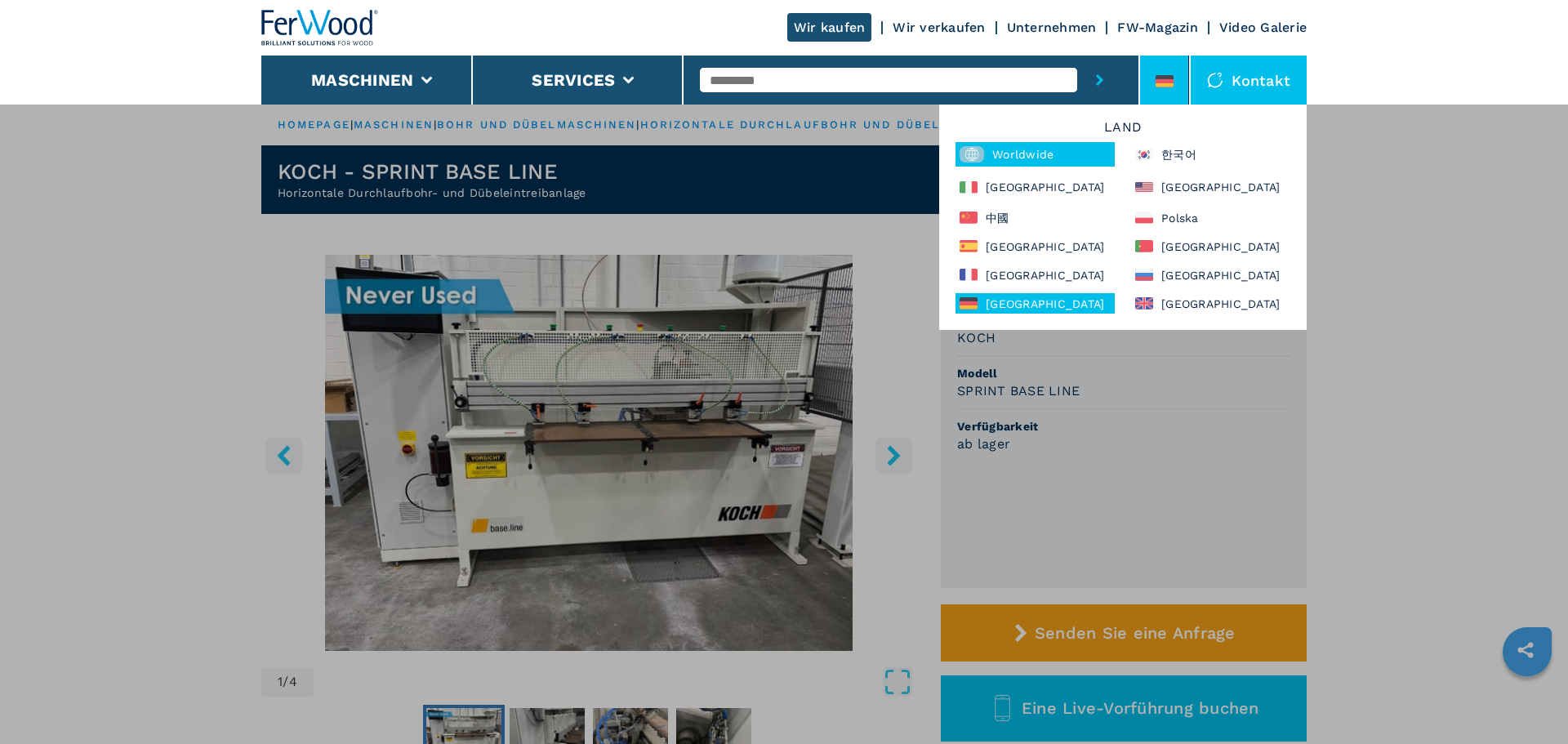
click at [1018, 162] on div "Worldwide" at bounding box center [1034, 155] width 159 height 25
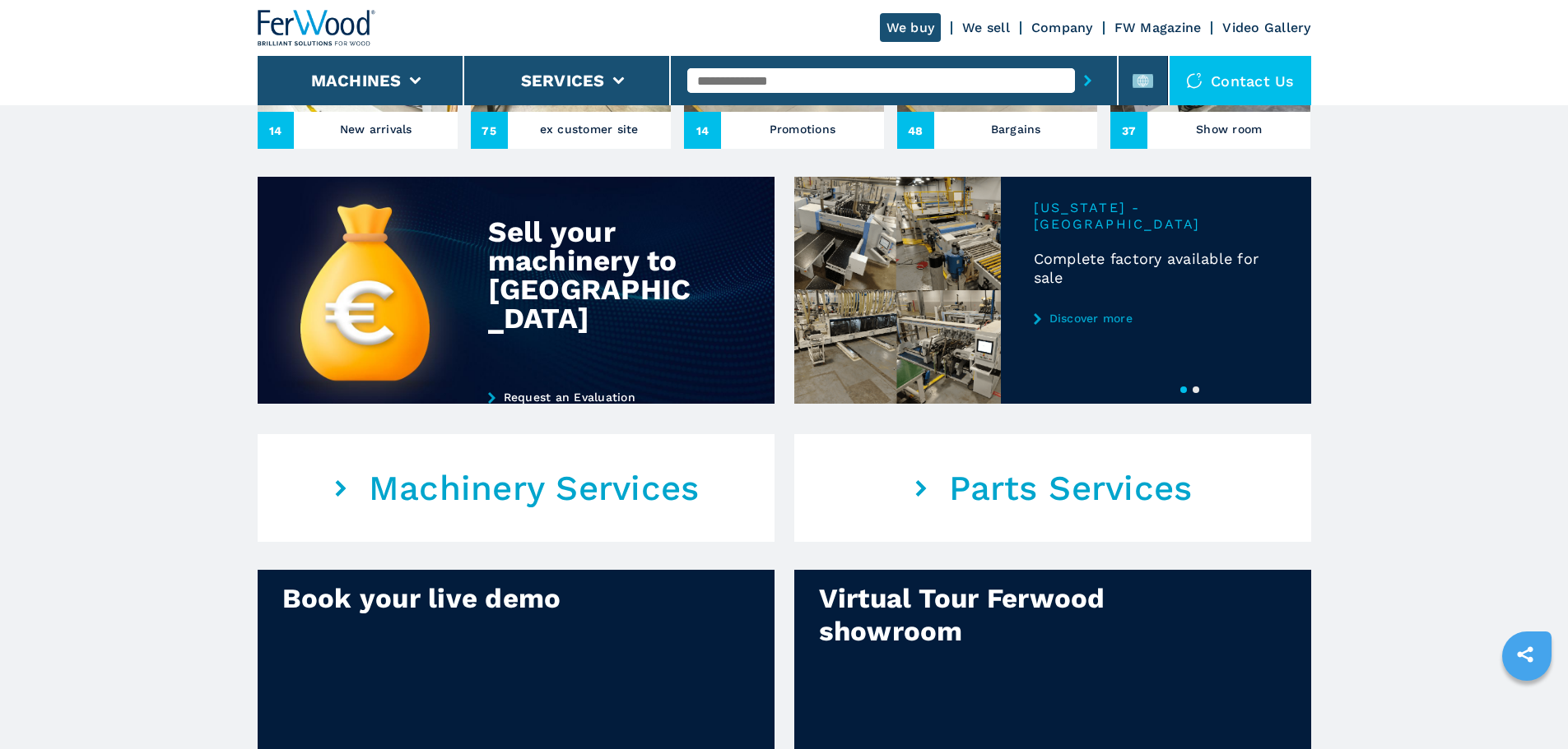
scroll to position [740, 0]
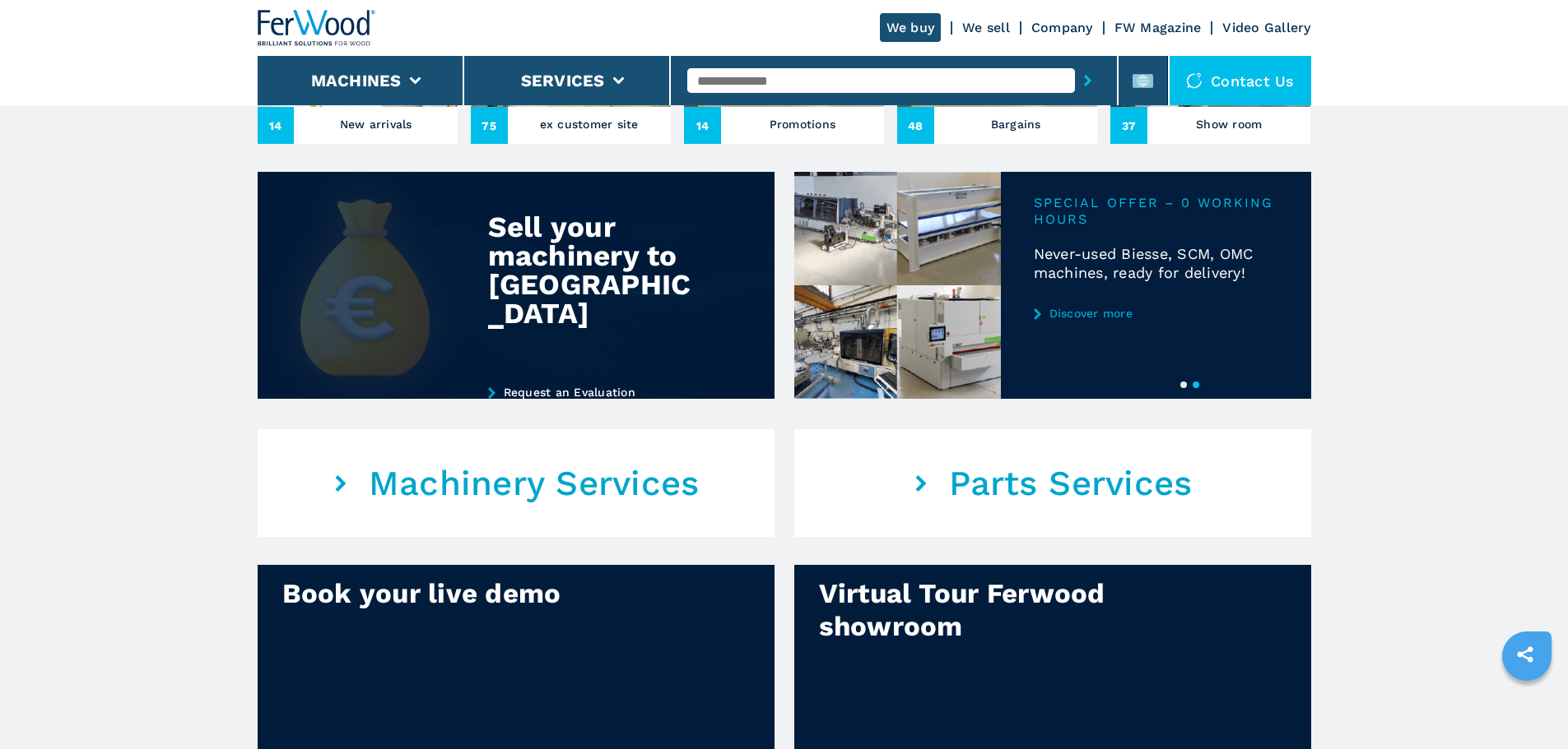
click at [550, 393] on link "Request an Evaluation" at bounding box center [602, 392] width 227 height 13
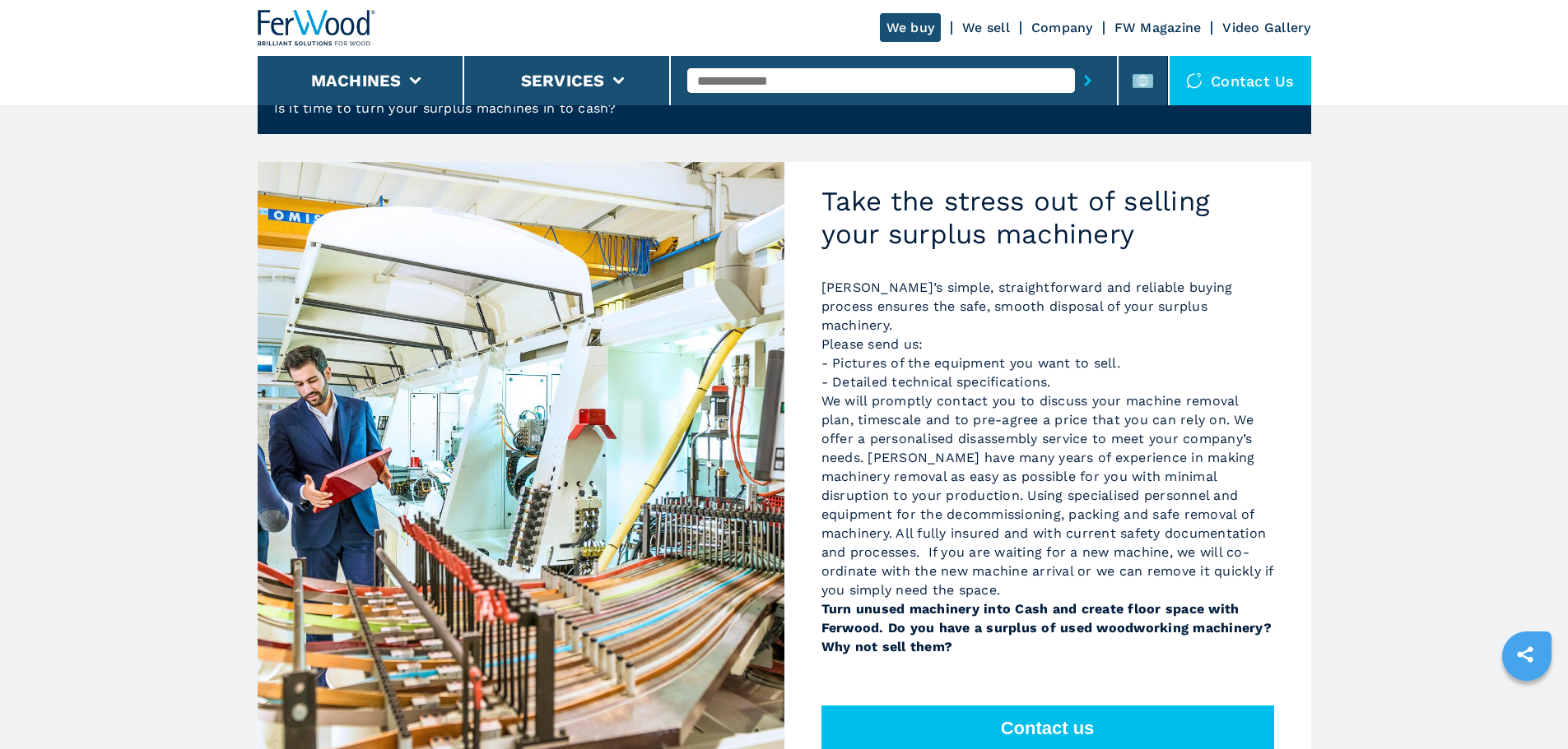
scroll to position [247, 0]
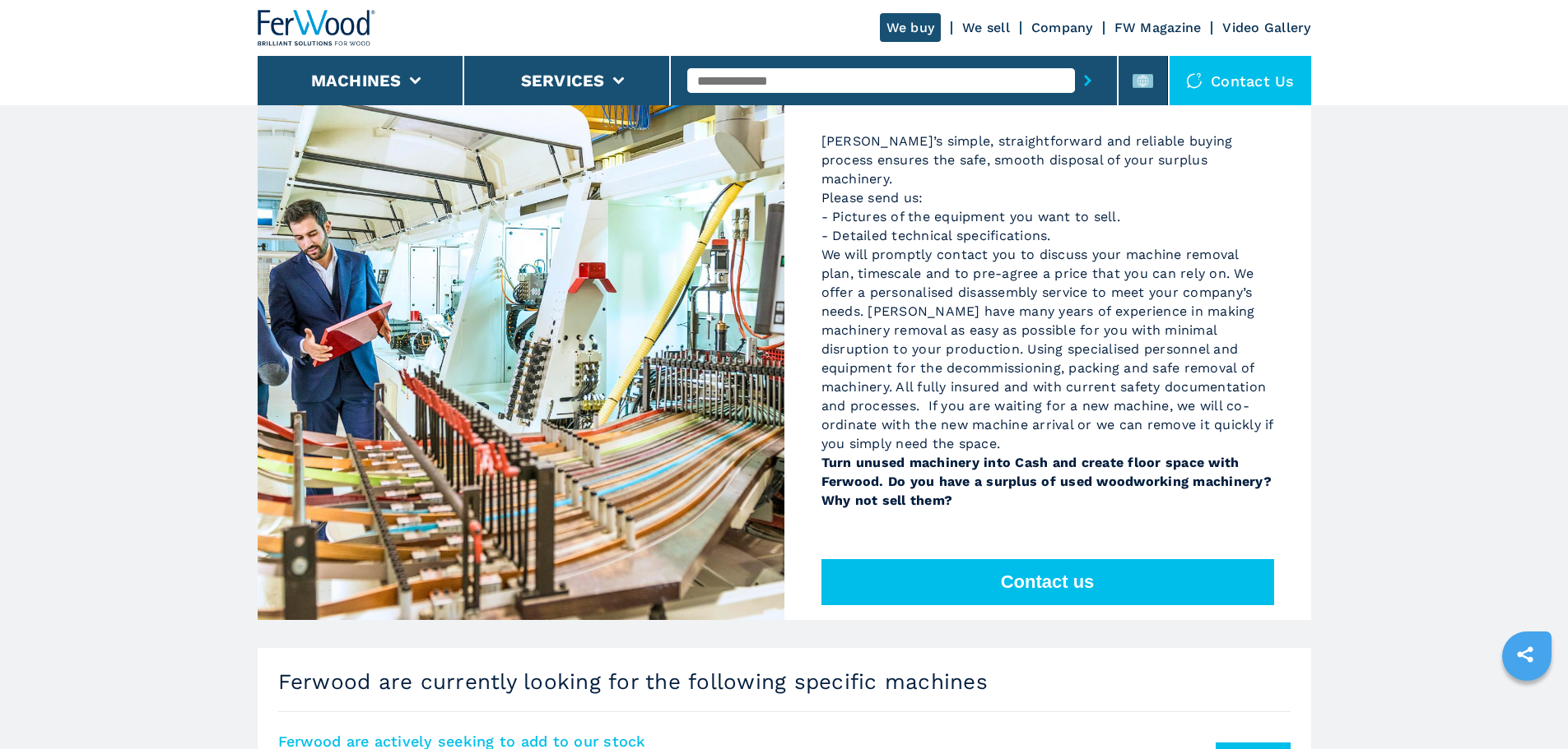
drag, startPoint x: 550, startPoint y: 393, endPoint x: 565, endPoint y: 391, distance: 15.1
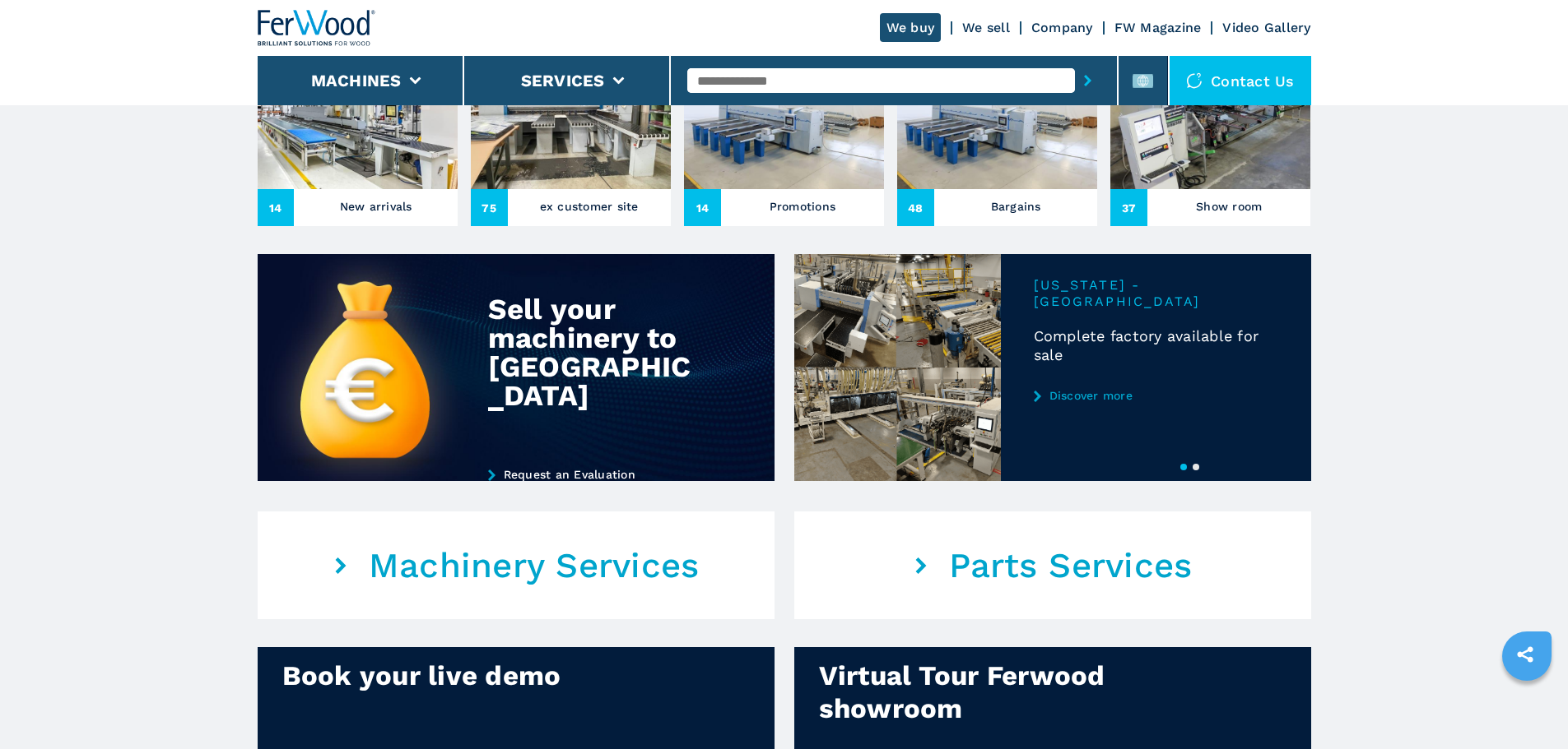
scroll to position [575, 0]
